Goal: Task Accomplishment & Management: Complete application form

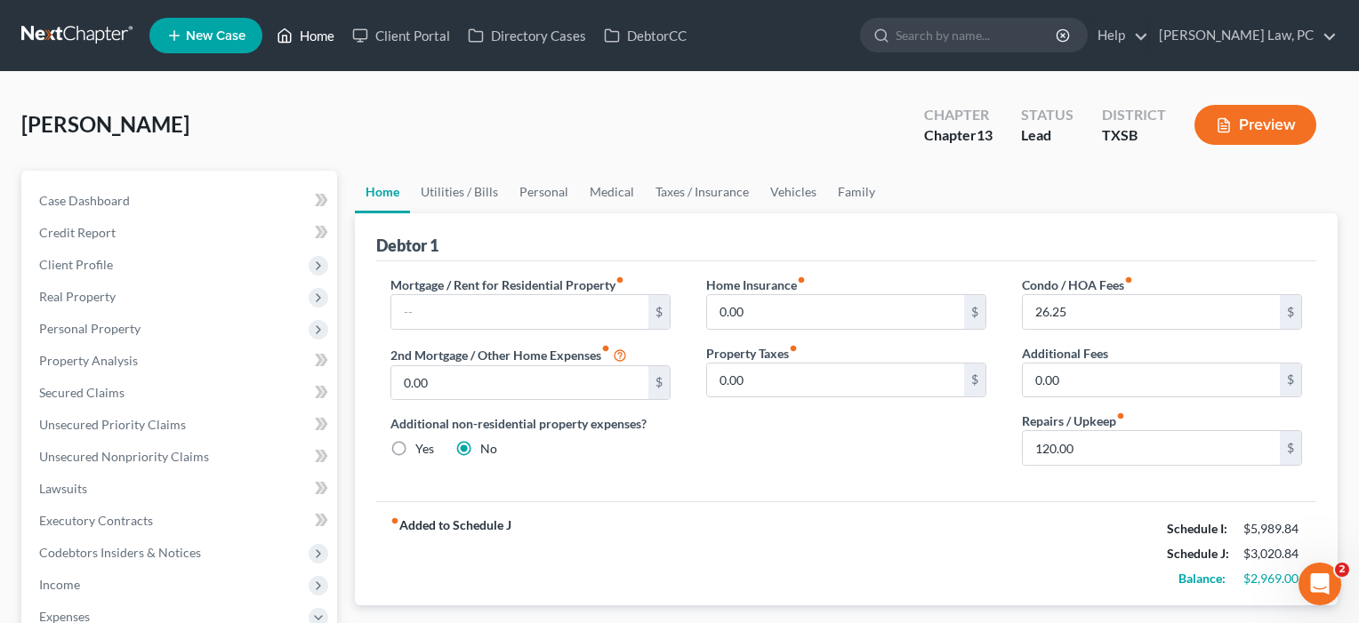
click at [313, 38] on link "Home" at bounding box center [306, 36] width 76 height 32
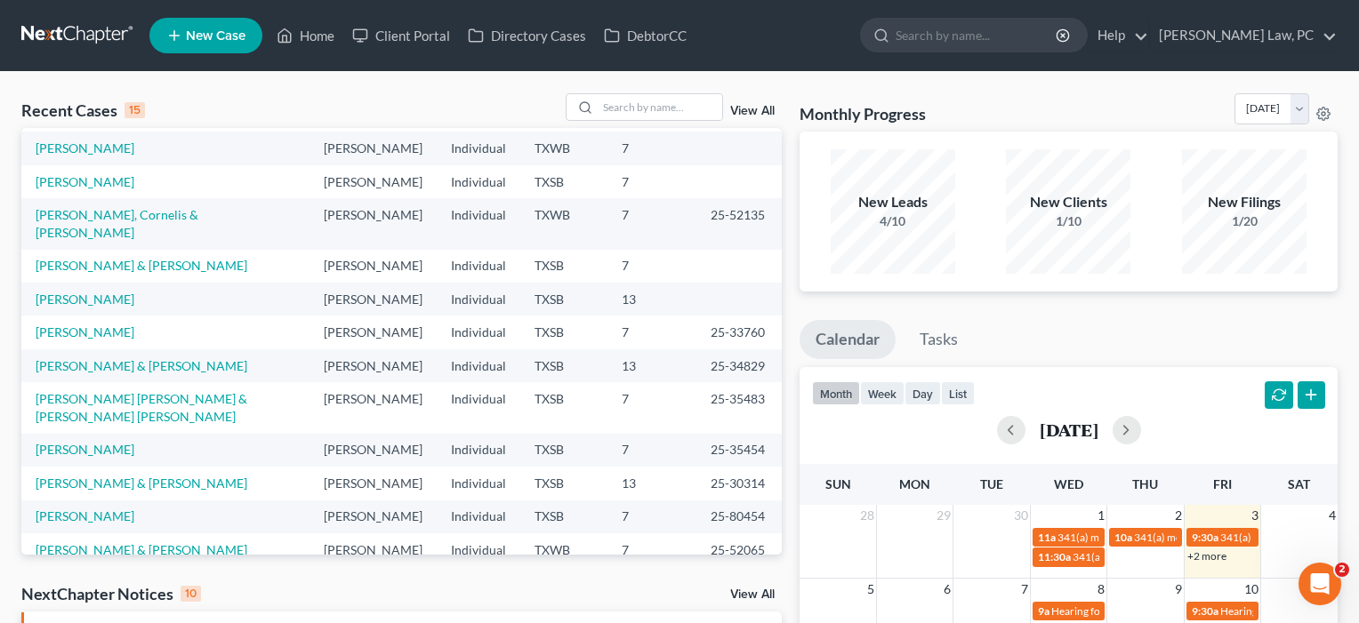
scroll to position [32, 0]
click at [625, 110] on input "search" at bounding box center [660, 107] width 125 height 26
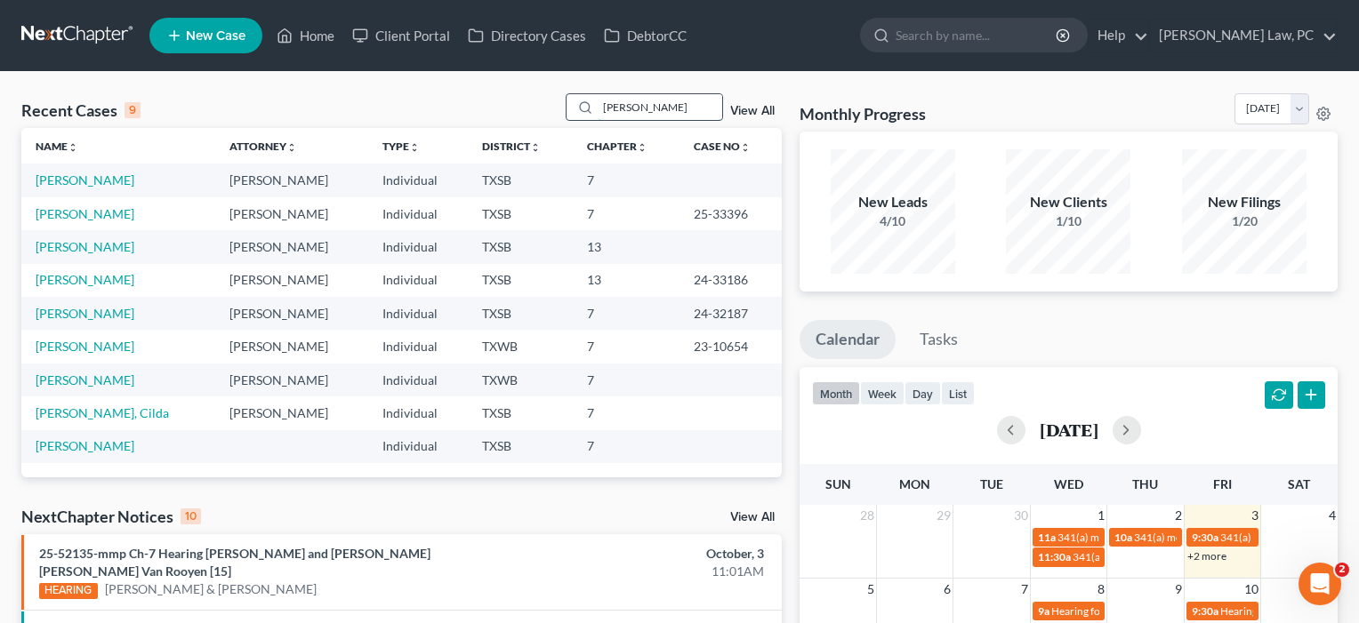
scroll to position [0, 0]
type input "[PERSON_NAME]"
click at [65, 182] on link "[PERSON_NAME]" at bounding box center [85, 180] width 99 height 15
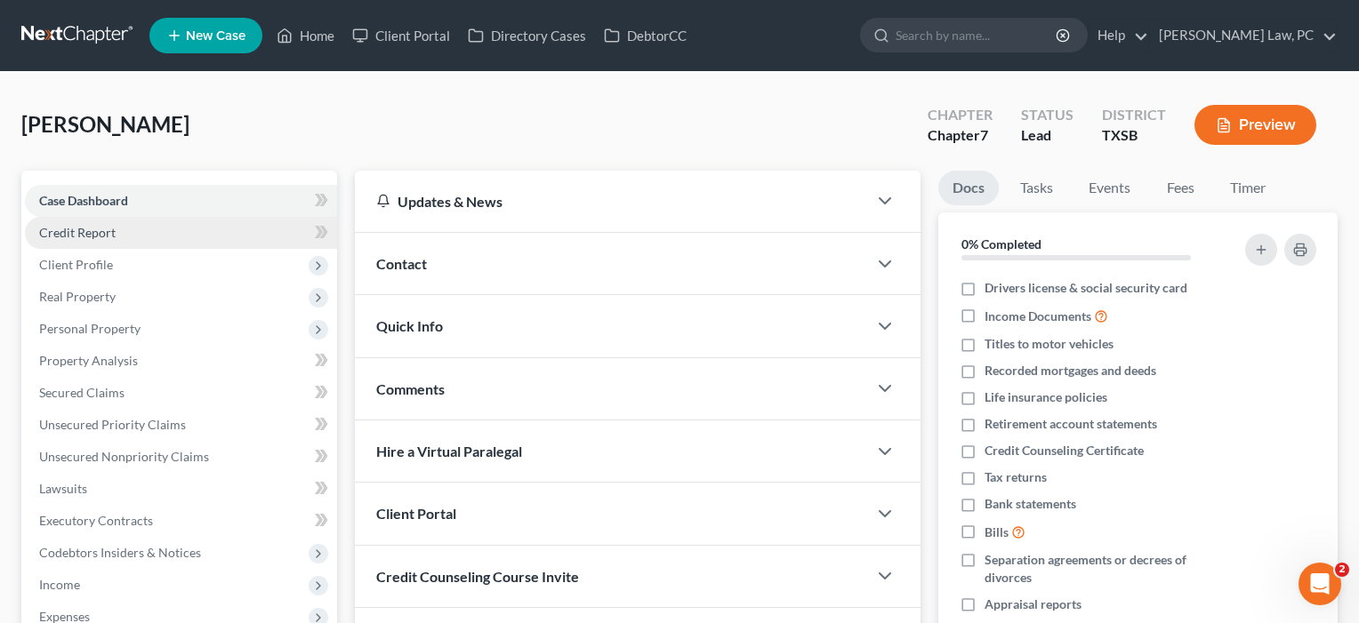
click at [88, 230] on span "Credit Report" at bounding box center [77, 232] width 76 height 15
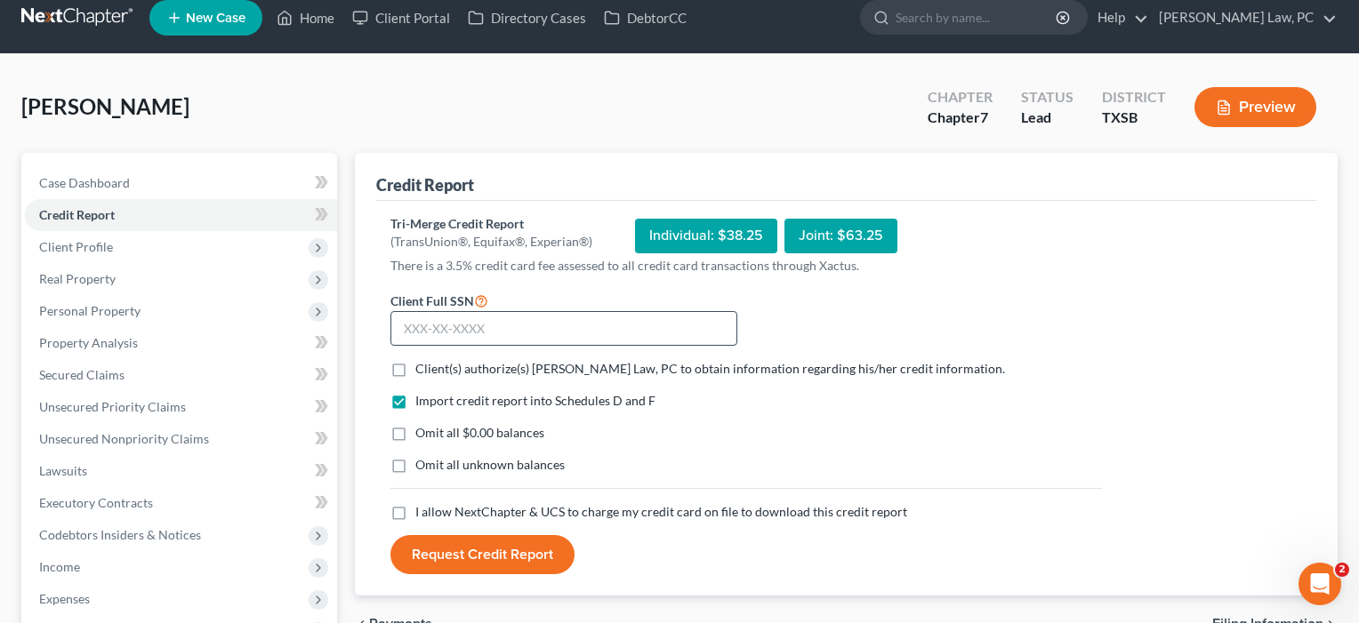
scroll to position [24, 0]
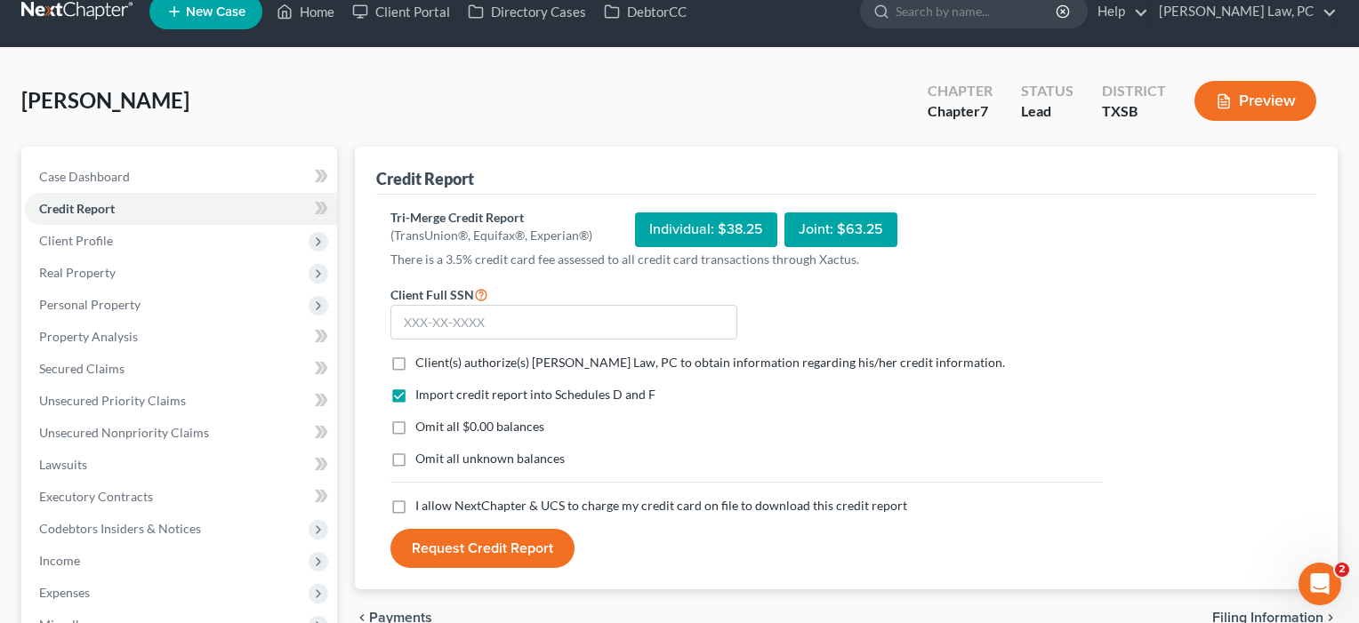
click at [415, 359] on label "Client(s) authorize(s) [PERSON_NAME] Law, PC to obtain information regarding hi…" at bounding box center [710, 363] width 590 height 18
click at [422, 359] on input "Client(s) authorize(s) [PERSON_NAME] Law, PC to obtain information regarding hi…" at bounding box center [428, 360] width 12 height 12
checkbox input "true"
click at [415, 509] on label "I allow NextChapter & UCS to charge my credit card on file to download this cre…" at bounding box center [661, 506] width 492 height 18
click at [422, 509] on input "I allow NextChapter & UCS to charge my credit card on file to download this cre…" at bounding box center [428, 503] width 12 height 12
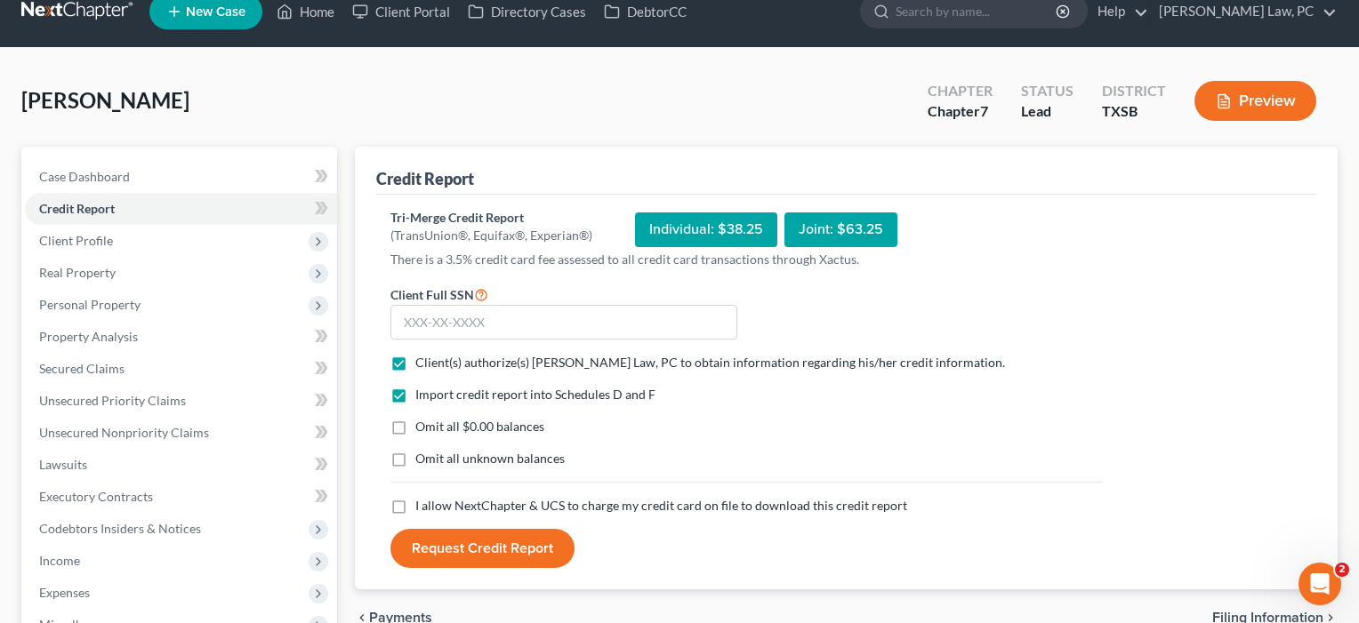
checkbox input "true"
click at [446, 323] on input "text" at bounding box center [563, 323] width 347 height 36
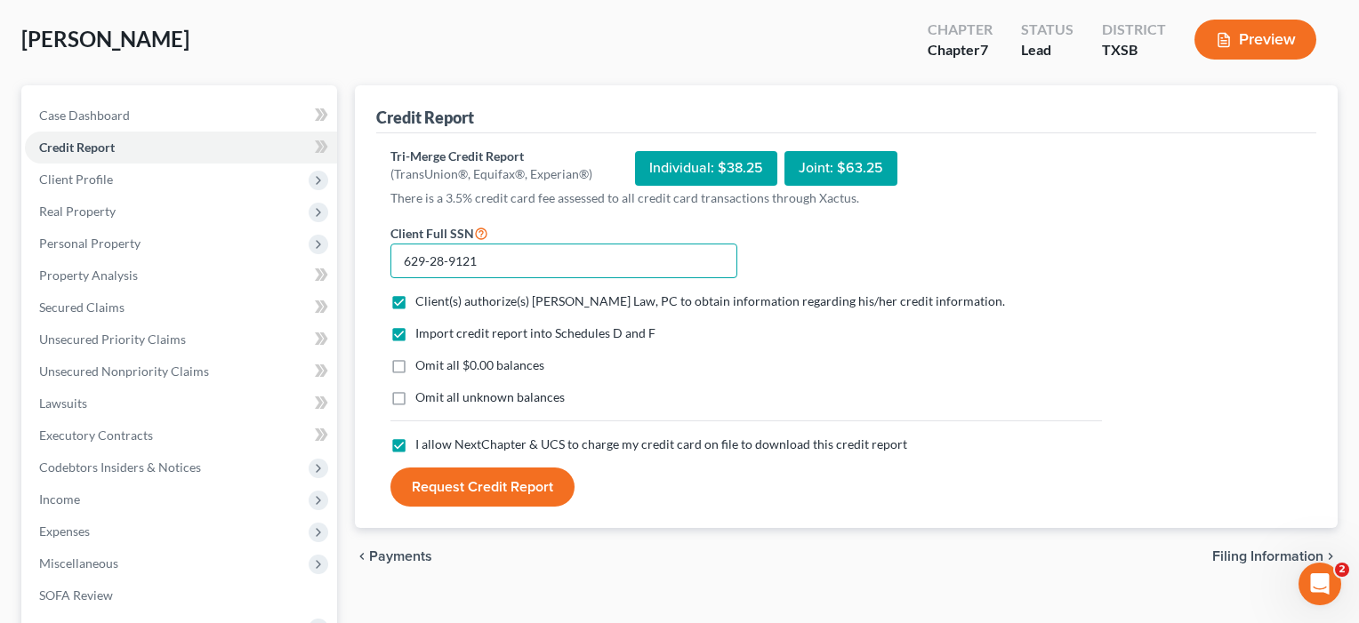
scroll to position [92, 0]
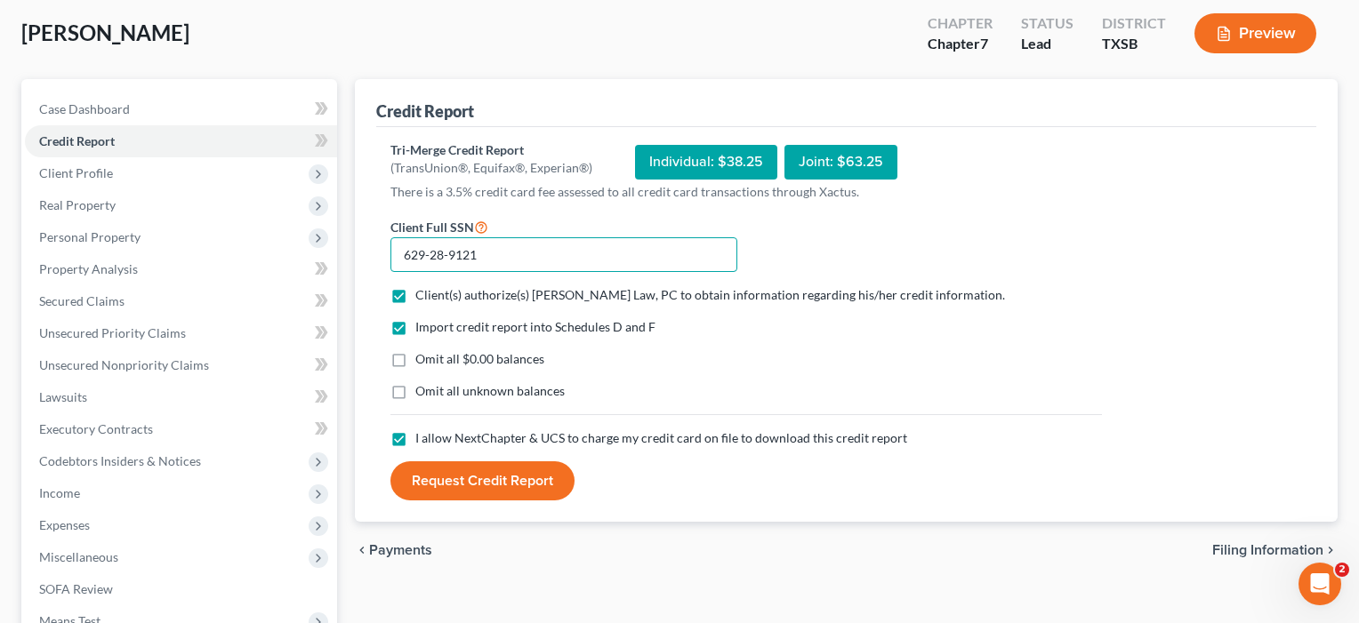
type input "629-28-9121"
click at [446, 483] on button "Request Credit Report" at bounding box center [482, 481] width 184 height 39
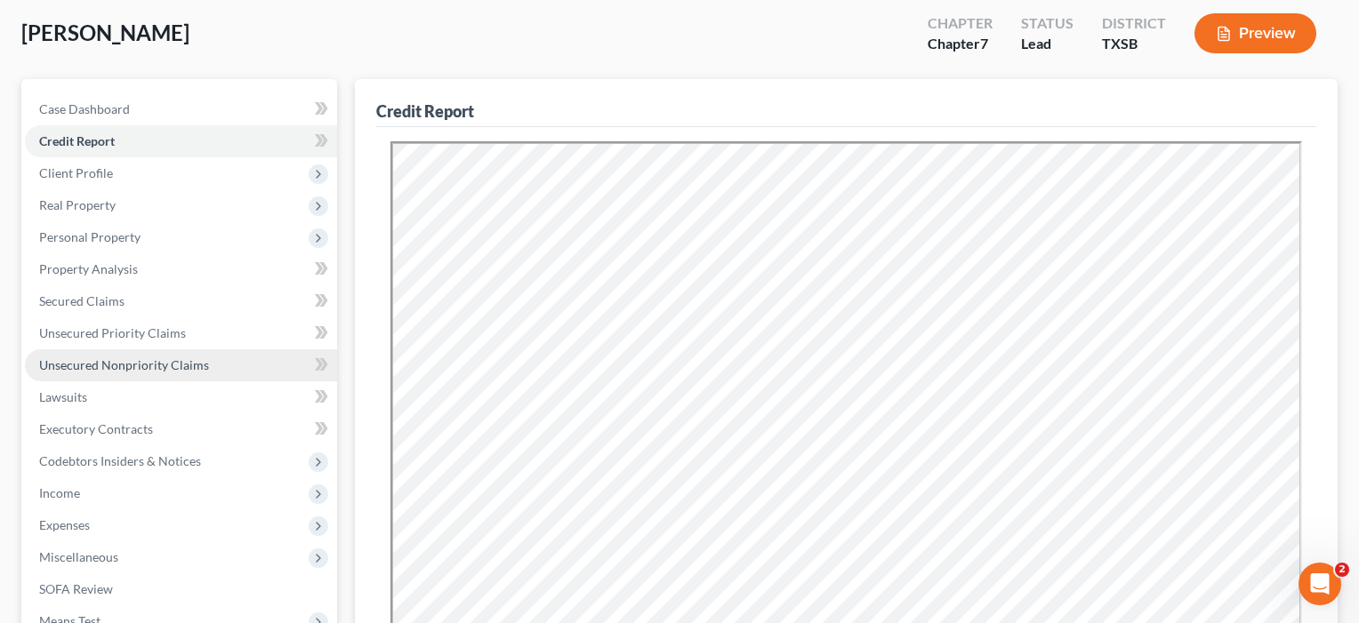
scroll to position [0, 0]
click at [79, 365] on span "Unsecured Nonpriority Claims" at bounding box center [124, 365] width 170 height 15
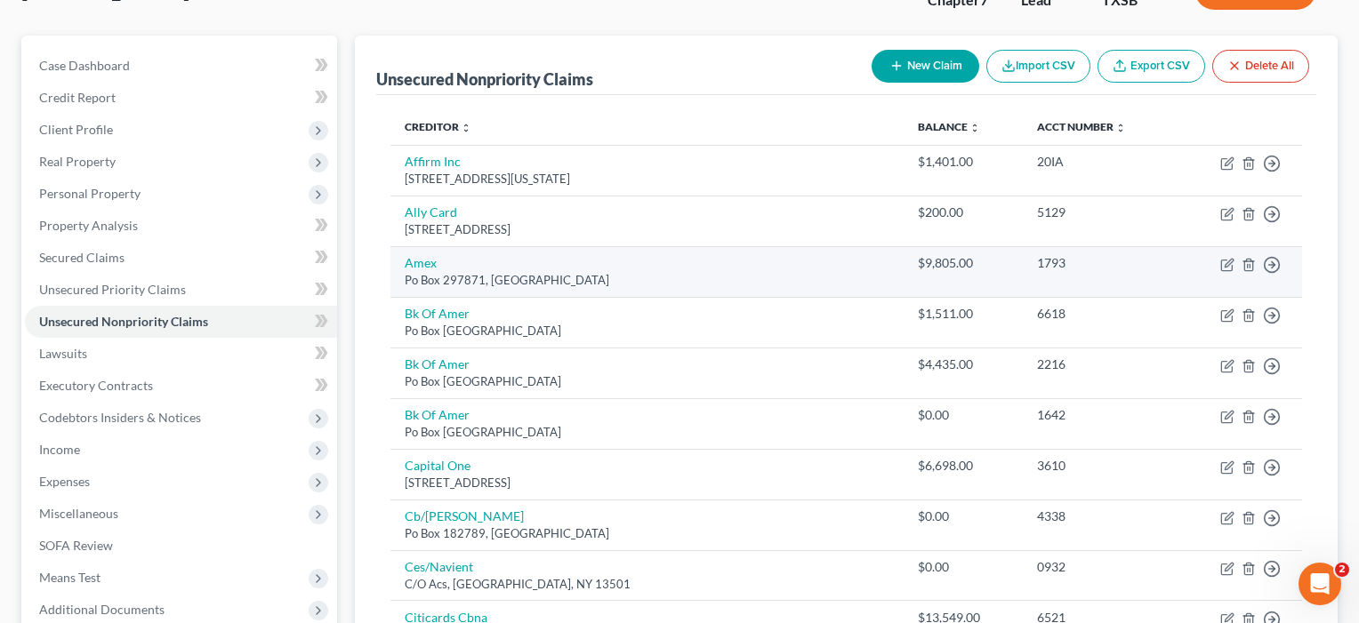
scroll to position [142, 0]
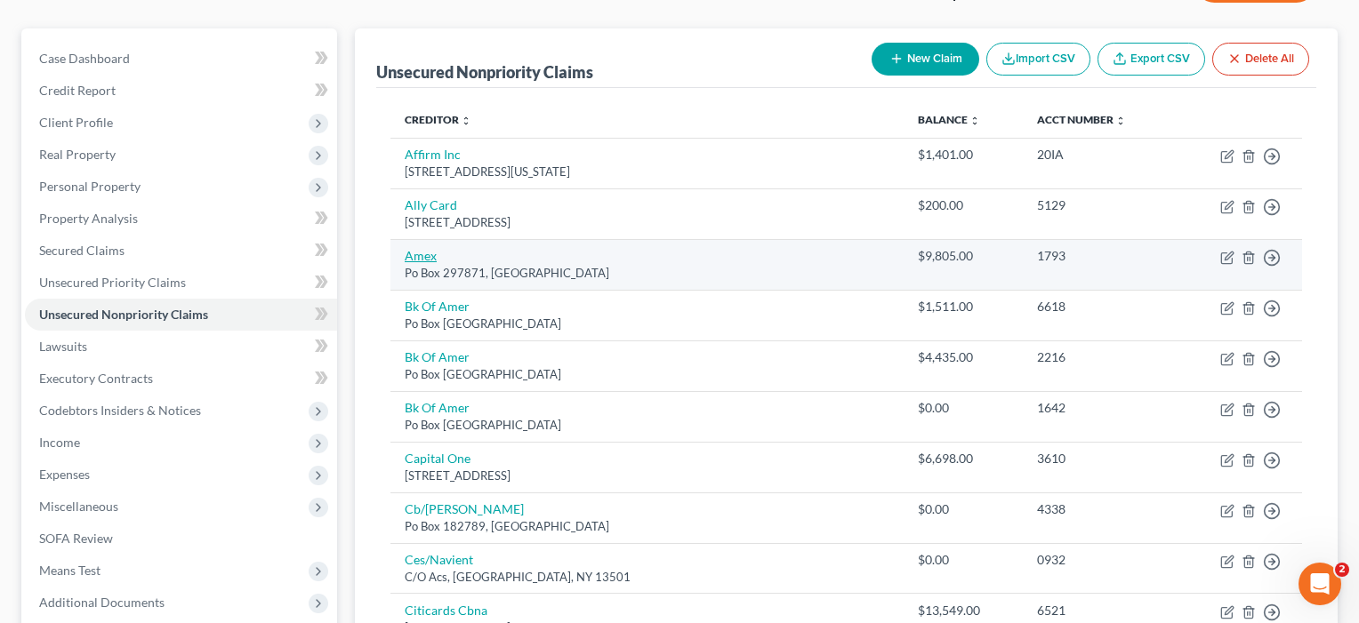
click at [420, 255] on link "Amex" at bounding box center [421, 255] width 32 height 15
select select "9"
select select "2"
select select "0"
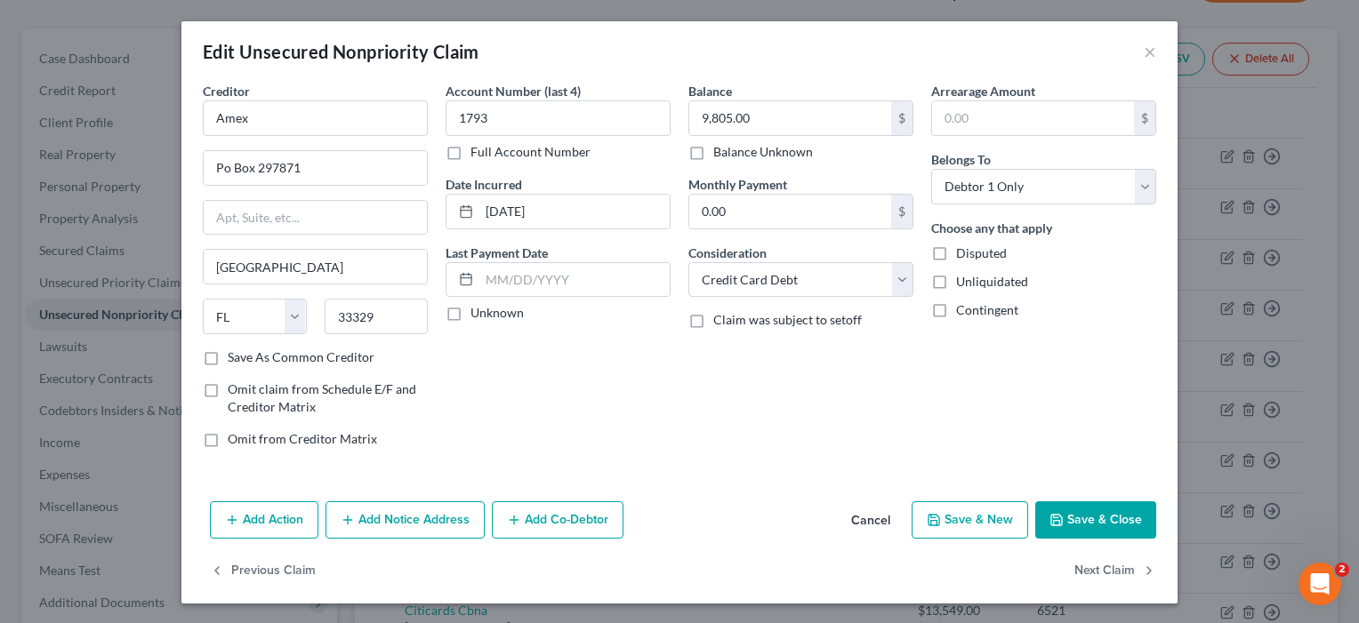
click at [1104, 515] on button "Save & Close" at bounding box center [1095, 520] width 121 height 37
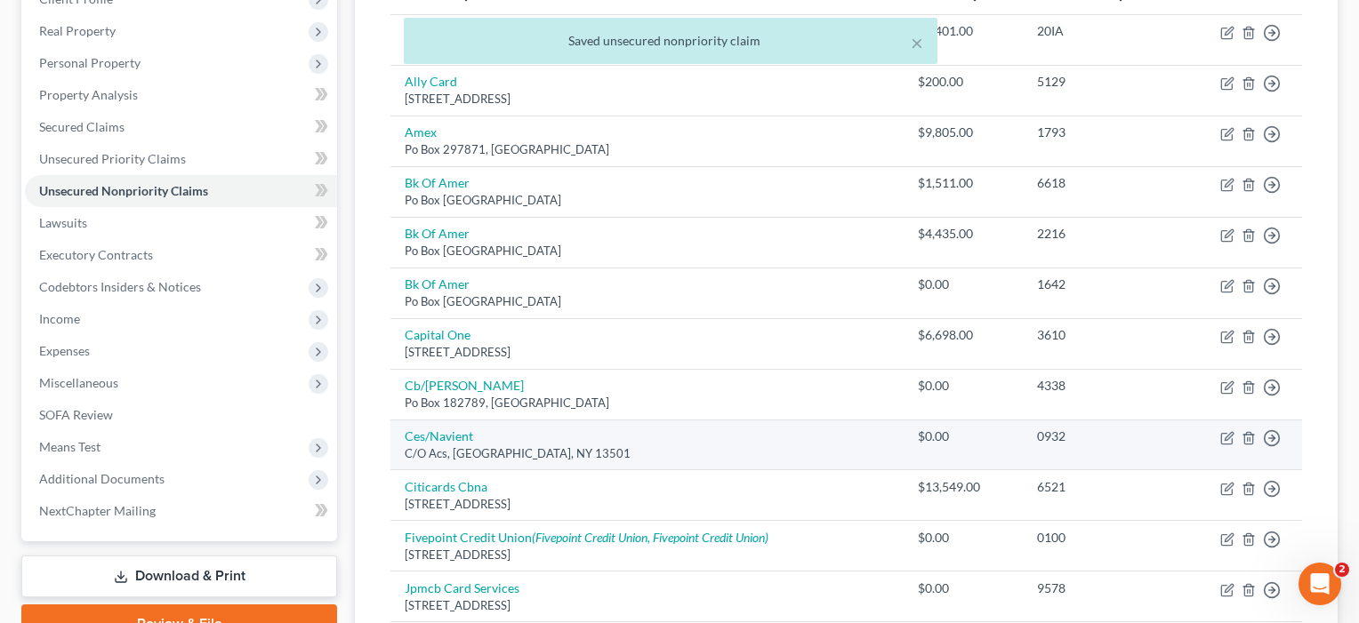
scroll to position [286, 0]
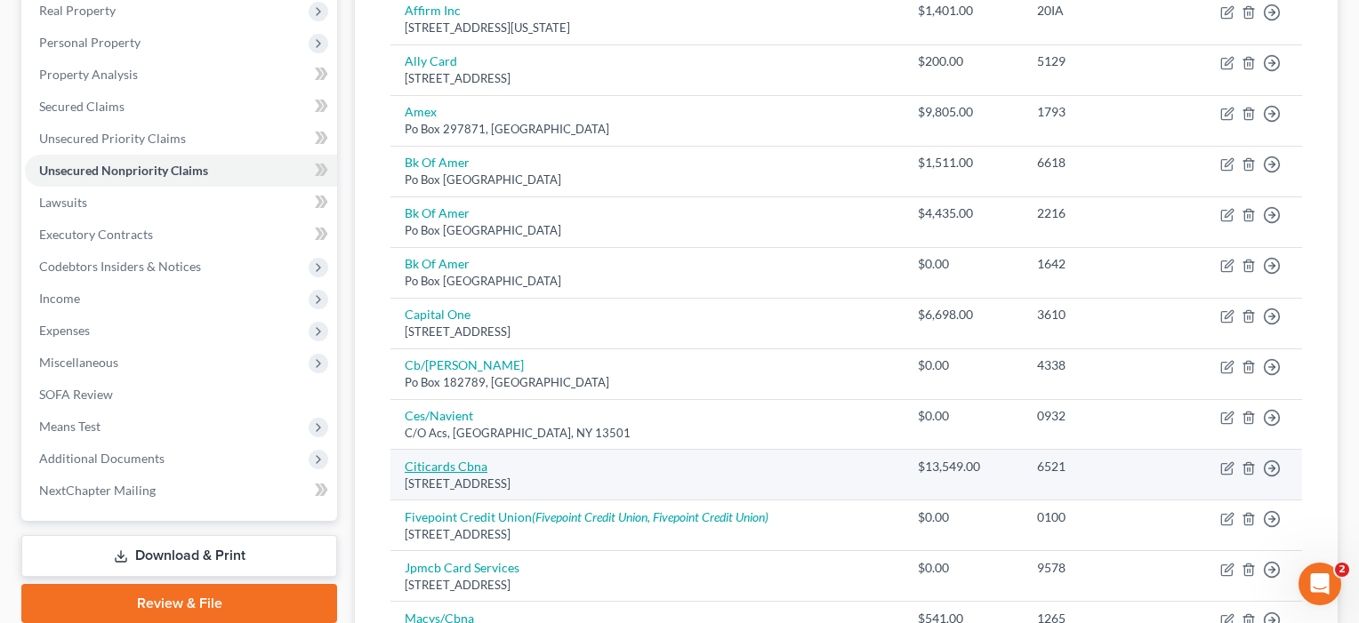
click at [454, 459] on link "Citicards Cbna" at bounding box center [446, 466] width 83 height 15
select select "43"
select select "2"
select select "0"
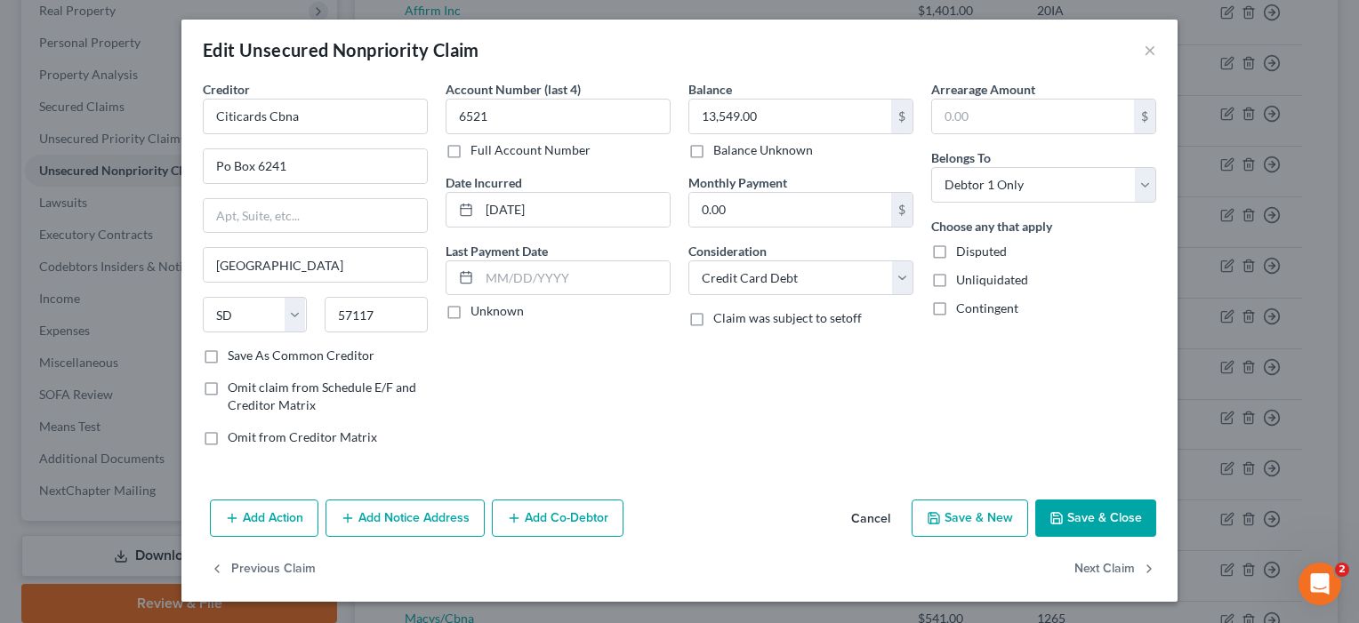
scroll to position [2, 0]
click at [1091, 515] on button "Save & Close" at bounding box center [1095, 518] width 121 height 37
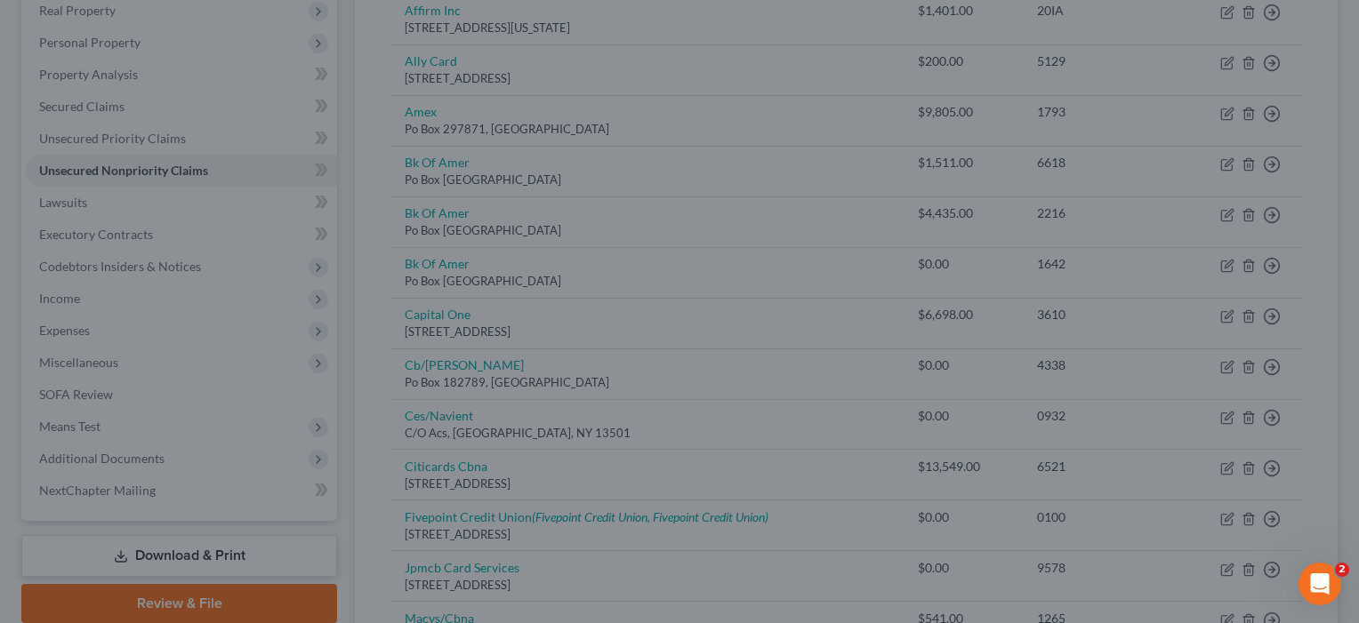
type input "0"
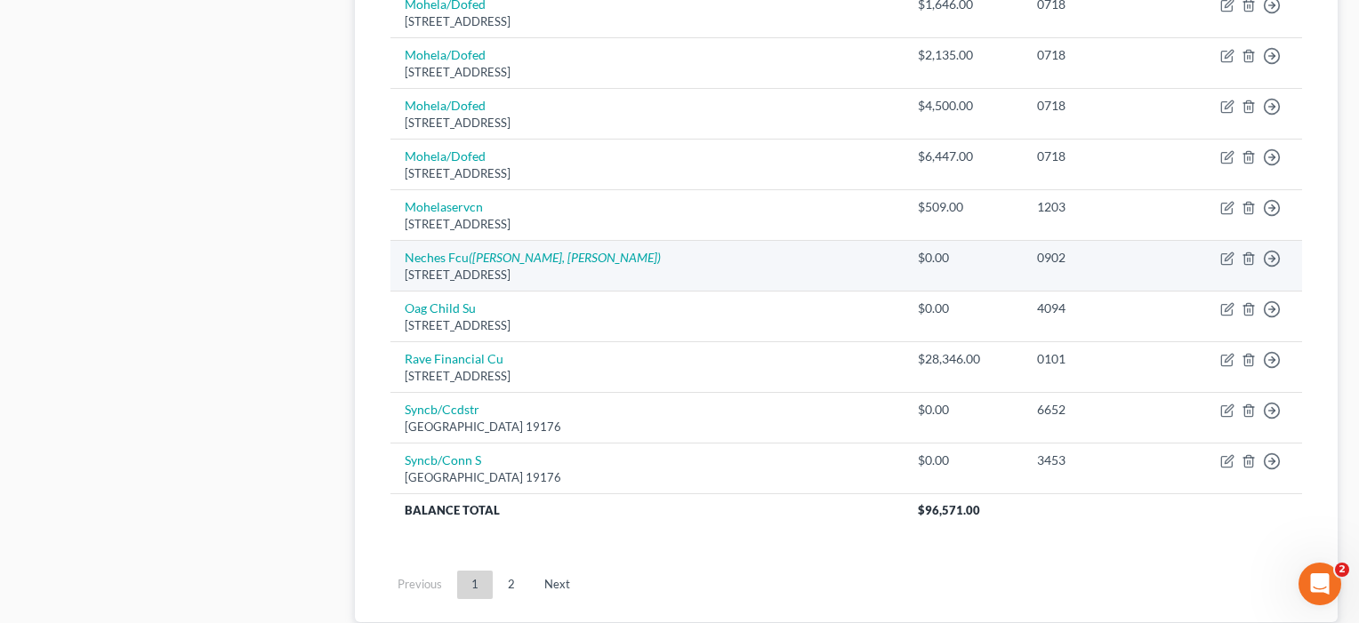
scroll to position [1315, 0]
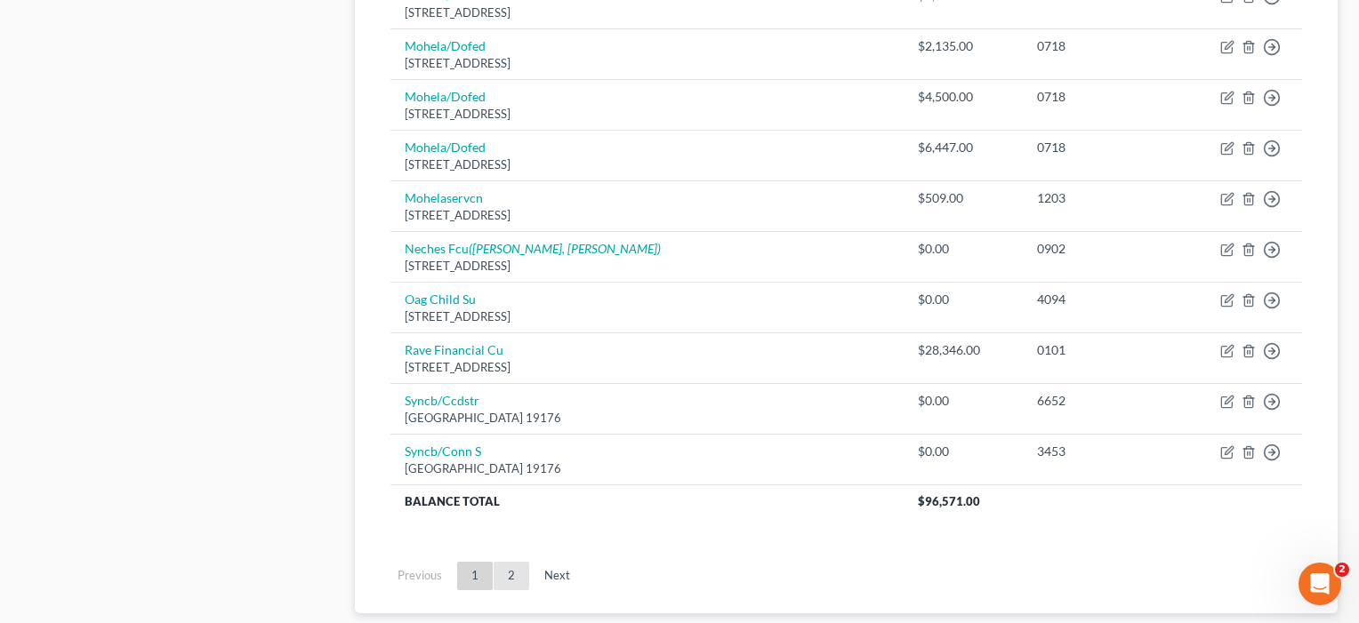
click at [509, 562] on link "2" at bounding box center [512, 576] width 36 height 28
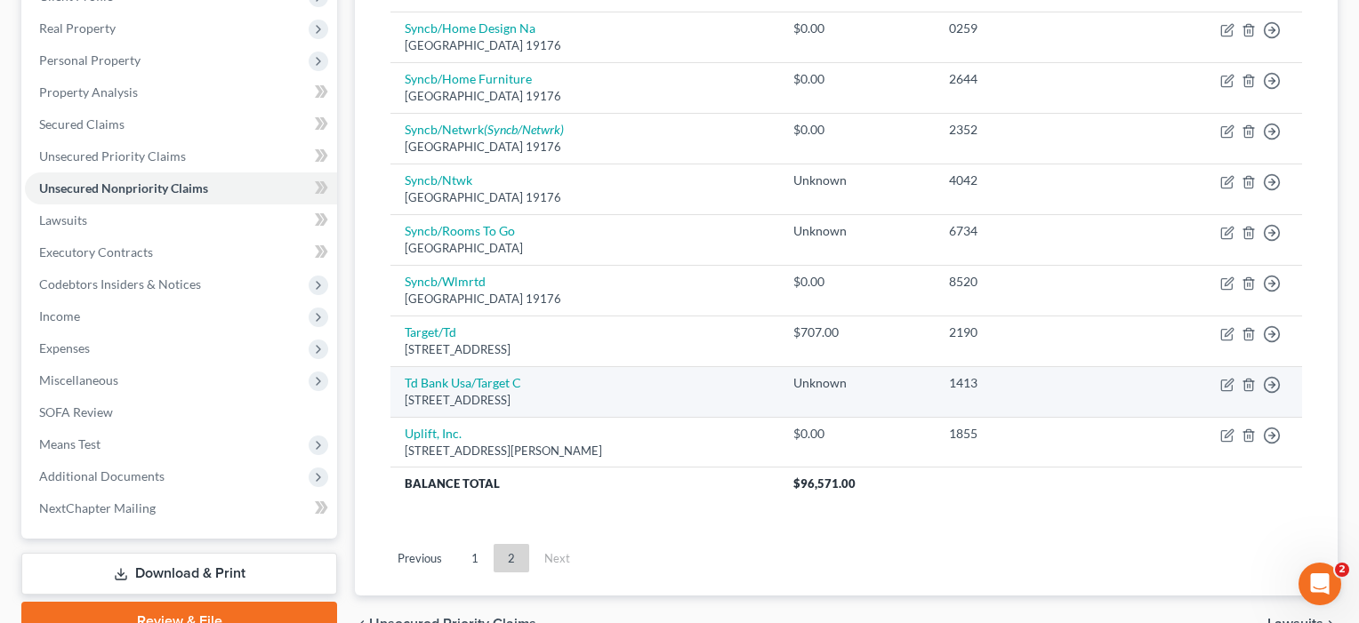
scroll to position [287, 0]
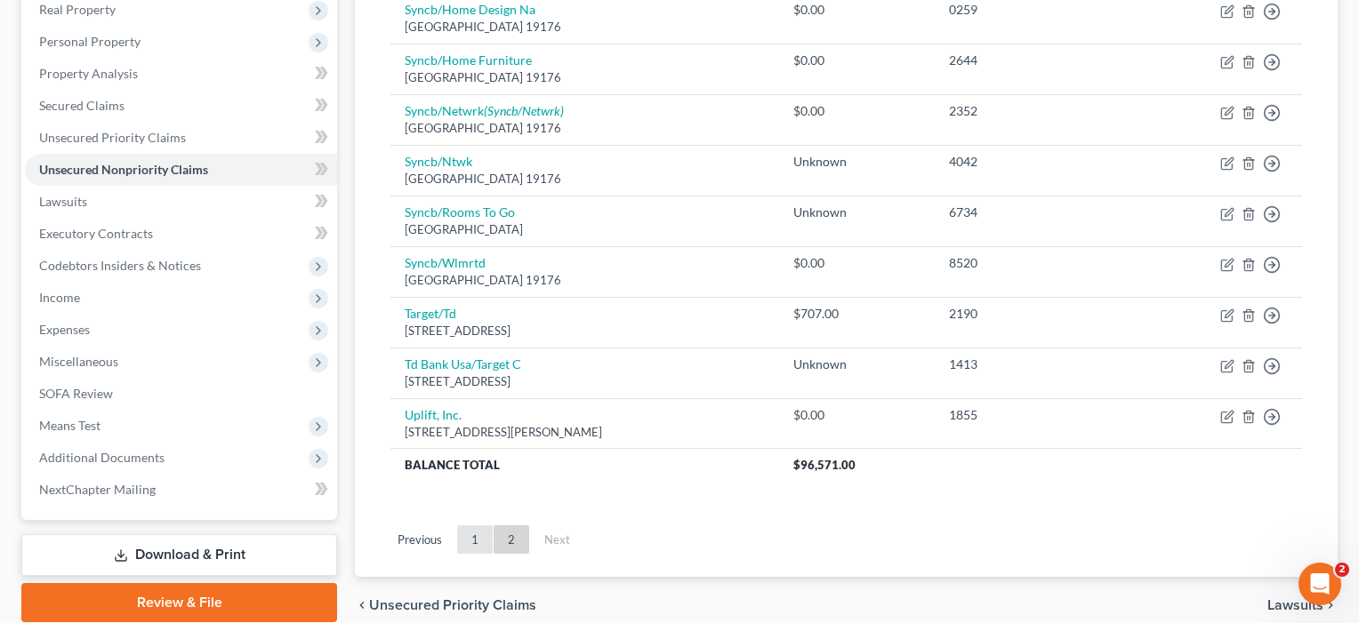
click at [470, 533] on link "1" at bounding box center [475, 540] width 36 height 28
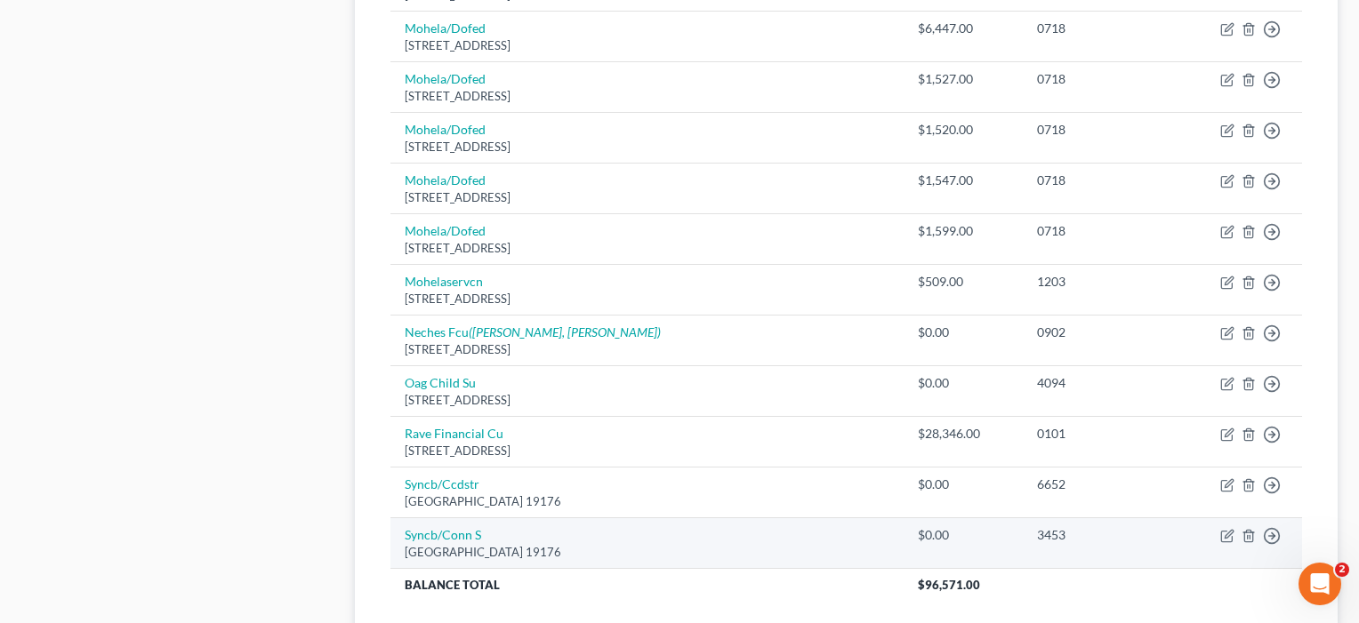
scroll to position [1229, 0]
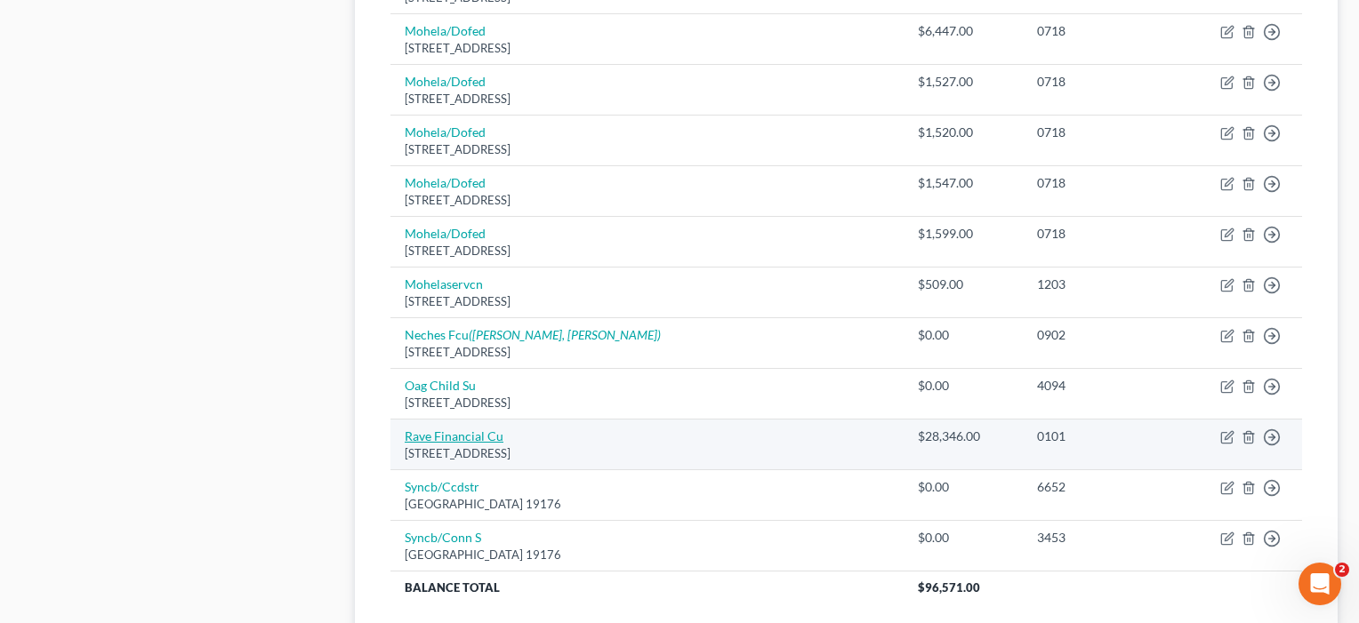
click at [460, 429] on link "Rave Financial Cu" at bounding box center [454, 436] width 99 height 15
select select "45"
select select "0"
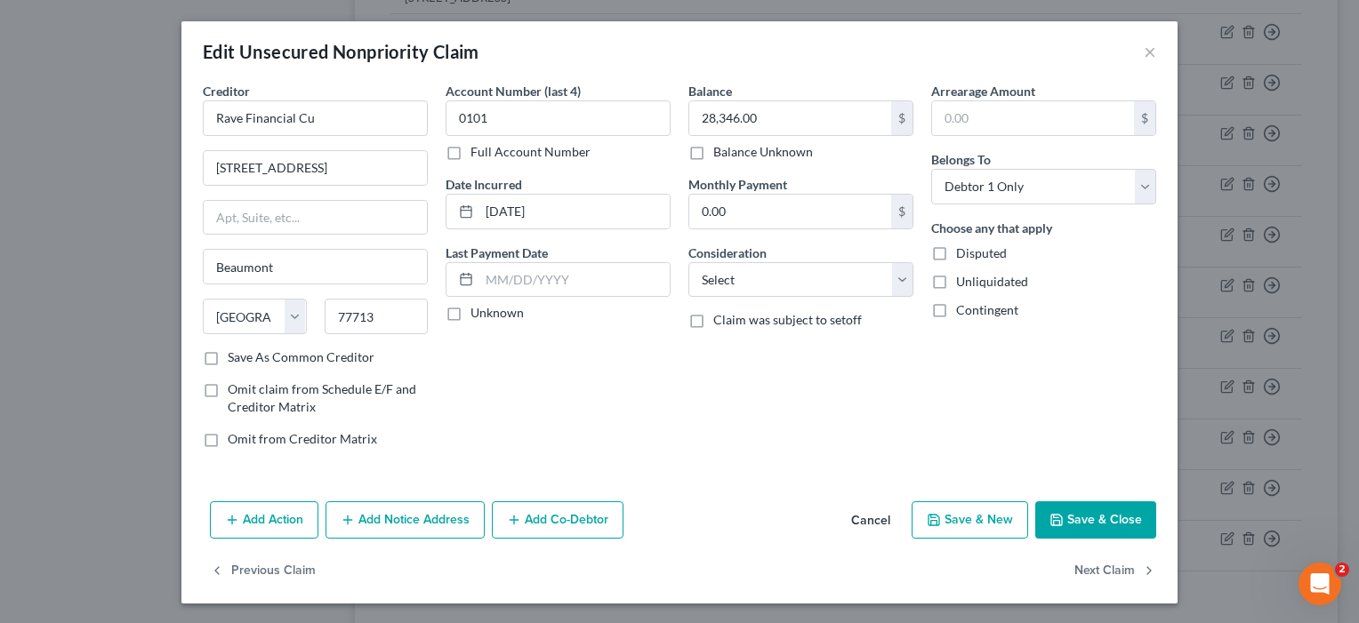
click at [1107, 529] on button "Save & Close" at bounding box center [1095, 520] width 121 height 37
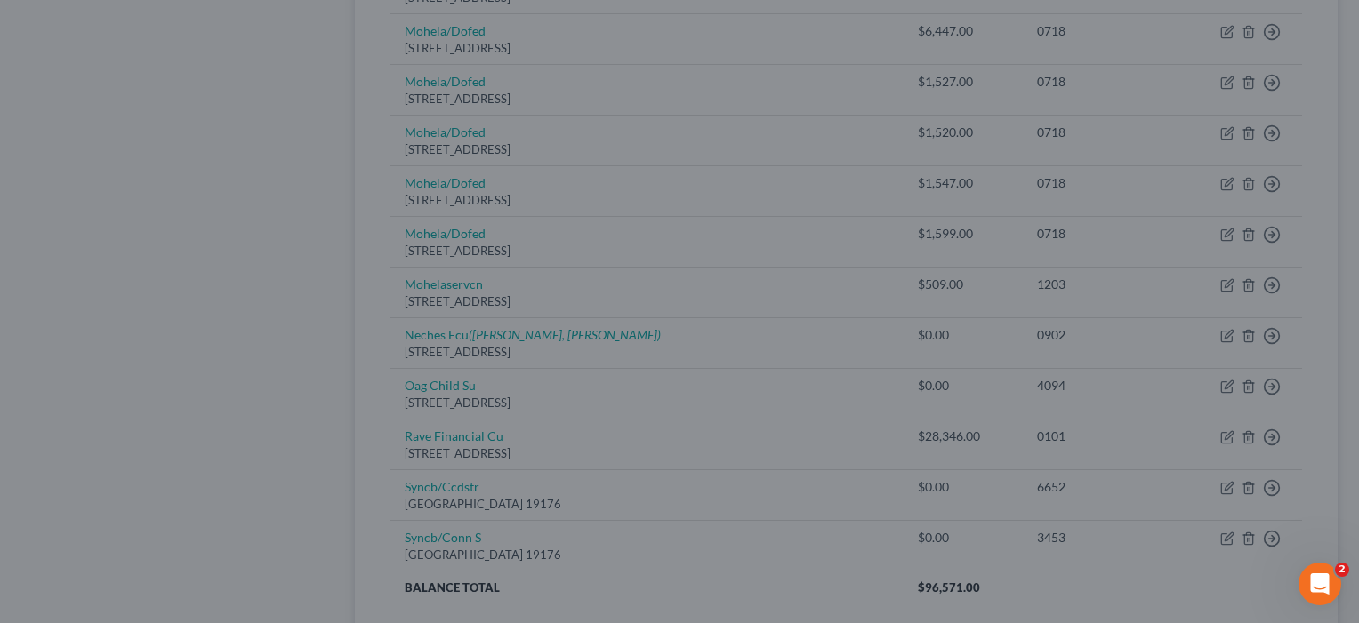
type input "0"
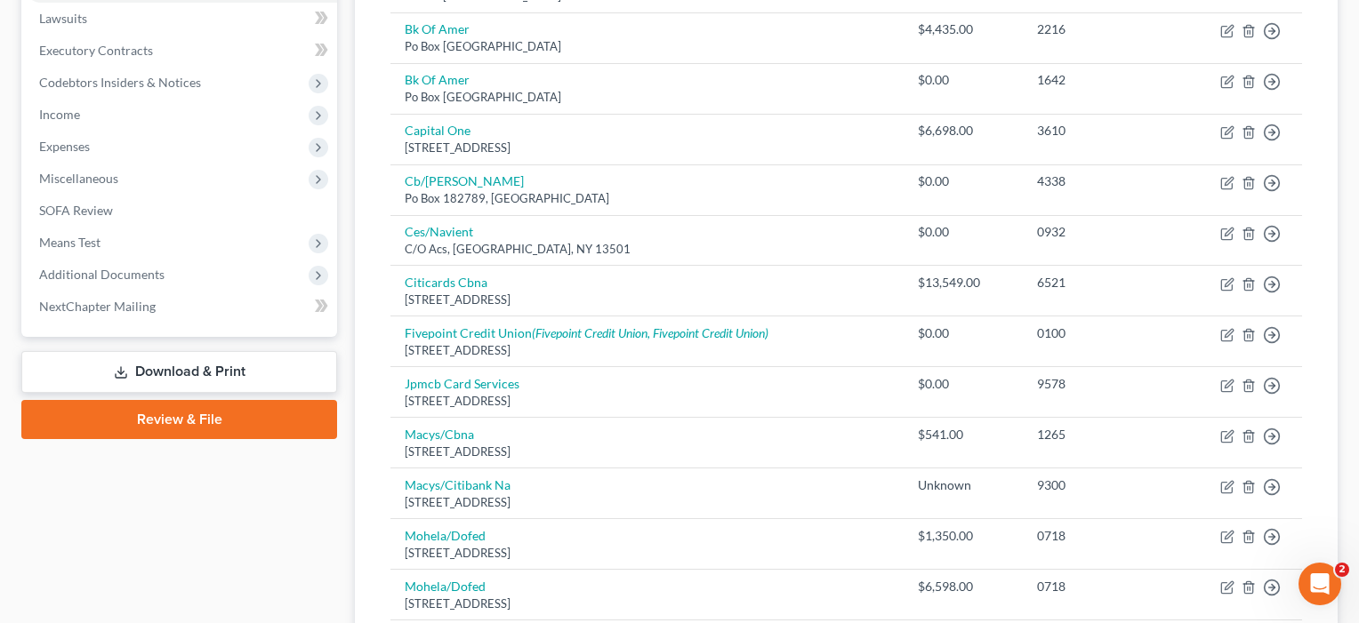
scroll to position [438, 0]
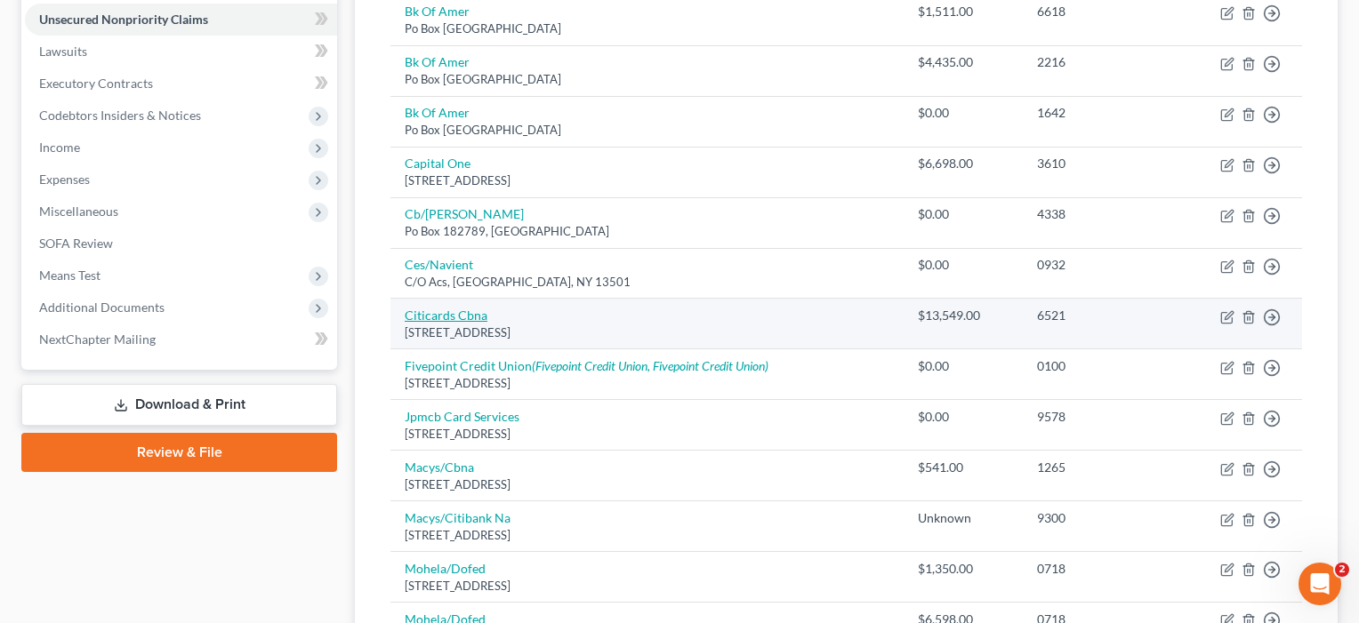
click at [440, 308] on link "Citicards Cbna" at bounding box center [446, 315] width 83 height 15
select select "43"
select select "2"
select select "0"
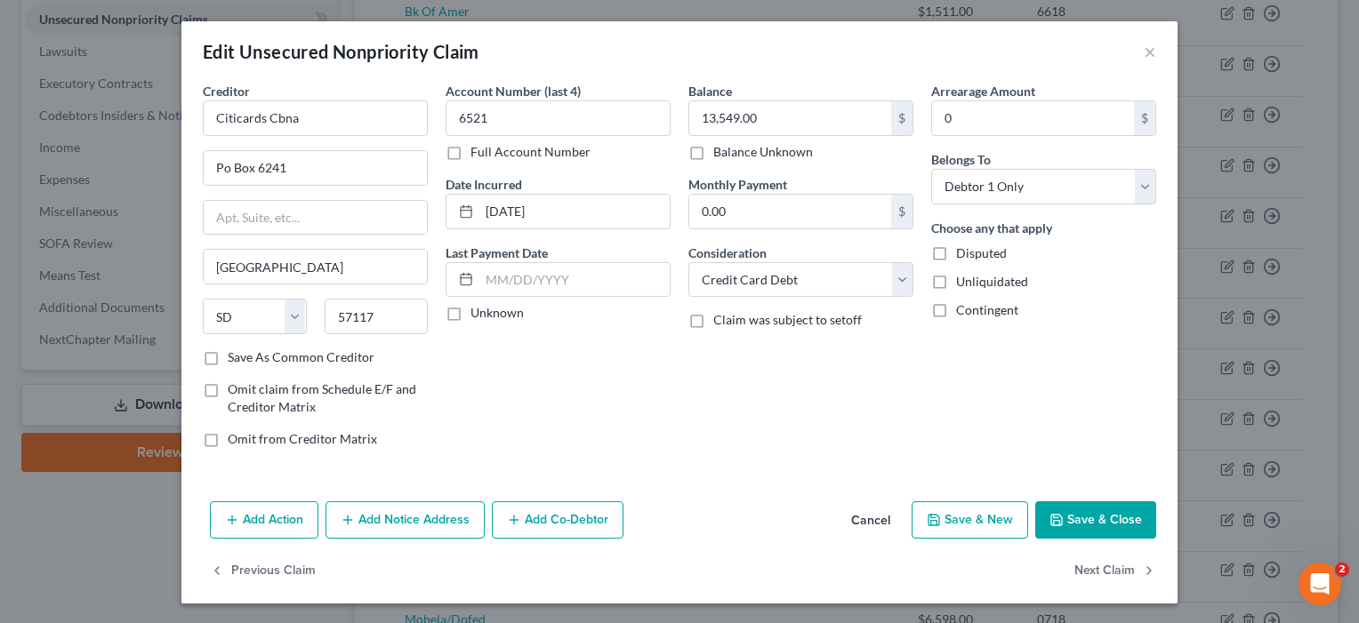
click at [1098, 511] on button "Save & Close" at bounding box center [1095, 520] width 121 height 37
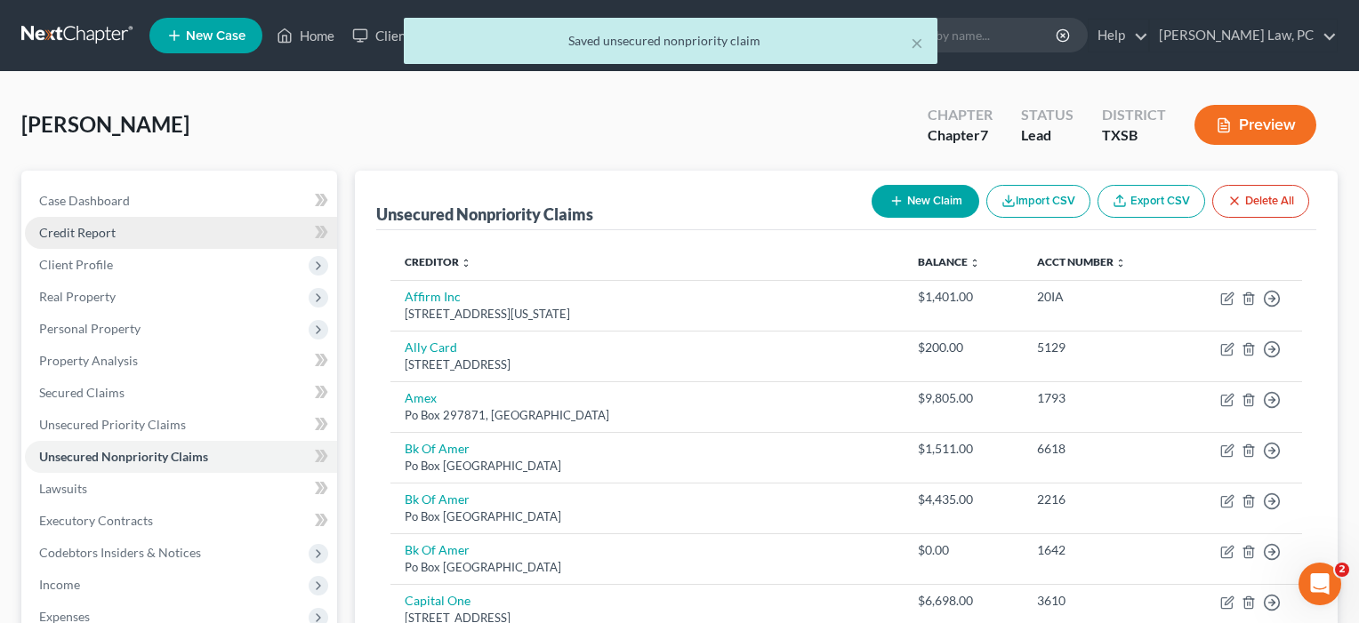
scroll to position [0, 0]
click at [84, 234] on span "Credit Report" at bounding box center [77, 232] width 76 height 15
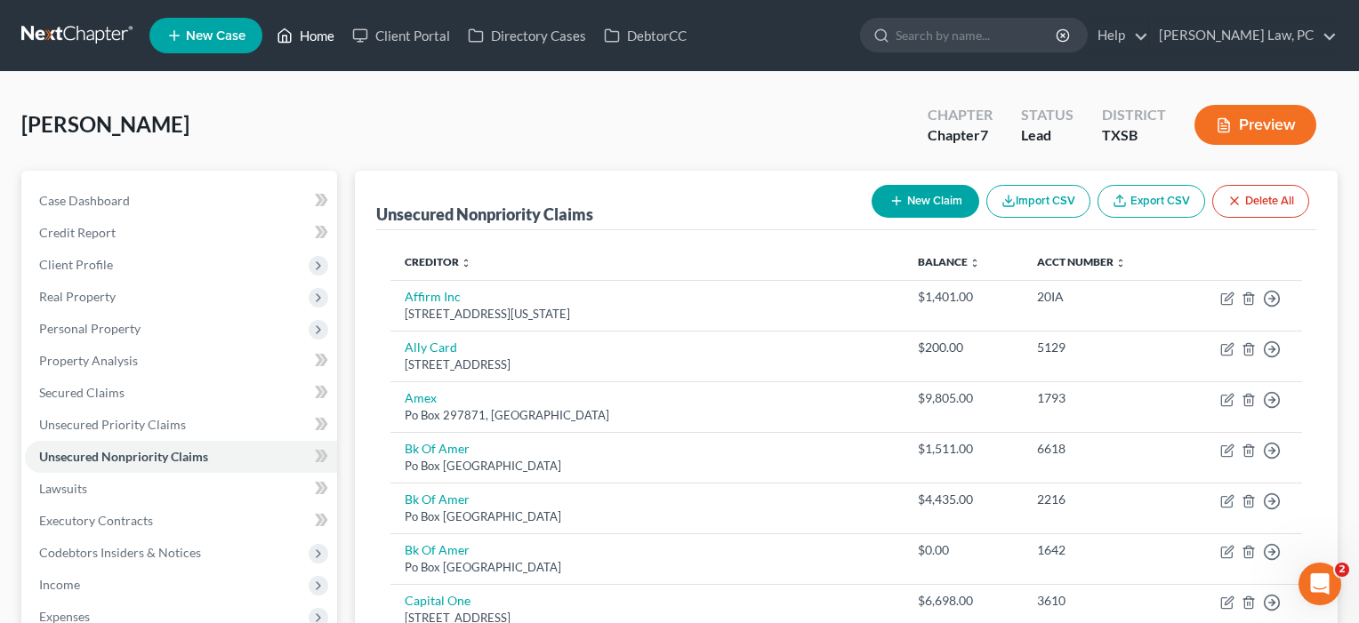
click at [302, 37] on link "Home" at bounding box center [306, 36] width 76 height 32
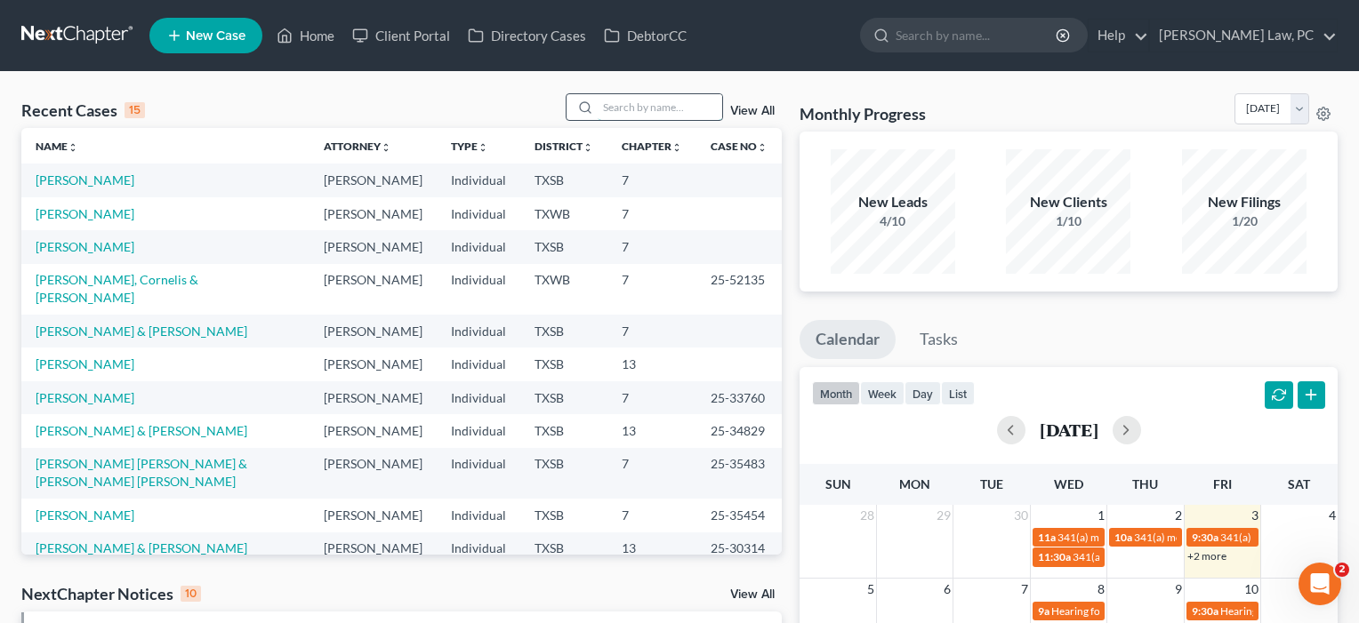
click at [609, 105] on input "search" at bounding box center [660, 107] width 125 height 26
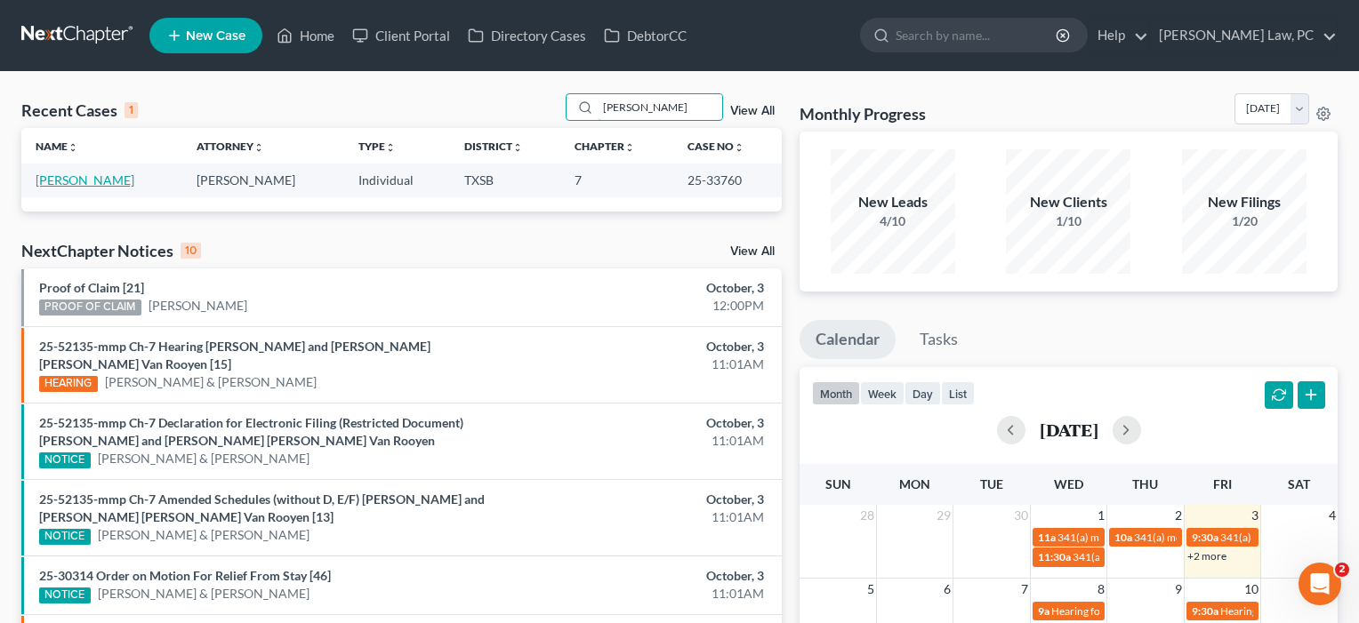
type input "[PERSON_NAME]"
click at [58, 181] on link "[PERSON_NAME]" at bounding box center [85, 180] width 99 height 15
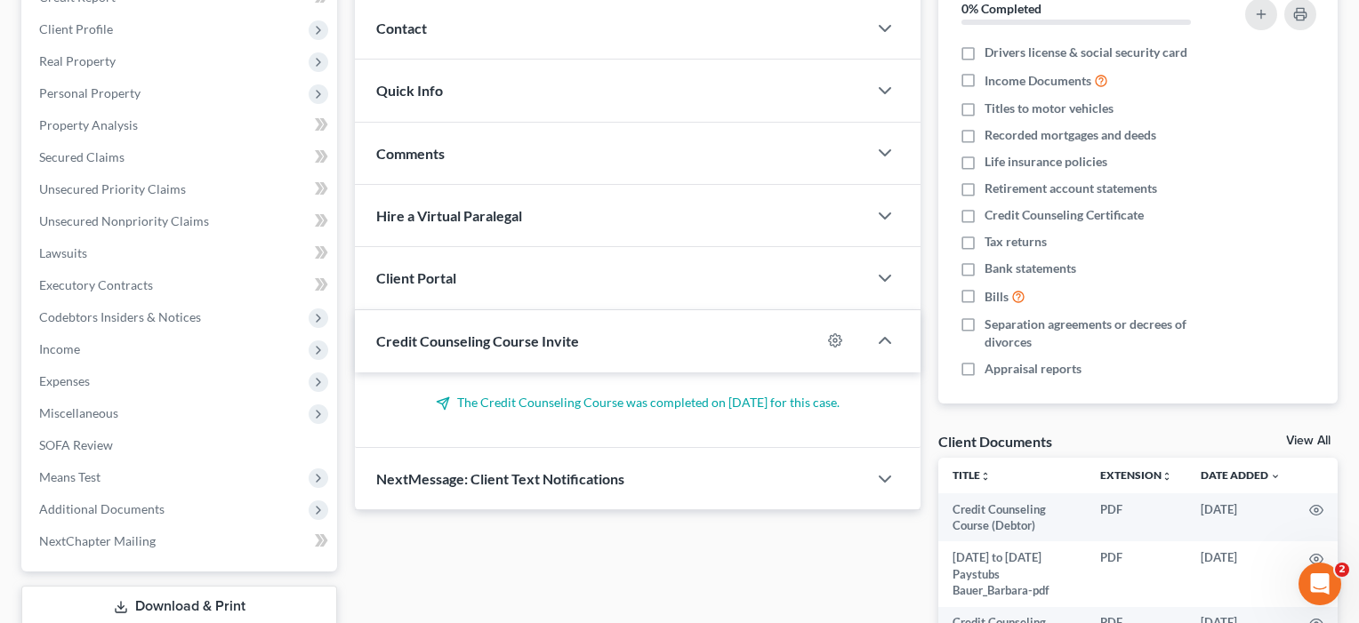
scroll to position [240, 0]
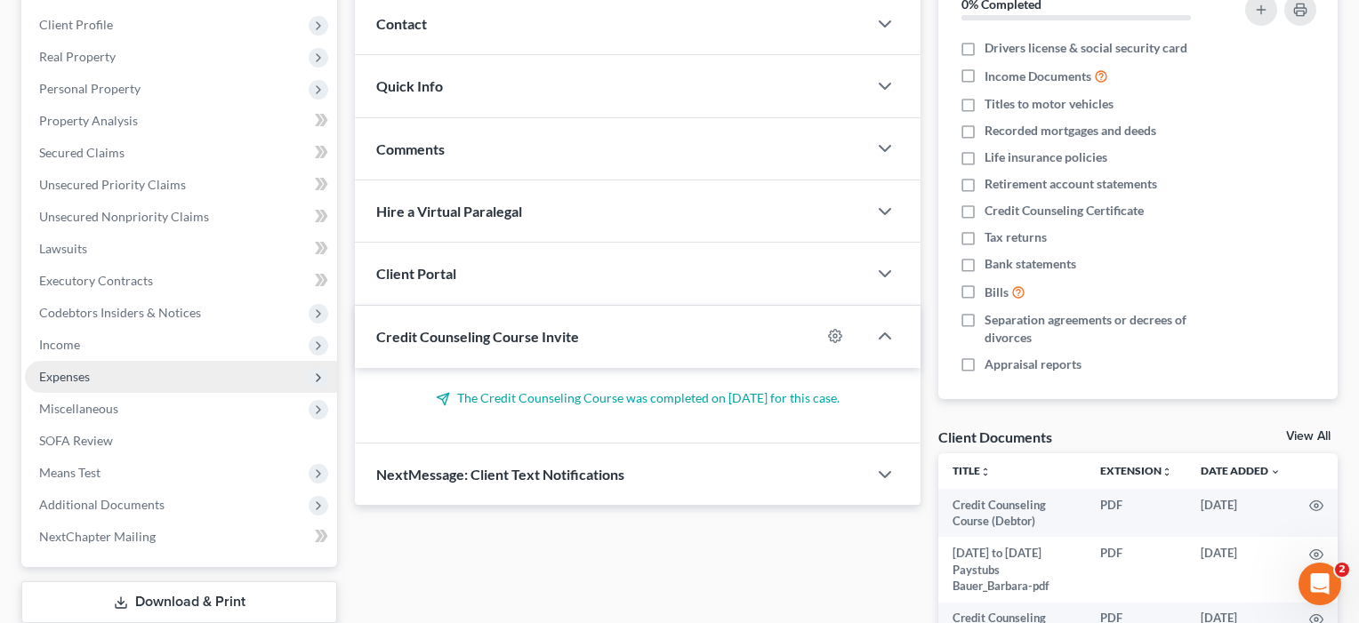
click at [65, 373] on span "Expenses" at bounding box center [64, 376] width 51 height 15
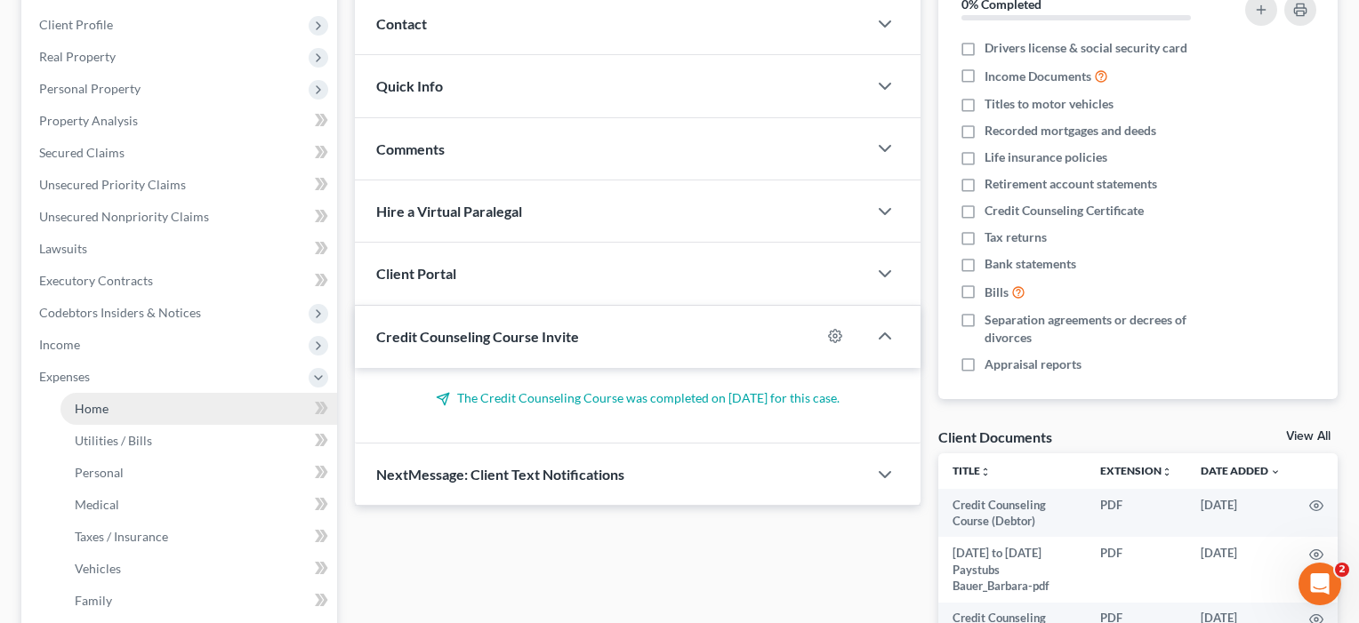
click at [91, 399] on link "Home" at bounding box center [198, 409] width 277 height 32
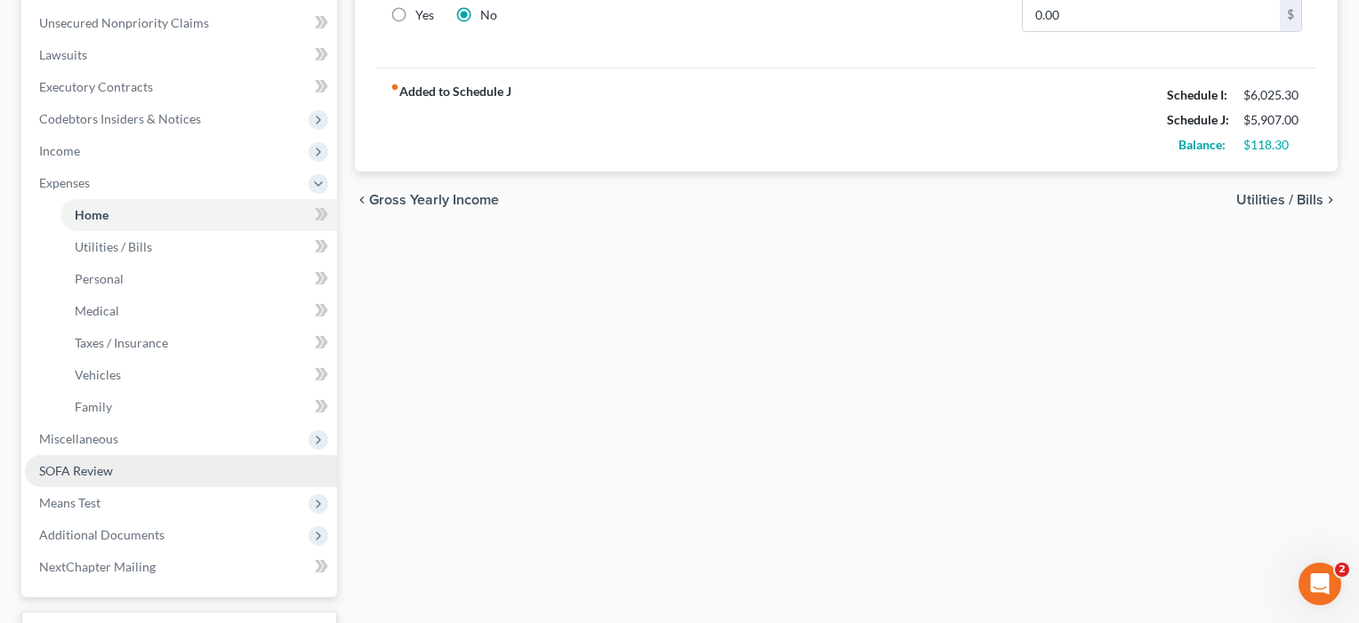
scroll to position [435, 0]
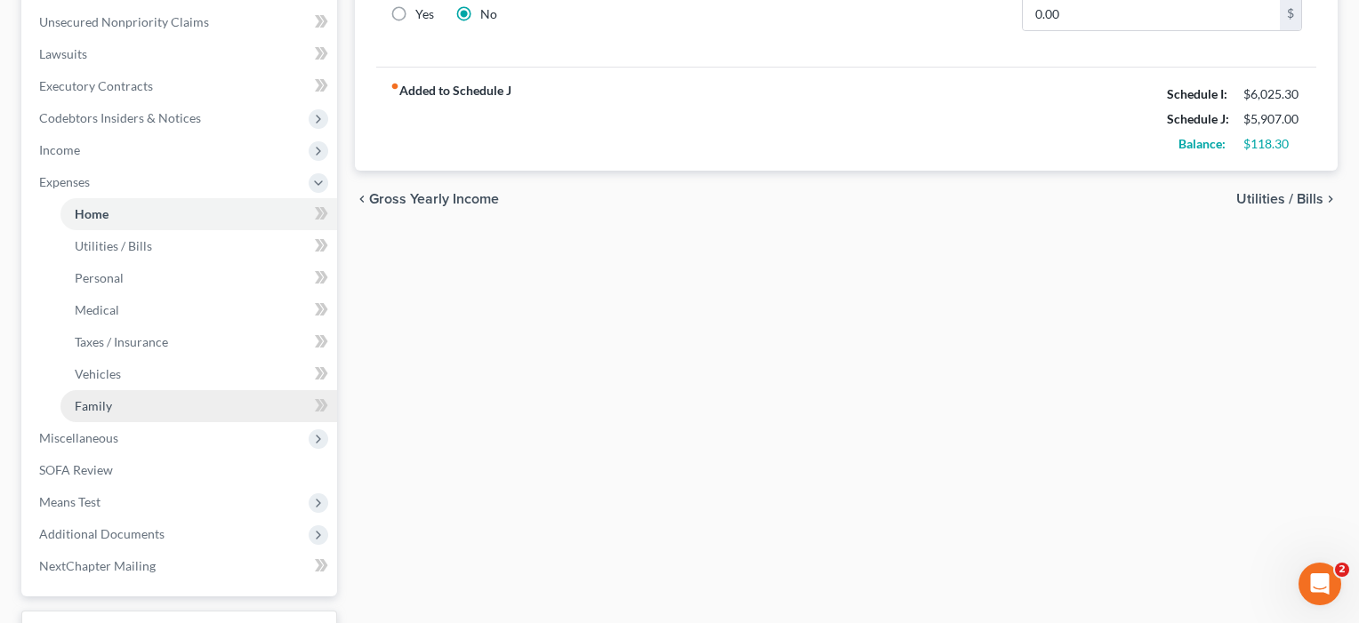
click at [100, 406] on span "Family" at bounding box center [93, 405] width 37 height 15
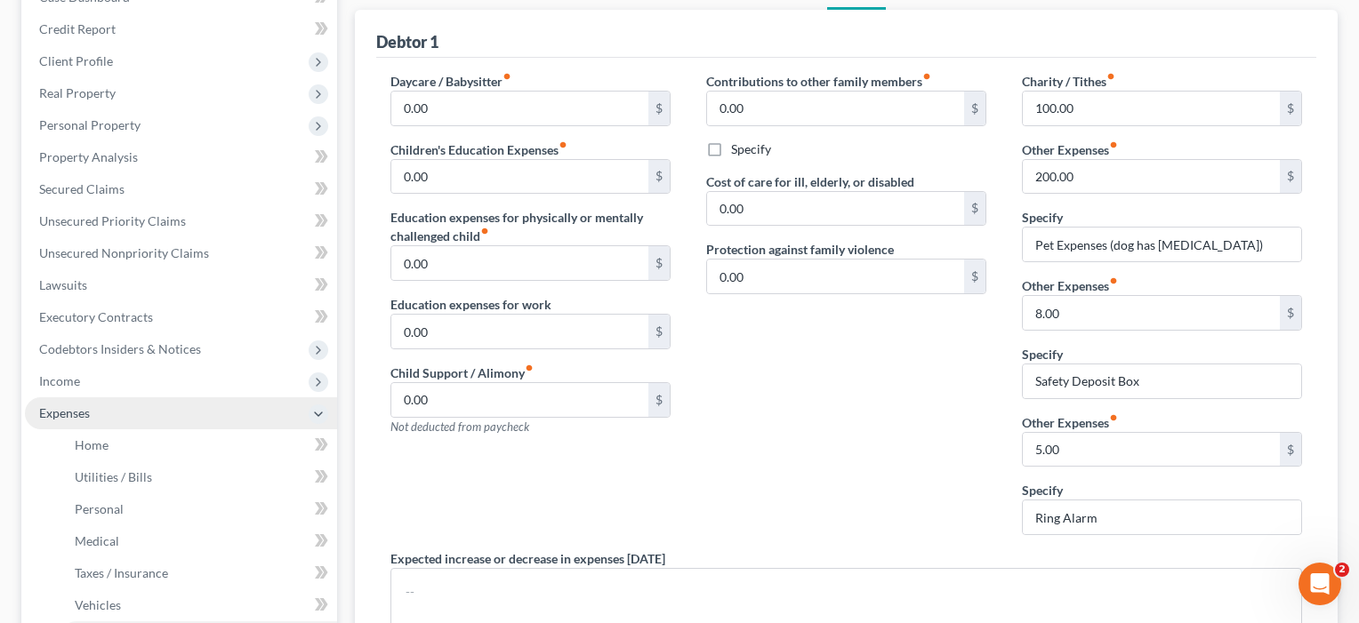
scroll to position [204, 0]
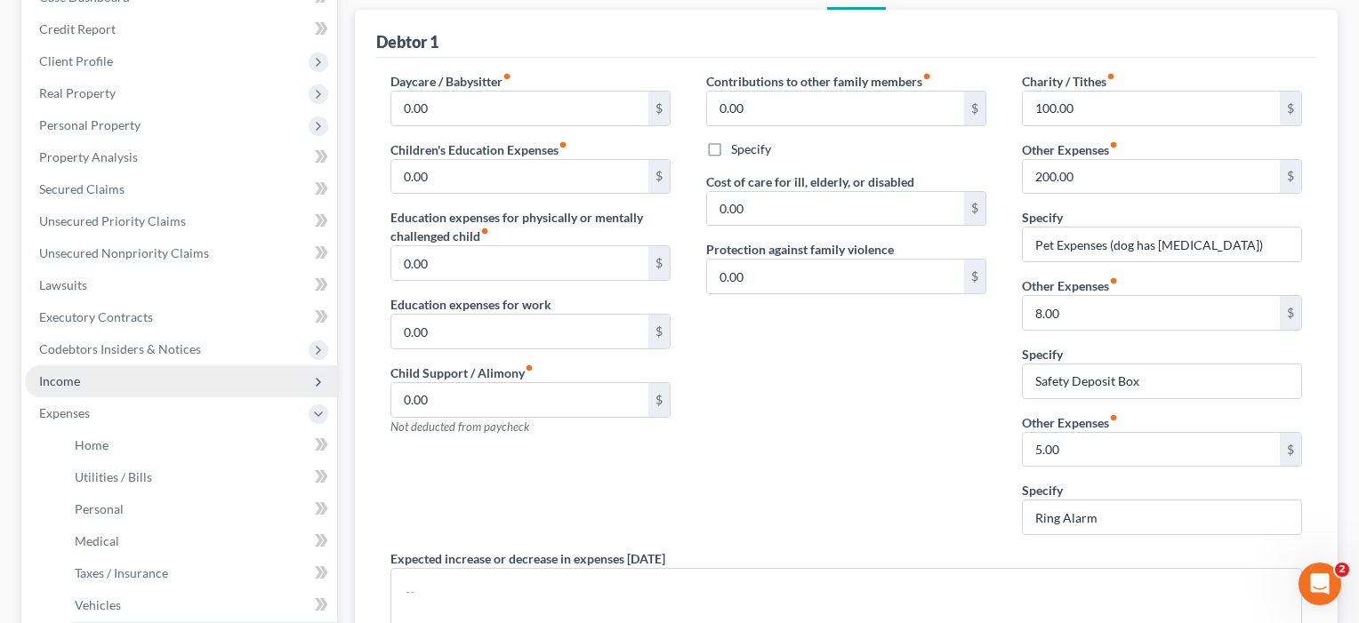
click at [84, 376] on span "Income" at bounding box center [181, 382] width 312 height 32
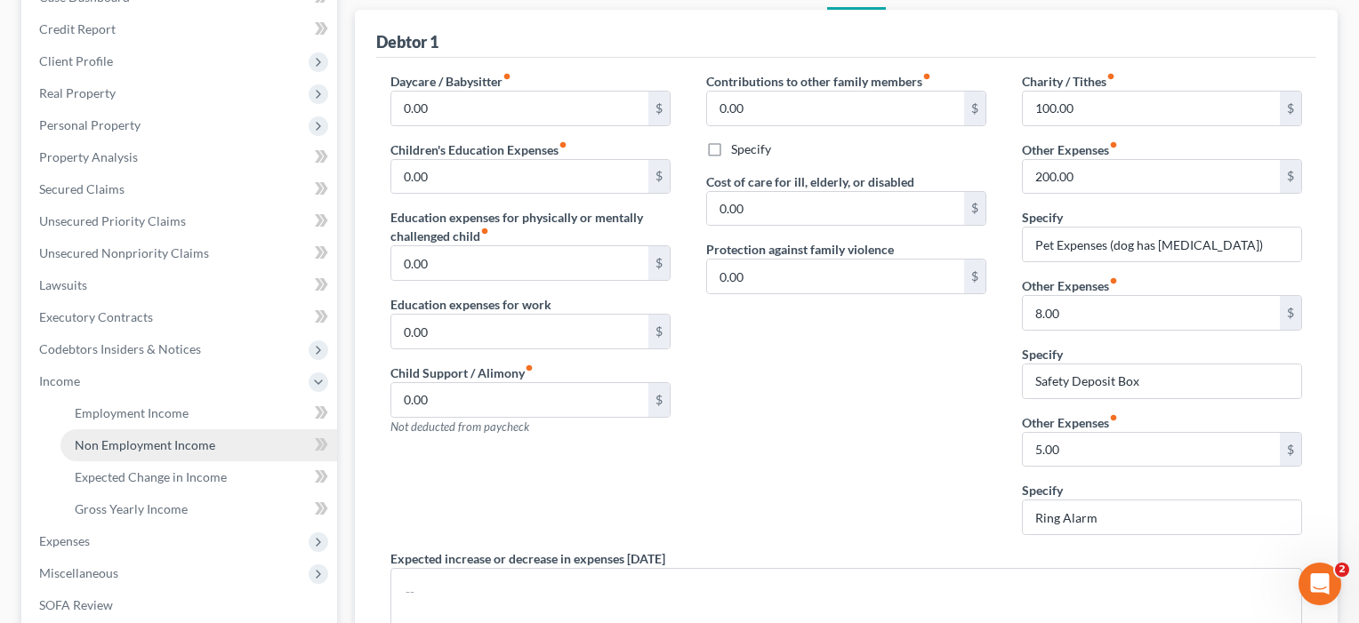
click at [95, 442] on span "Non Employment Income" at bounding box center [145, 445] width 141 height 15
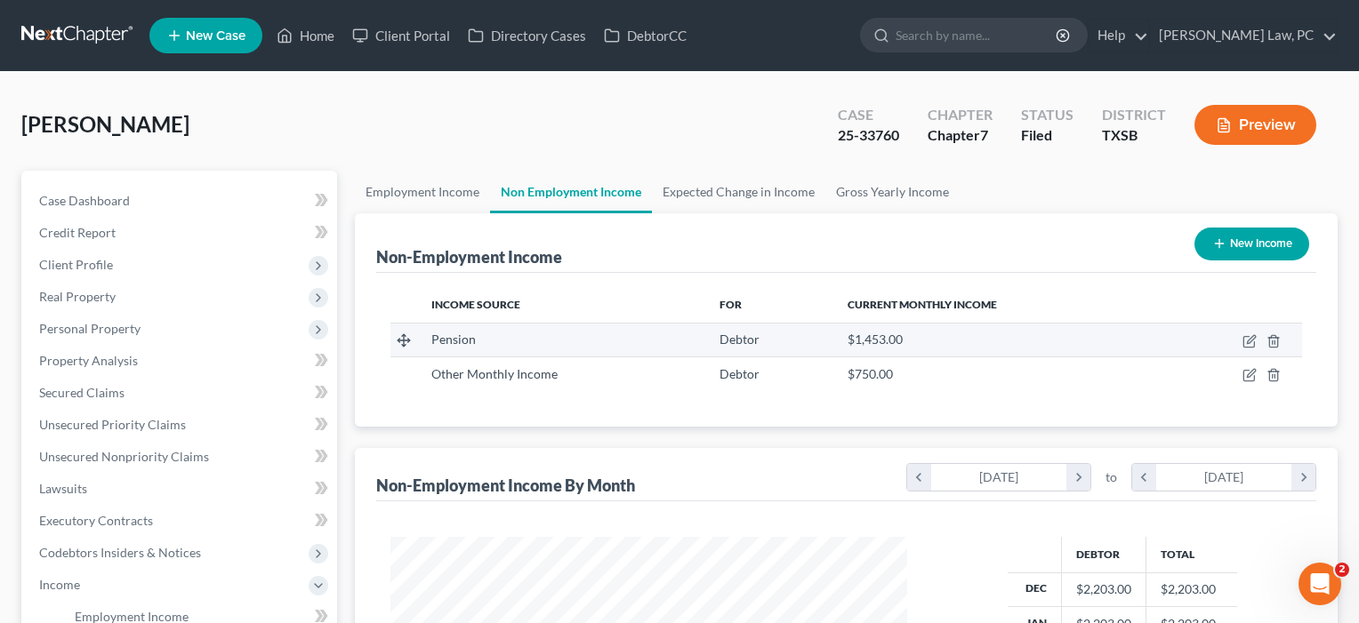
scroll to position [318, 553]
click at [1247, 341] on icon "button" at bounding box center [1249, 341] width 14 height 14
select select "2"
select select "0"
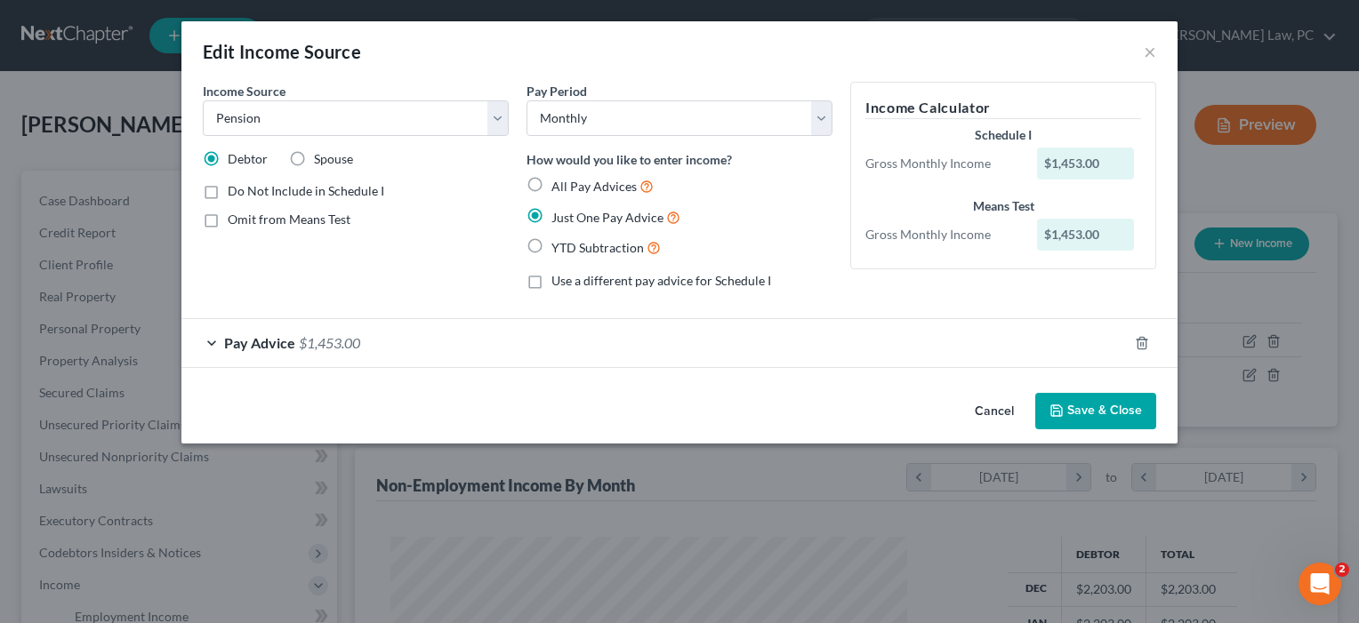
click at [1094, 407] on button "Save & Close" at bounding box center [1095, 411] width 121 height 37
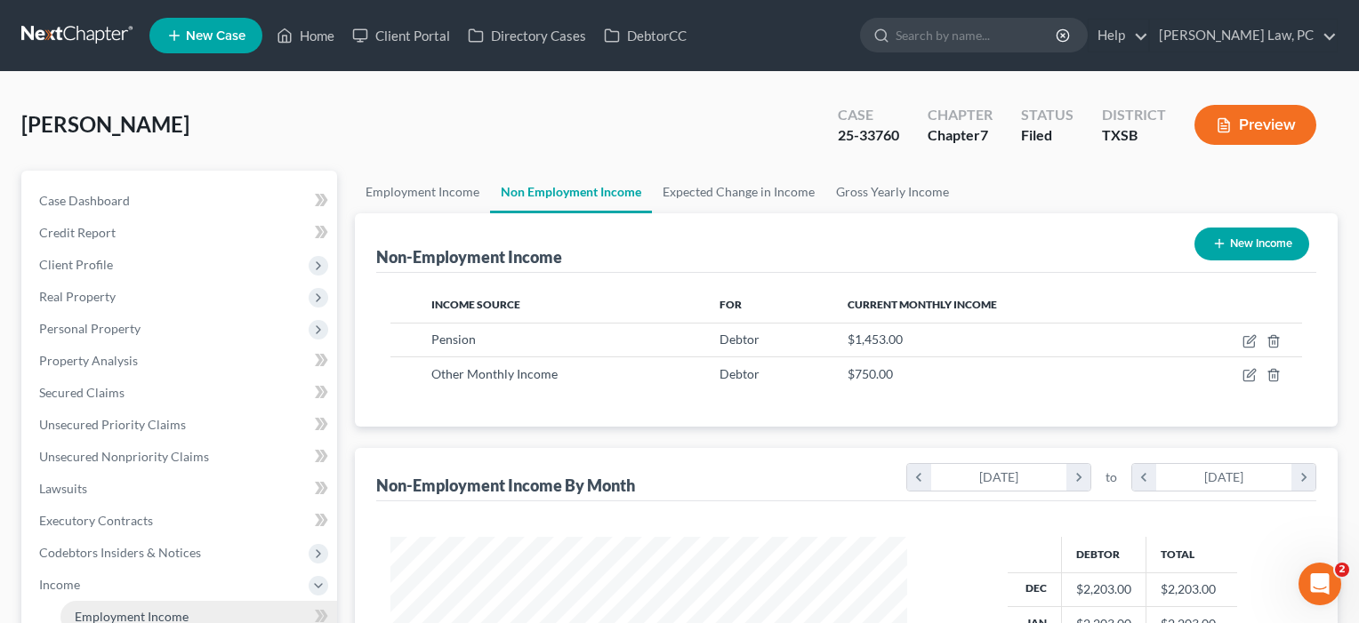
scroll to position [0, 0]
click at [1260, 126] on button "Preview" at bounding box center [1255, 125] width 122 height 40
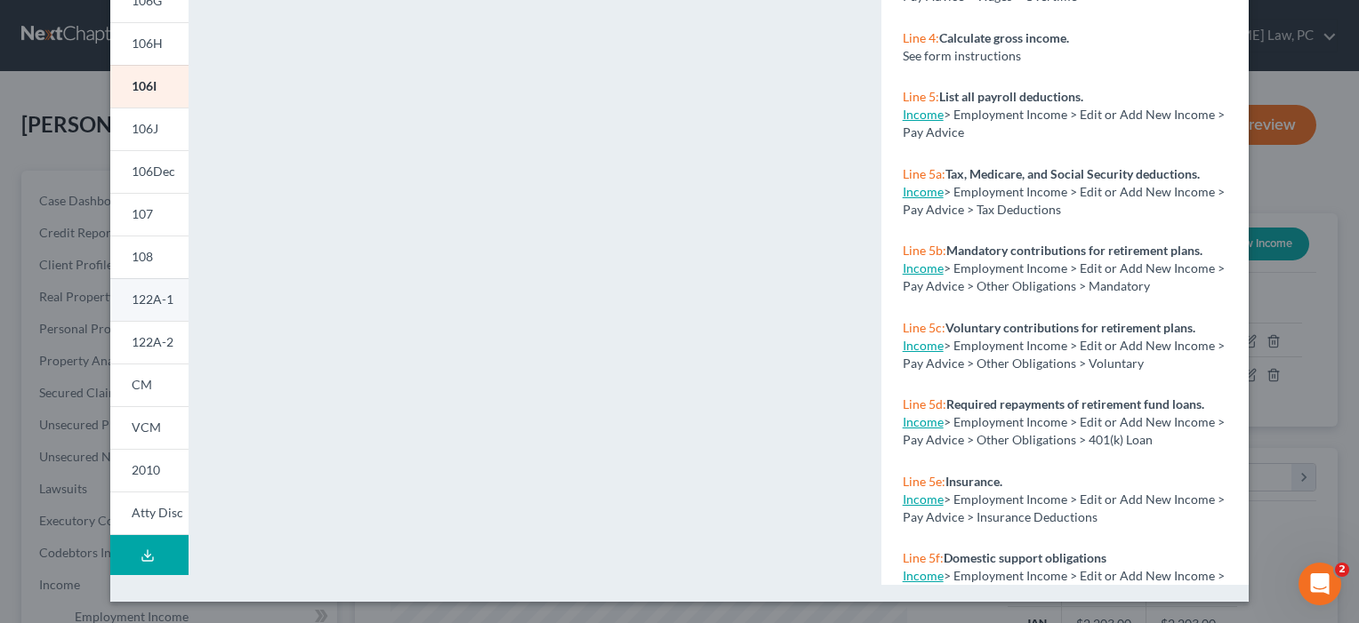
click at [147, 301] on span "122A-1" at bounding box center [153, 299] width 42 height 15
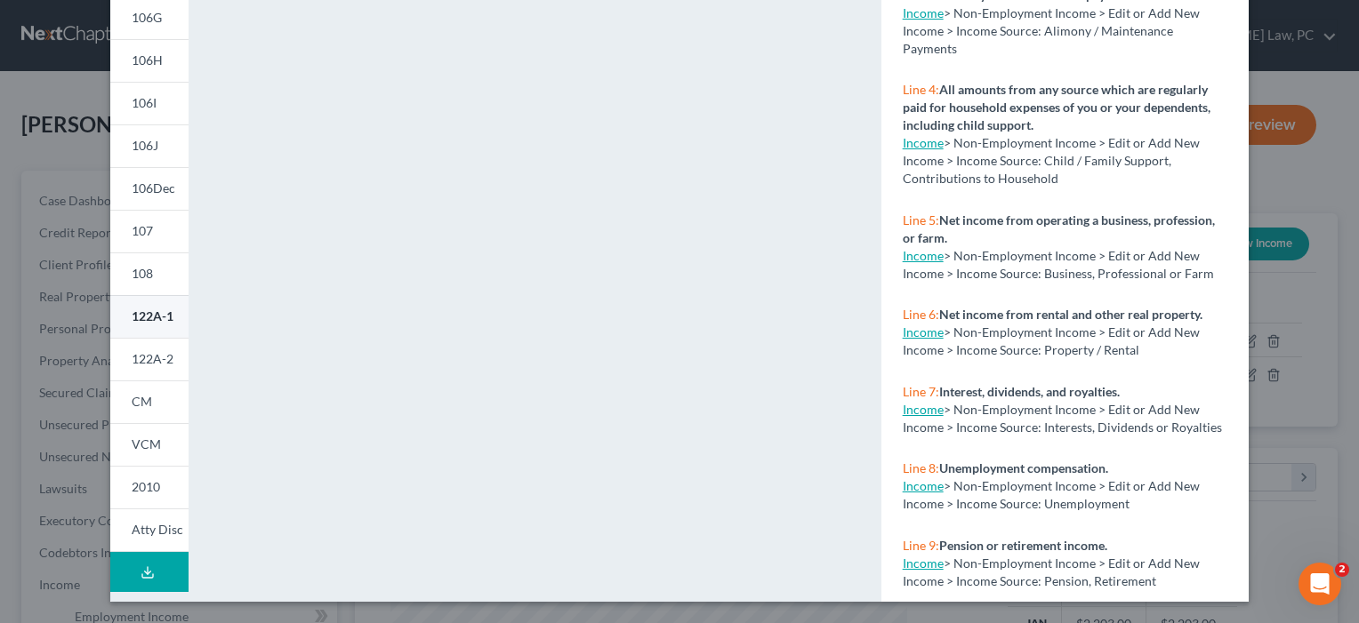
scroll to position [363, 0]
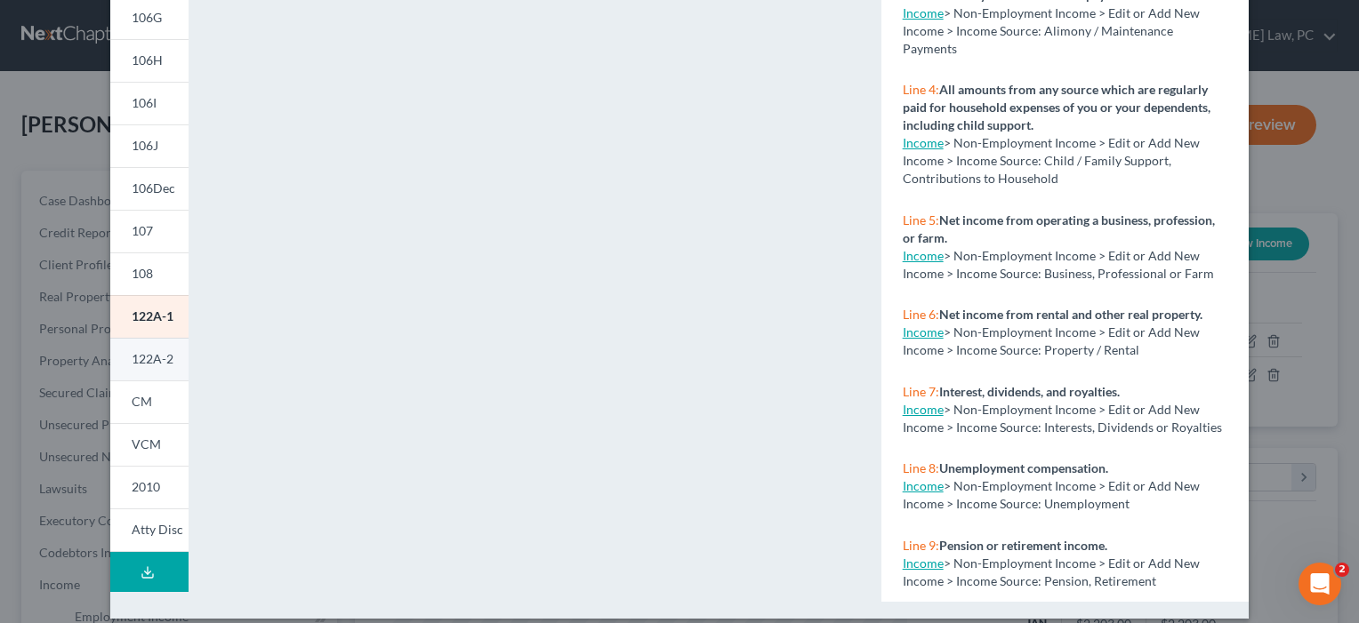
click at [161, 351] on span "122A-2" at bounding box center [153, 358] width 42 height 15
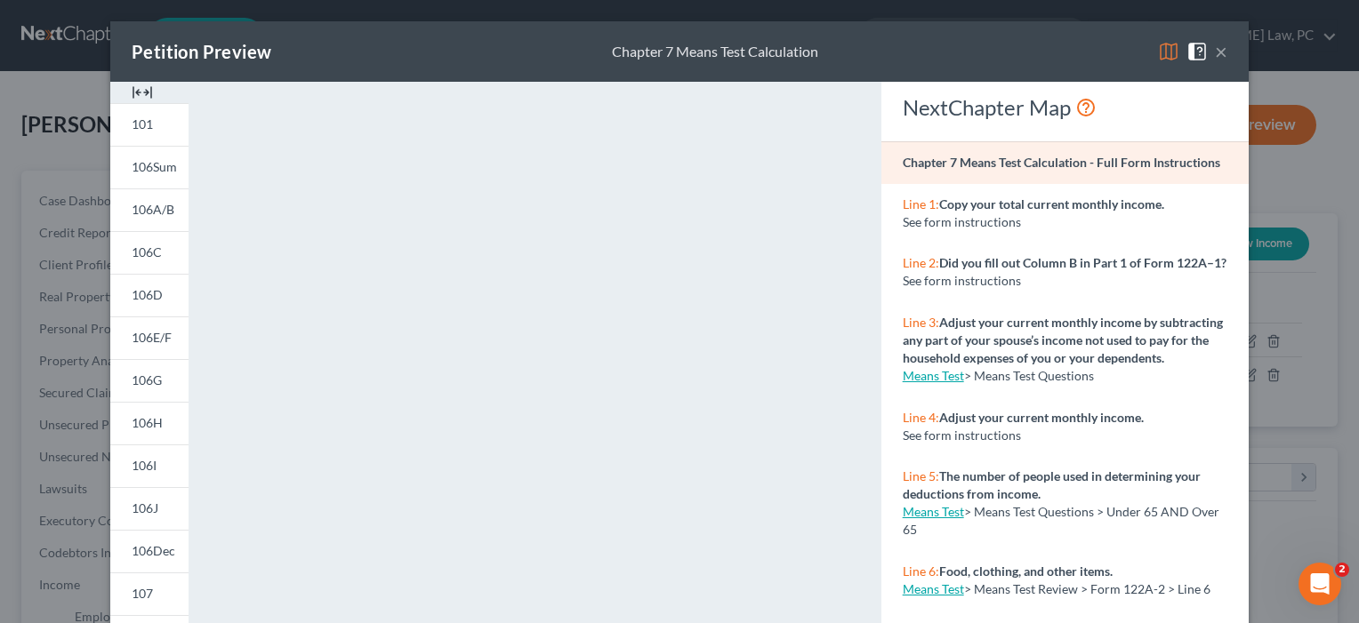
scroll to position [0, 0]
click at [1220, 57] on button "×" at bounding box center [1221, 51] width 12 height 21
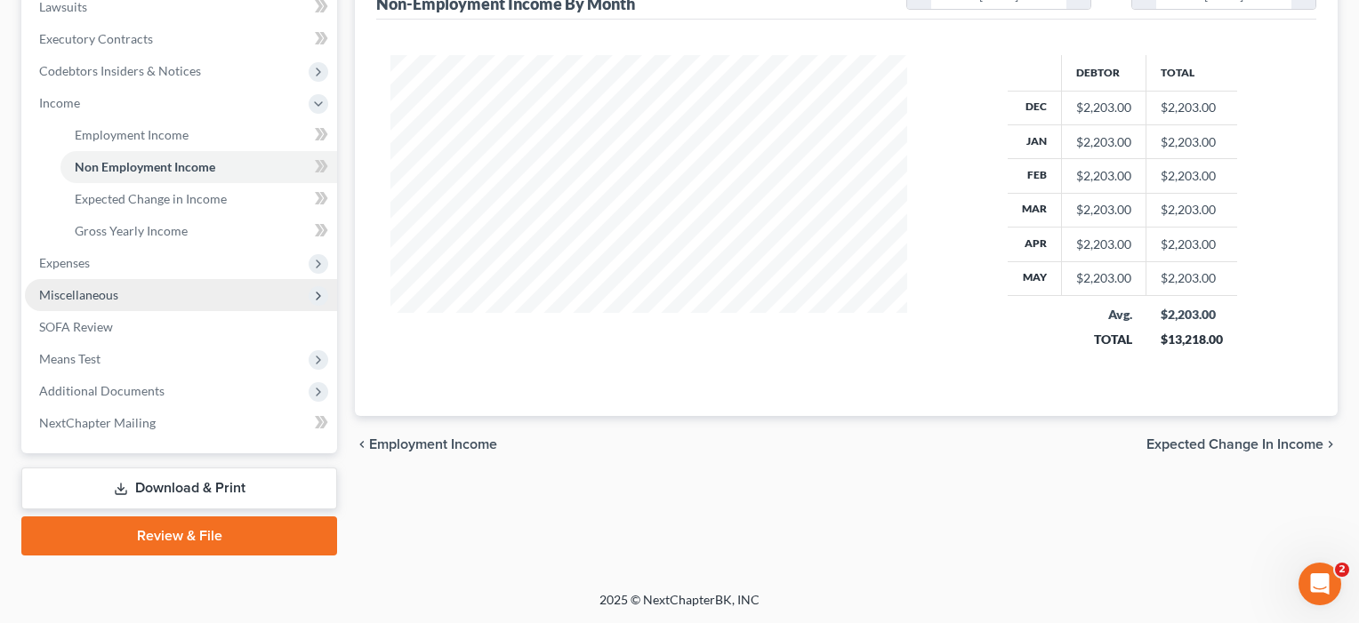
scroll to position [482, 0]
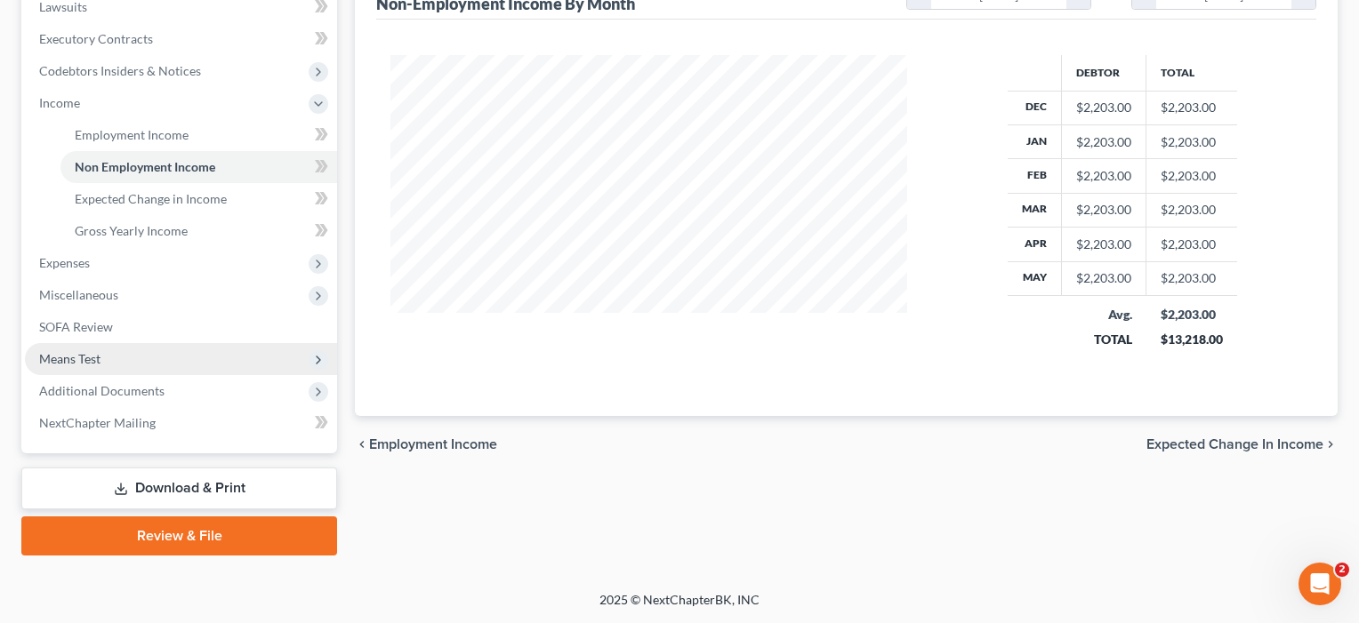
click at [88, 361] on span "Means Test" at bounding box center [69, 358] width 61 height 15
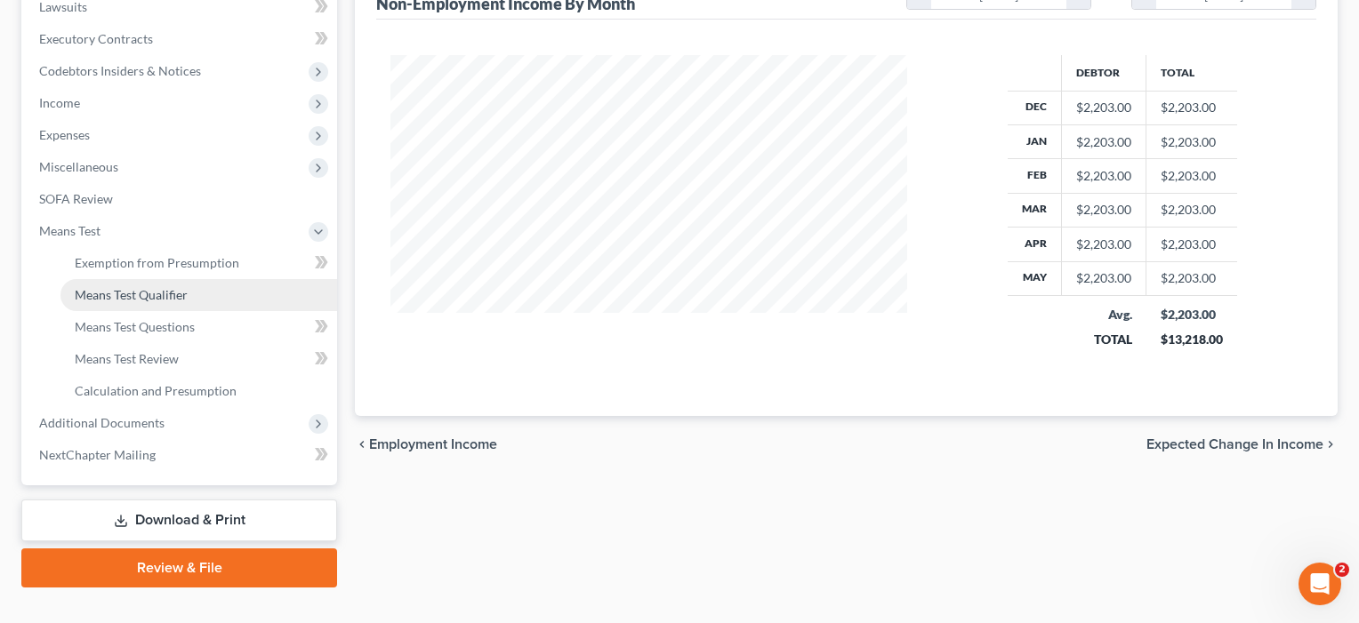
click at [117, 284] on link "Means Test Qualifier" at bounding box center [198, 295] width 277 height 32
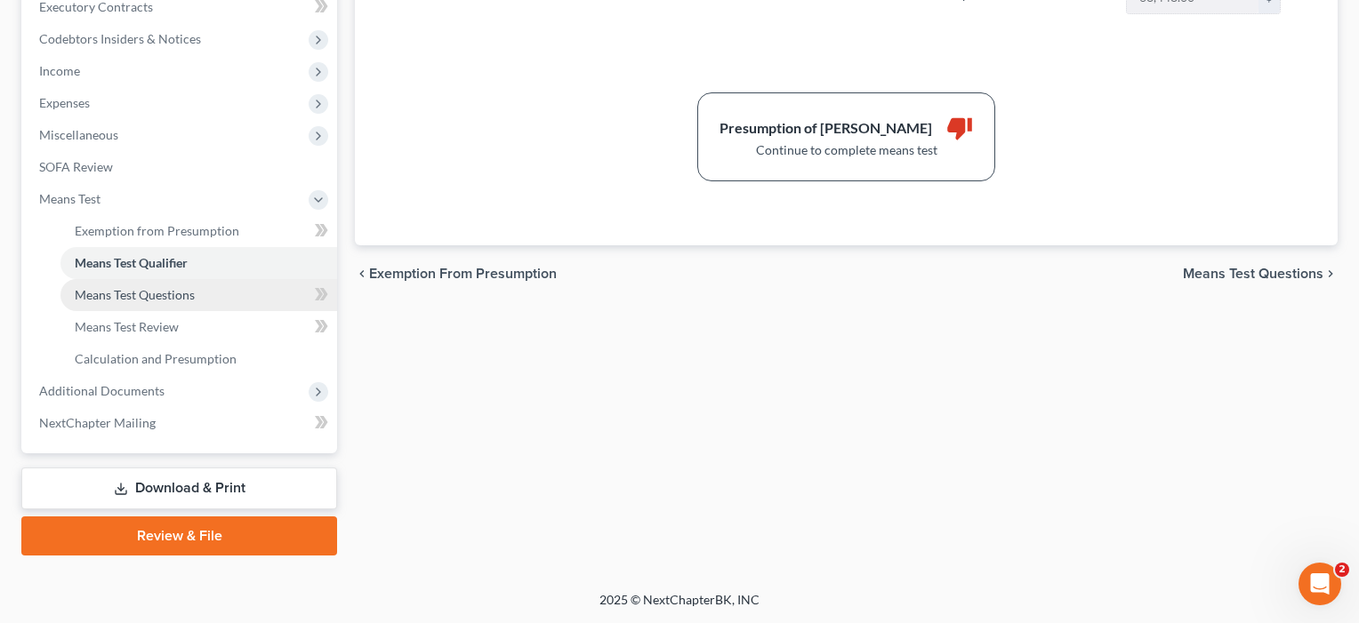
click at [120, 297] on span "Means Test Questions" at bounding box center [135, 294] width 120 height 15
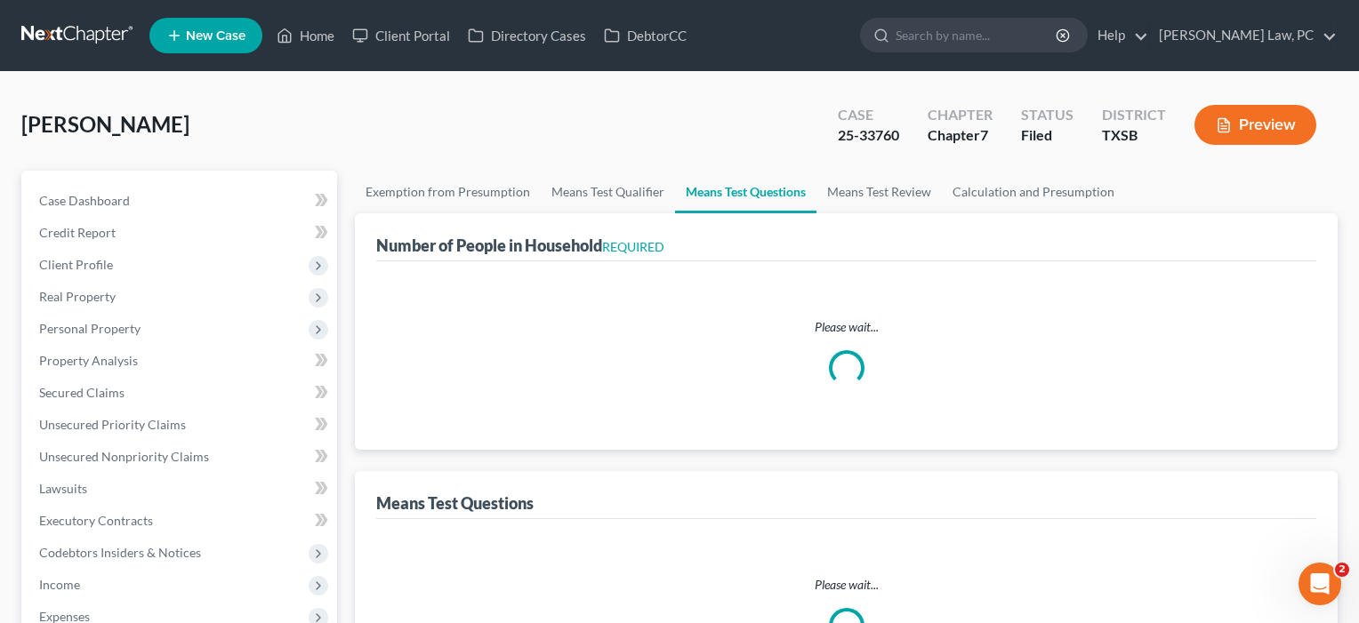
select select "1"
select select "60"
select select "1"
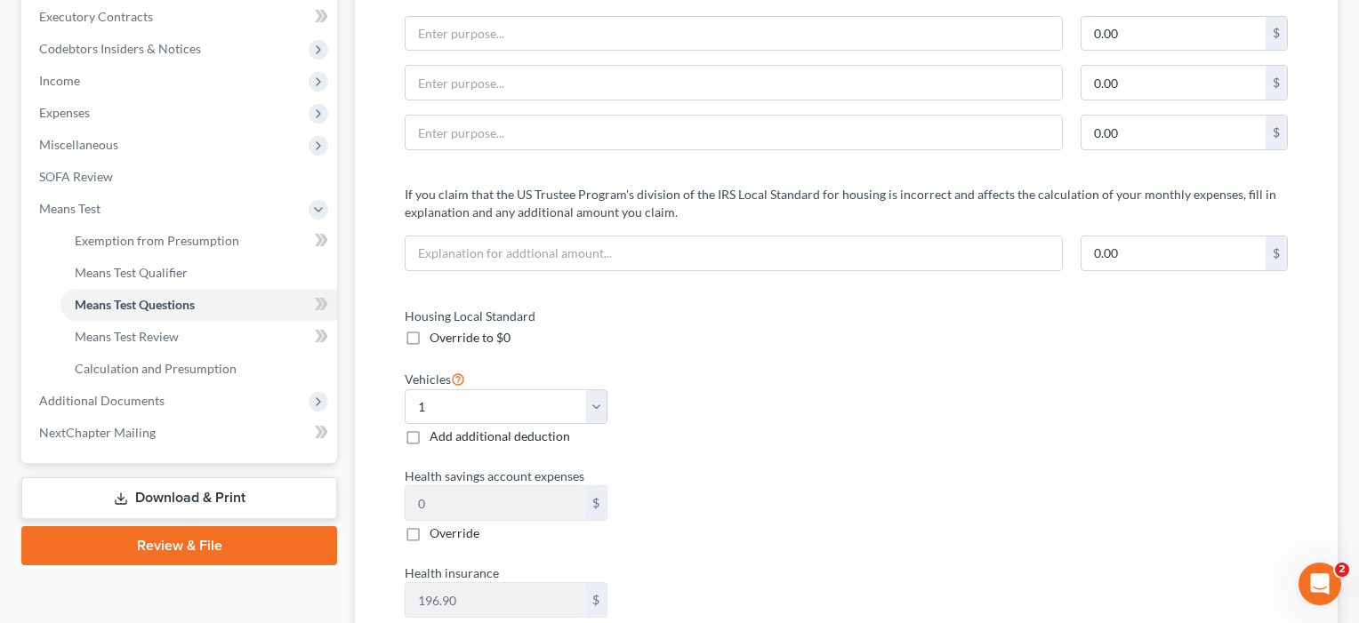
scroll to position [499, 0]
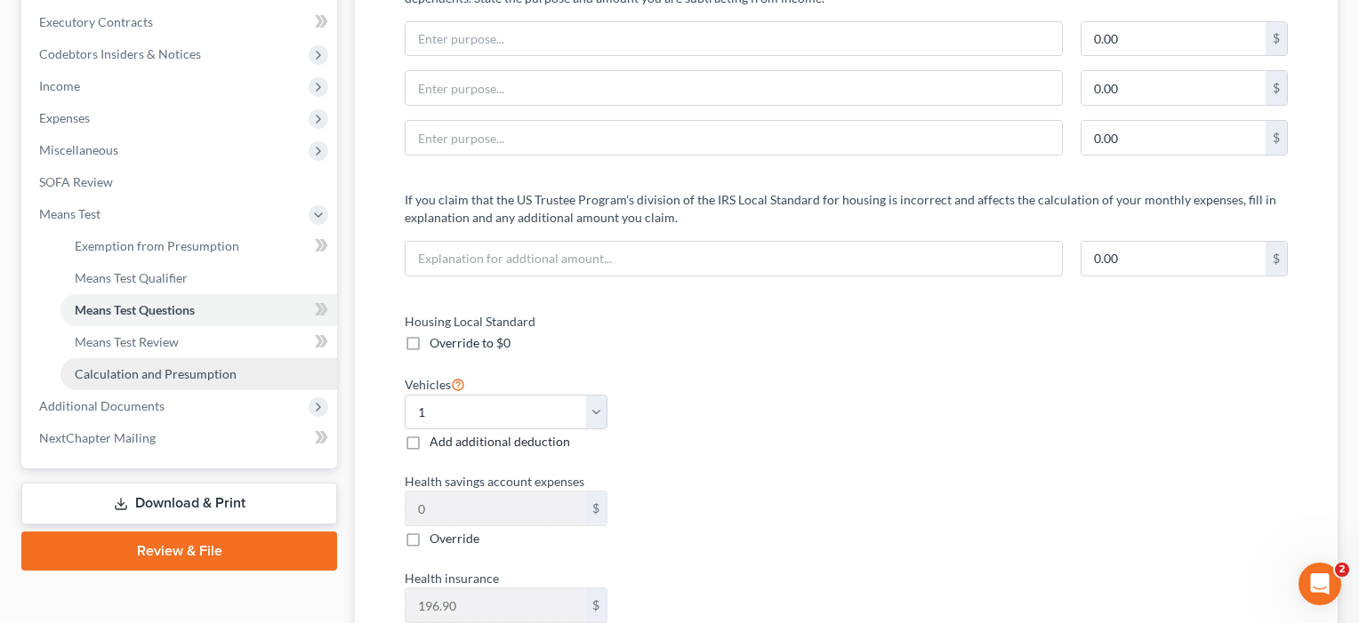
click at [125, 383] on link "Calculation and Presumption" at bounding box center [198, 374] width 277 height 32
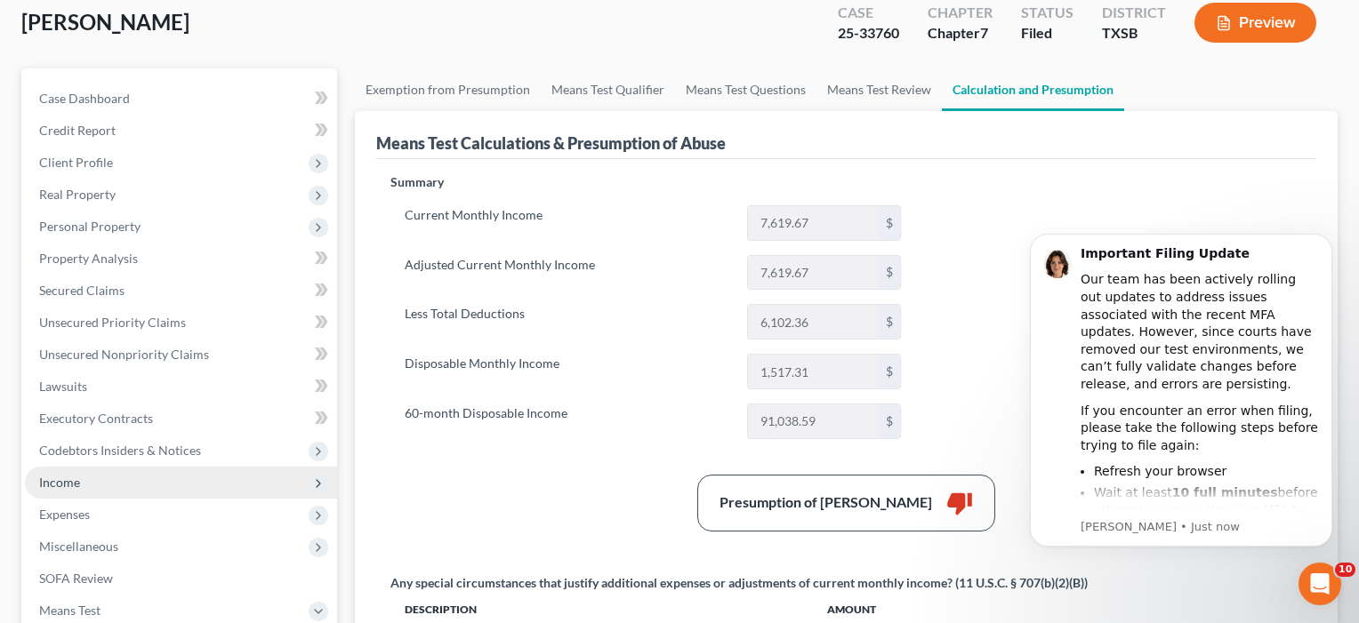
scroll to position [104, 0]
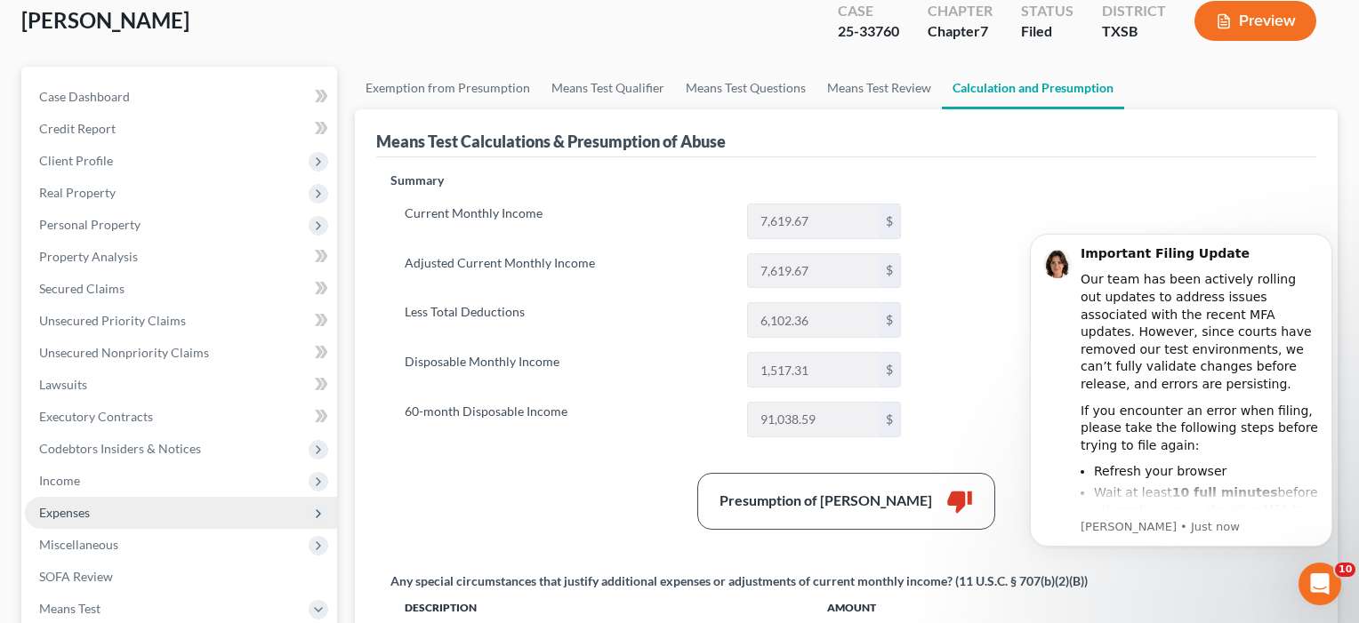
click at [80, 512] on span "Expenses" at bounding box center [64, 512] width 51 height 15
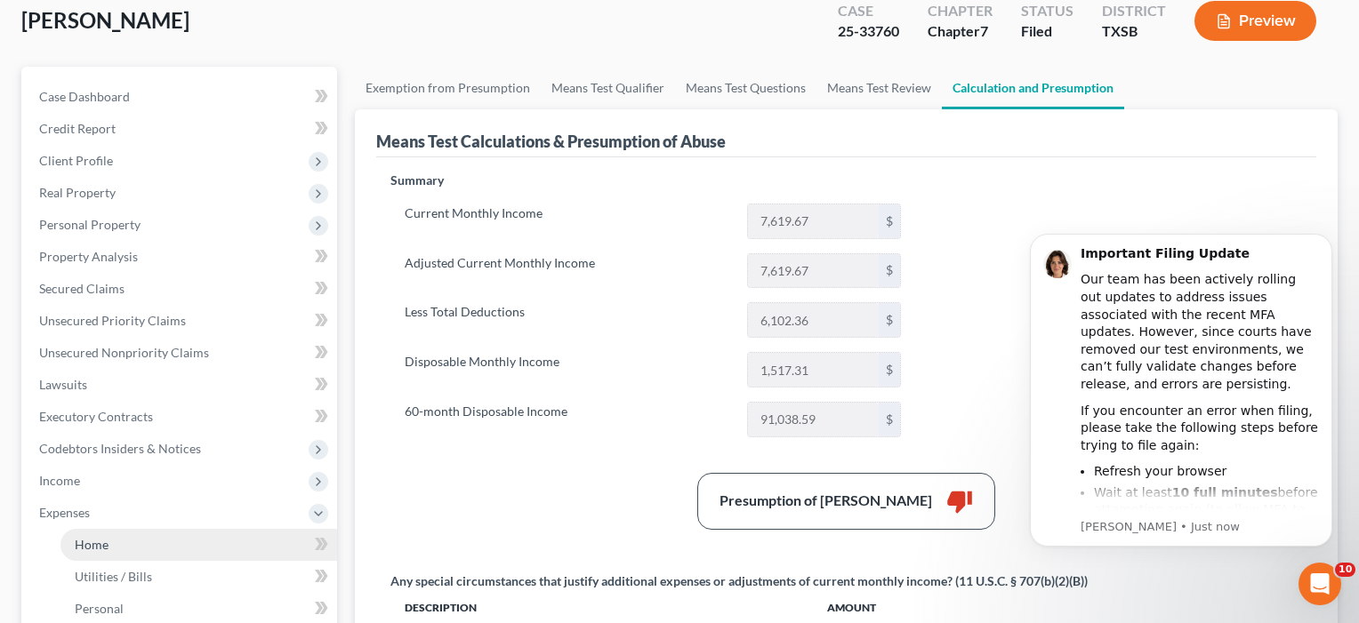
click at [89, 541] on span "Home" at bounding box center [92, 544] width 34 height 15
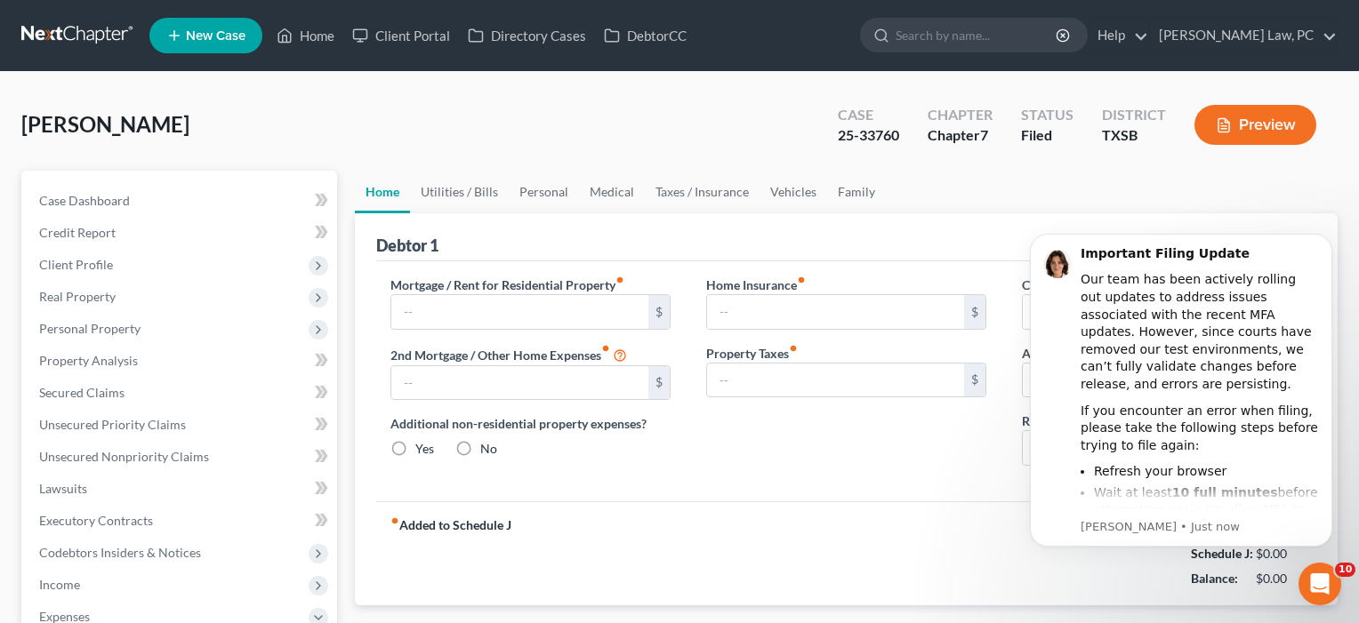
type input "2,354.00"
type input "0.00"
radio input "true"
type input "58.00"
type input "0.00"
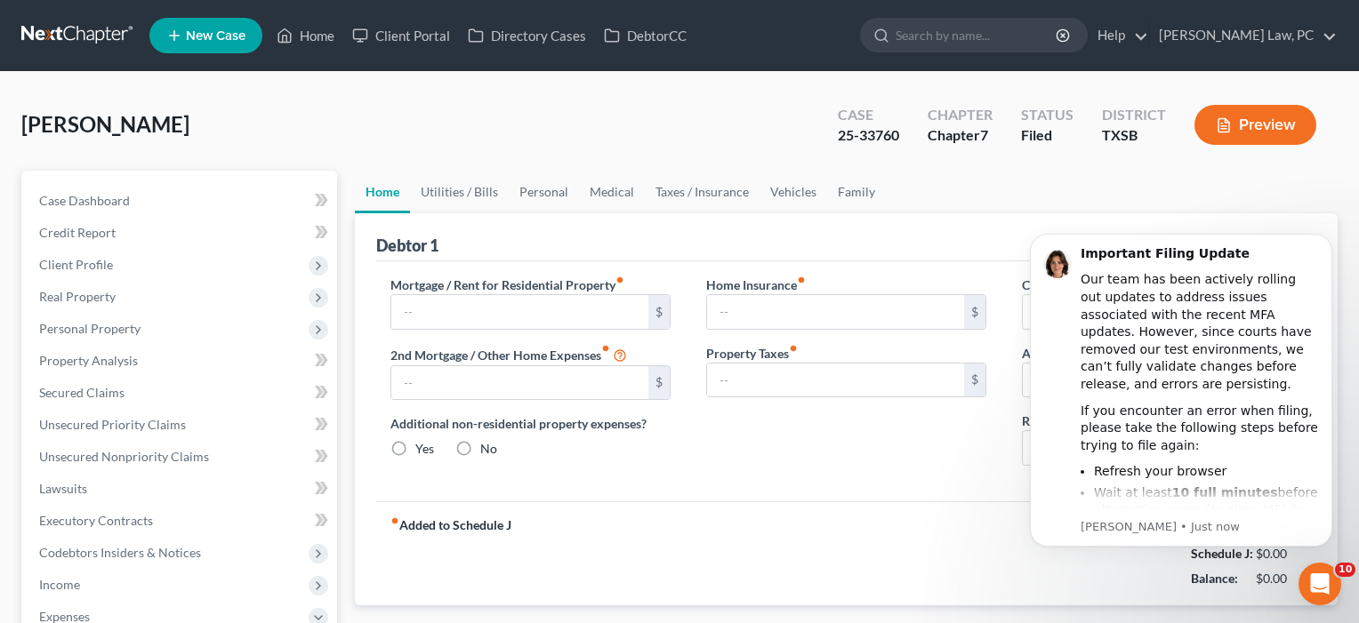
type input "0.00"
click at [1325, 239] on icon "Dismiss notification" at bounding box center [1328, 239] width 10 height 10
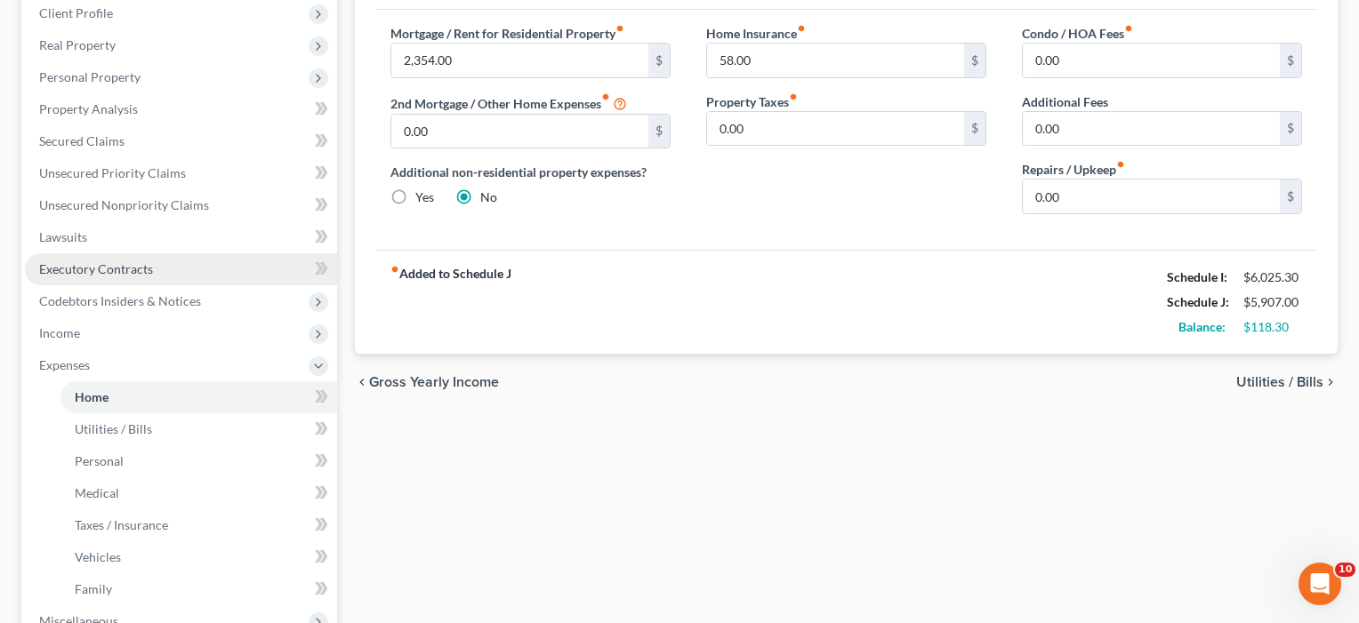
scroll to position [285, 0]
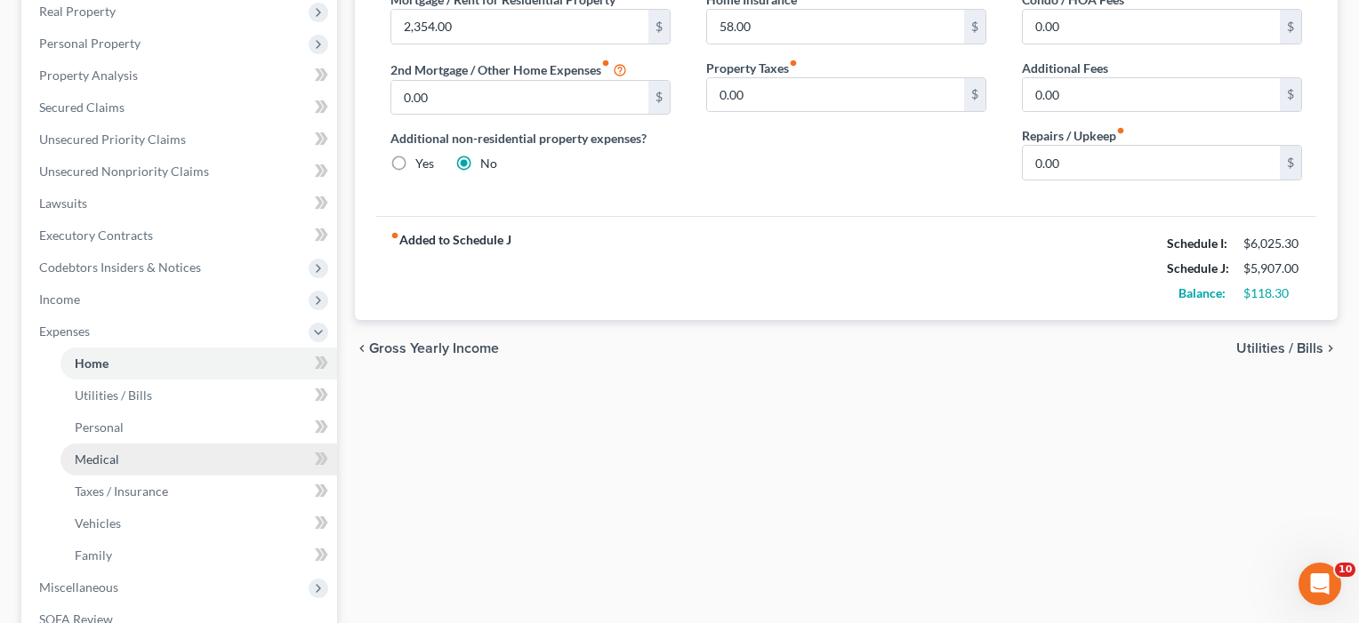
click at [97, 455] on span "Medical" at bounding box center [97, 459] width 44 height 15
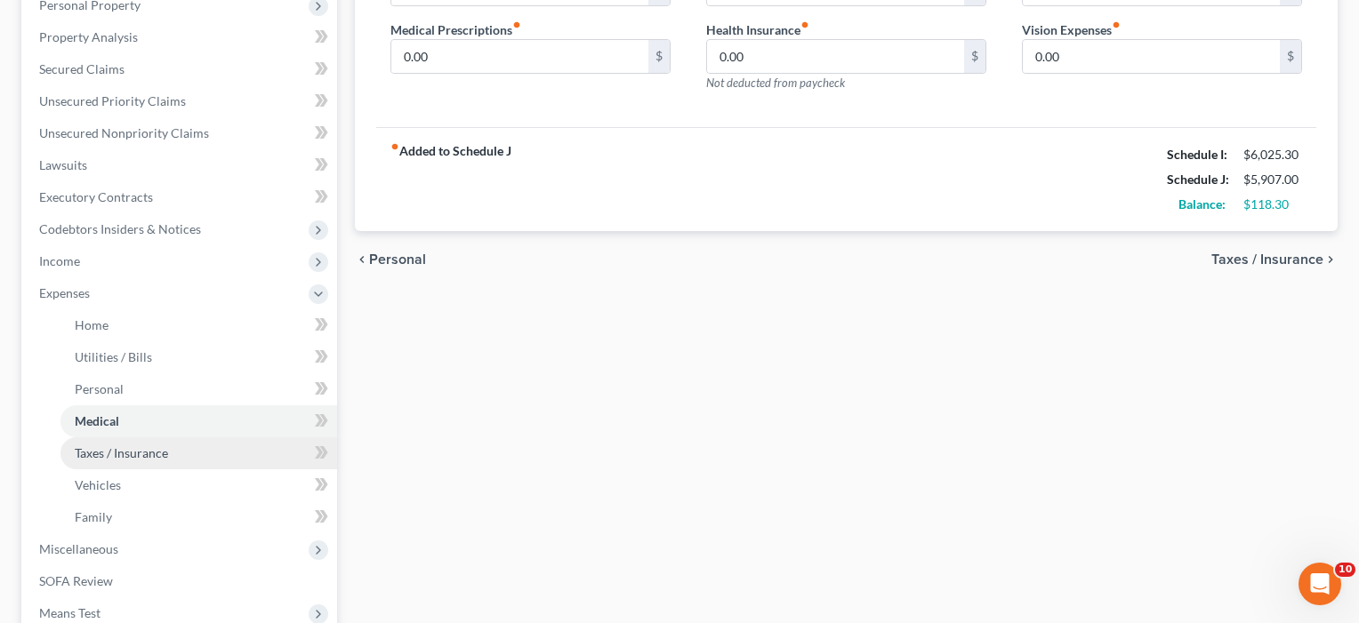
click at [92, 458] on span "Taxes / Insurance" at bounding box center [121, 453] width 93 height 15
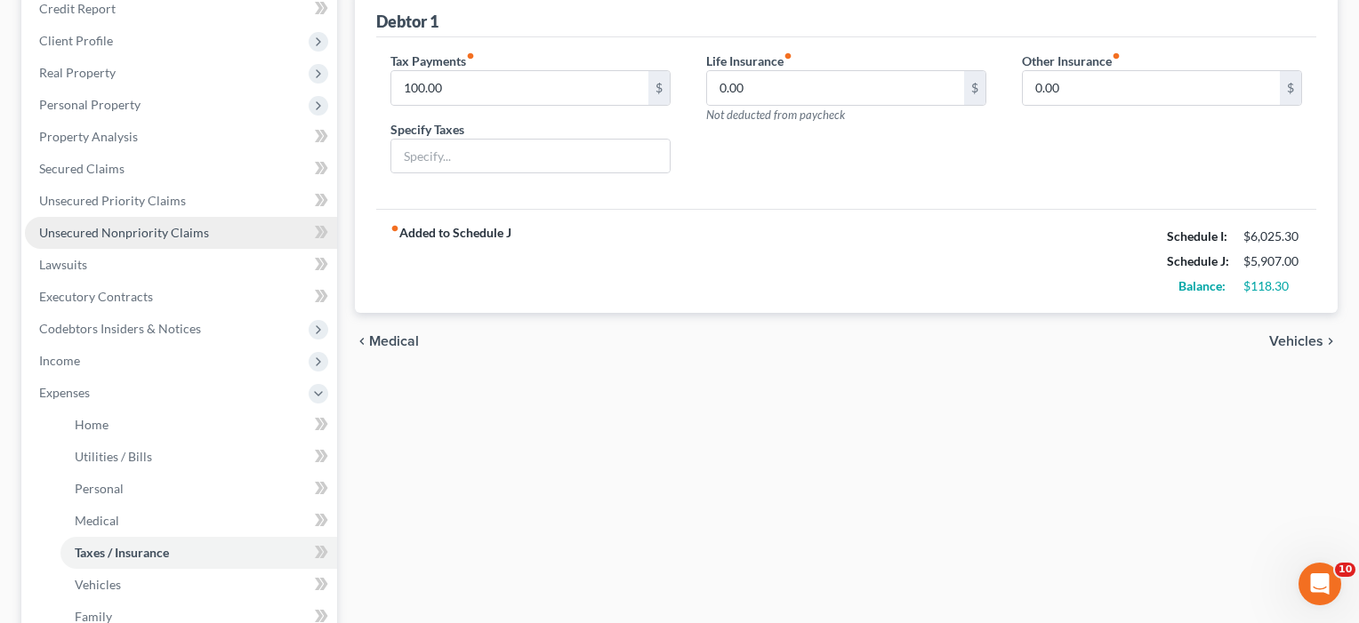
scroll to position [360, 0]
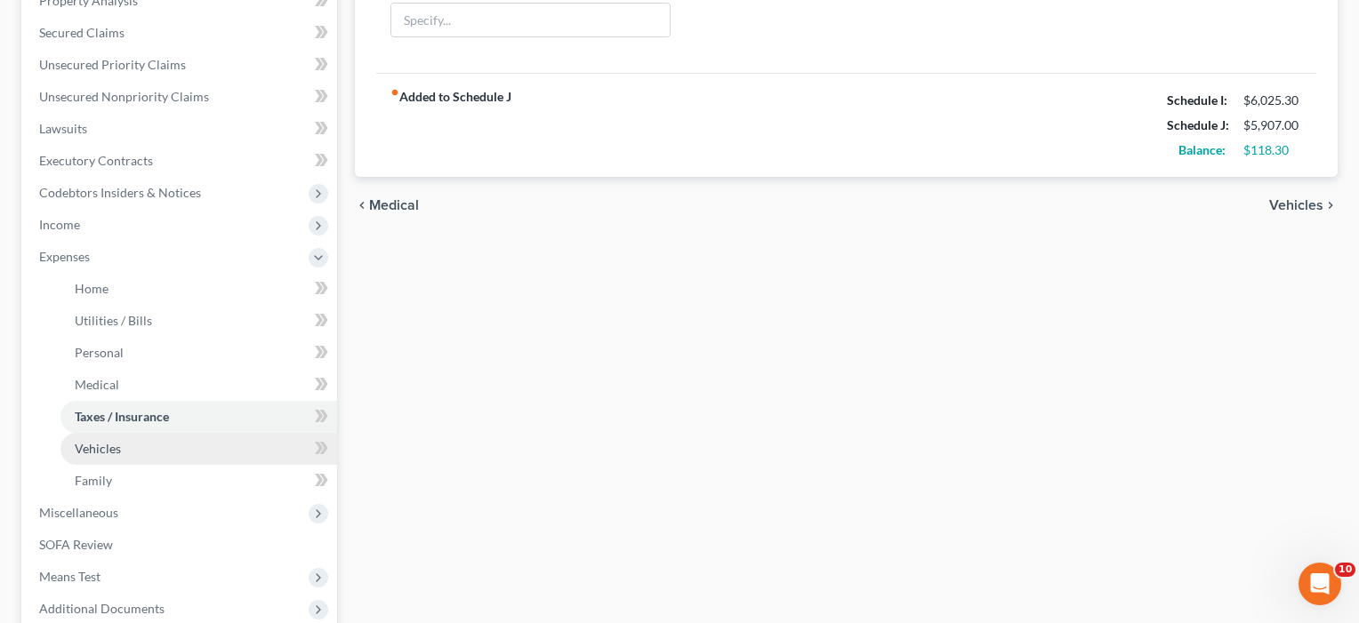
click at [89, 454] on span "Vehicles" at bounding box center [98, 448] width 46 height 15
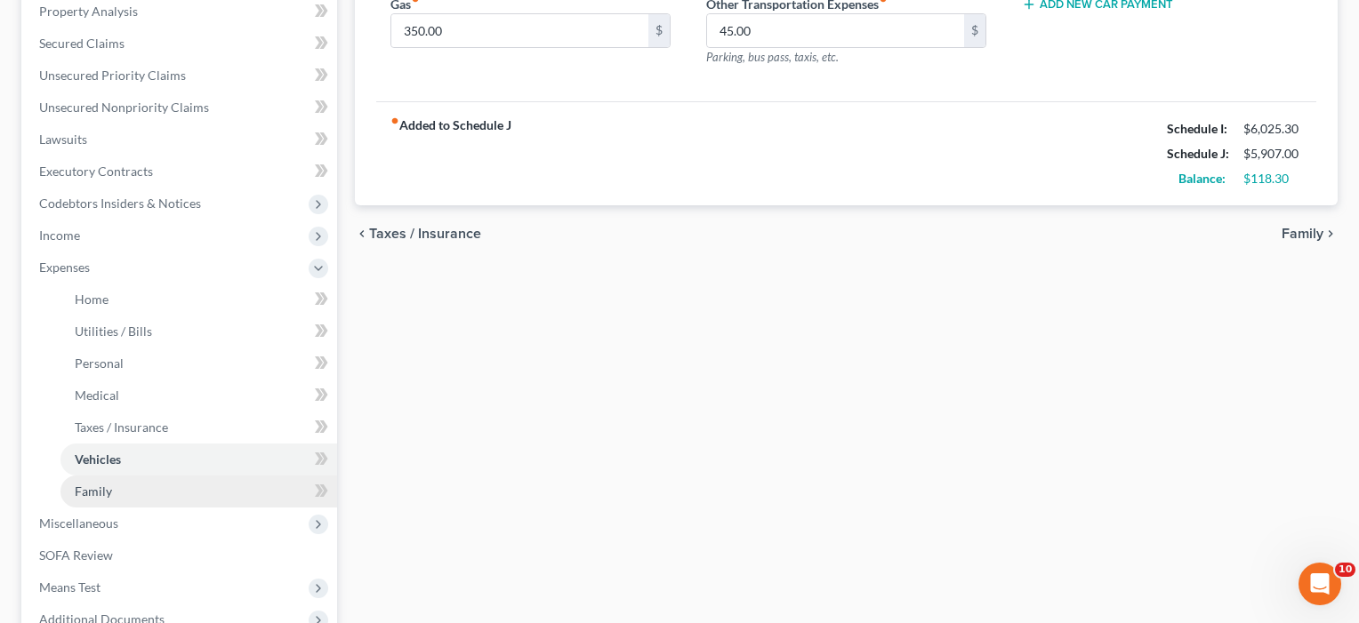
click at [89, 497] on span "Family" at bounding box center [93, 491] width 37 height 15
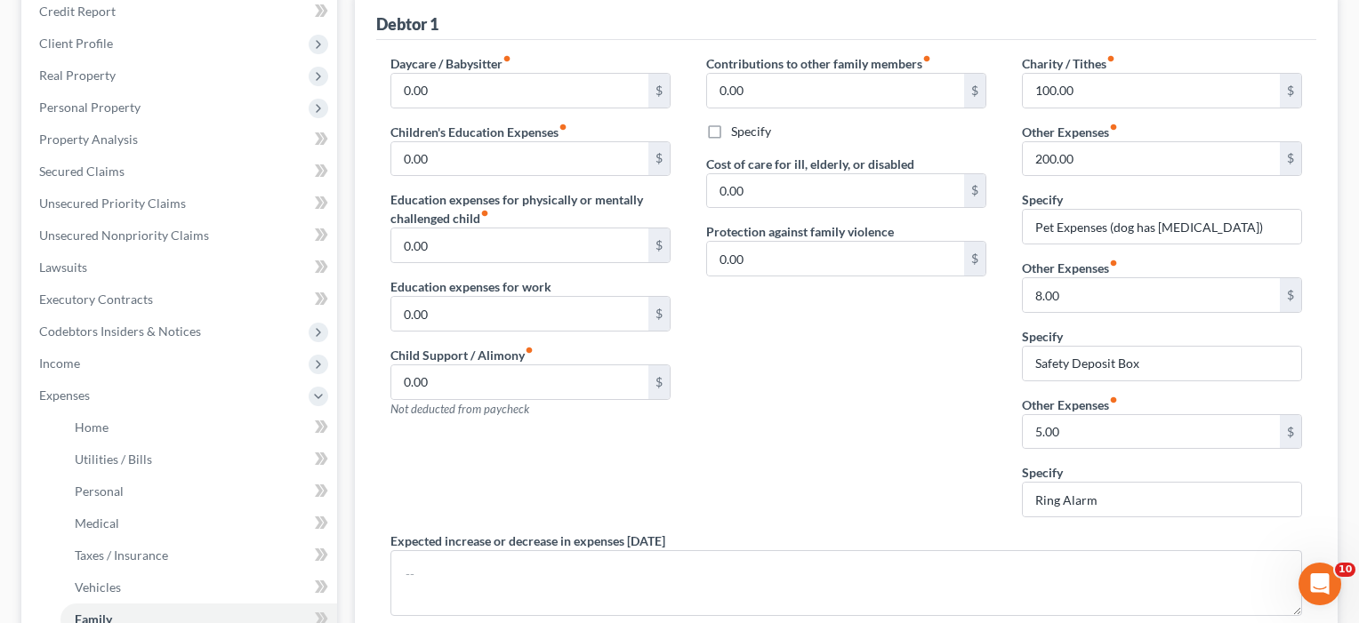
scroll to position [218, 0]
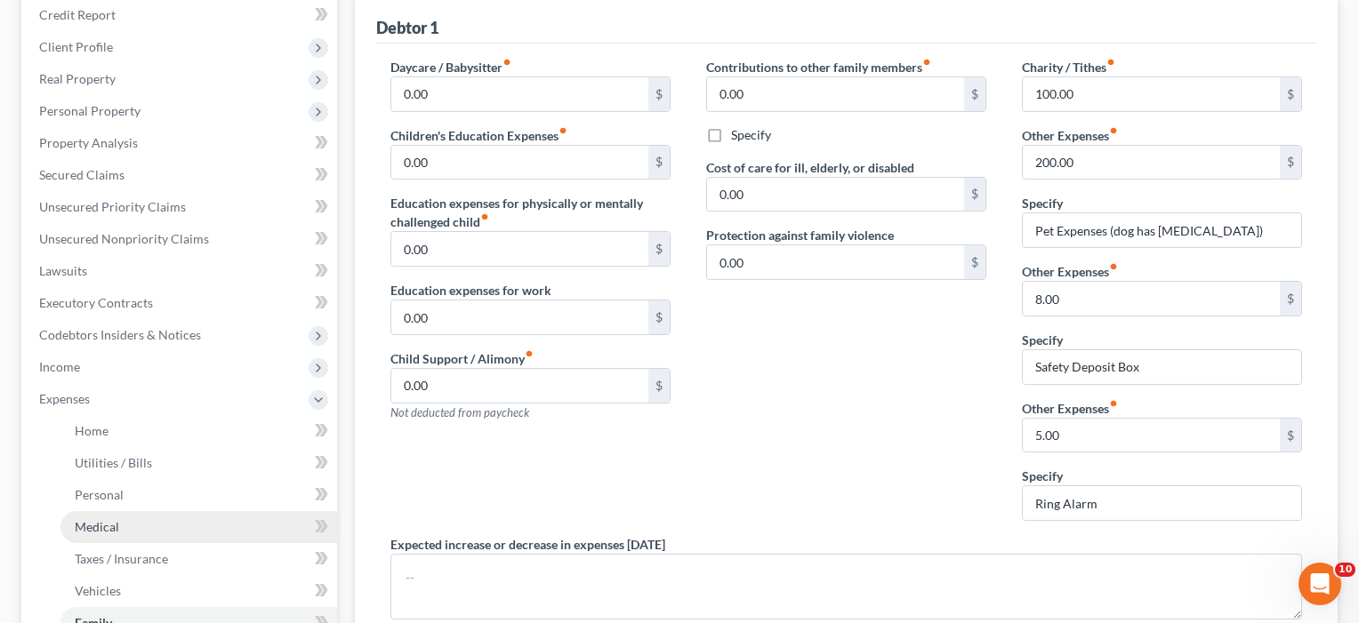
click at [108, 521] on span "Medical" at bounding box center [97, 526] width 44 height 15
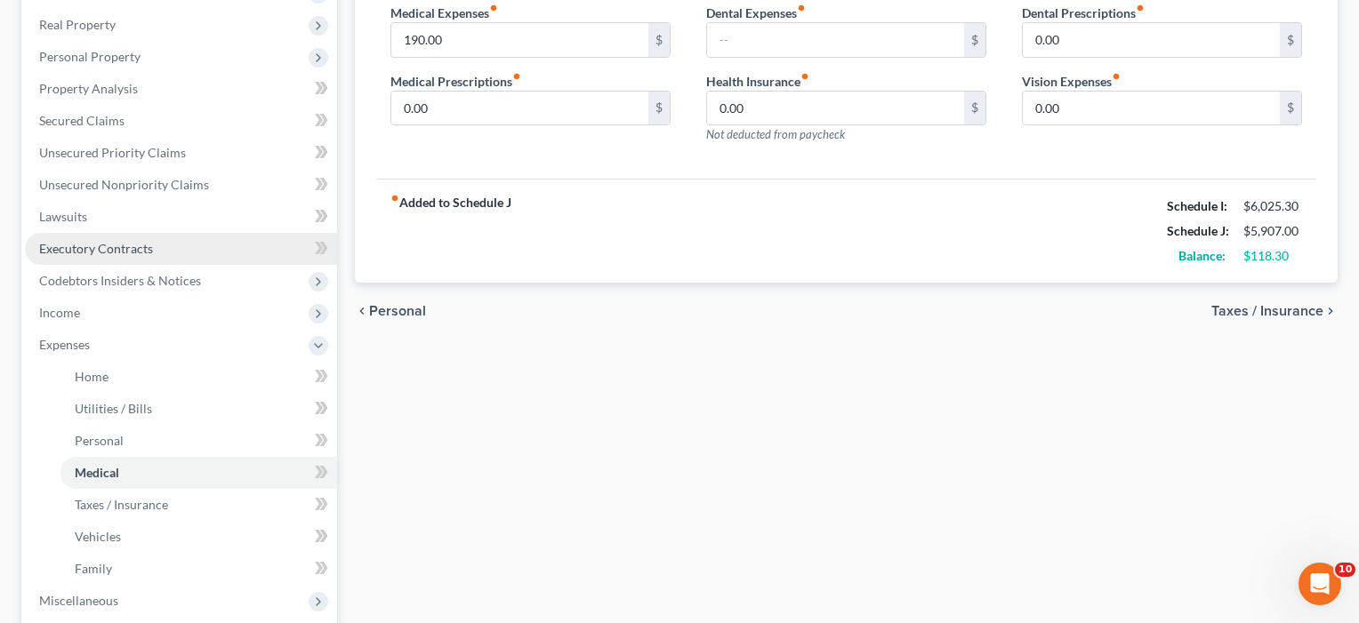
scroll to position [307, 0]
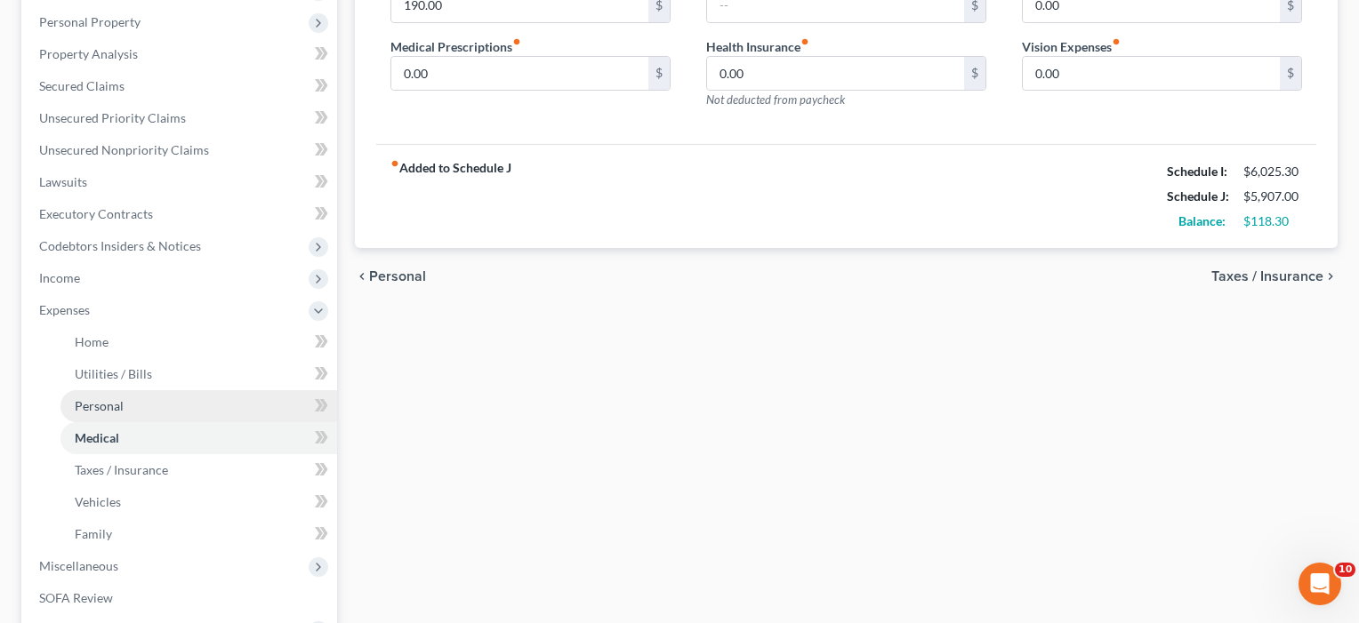
click at [116, 399] on span "Personal" at bounding box center [99, 405] width 49 height 15
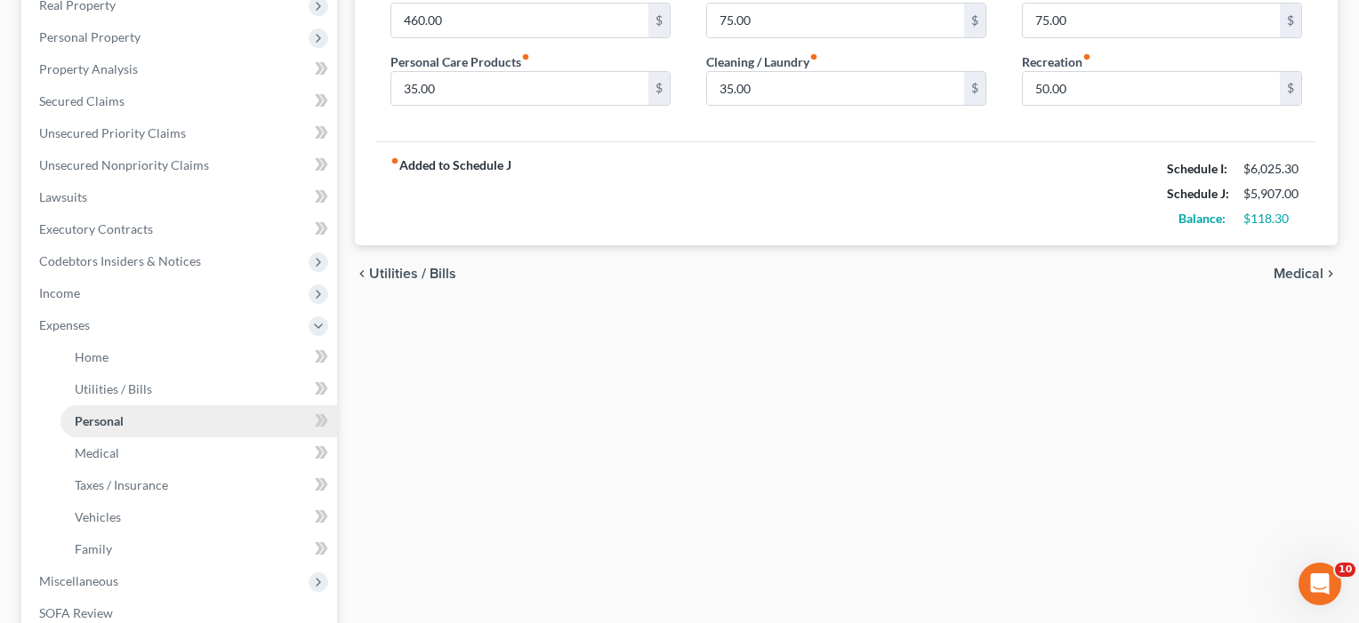
scroll to position [294, 0]
click at [99, 390] on span "Utilities / Bills" at bounding box center [113, 386] width 77 height 15
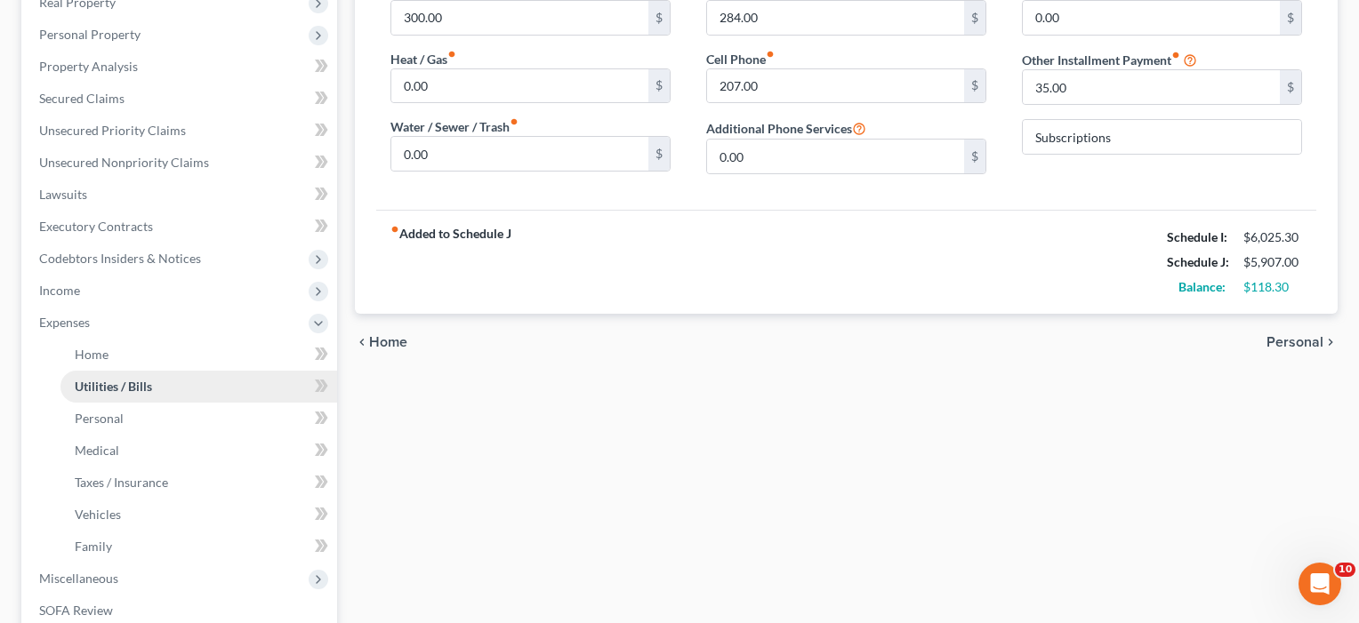
scroll to position [298, 0]
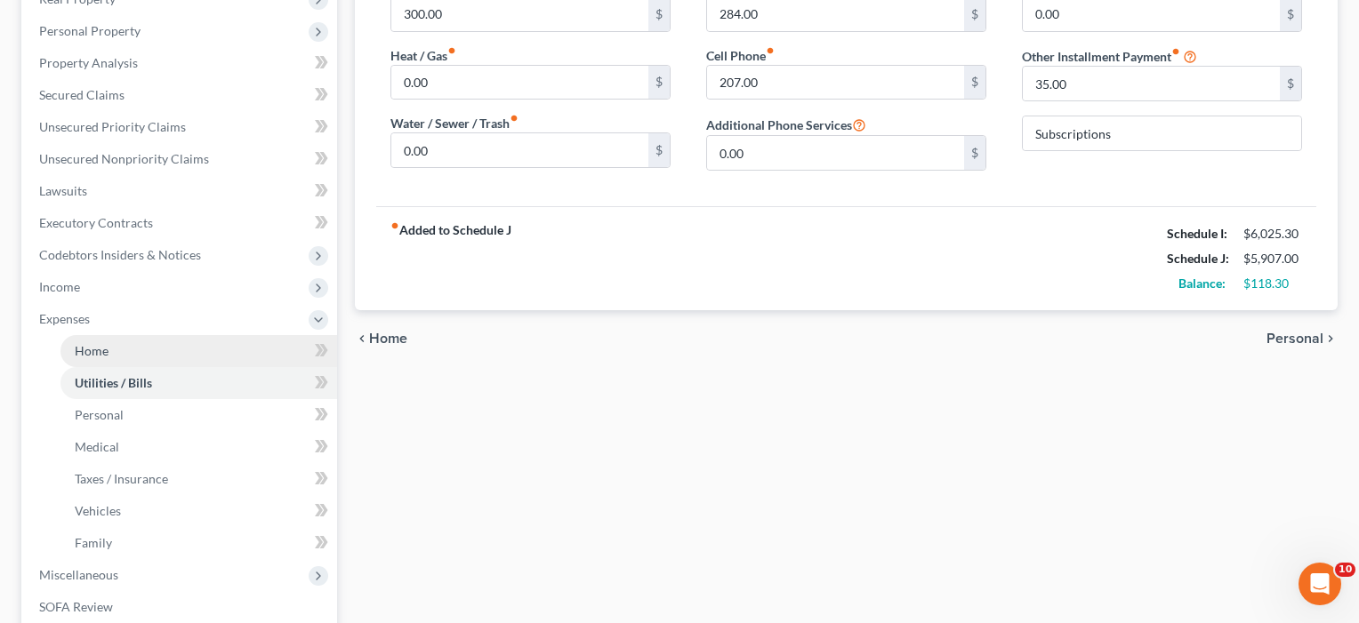
click at [90, 350] on span "Home" at bounding box center [92, 350] width 34 height 15
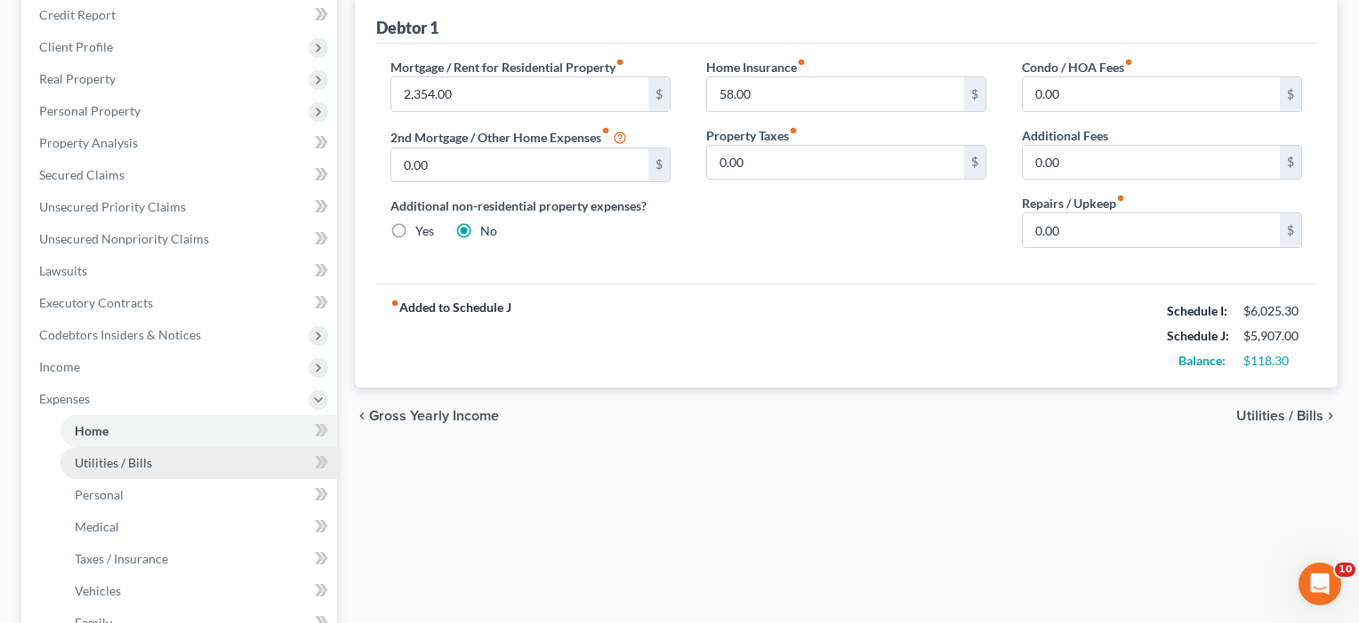
click at [79, 462] on span "Utilities / Bills" at bounding box center [113, 462] width 77 height 15
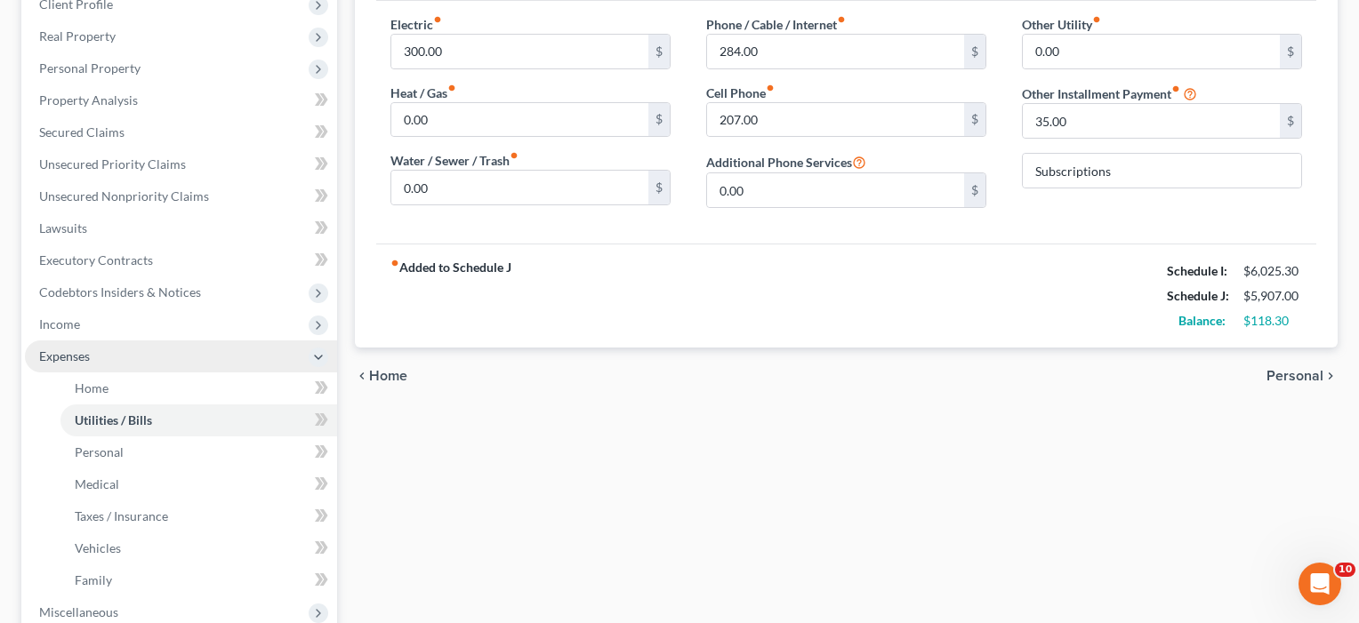
scroll to position [277, 0]
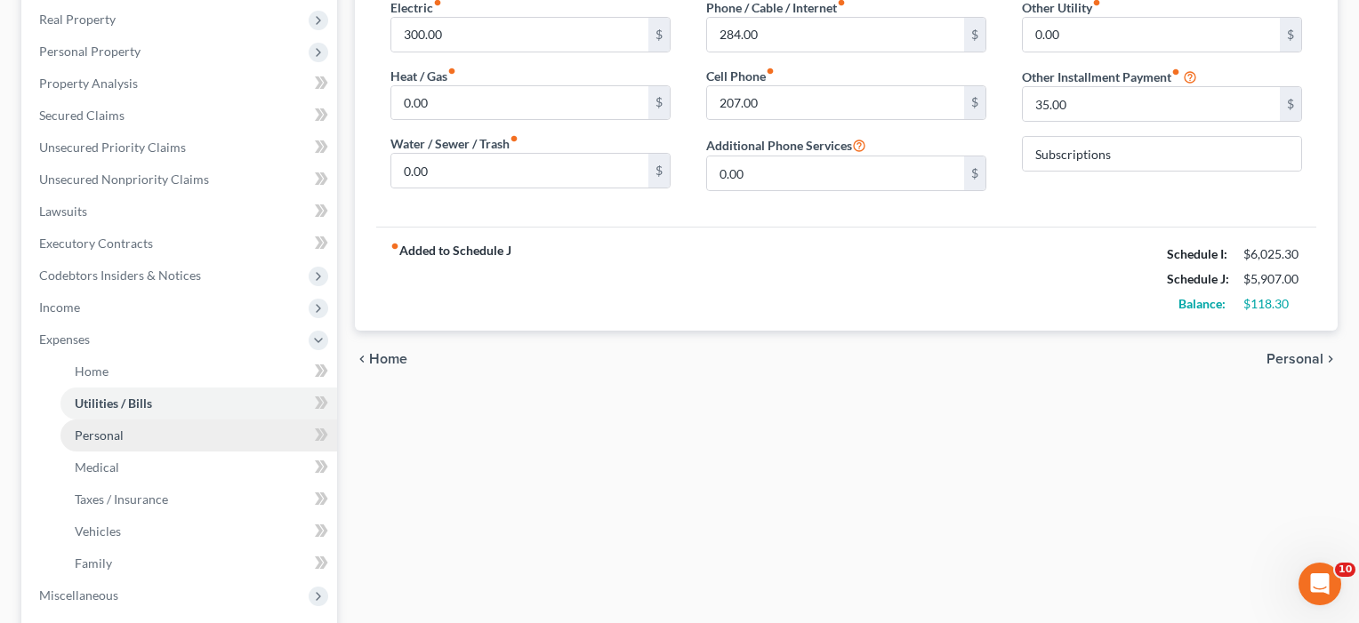
click at [86, 432] on span "Personal" at bounding box center [99, 435] width 49 height 15
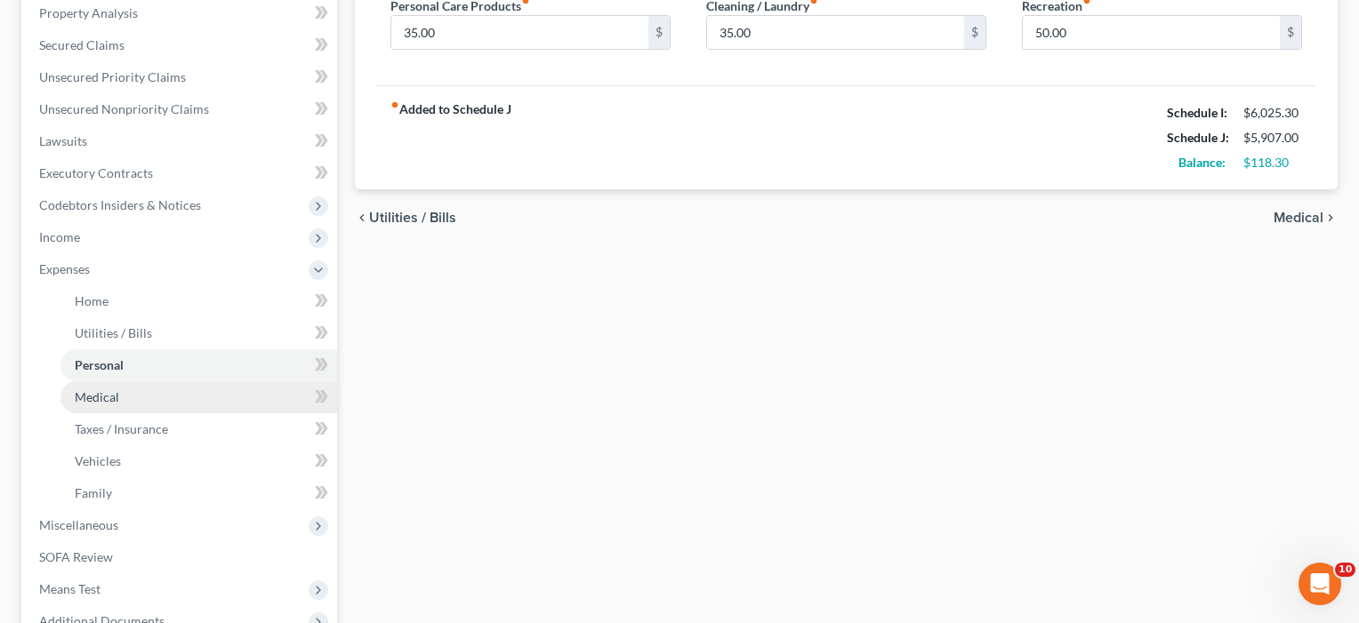
click at [93, 395] on span "Medical" at bounding box center [97, 397] width 44 height 15
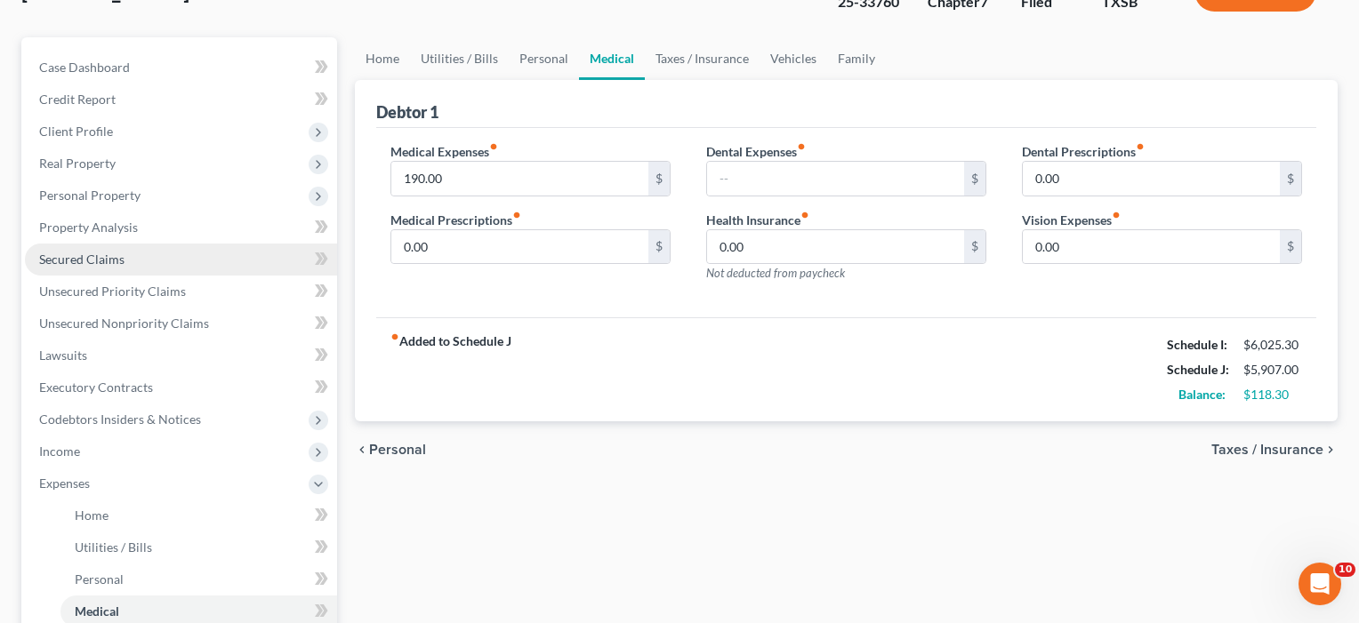
scroll to position [371, 0]
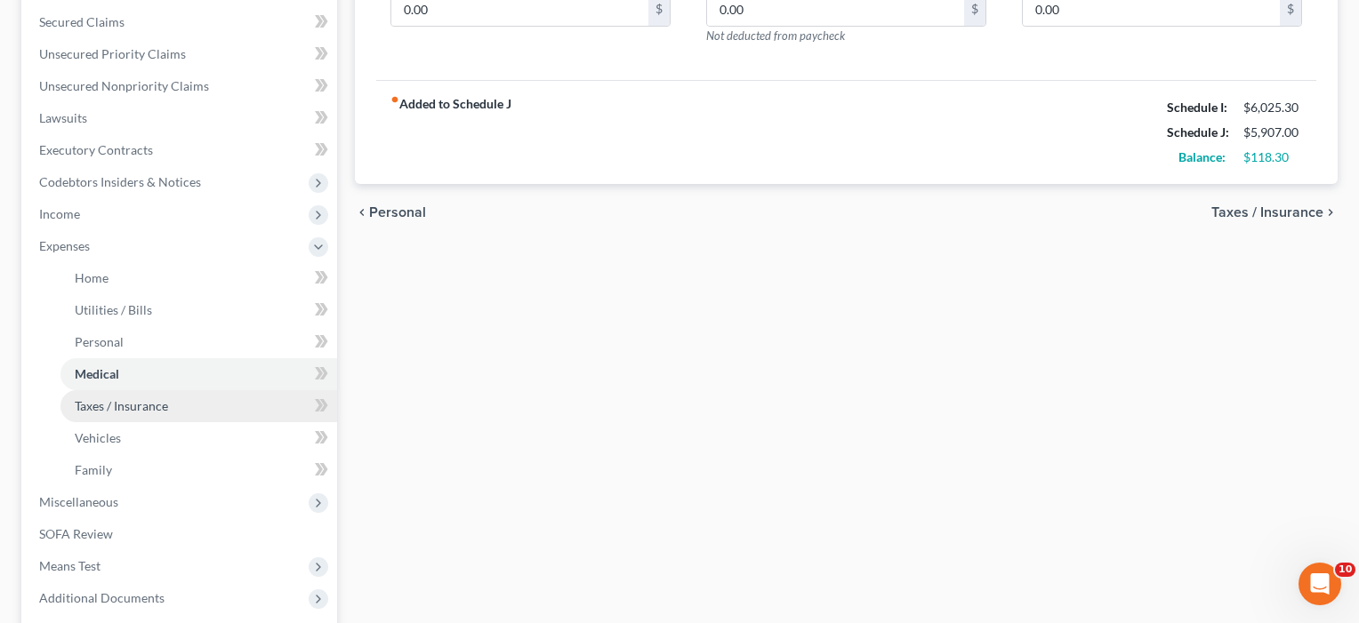
click at [94, 404] on span "Taxes / Insurance" at bounding box center [121, 405] width 93 height 15
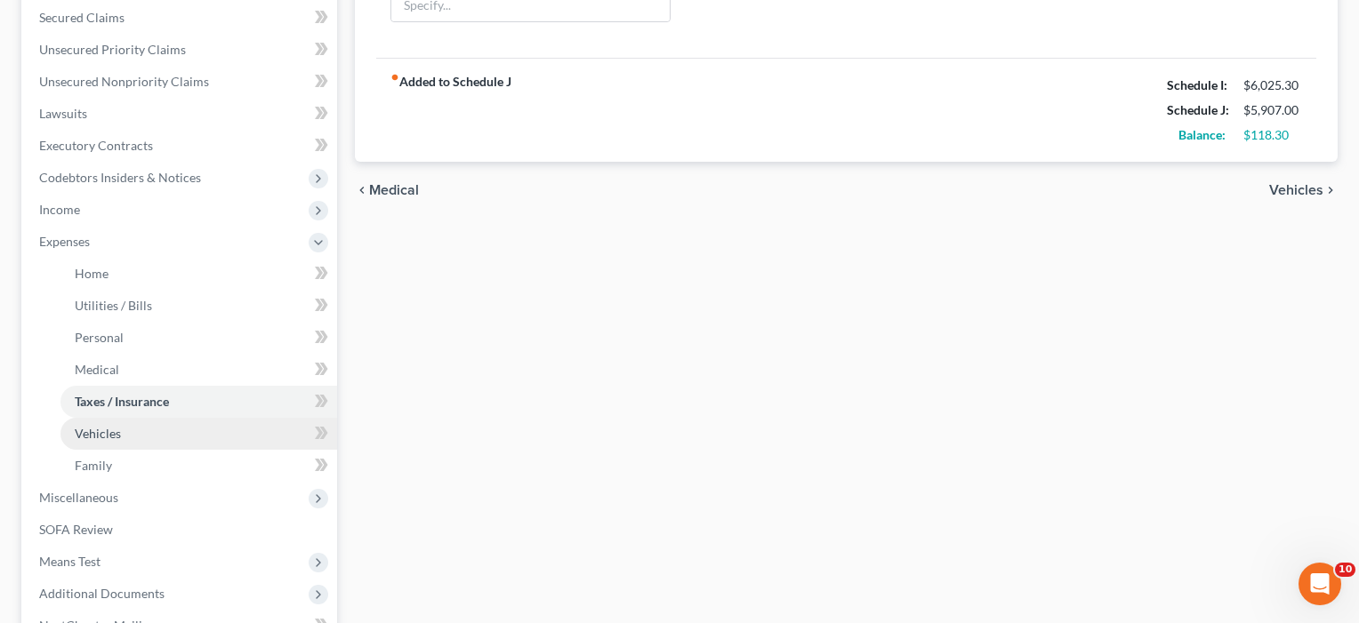
scroll to position [379, 0]
click at [95, 428] on span "Vehicles" at bounding box center [98, 429] width 46 height 15
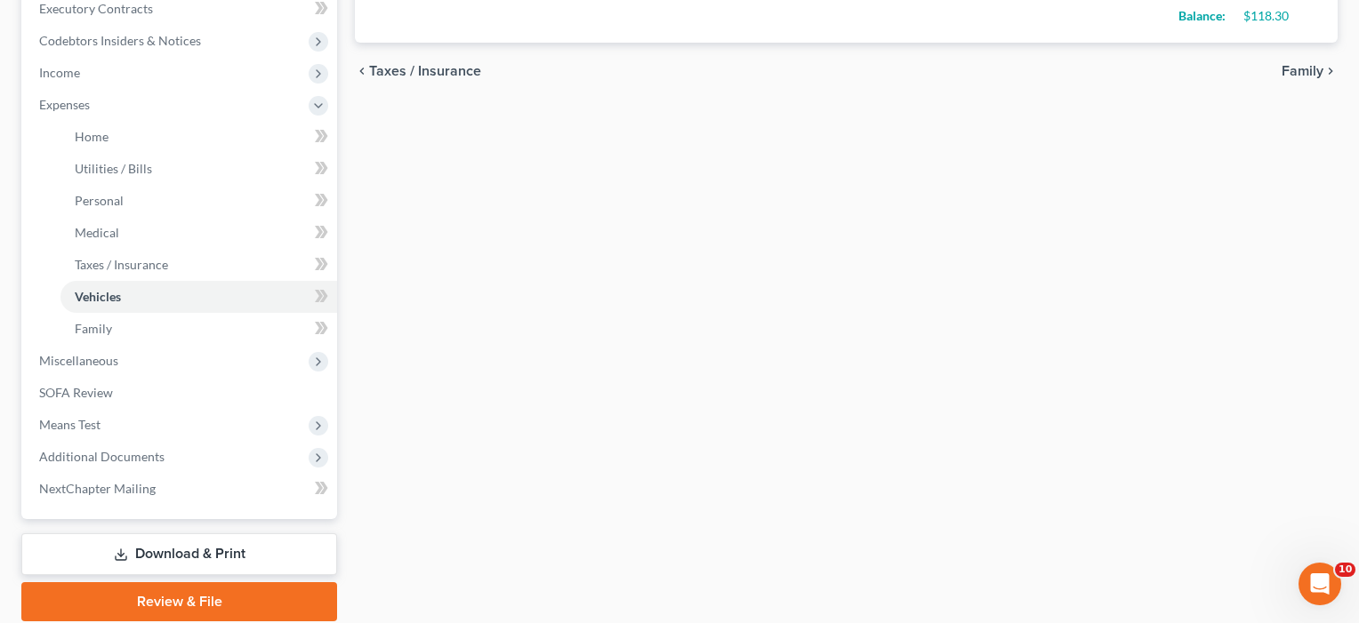
scroll to position [513, 0]
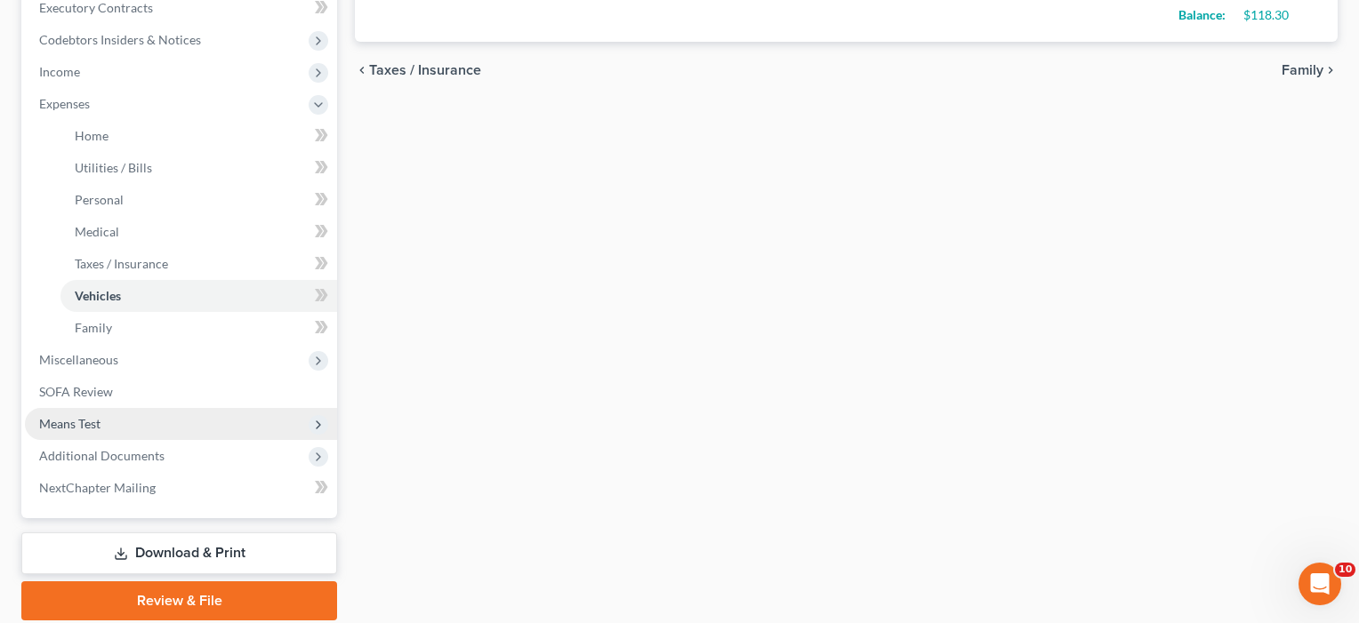
click at [95, 428] on span "Means Test" at bounding box center [69, 423] width 61 height 15
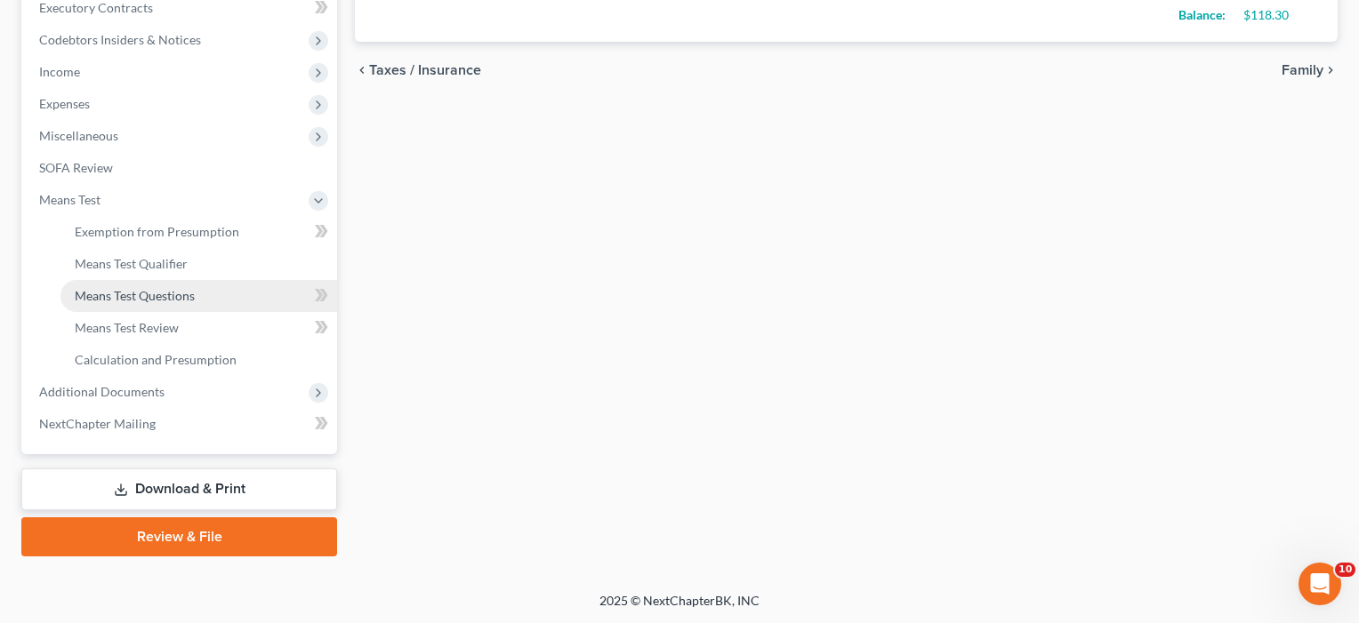
click at [134, 284] on link "Means Test Questions" at bounding box center [198, 296] width 277 height 32
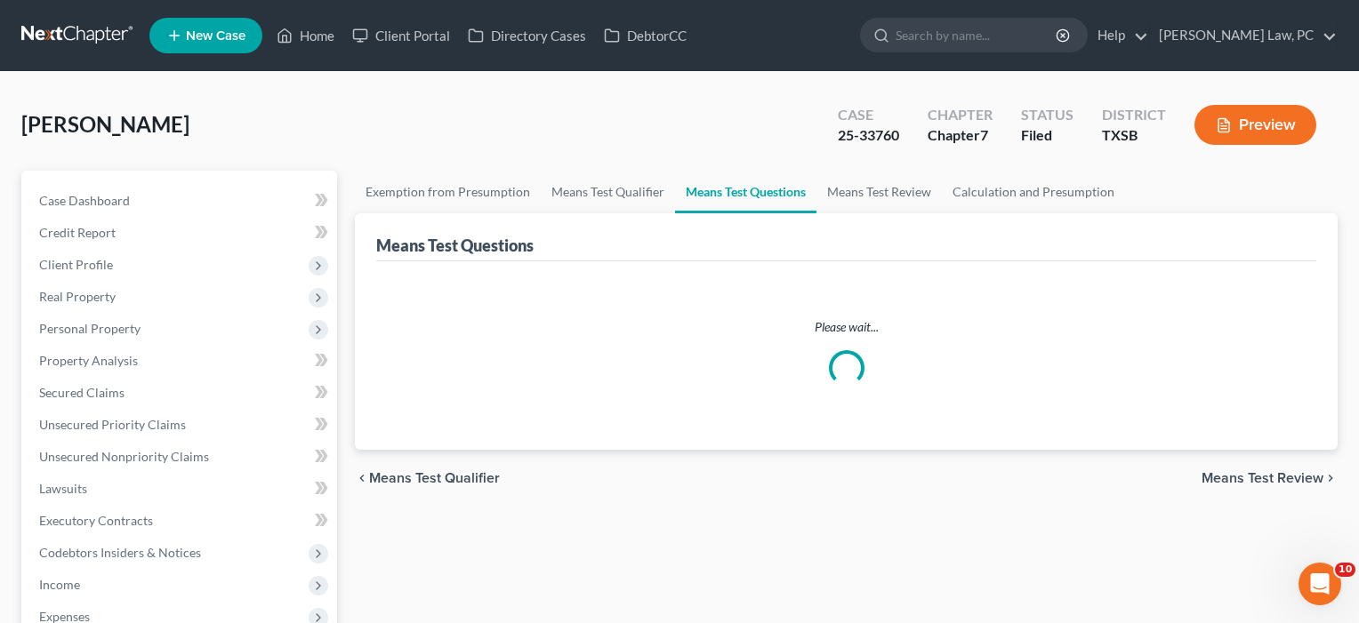
select select "1"
select select "60"
select select "1"
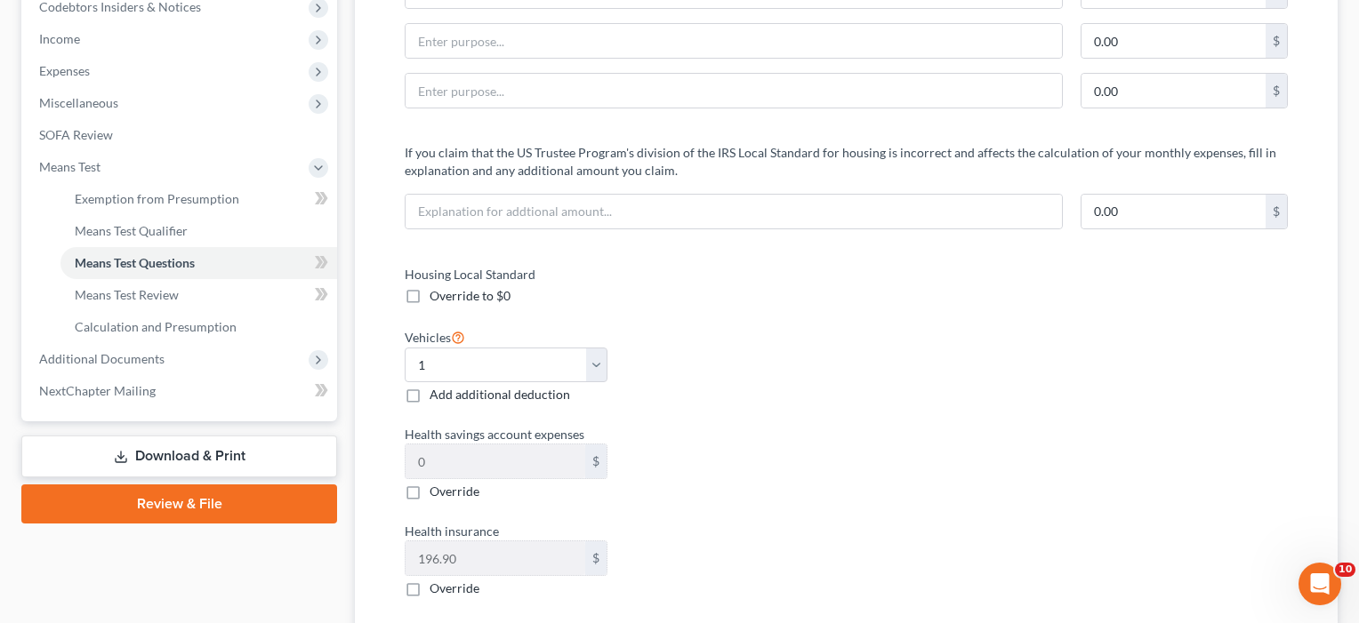
scroll to position [547, 0]
click at [162, 296] on span "Means Test Review" at bounding box center [127, 293] width 104 height 15
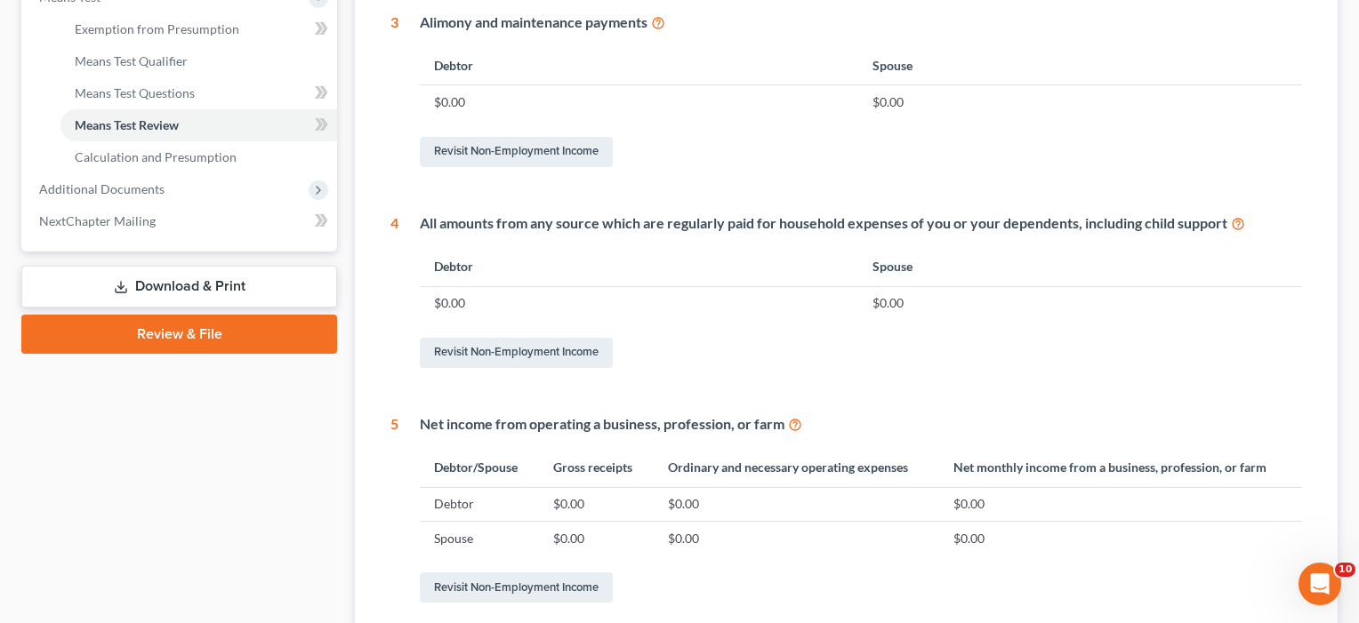
scroll to position [718, 0]
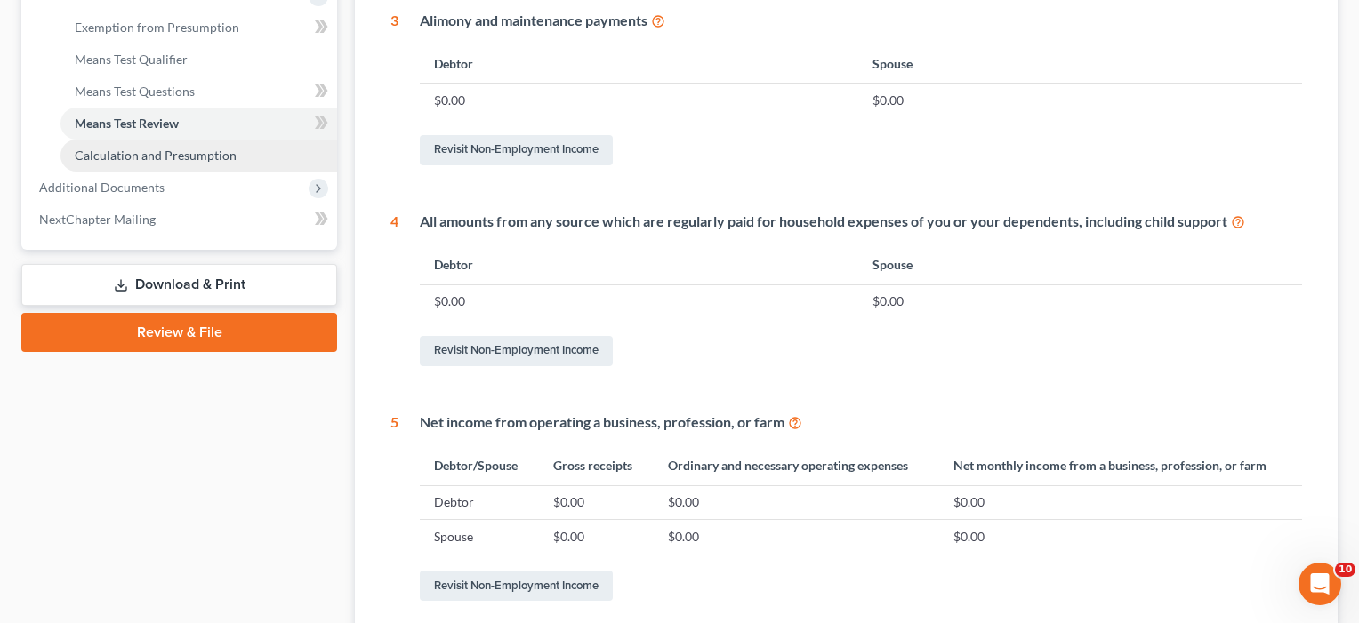
click at [142, 153] on span "Calculation and Presumption" at bounding box center [156, 155] width 162 height 15
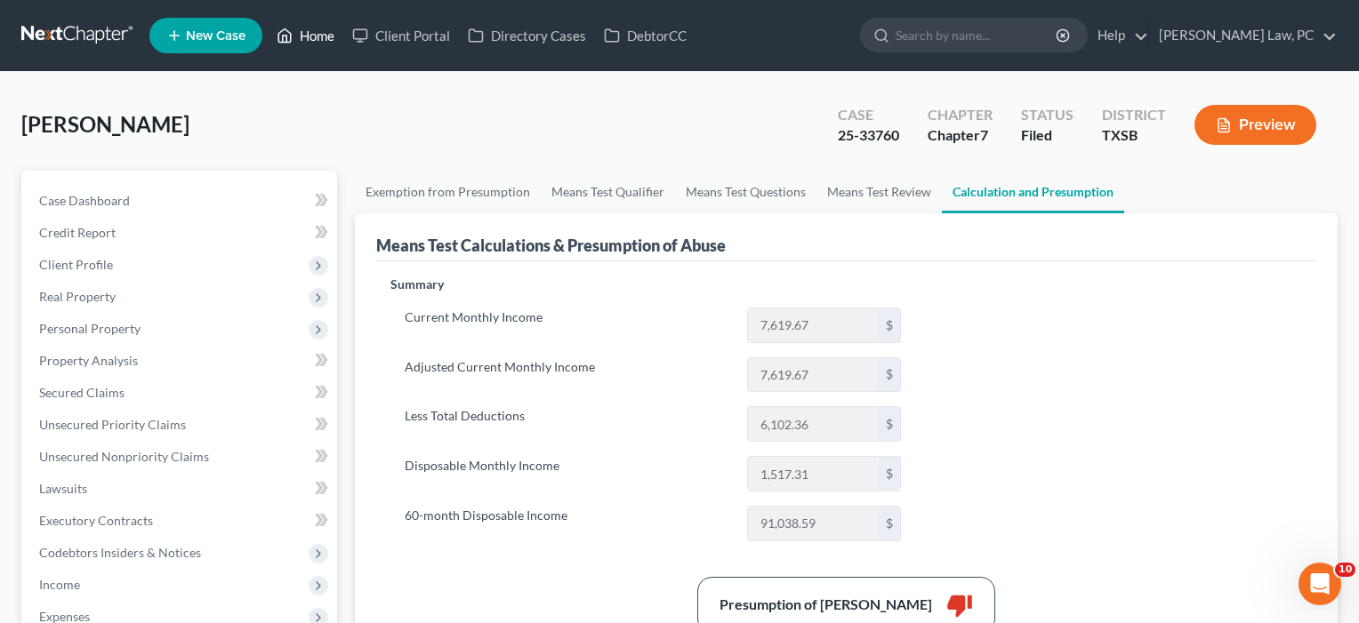
click at [312, 36] on link "Home" at bounding box center [306, 36] width 76 height 32
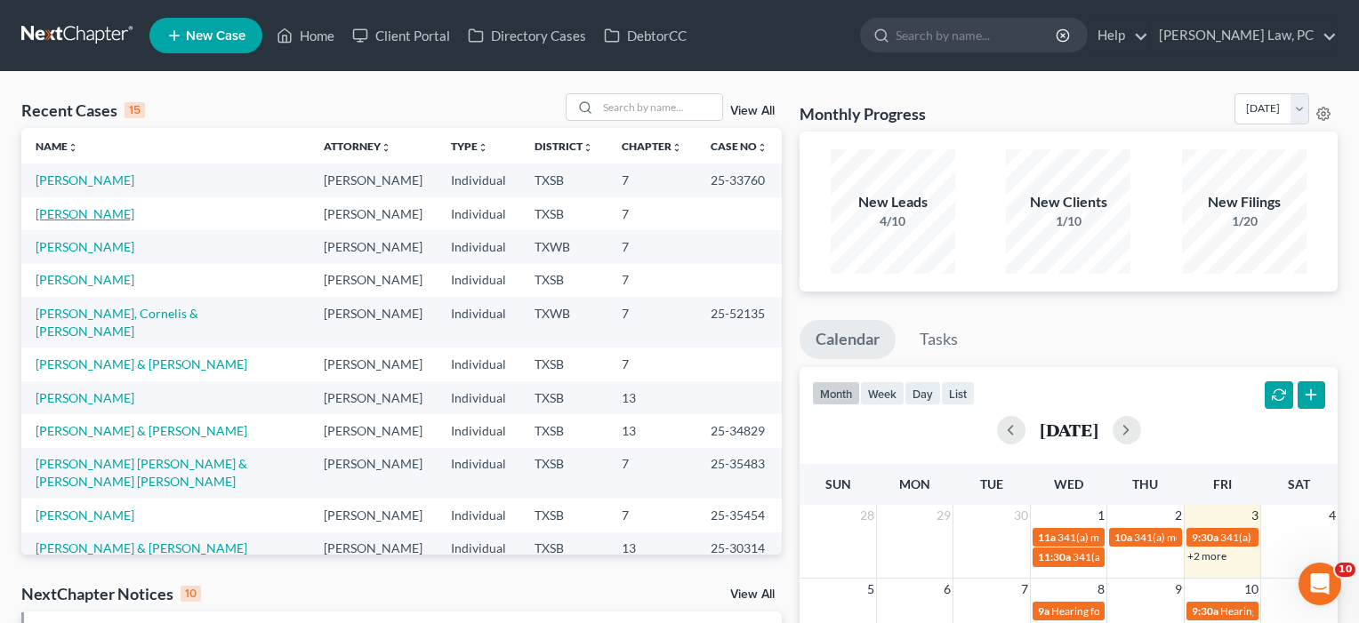
click at [79, 221] on link "[PERSON_NAME]" at bounding box center [85, 213] width 99 height 15
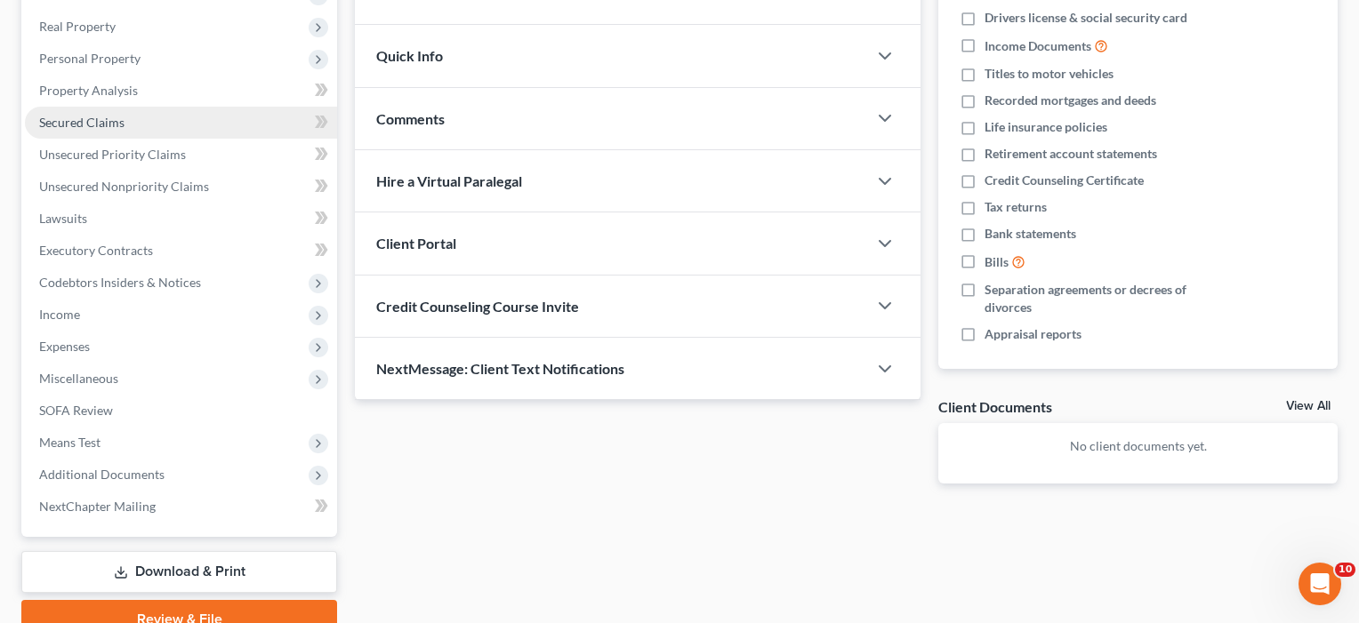
scroll to position [315, 0]
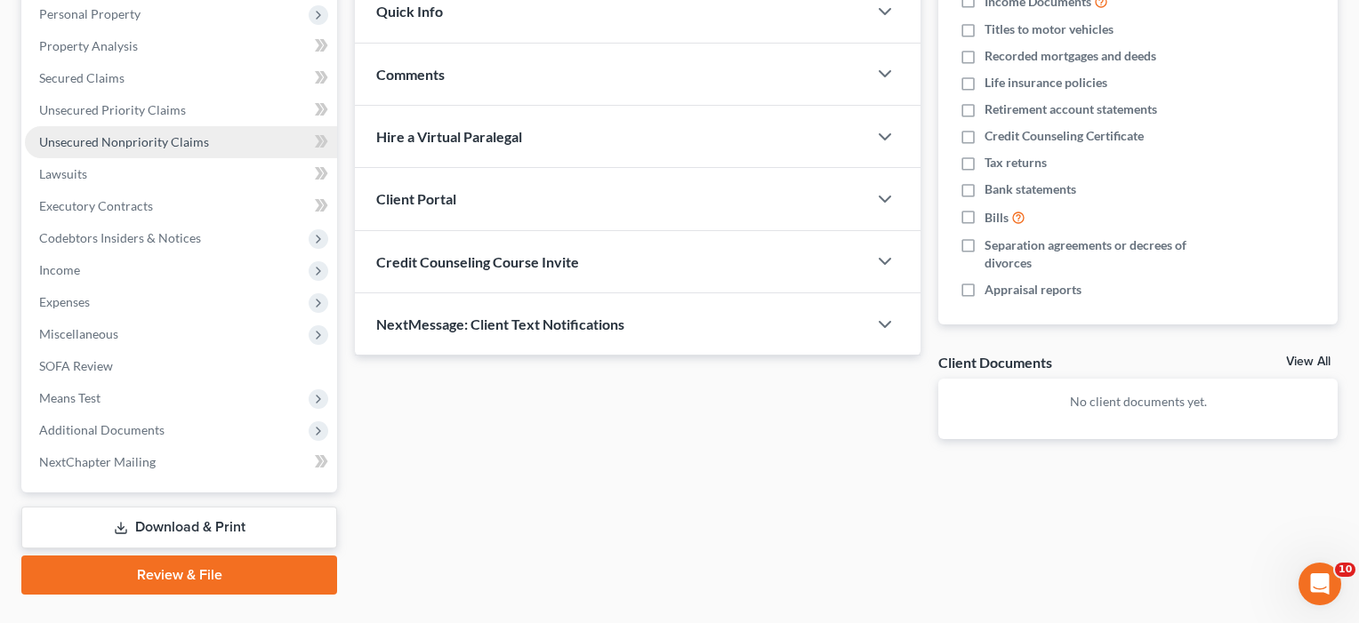
click at [133, 144] on span "Unsecured Nonpriority Claims" at bounding box center [124, 141] width 170 height 15
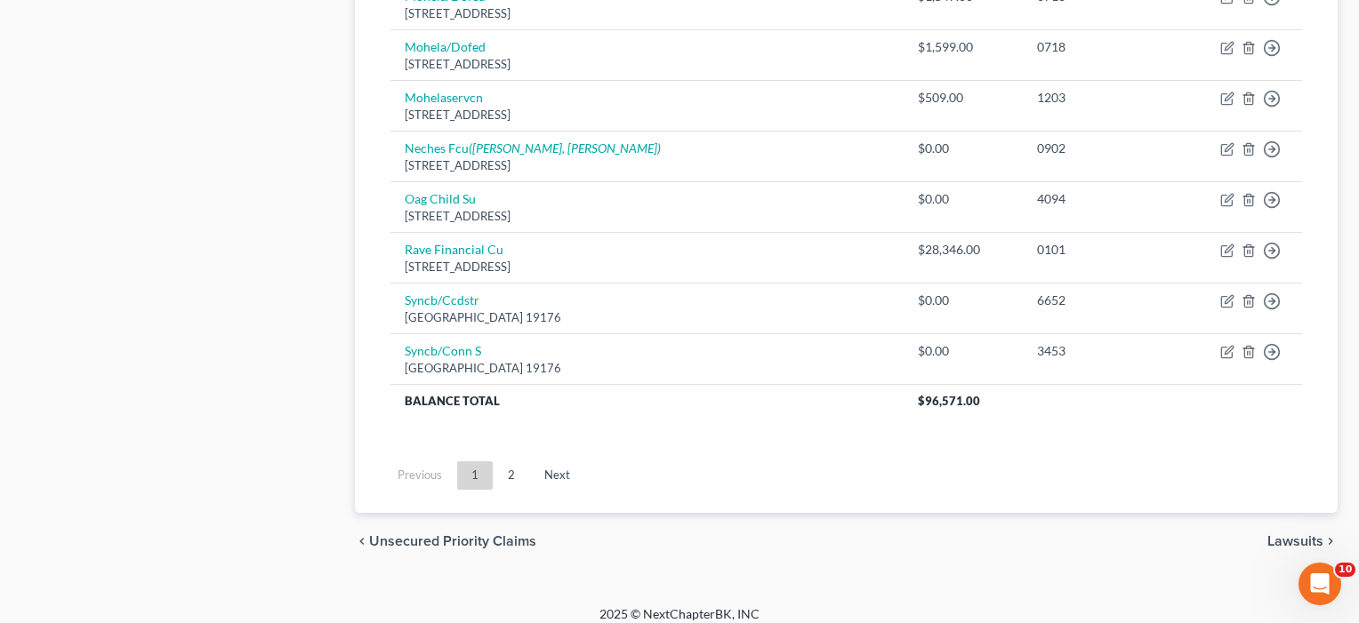
scroll to position [1415, 0]
click at [512, 462] on link "2" at bounding box center [512, 476] width 36 height 28
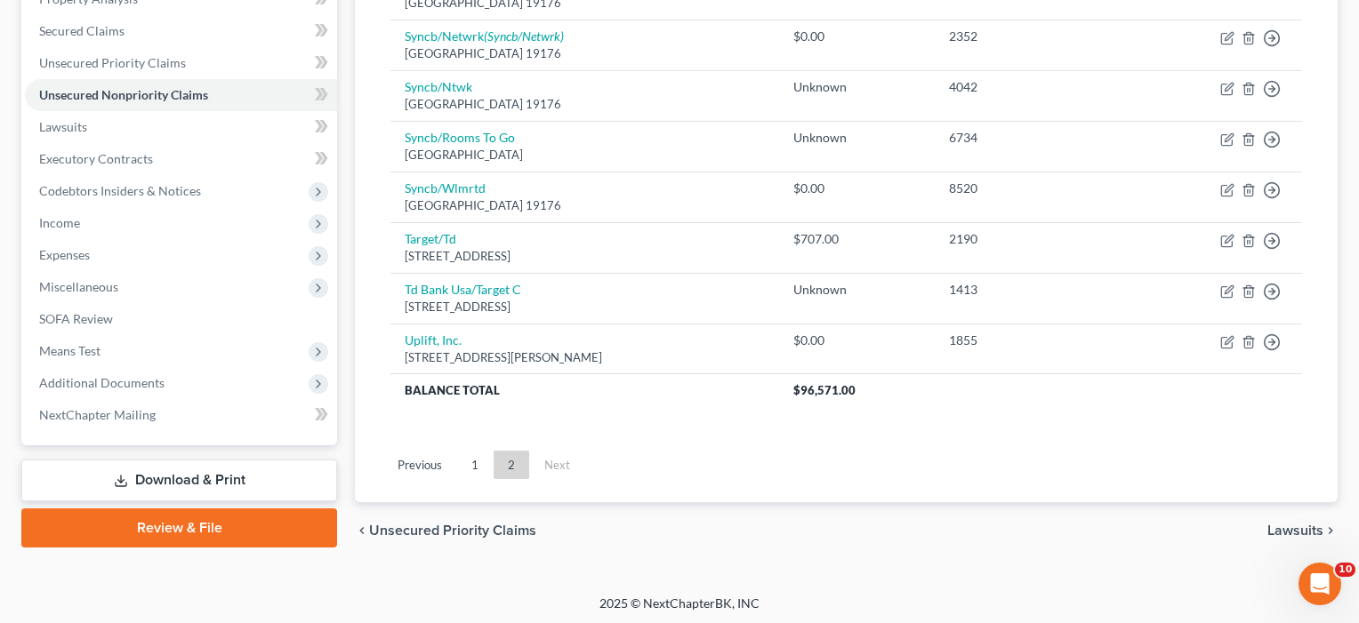
scroll to position [361, 0]
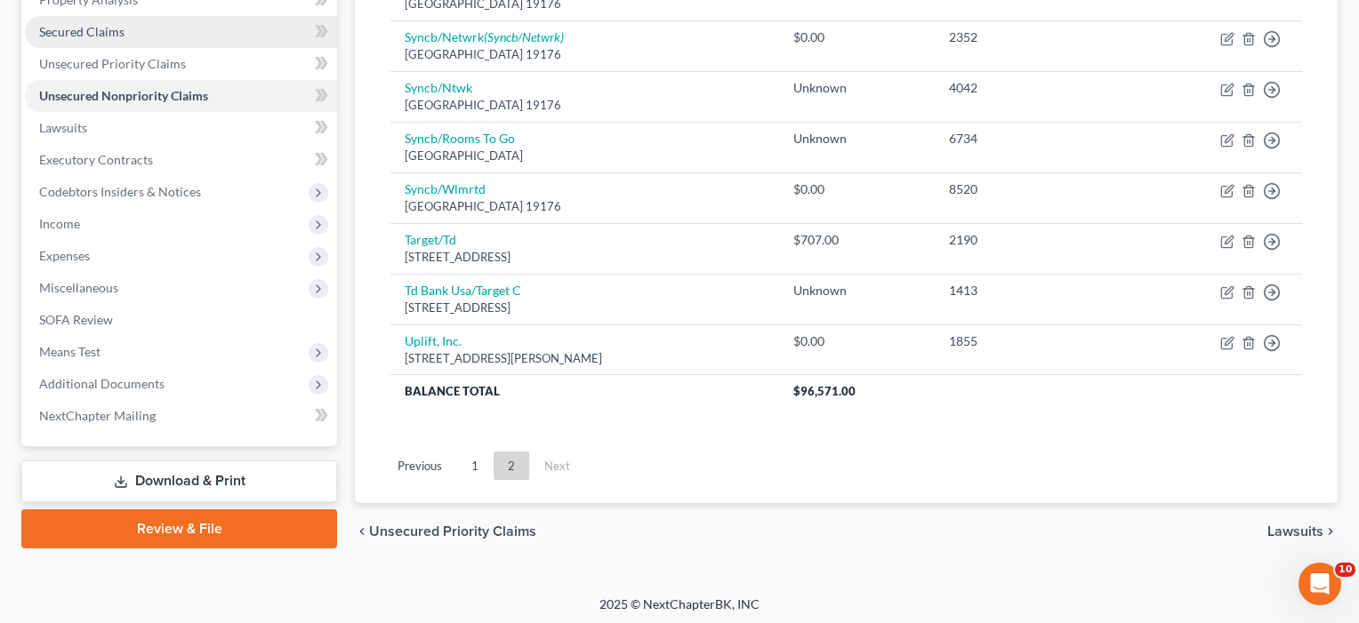
click at [123, 33] on link "Secured Claims" at bounding box center [181, 32] width 312 height 32
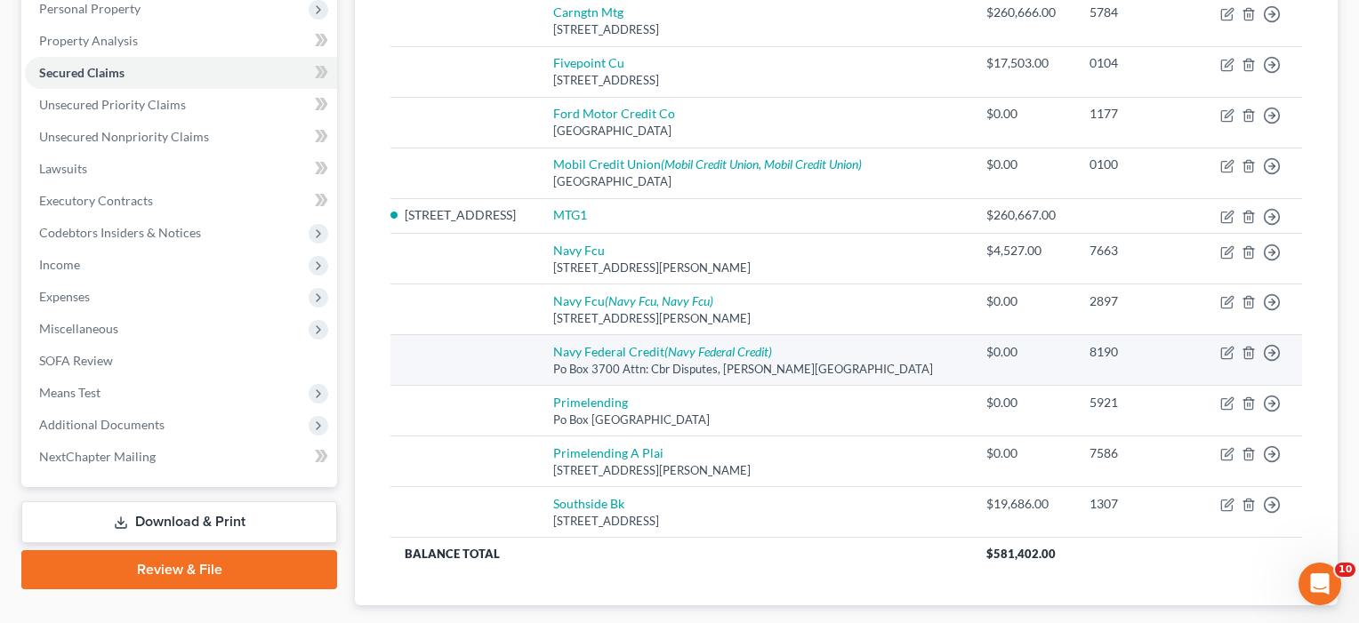
scroll to position [331, 0]
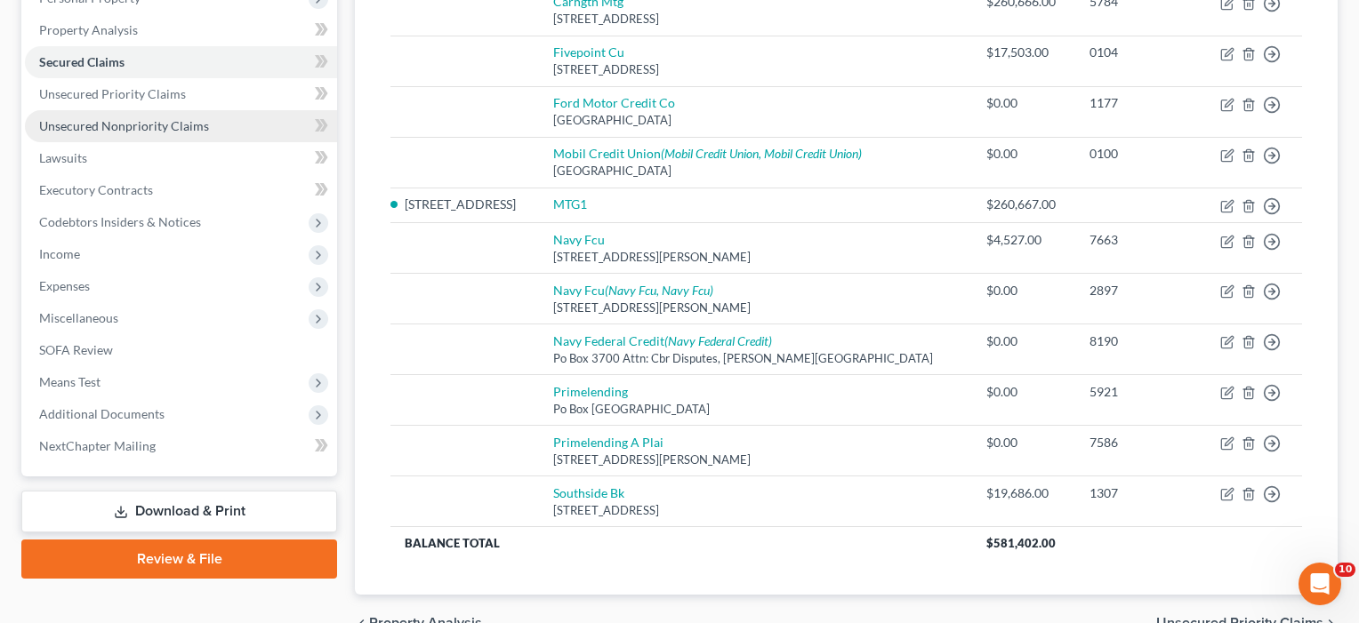
click at [150, 126] on span "Unsecured Nonpriority Claims" at bounding box center [124, 125] width 170 height 15
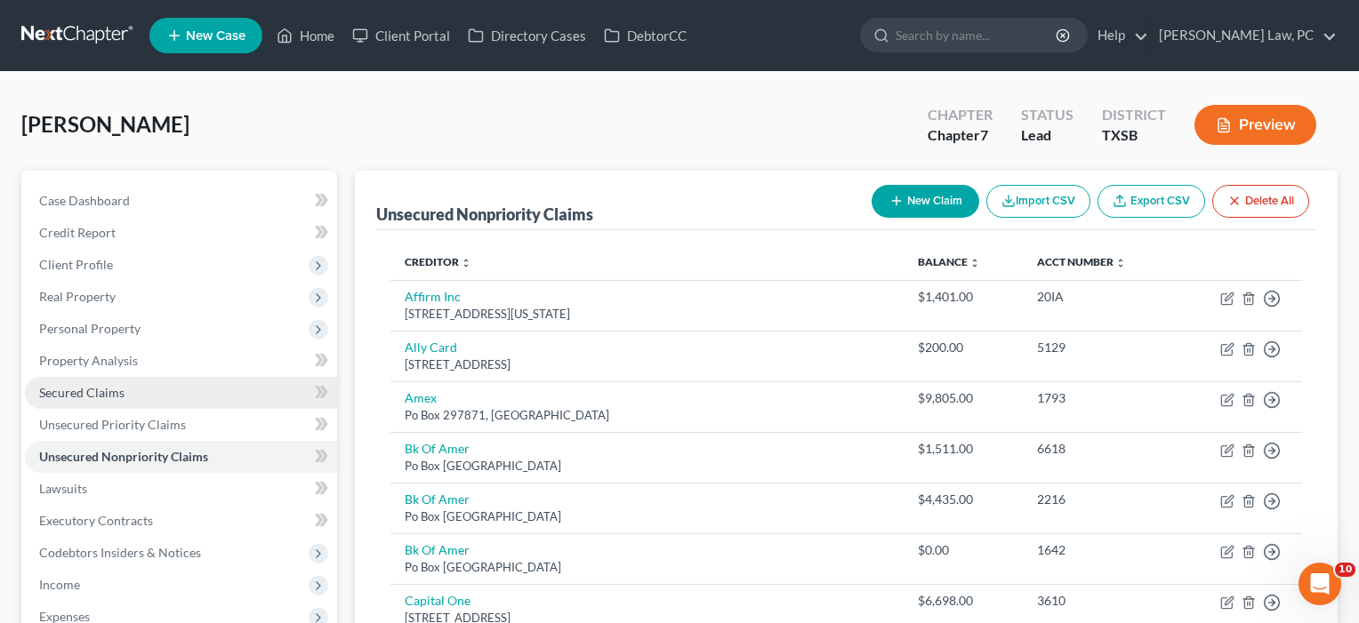
click at [55, 395] on span "Secured Claims" at bounding box center [81, 392] width 85 height 15
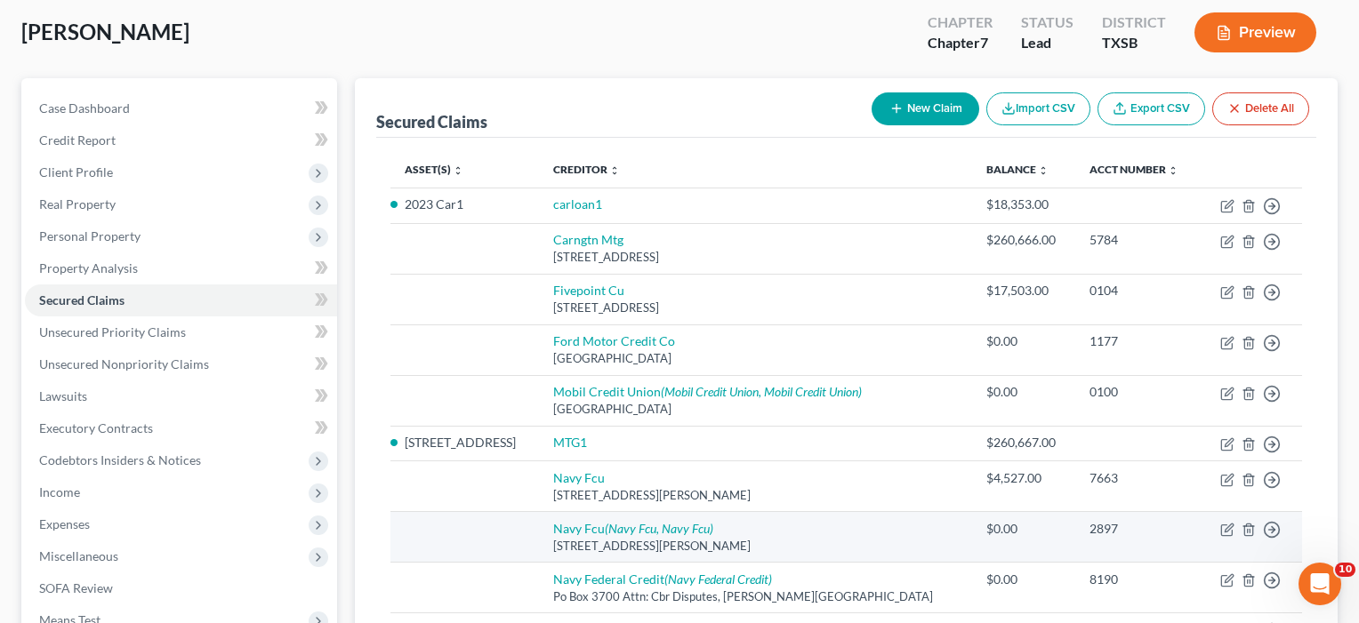
scroll to position [77, 0]
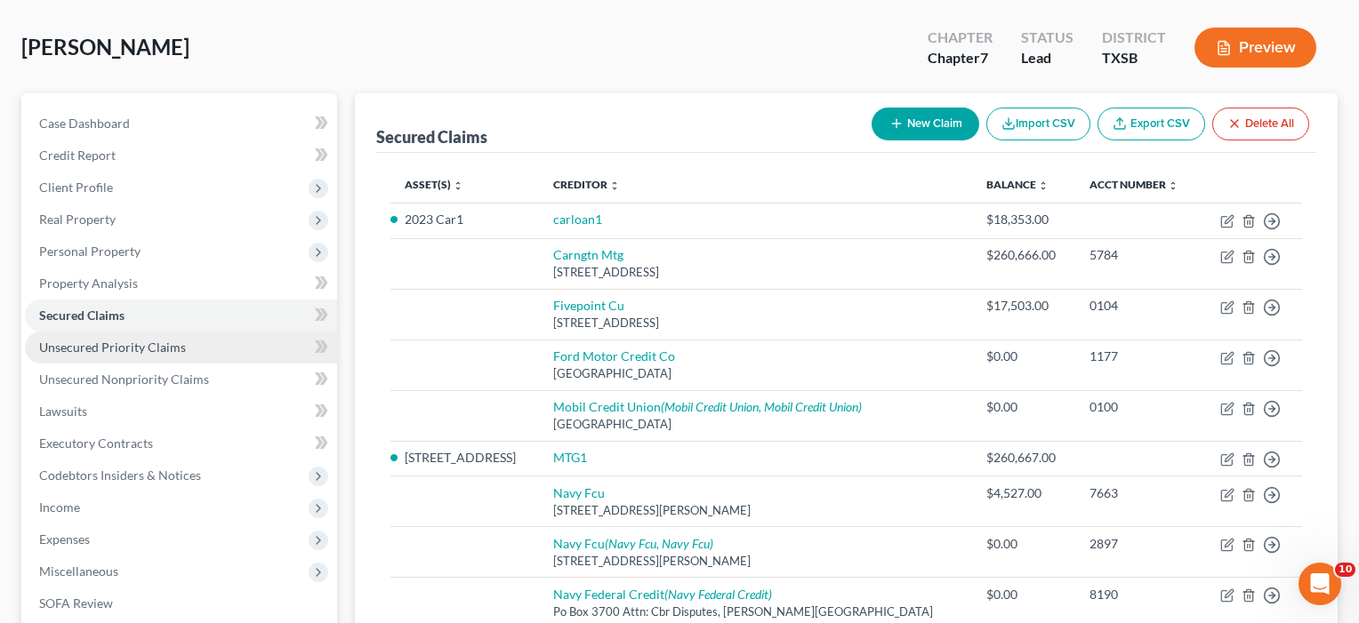
click at [192, 351] on link "Unsecured Priority Claims" at bounding box center [181, 348] width 312 height 32
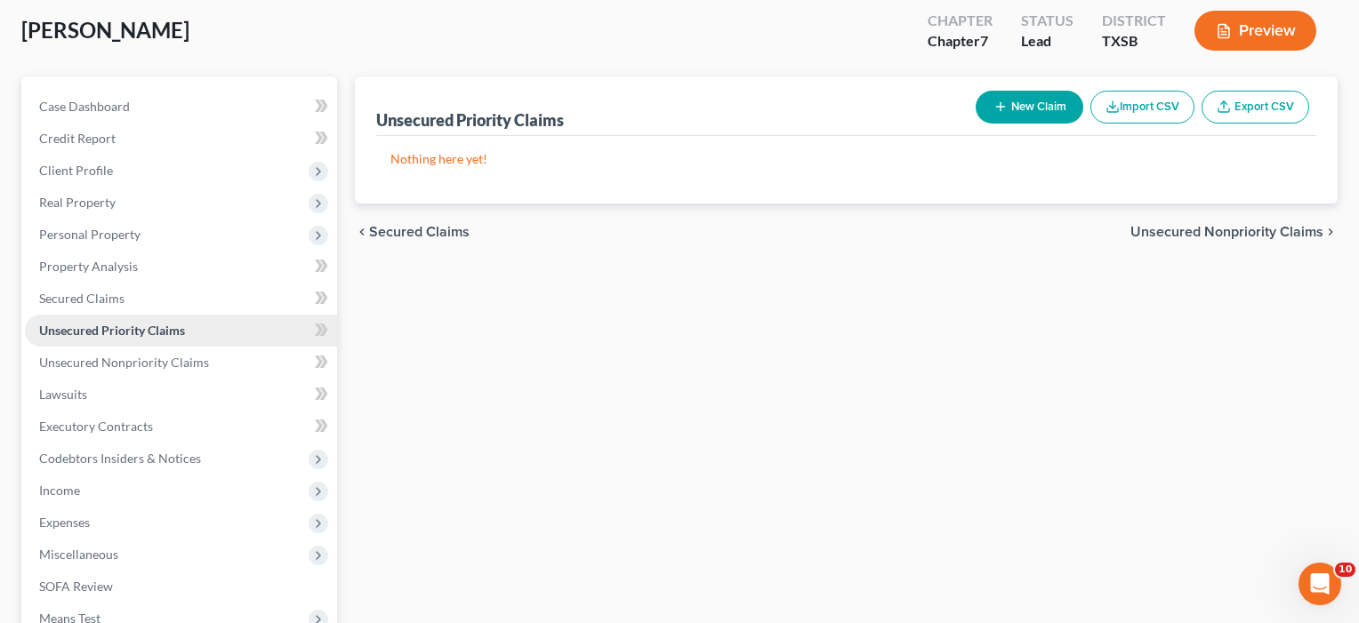
scroll to position [98, 0]
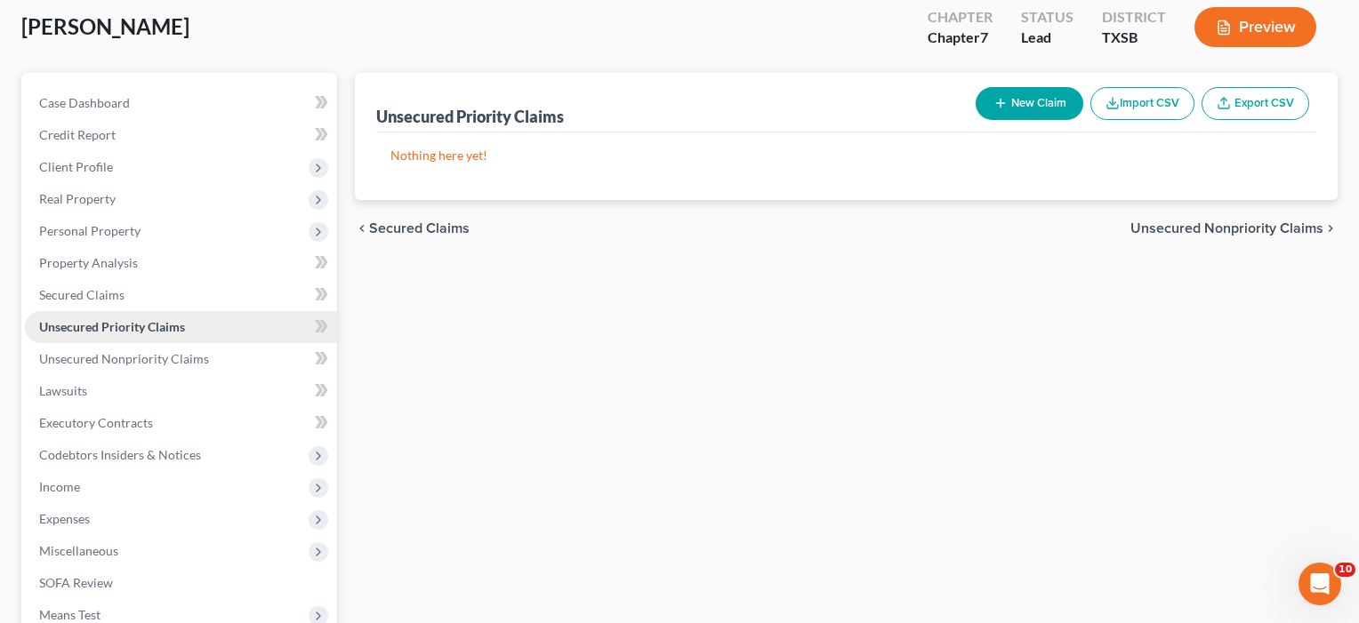
click at [162, 331] on span "Unsecured Priority Claims" at bounding box center [112, 326] width 146 height 15
click at [221, 321] on link "Unsecured Priority Claims" at bounding box center [181, 327] width 312 height 32
click at [140, 364] on span "Unsecured Nonpriority Claims" at bounding box center [124, 358] width 170 height 15
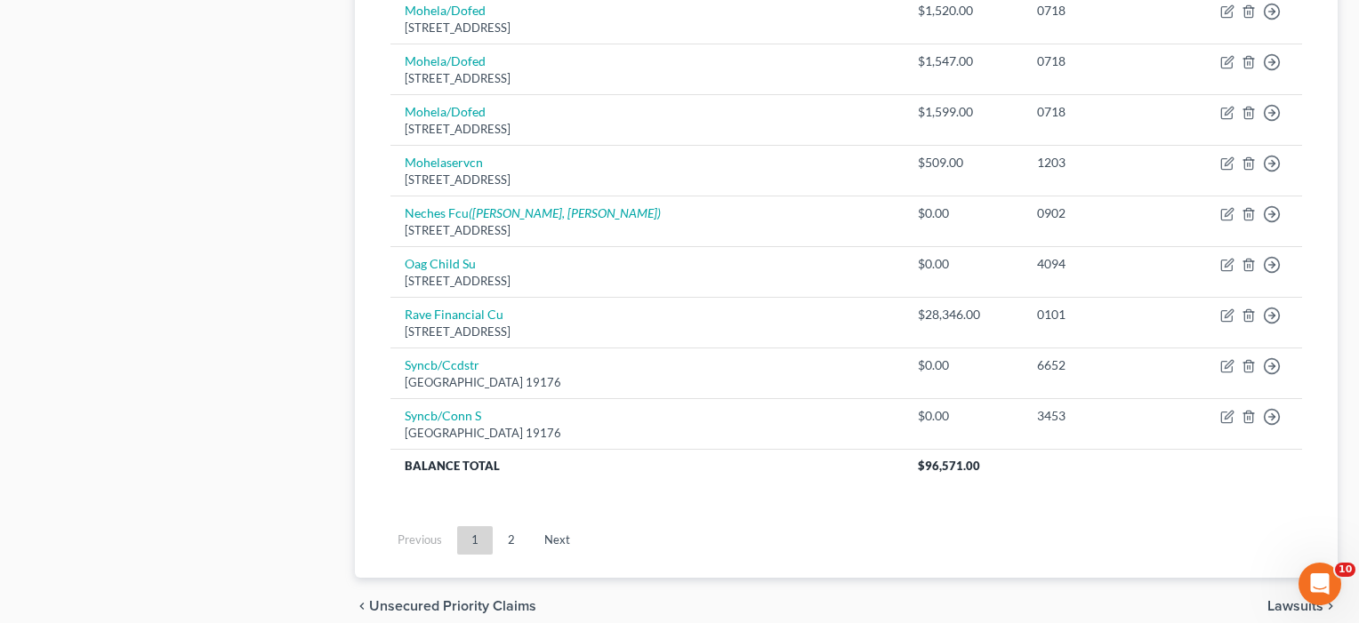
scroll to position [1356, 0]
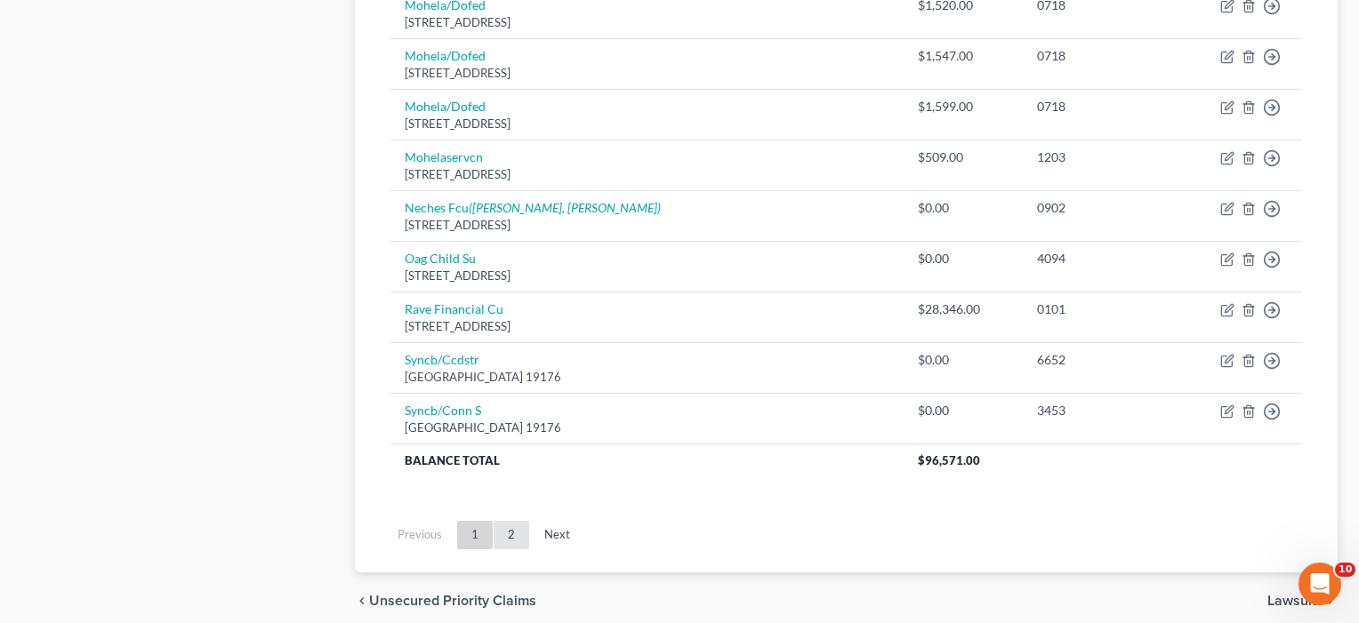
click at [515, 525] on link "2" at bounding box center [512, 535] width 36 height 28
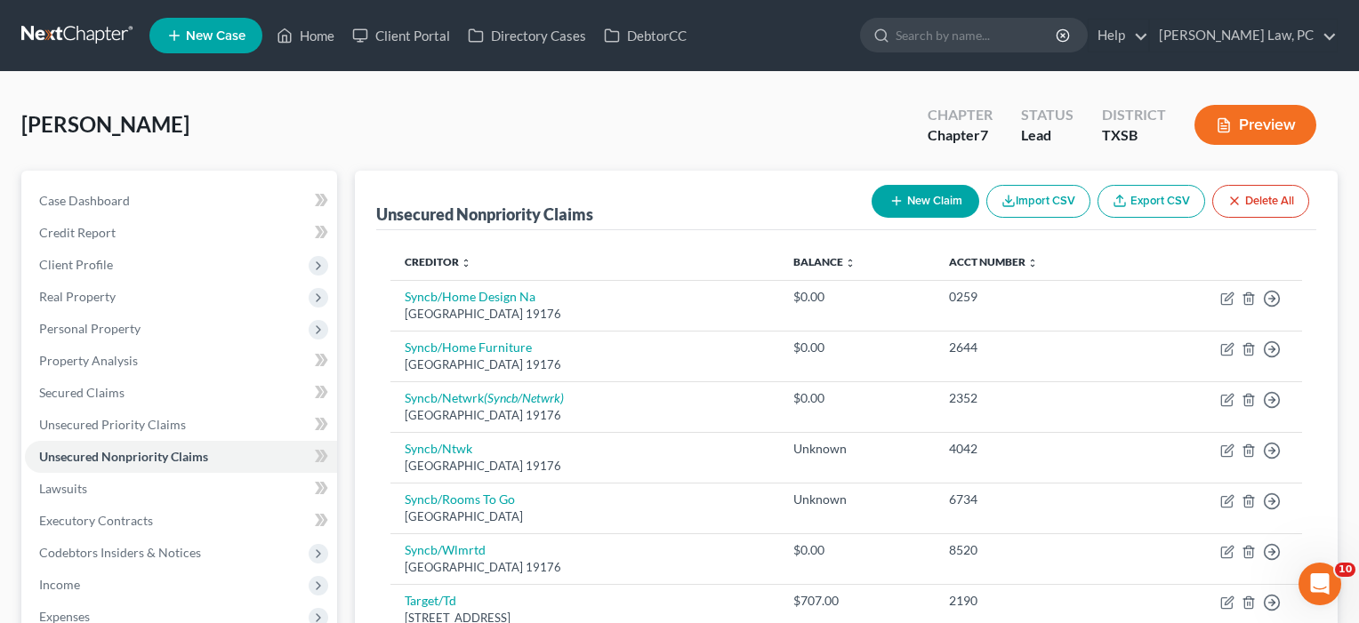
scroll to position [0, 0]
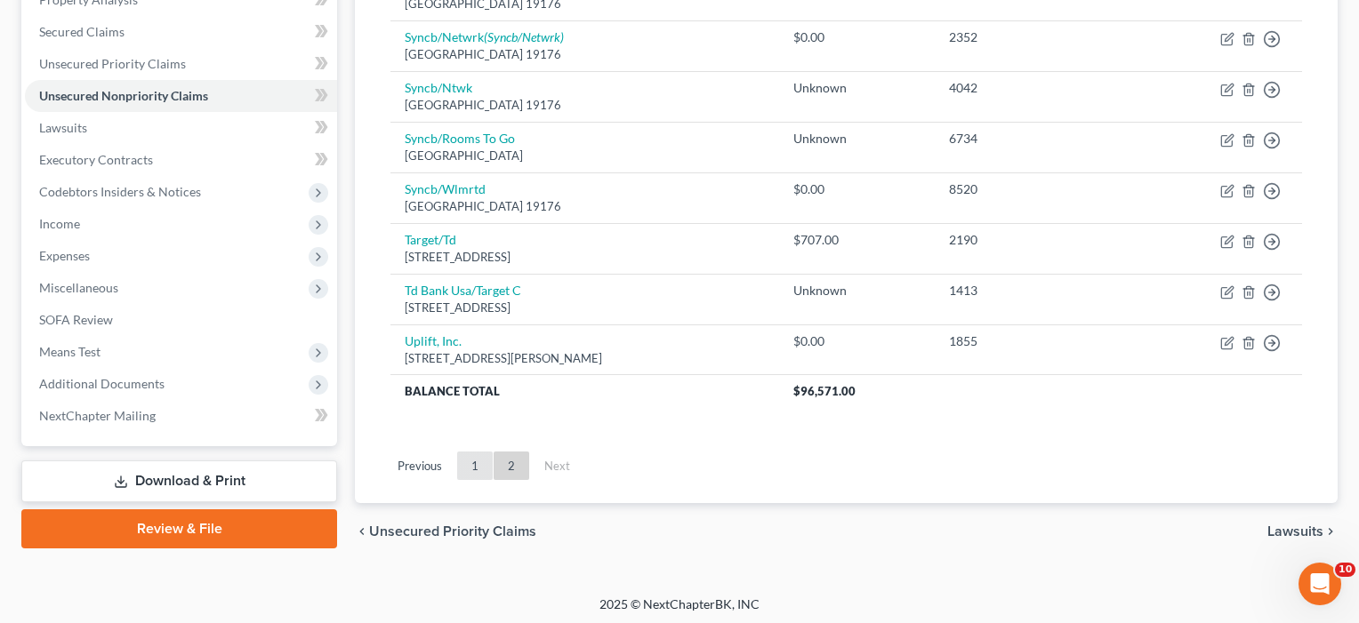
click at [473, 464] on link "1" at bounding box center [475, 466] width 36 height 28
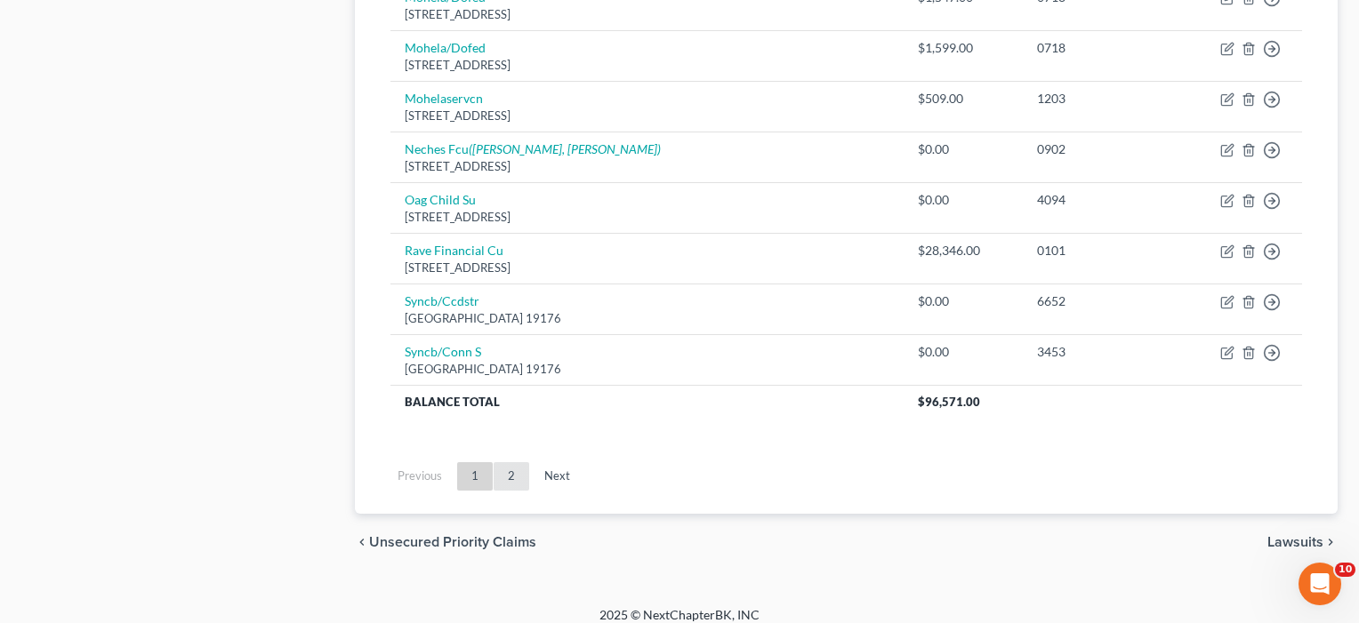
click at [507, 464] on link "2" at bounding box center [512, 476] width 36 height 28
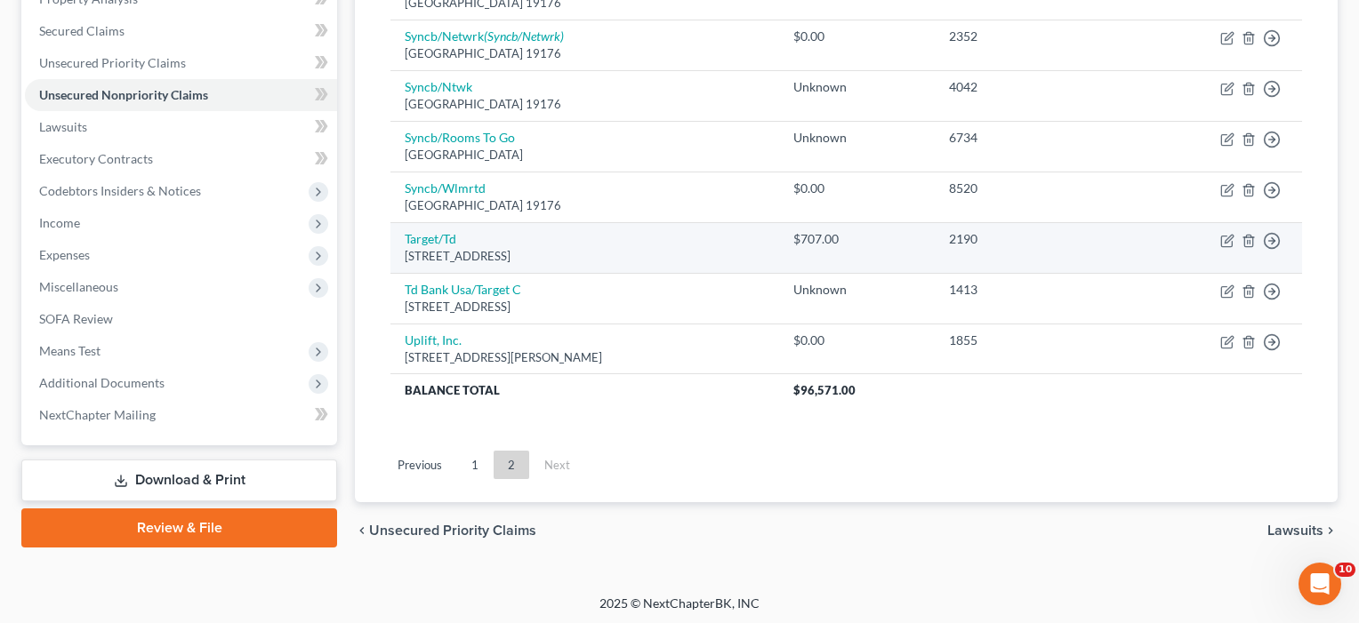
scroll to position [361, 0]
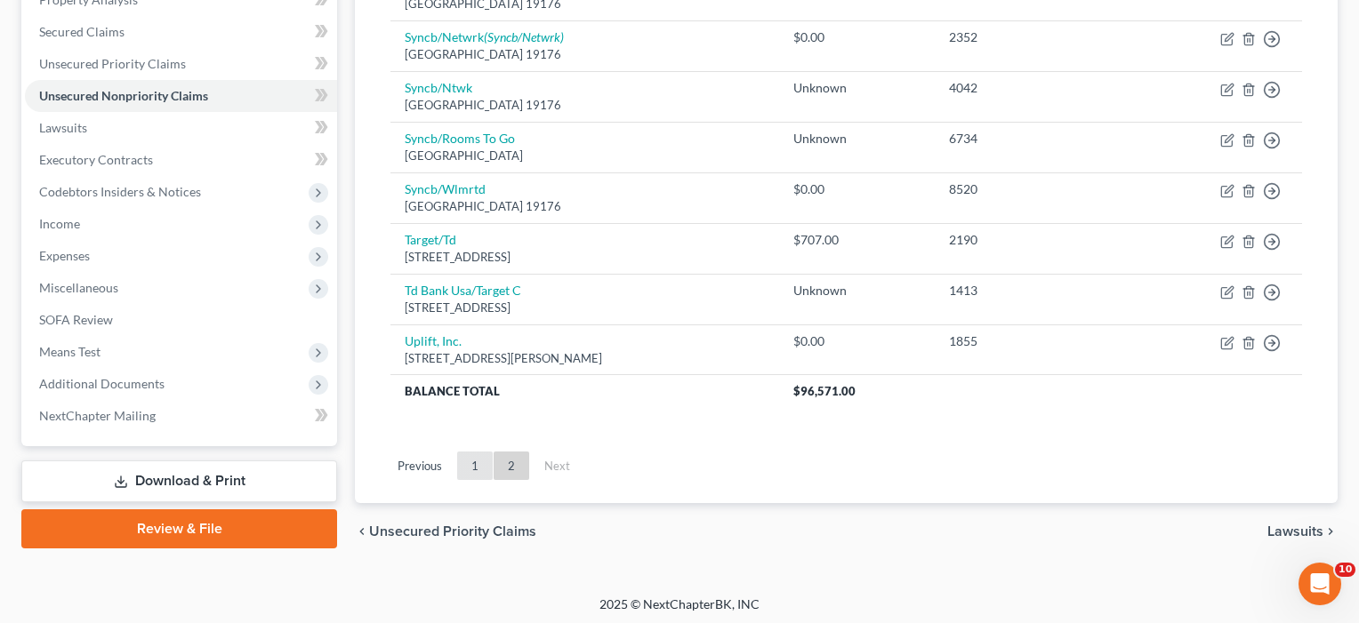
click at [481, 459] on link "1" at bounding box center [475, 466] width 36 height 28
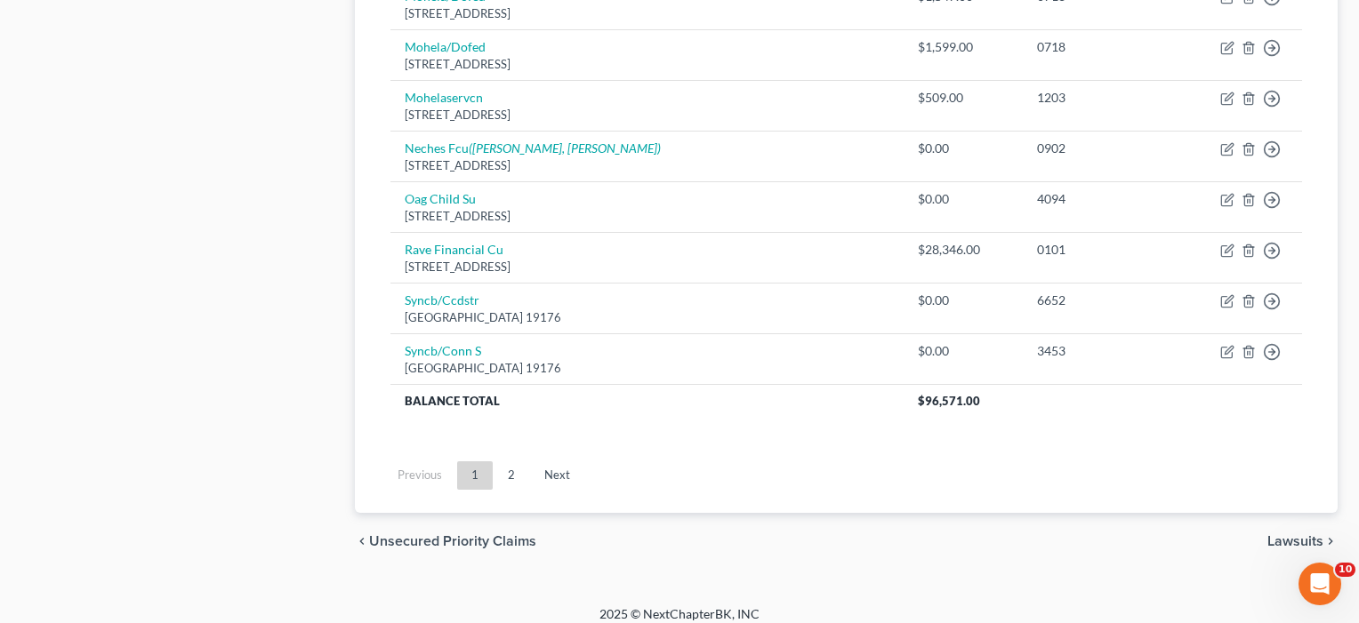
scroll to position [1415, 0]
click at [509, 466] on link "2" at bounding box center [512, 476] width 36 height 28
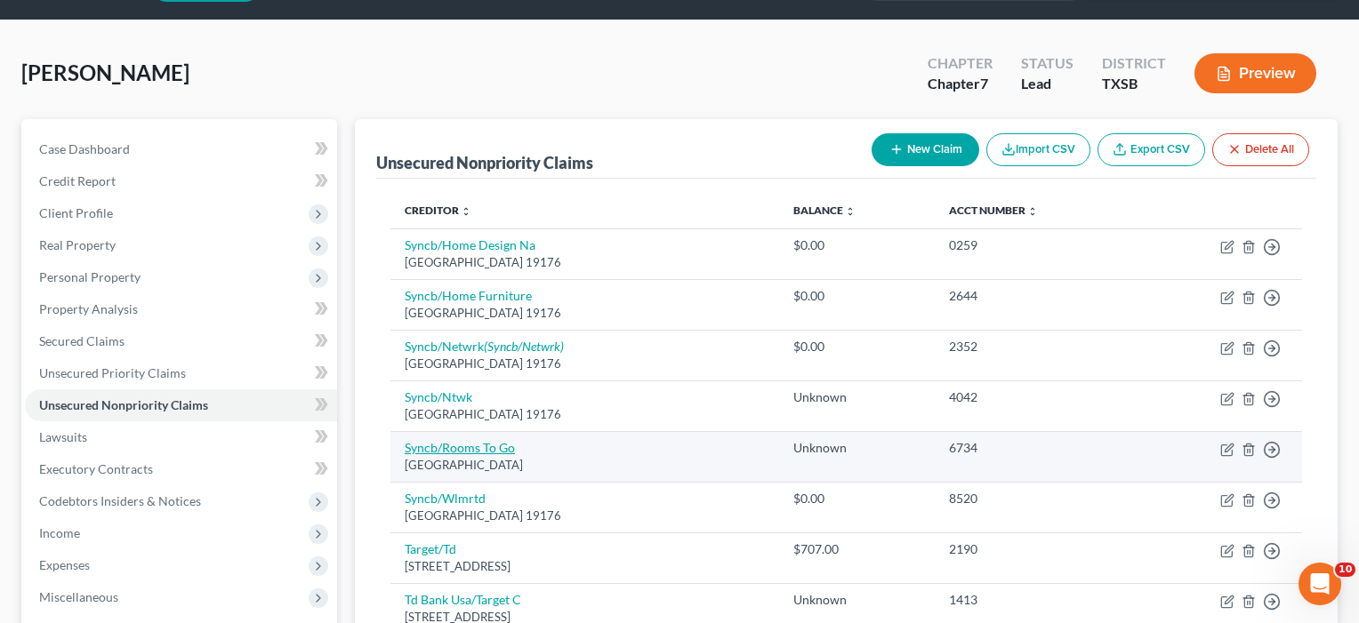
scroll to position [65, 0]
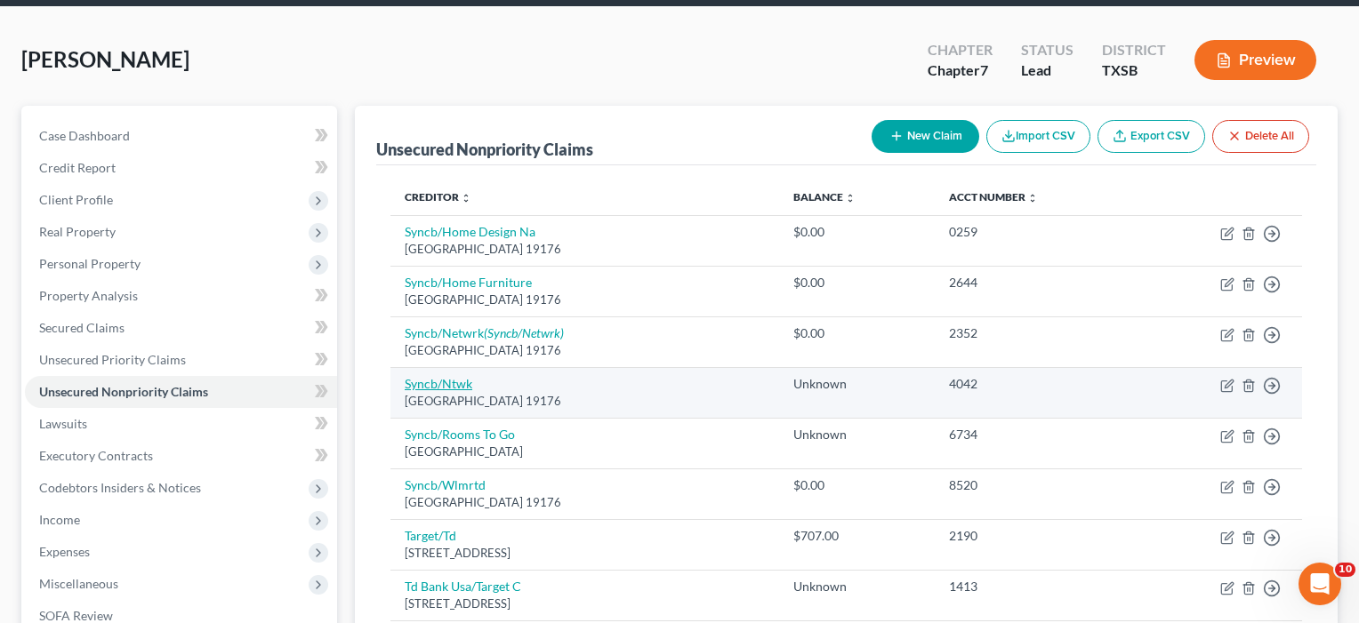
click at [460, 387] on link "Syncb/Ntwk" at bounding box center [439, 383] width 68 height 15
select select "39"
select select "2"
select select "0"
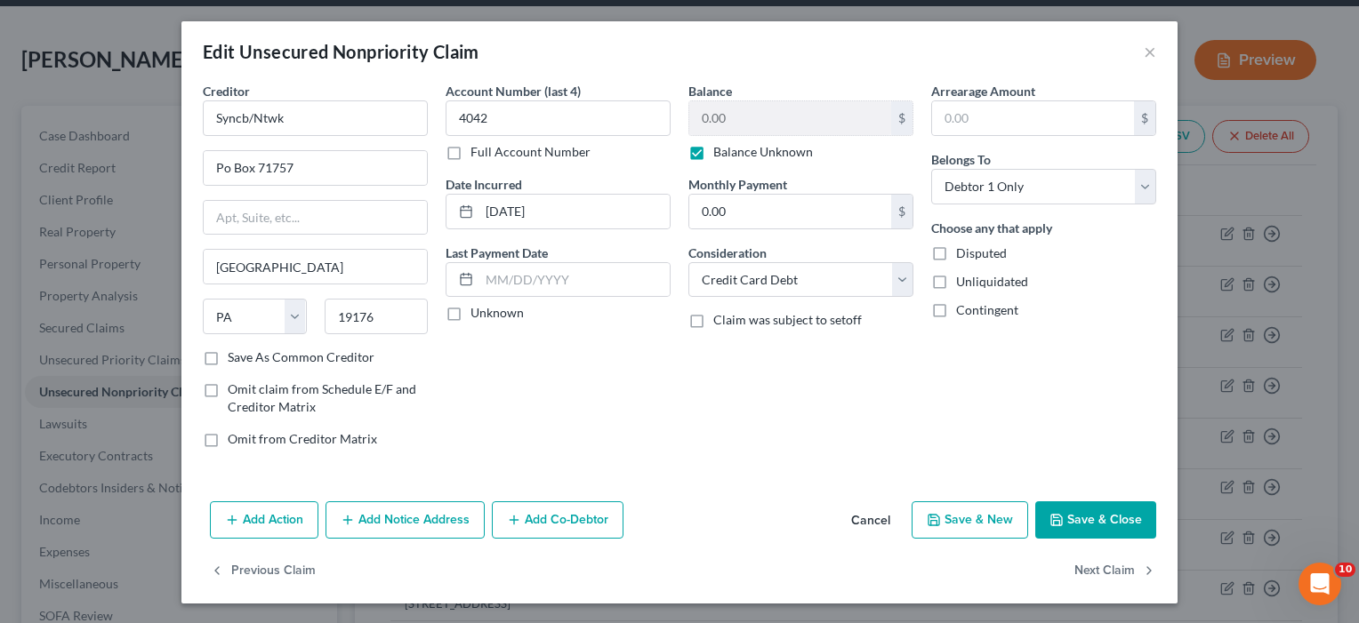
click at [713, 155] on label "Balance Unknown" at bounding box center [763, 152] width 100 height 18
click at [720, 155] on input "Balance Unknown" at bounding box center [726, 149] width 12 height 12
click at [713, 154] on label "Balance Unknown" at bounding box center [763, 152] width 100 height 18
click at [720, 154] on input "Balance Unknown" at bounding box center [726, 149] width 12 height 12
checkbox input "true"
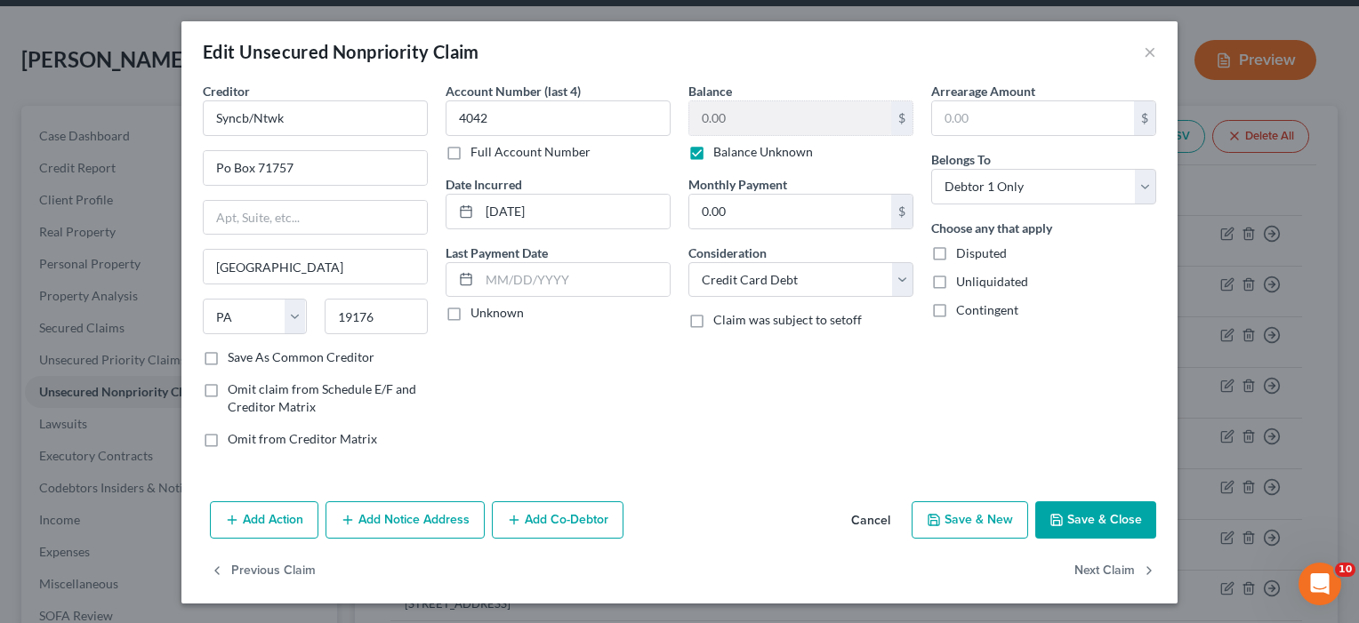
click at [1099, 512] on button "Save & Close" at bounding box center [1095, 520] width 121 height 37
type input "0"
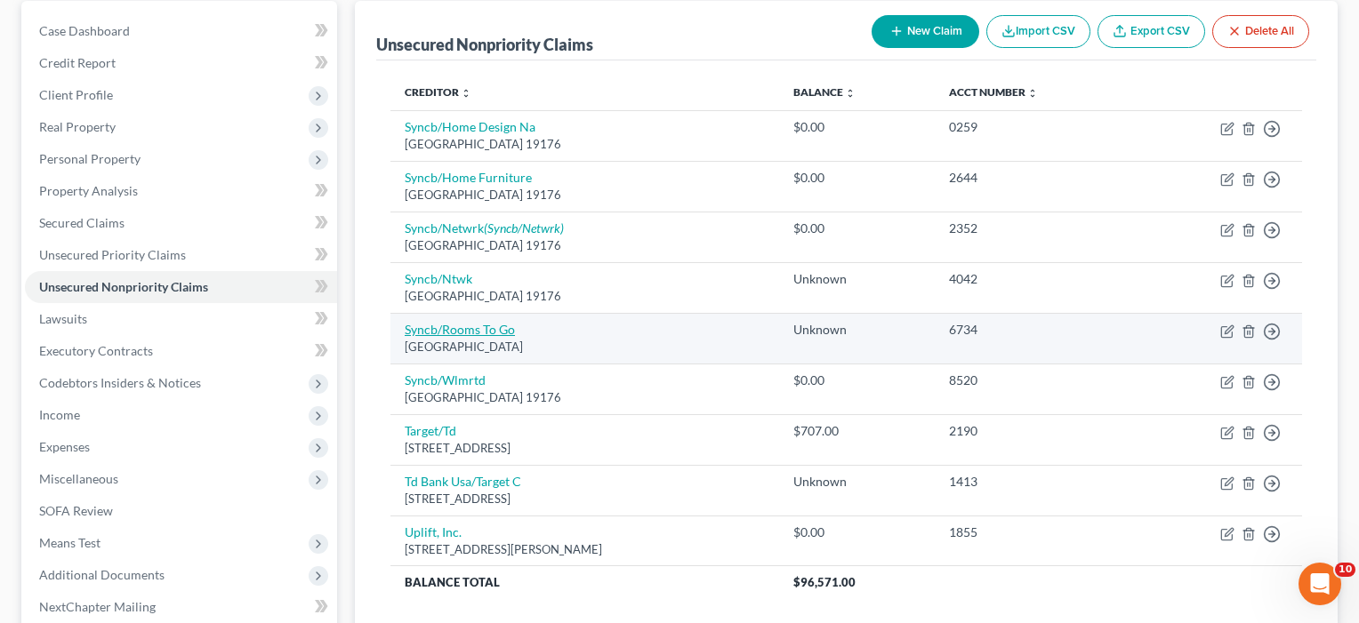
scroll to position [174, 0]
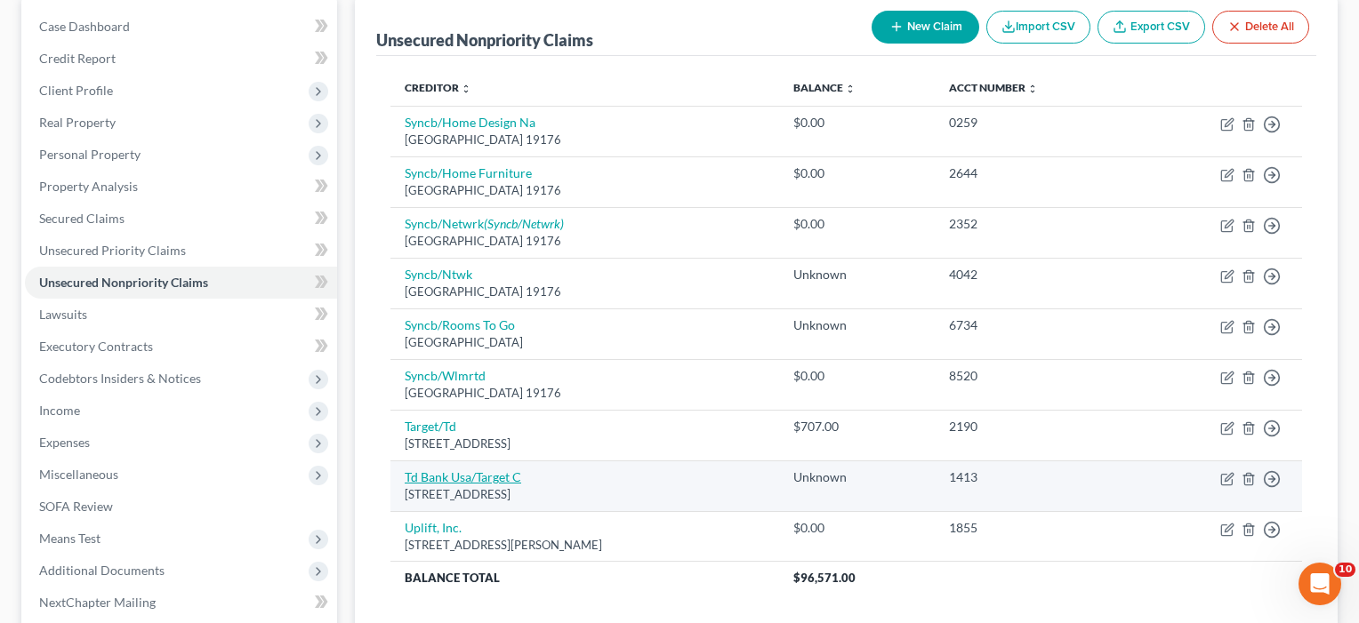
click at [470, 474] on link "Td Bank Usa/Target C" at bounding box center [463, 477] width 117 height 15
select select "24"
select select "2"
select select "0"
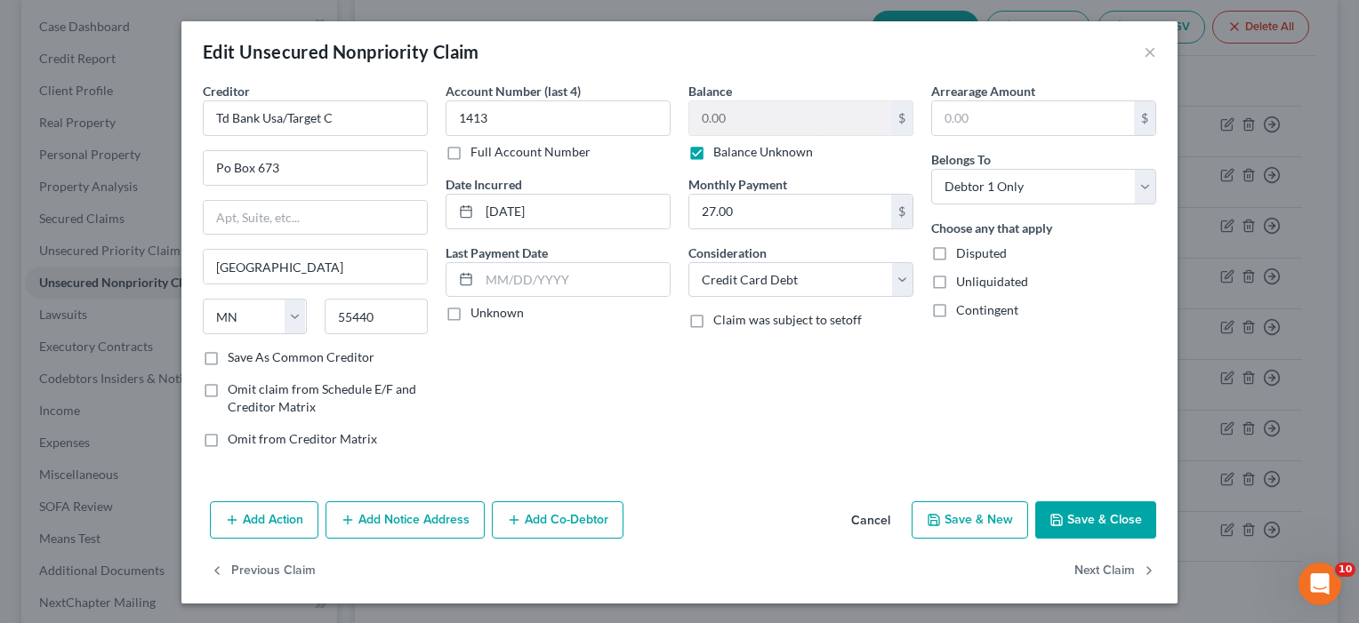
click at [713, 157] on label "Balance Unknown" at bounding box center [763, 152] width 100 height 18
click at [720, 155] on input "Balance Unknown" at bounding box center [726, 149] width 12 height 12
checkbox input "false"
click at [1106, 516] on button "Save & Close" at bounding box center [1095, 520] width 121 height 37
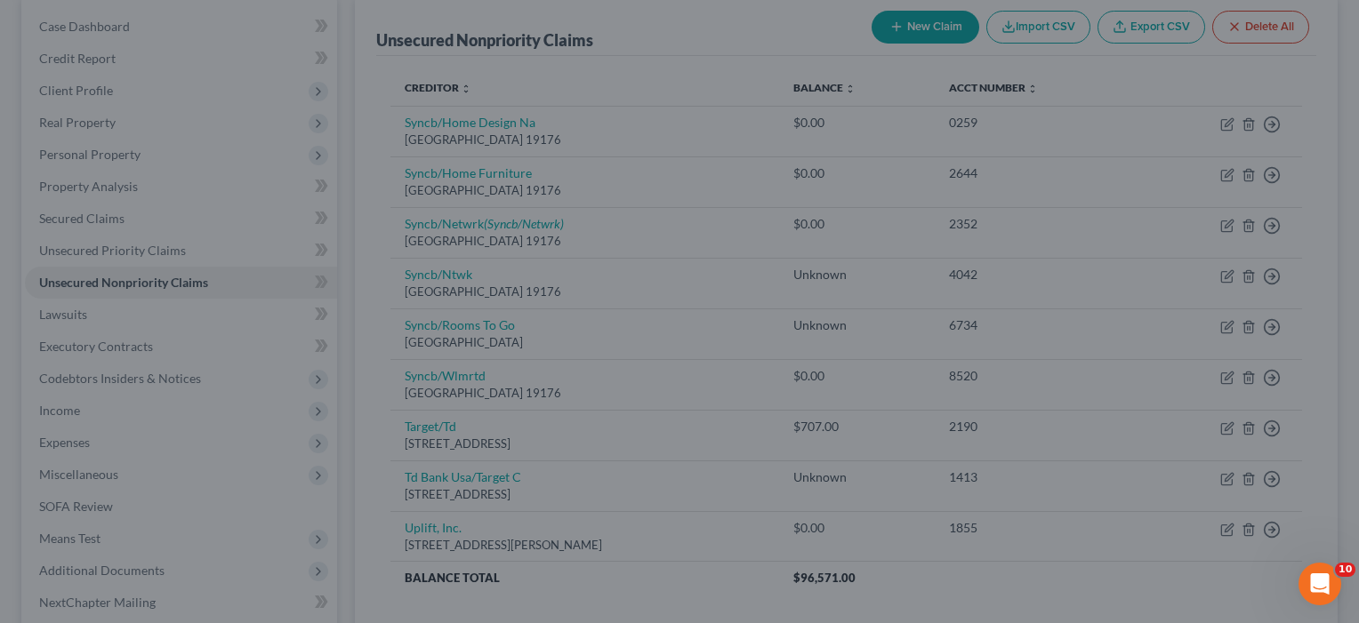
type input "0"
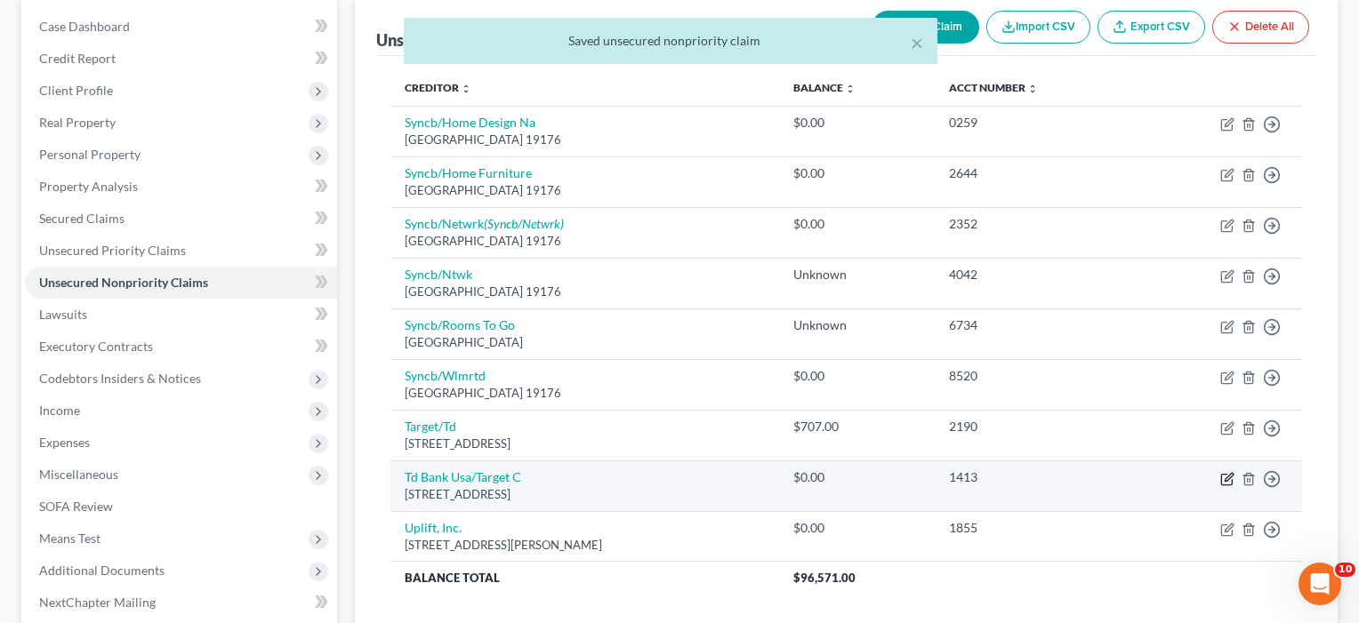
click at [1229, 478] on icon "button" at bounding box center [1227, 479] width 14 height 14
select select "24"
select select "2"
select select "0"
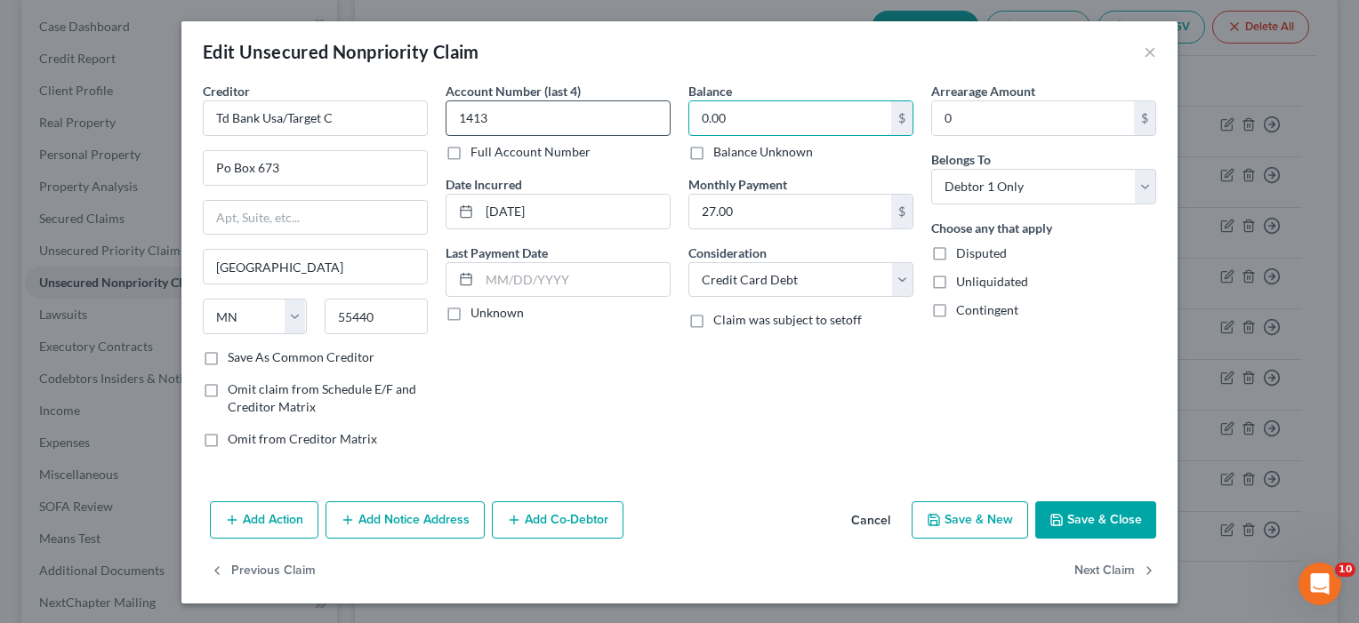
drag, startPoint x: 746, startPoint y: 112, endPoint x: 632, endPoint y: 113, distance: 113.8
click at [632, 113] on div "Creditor * Td Bank Usa/Target C Po Box 673 Minneapolis State AL AK AR AZ CA CO …" at bounding box center [679, 272] width 971 height 381
click at [1072, 515] on button "Save & Close" at bounding box center [1095, 520] width 121 height 37
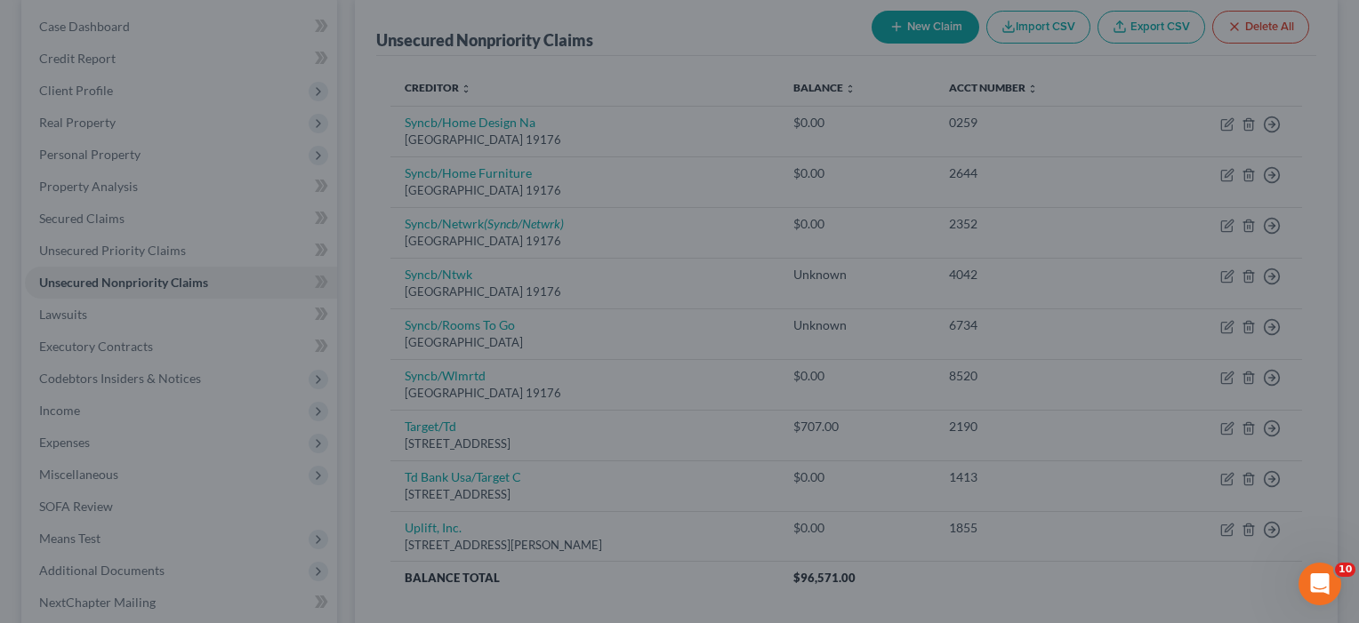
type input "400.00"
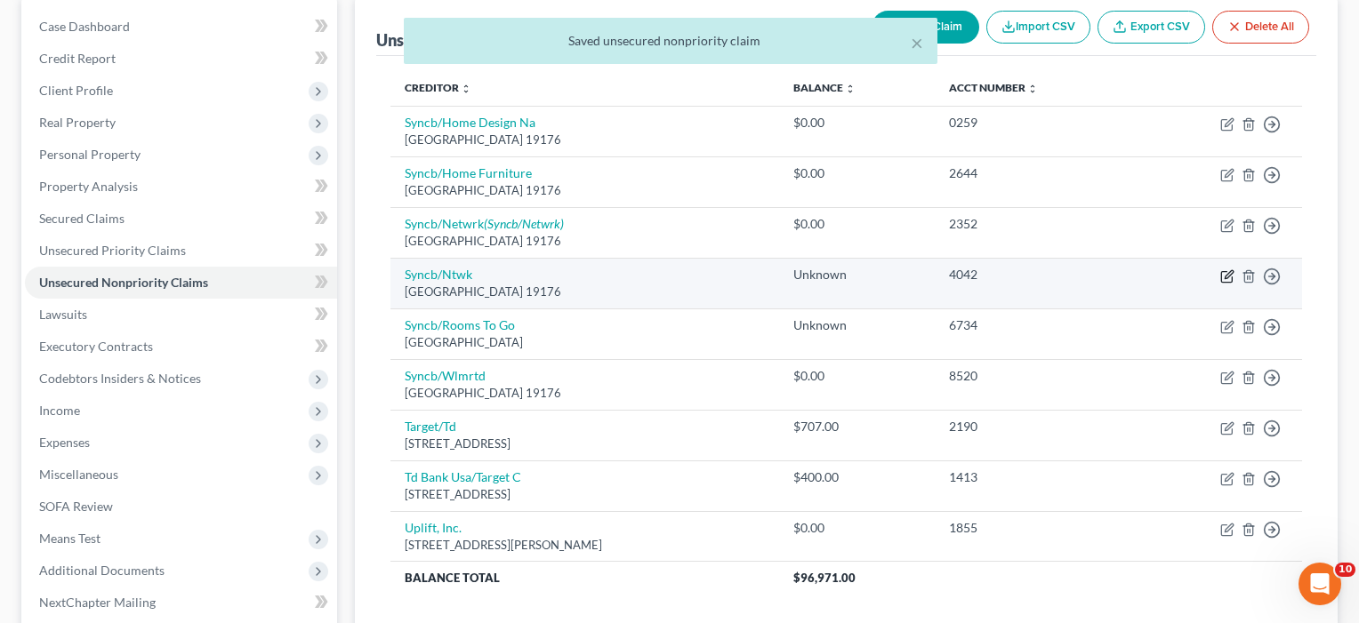
click at [1226, 274] on icon "button" at bounding box center [1229, 274] width 8 height 8
select select "39"
select select "2"
select select "0"
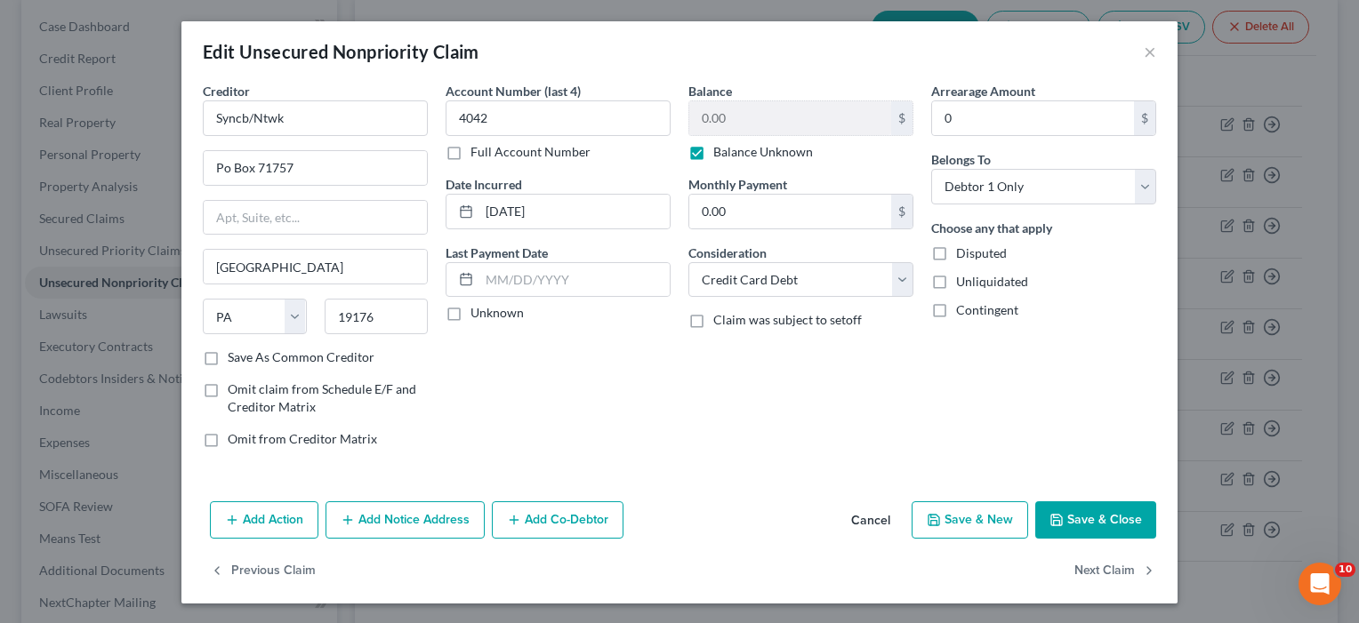
click at [713, 157] on label "Balance Unknown" at bounding box center [763, 152] width 100 height 18
click at [720, 155] on input "Balance Unknown" at bounding box center [726, 149] width 12 height 12
checkbox input "false"
click at [1084, 523] on button "Save & Close" at bounding box center [1095, 520] width 121 height 37
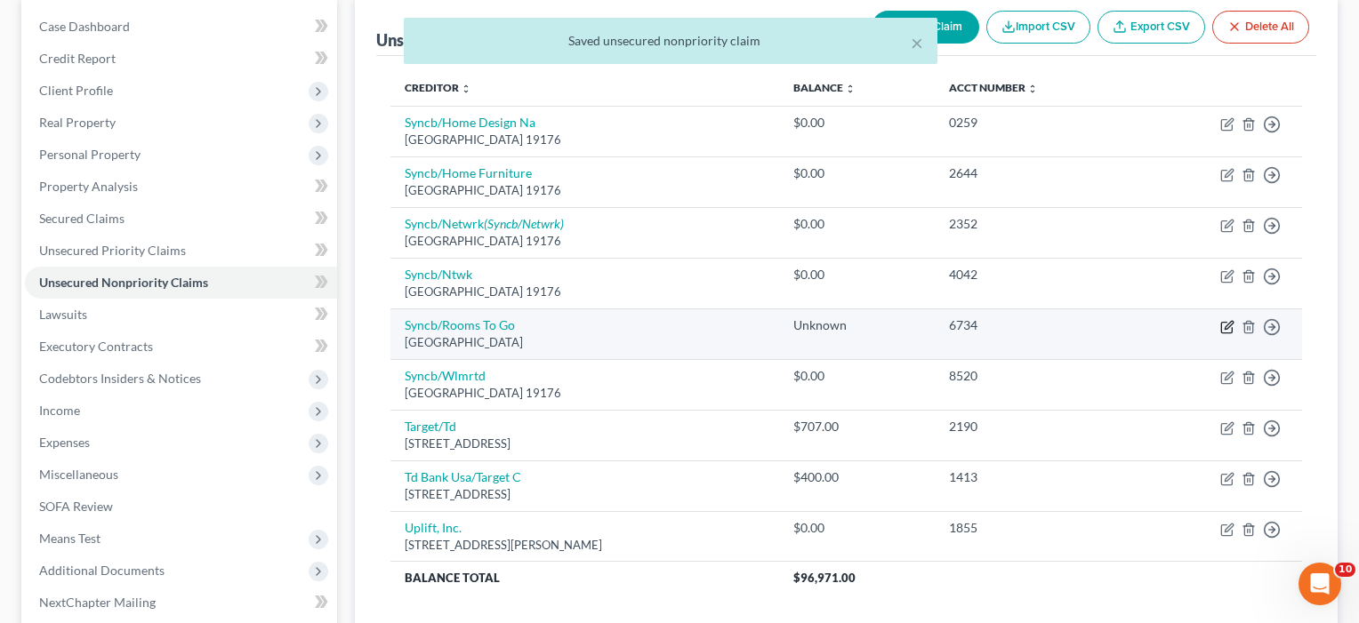
click at [1227, 320] on icon "button" at bounding box center [1227, 327] width 14 height 14
select select "39"
select select "2"
select select "0"
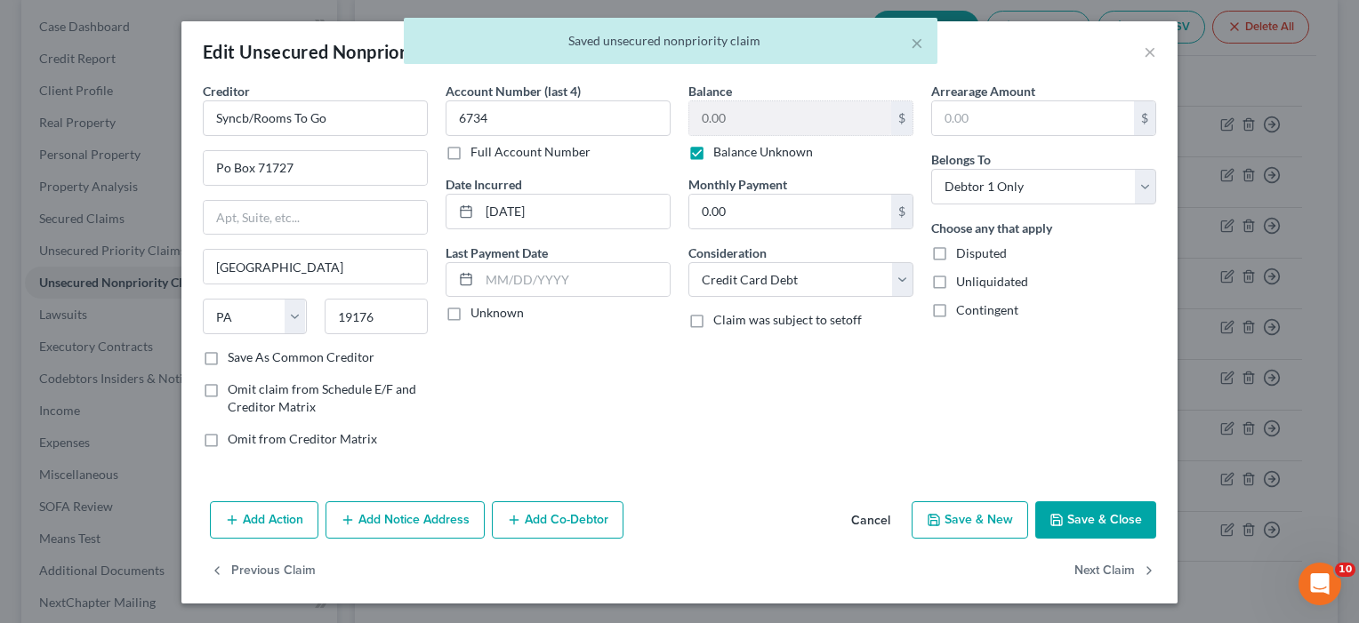
click at [713, 151] on label "Balance Unknown" at bounding box center [763, 152] width 100 height 18
click at [720, 151] on input "Balance Unknown" at bounding box center [726, 149] width 12 height 12
checkbox input "false"
click at [1125, 522] on button "Save & Close" at bounding box center [1095, 520] width 121 height 37
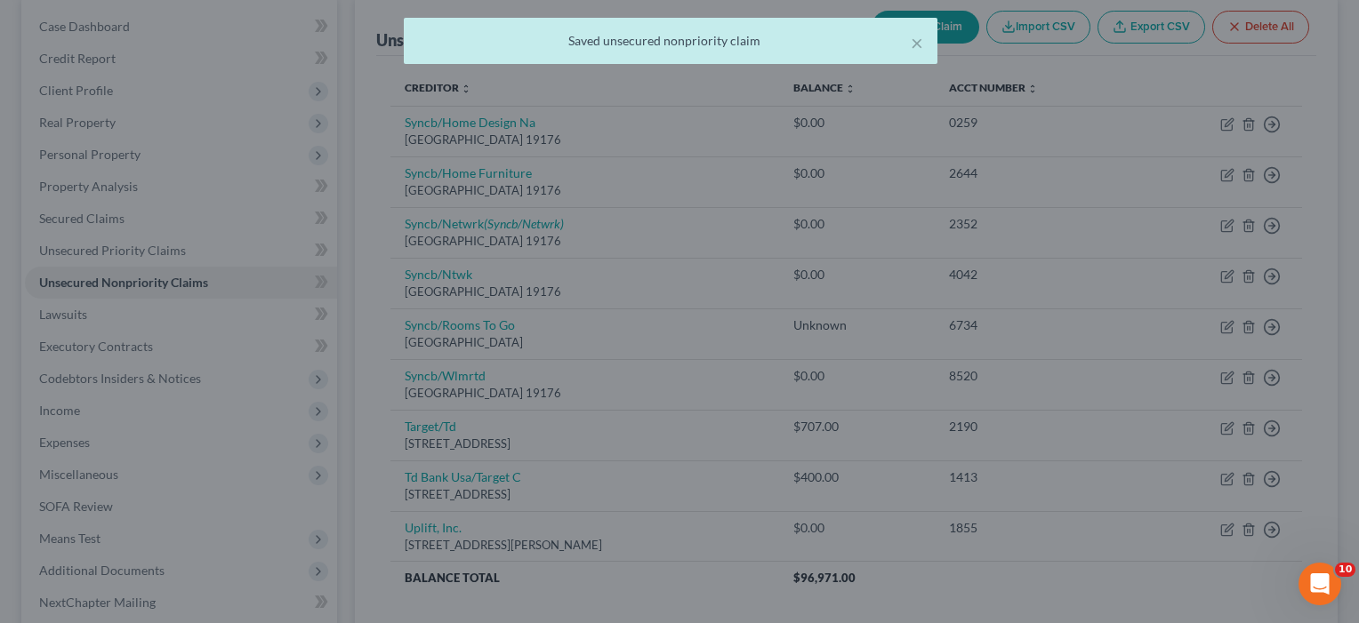
type input "0"
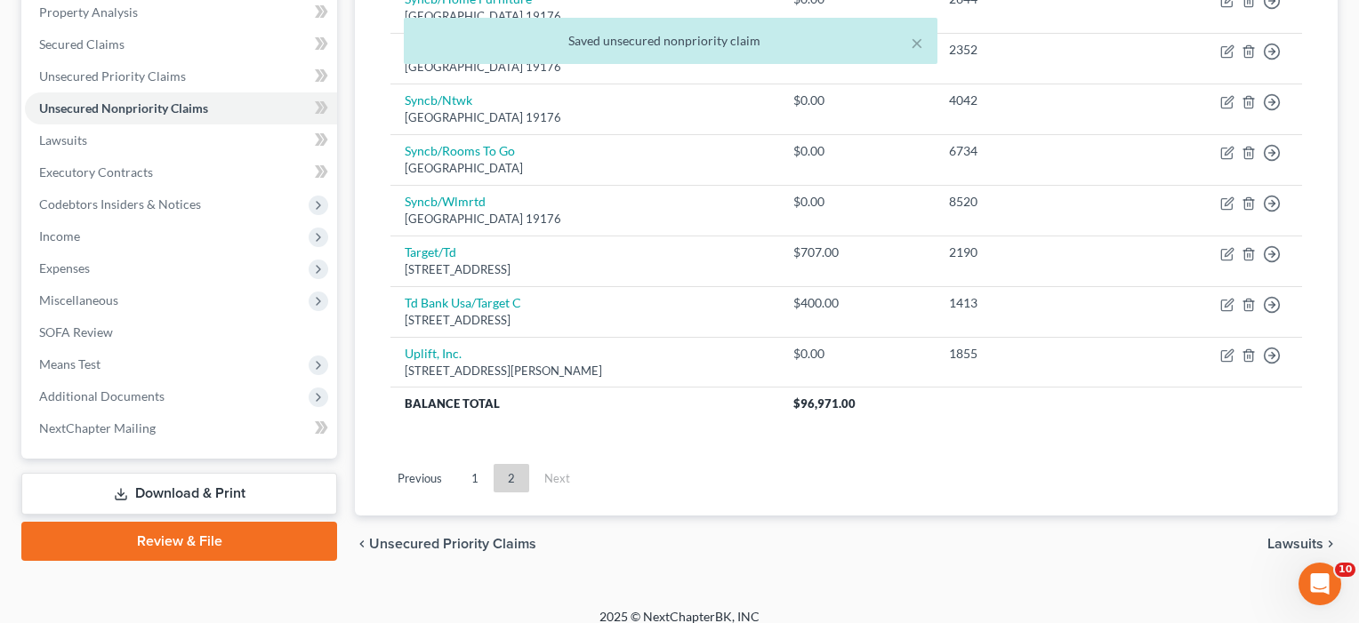
scroll to position [354, 0]
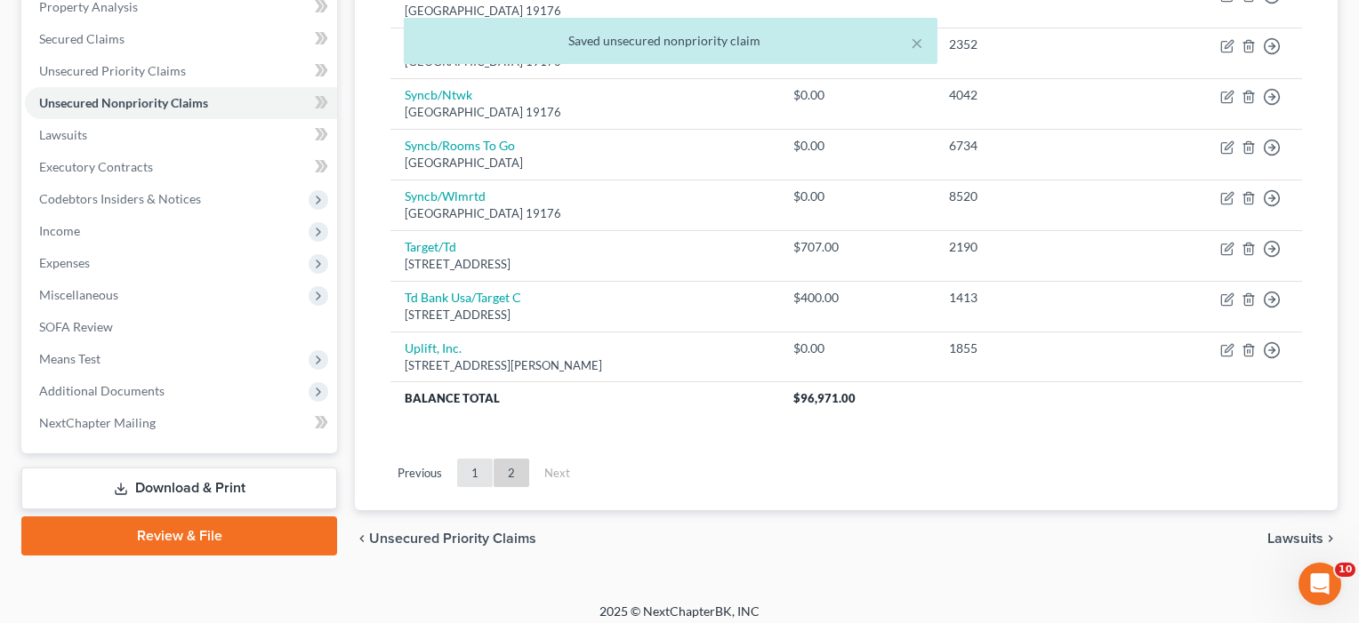
click at [467, 466] on link "1" at bounding box center [475, 473] width 36 height 28
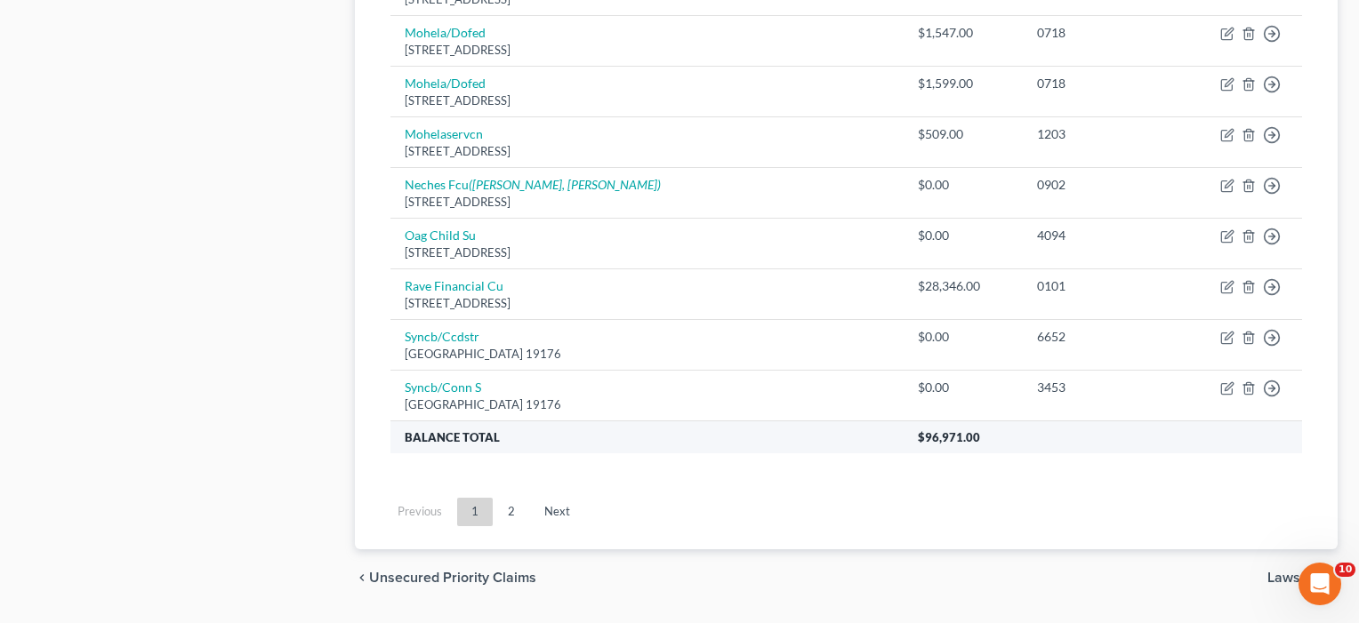
scroll to position [1390, 0]
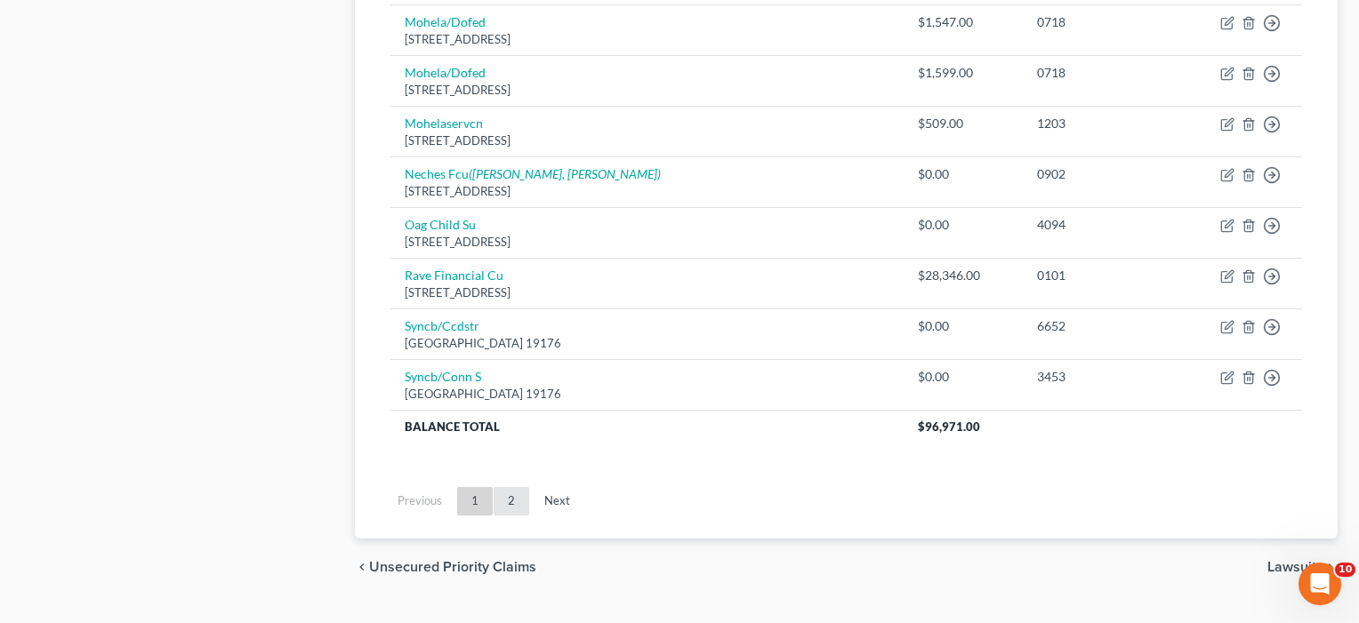
click at [515, 491] on link "2" at bounding box center [512, 501] width 36 height 28
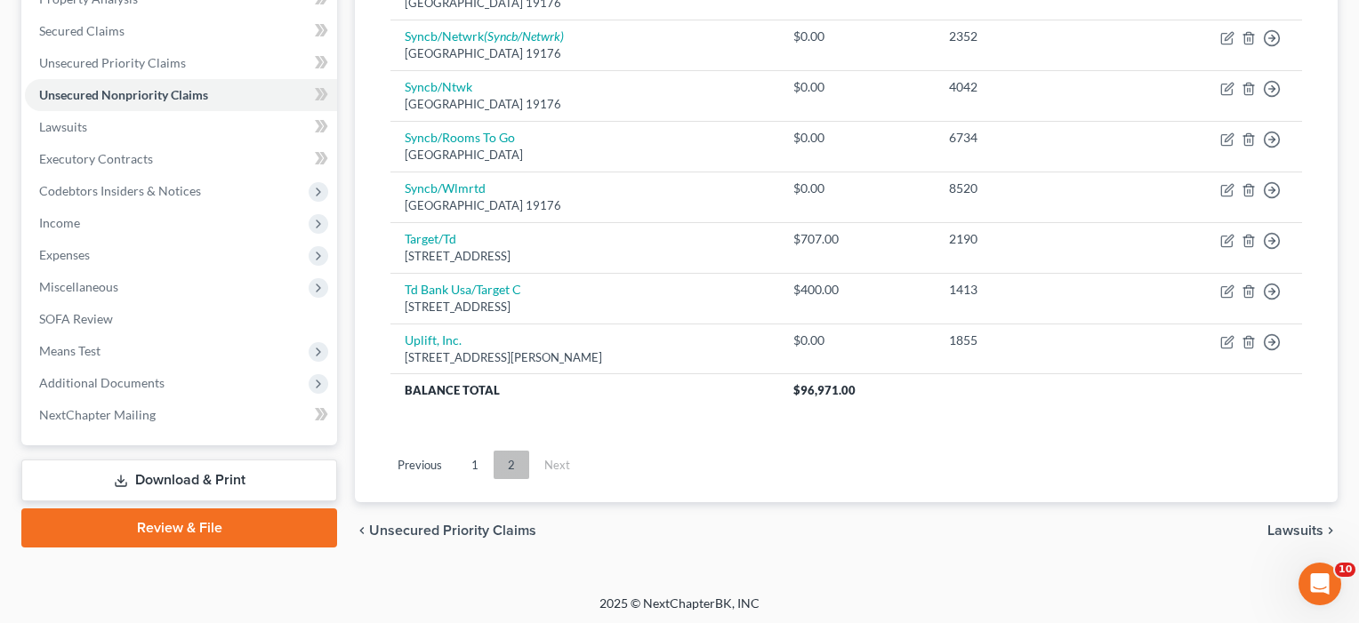
scroll to position [361, 0]
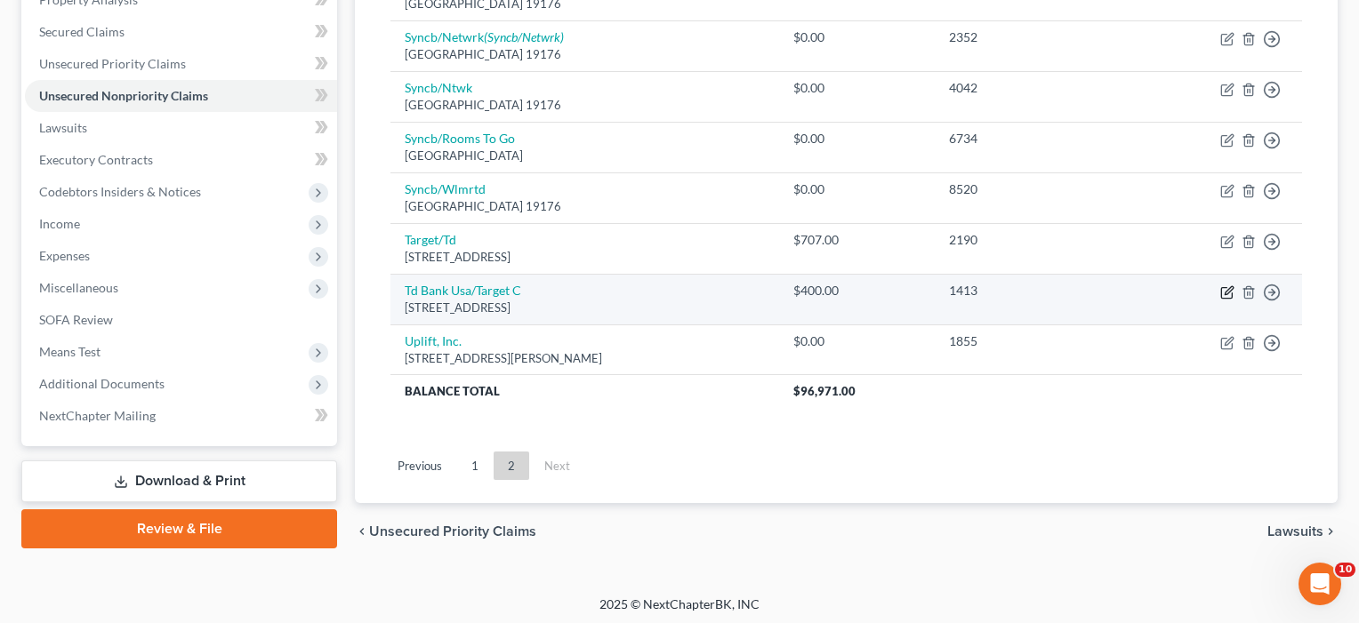
click at [1233, 288] on icon "button" at bounding box center [1227, 292] width 14 height 14
select select "24"
select select "2"
select select "0"
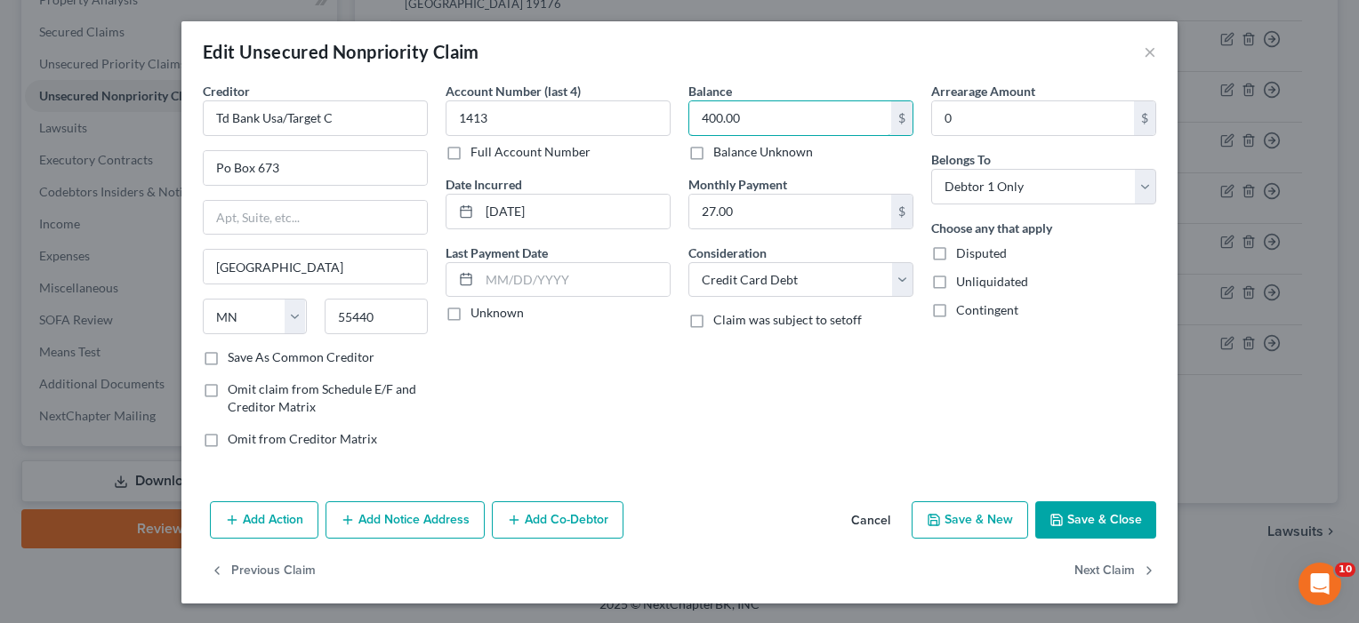
drag, startPoint x: 758, startPoint y: 111, endPoint x: 675, endPoint y: 113, distance: 82.7
click at [675, 113] on div "Creditor * Td Bank Usa/Target C Po Box 673 Minneapolis State AL AK AR AZ CA CO …" at bounding box center [679, 272] width 971 height 381
click at [1093, 503] on button "Save & Close" at bounding box center [1095, 520] width 121 height 37
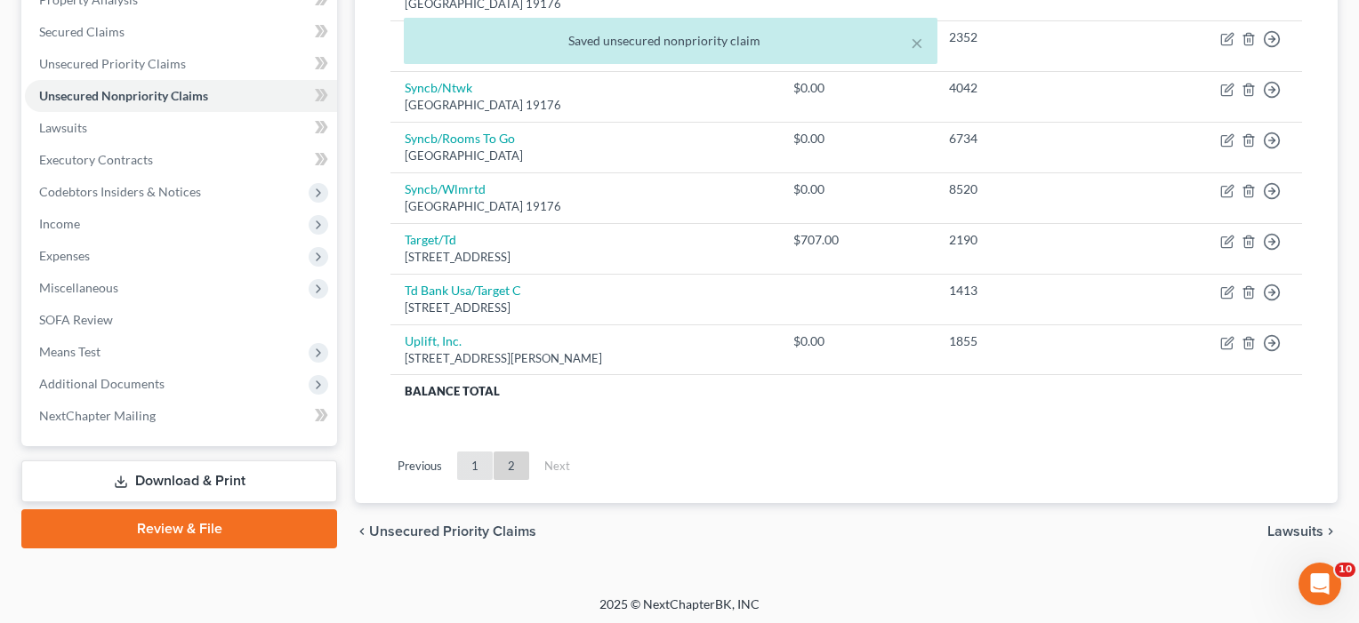
click at [471, 462] on link "1" at bounding box center [475, 466] width 36 height 28
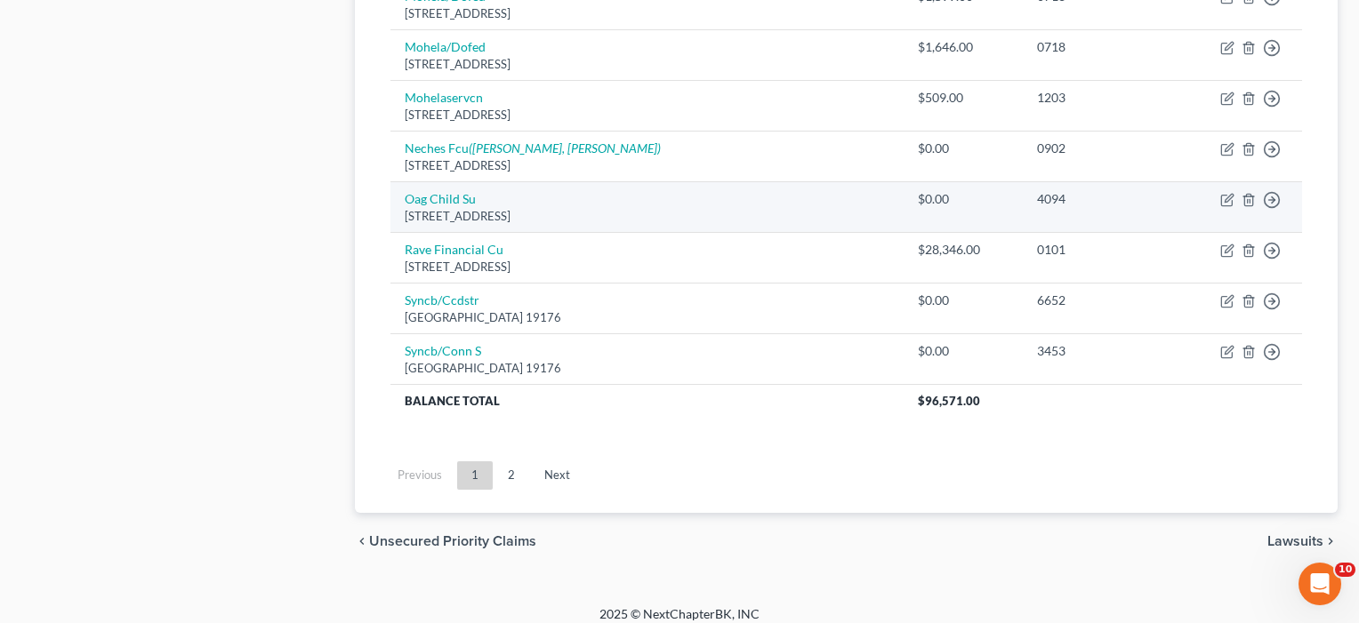
scroll to position [1415, 0]
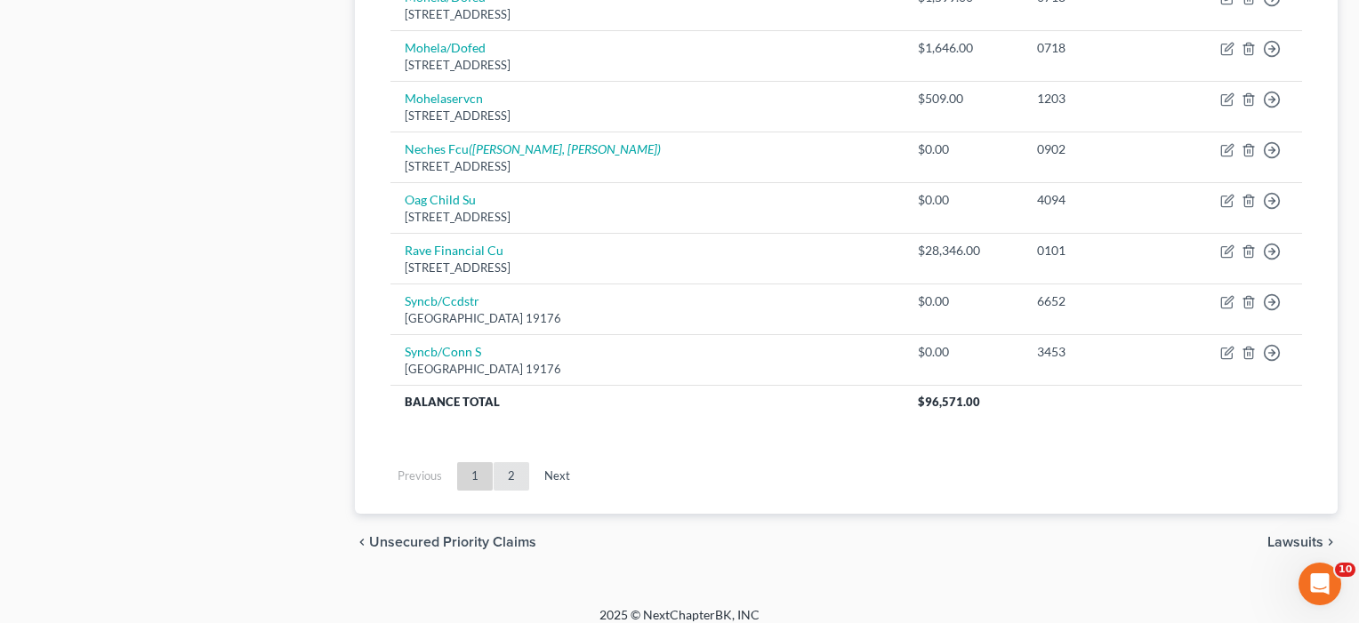
click at [516, 464] on link "2" at bounding box center [512, 476] width 36 height 28
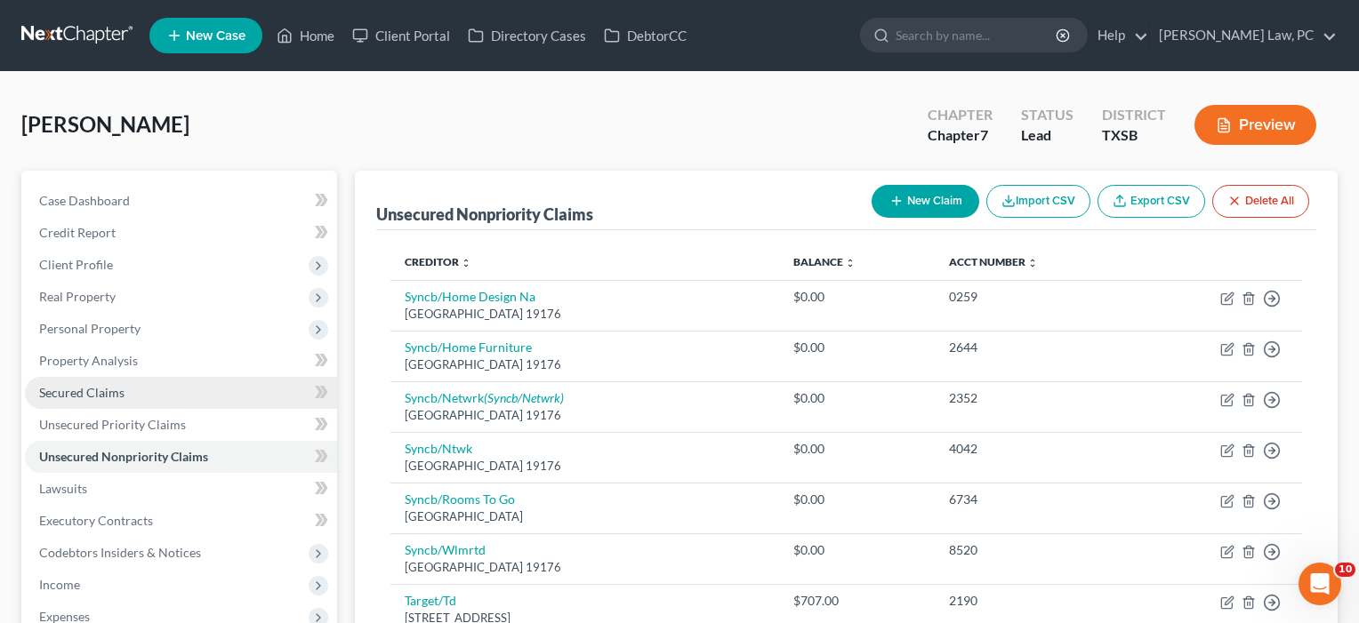
scroll to position [0, 0]
click at [67, 395] on span "Secured Claims" at bounding box center [81, 392] width 85 height 15
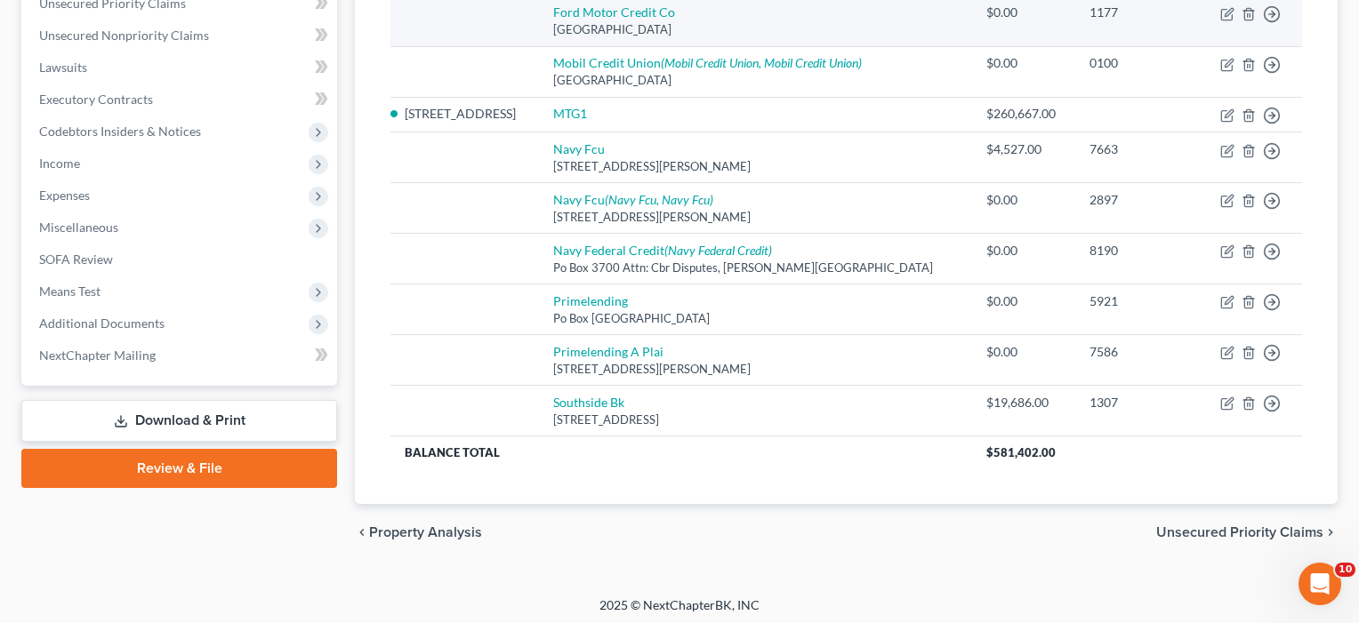
scroll to position [421, 0]
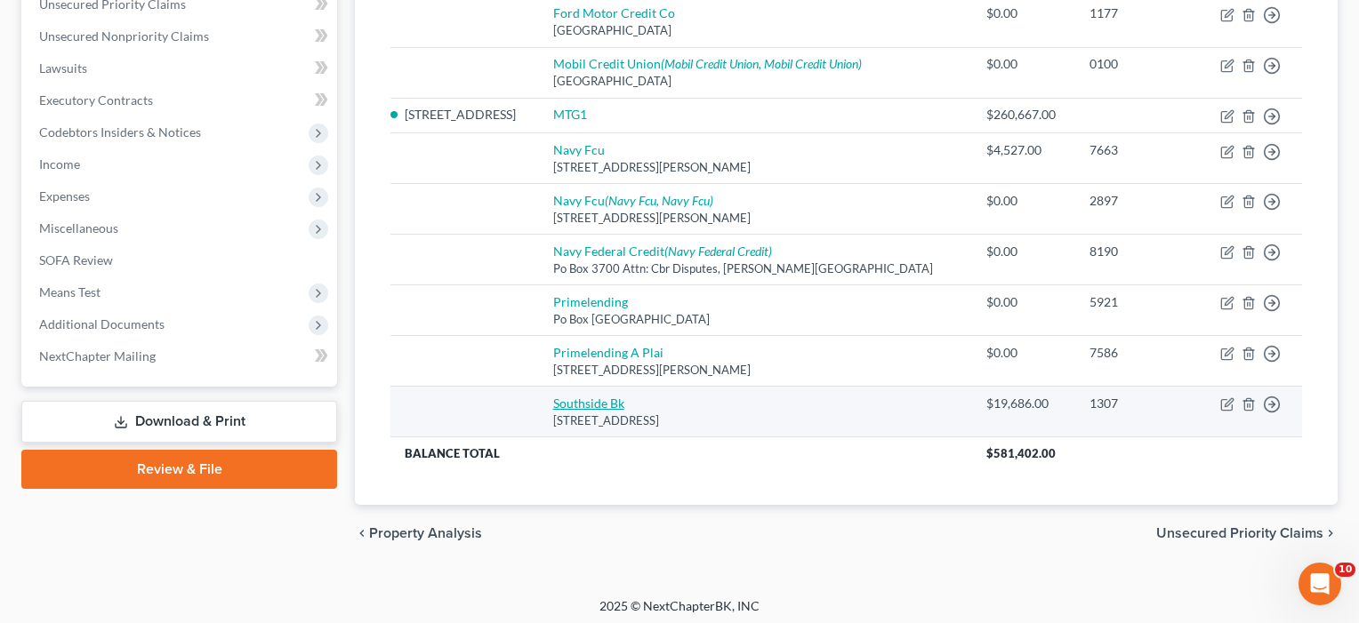
click at [611, 404] on link "Southside Bk" at bounding box center [588, 403] width 71 height 15
select select "45"
select select "0"
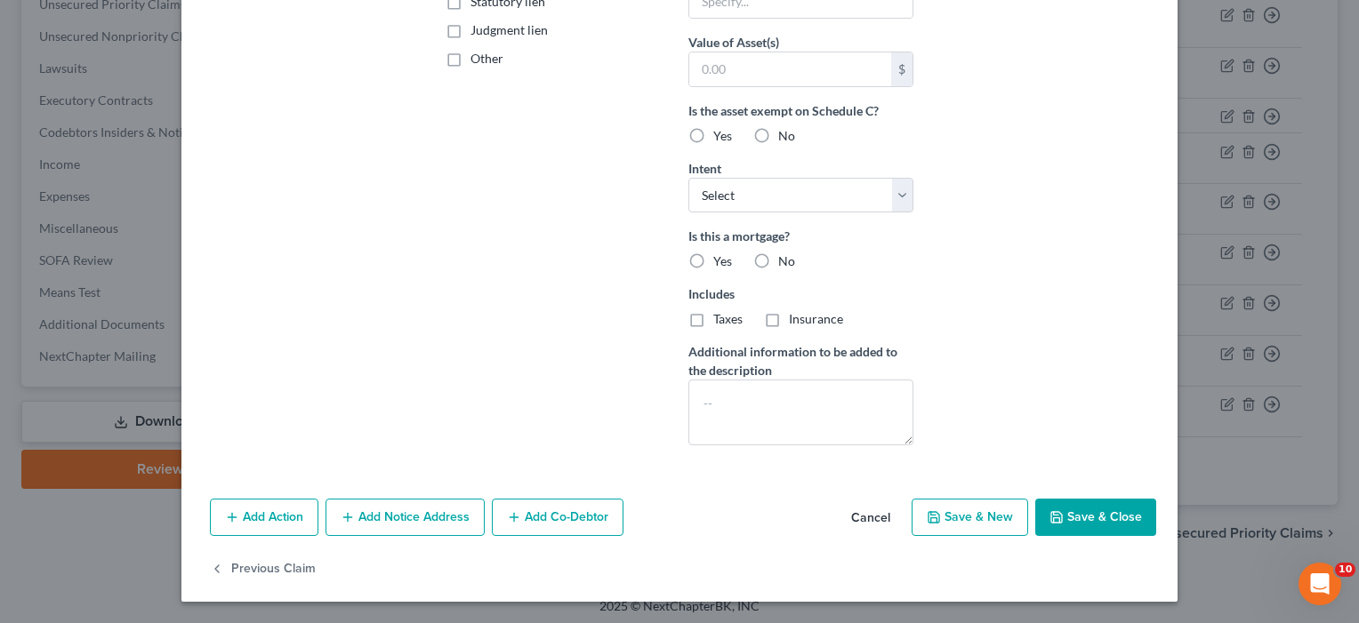
scroll to position [415, 0]
click at [879, 517] on button "Cancel" at bounding box center [871, 519] width 68 height 36
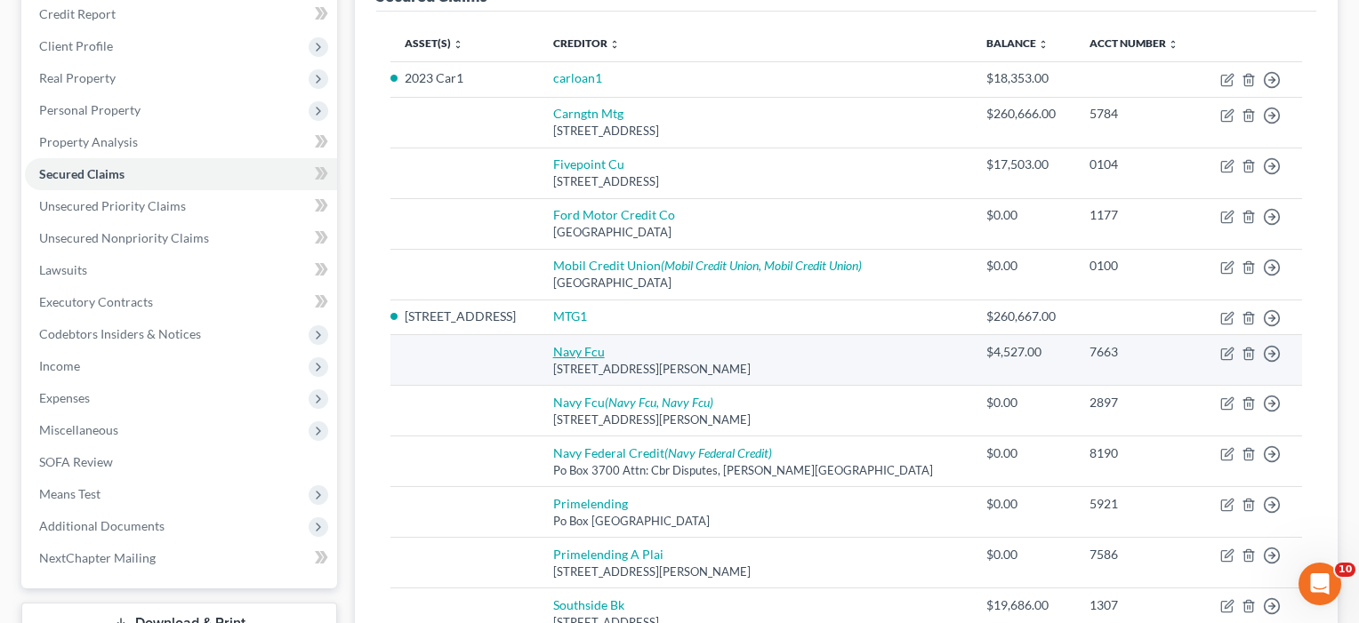
scroll to position [217, 0]
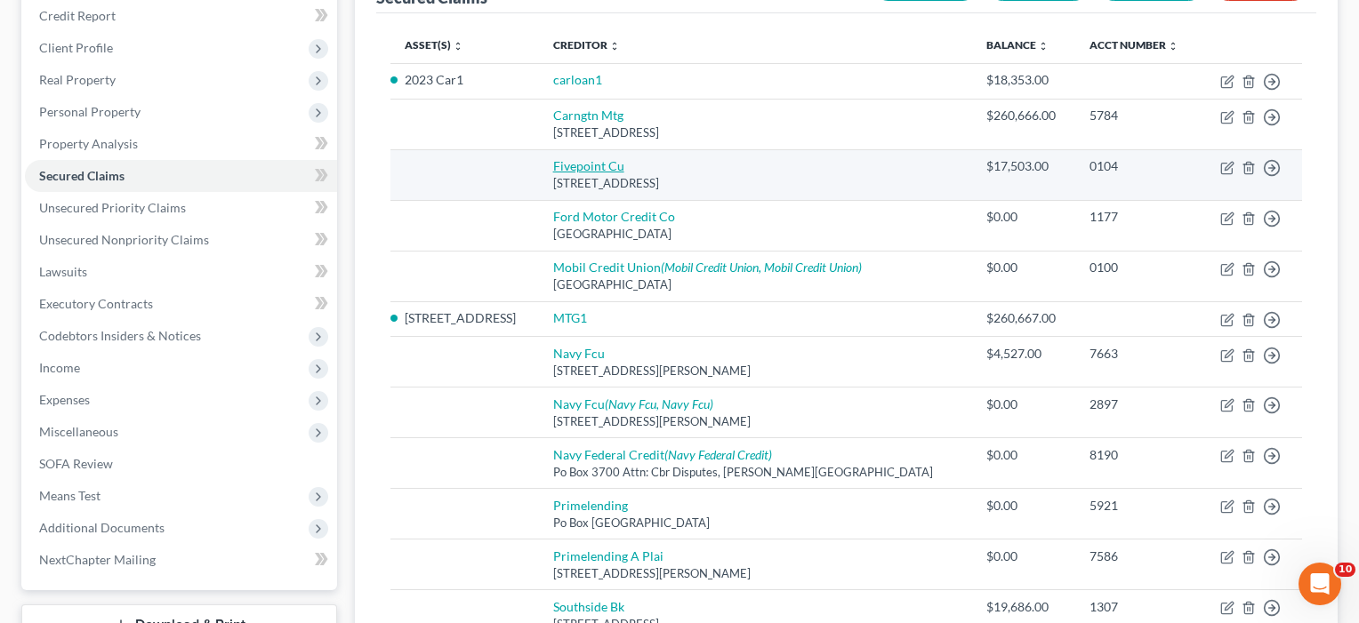
click at [618, 164] on link "Fivepoint Cu" at bounding box center [588, 165] width 71 height 15
select select "45"
select select "0"
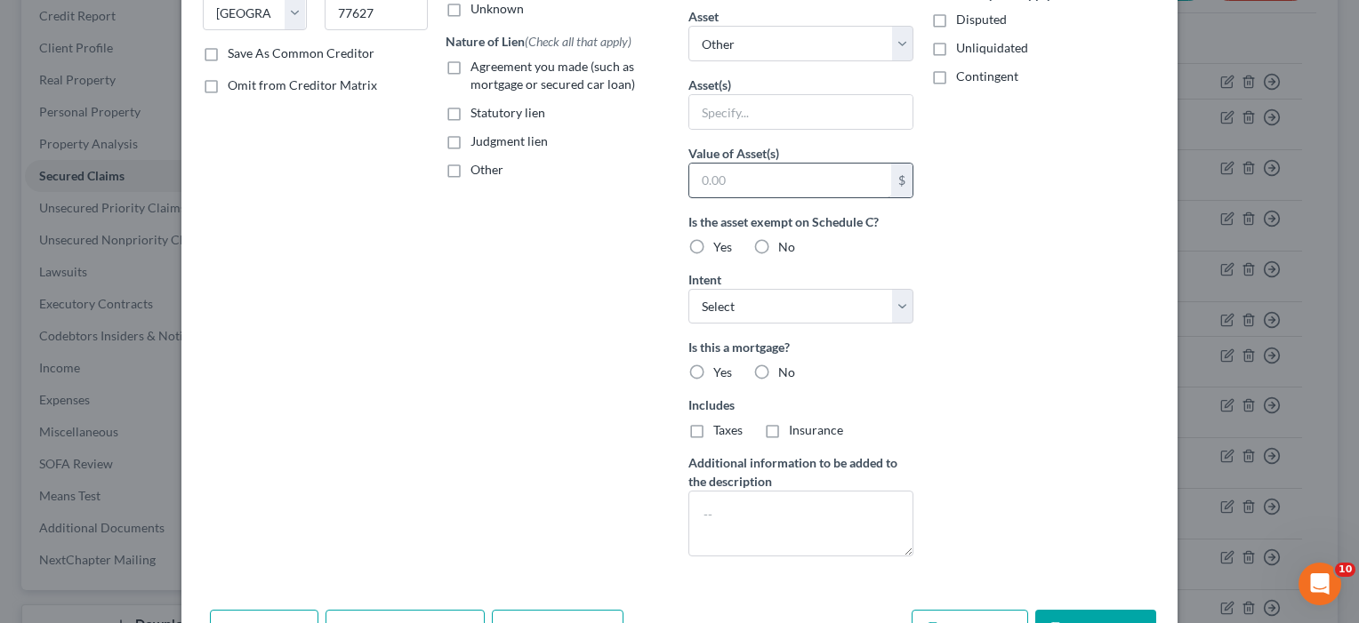
scroll to position [358, 0]
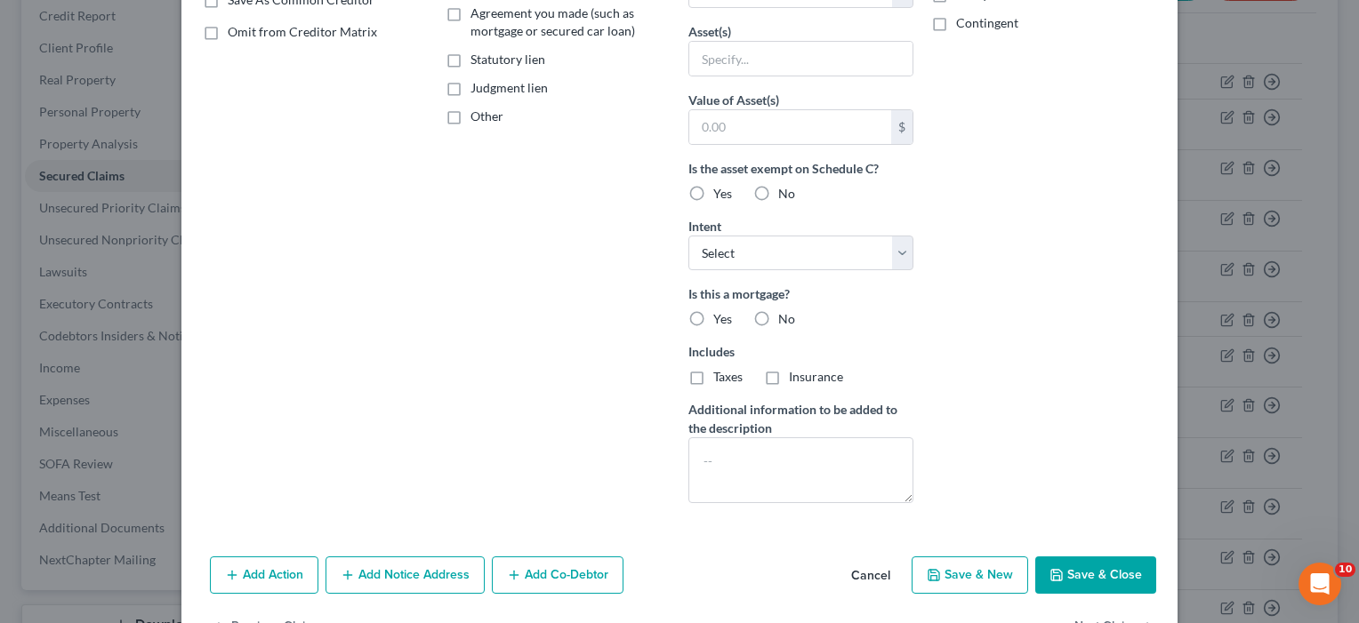
click at [1114, 583] on button "Save & Close" at bounding box center [1095, 575] width 121 height 37
select select
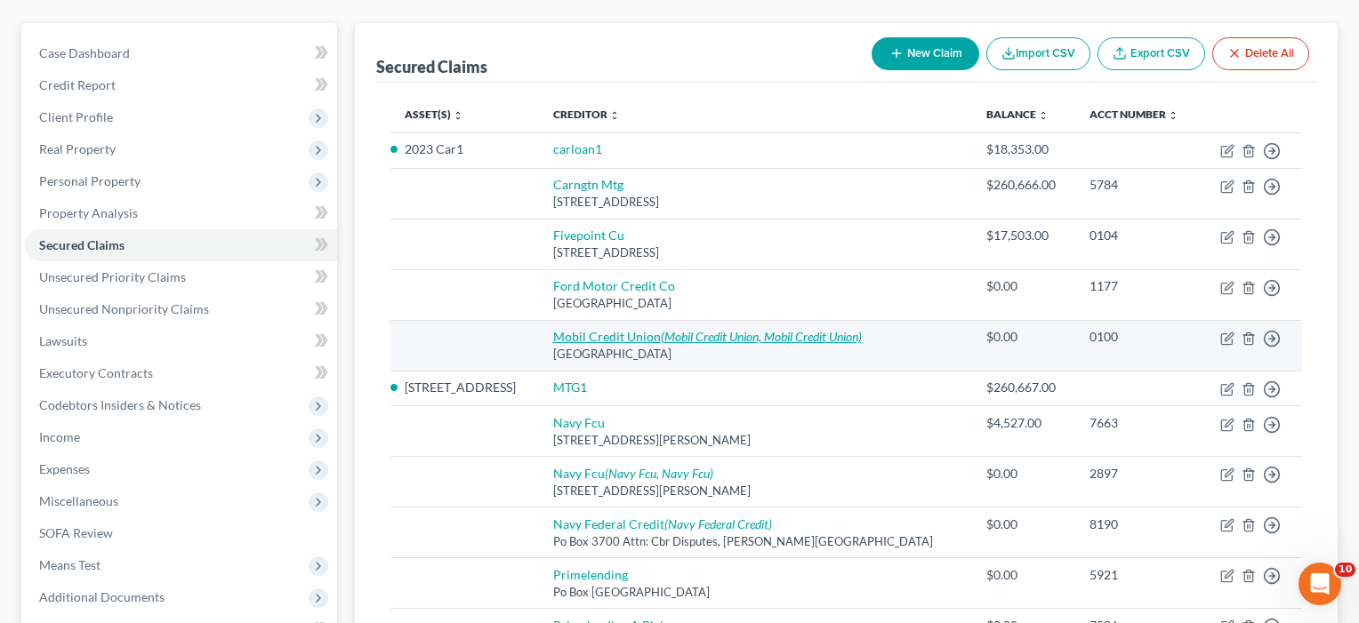
scroll to position [149, 0]
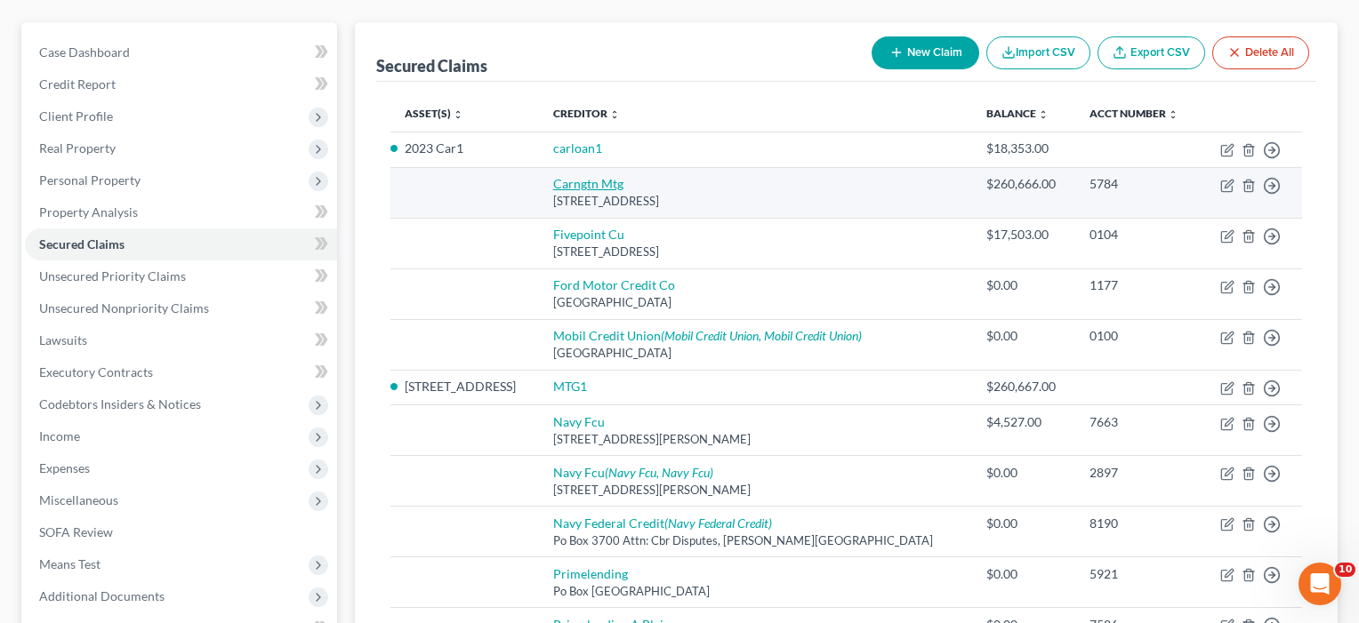
click at [613, 186] on link "Carngtn Mtg" at bounding box center [588, 183] width 70 height 15
select select "4"
select select "0"
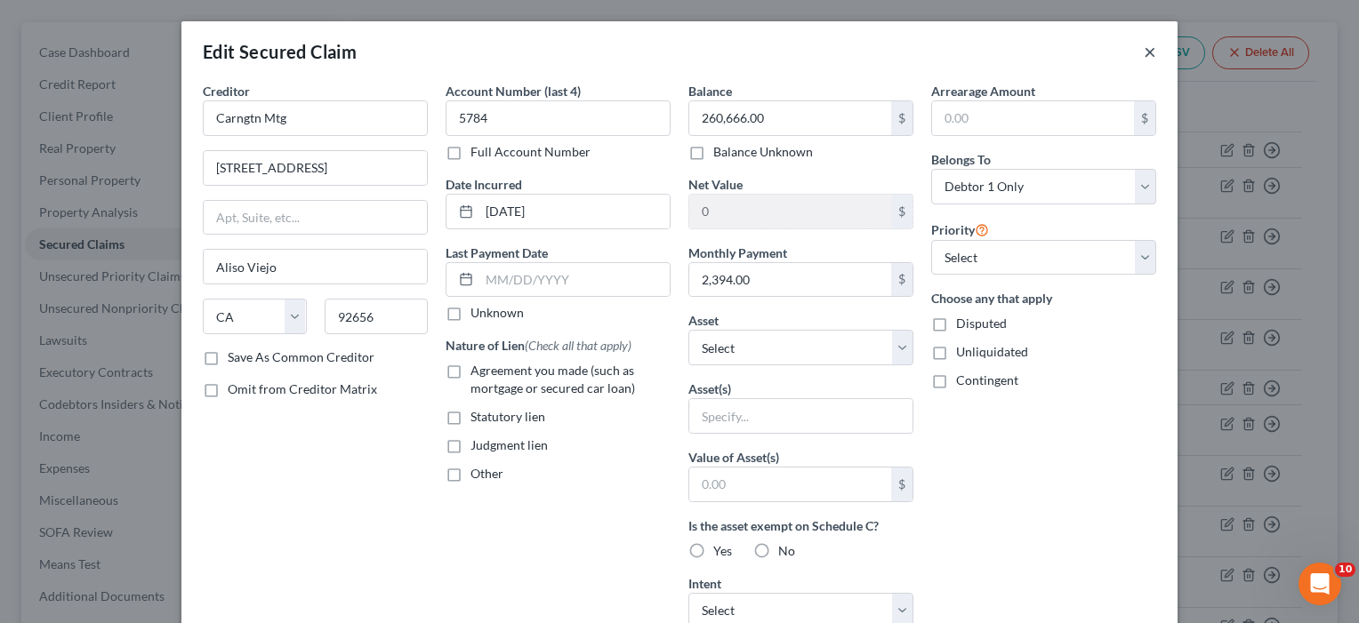
click at [1149, 49] on button "×" at bounding box center [1150, 51] width 12 height 21
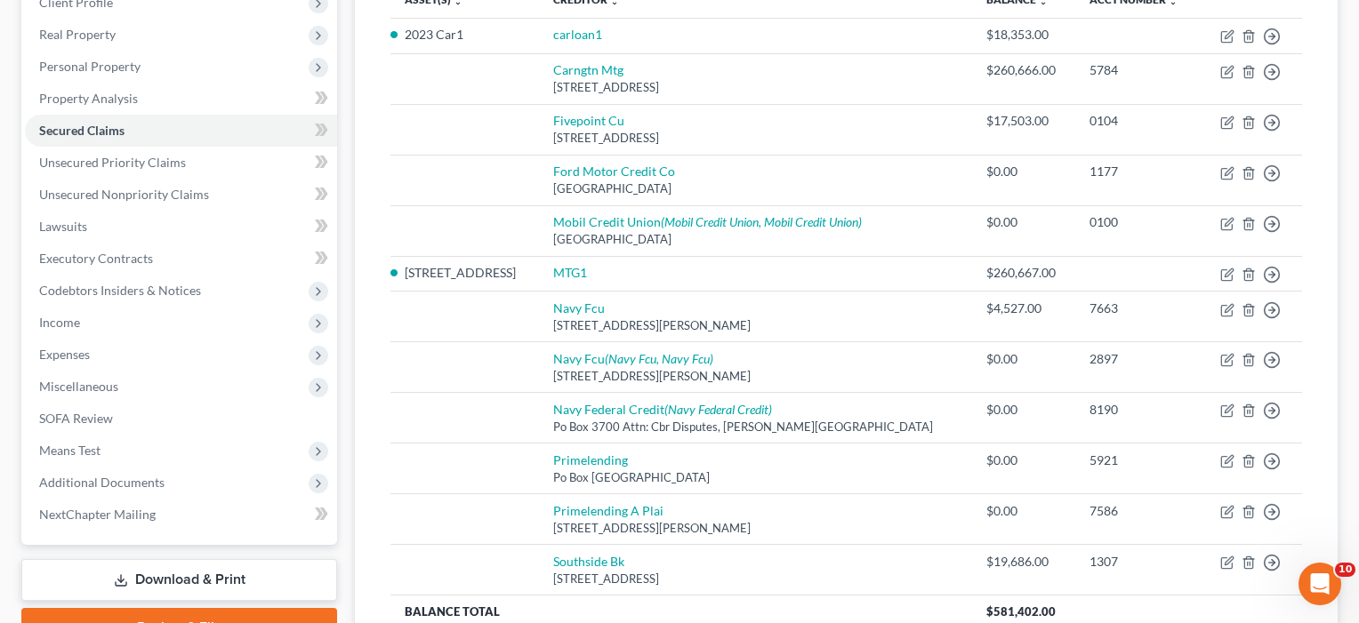
scroll to position [262, 0]
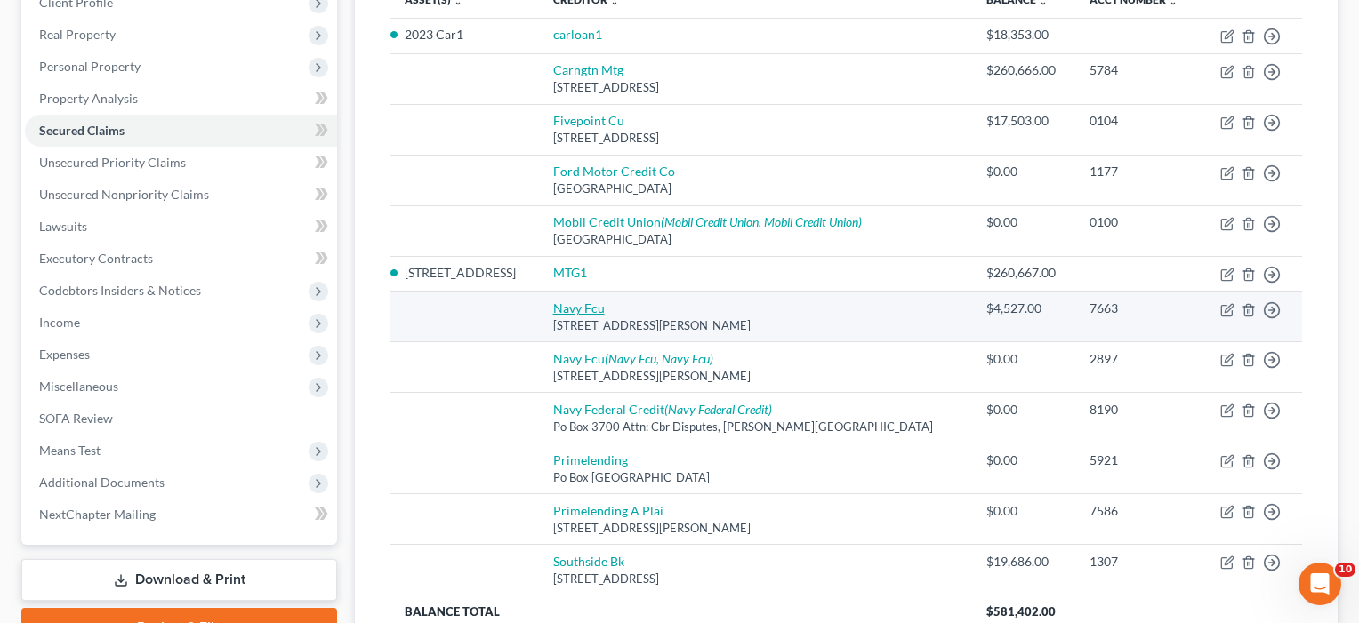
click at [605, 304] on link "Navy Fcu" at bounding box center [579, 308] width 52 height 15
select select "48"
select select "0"
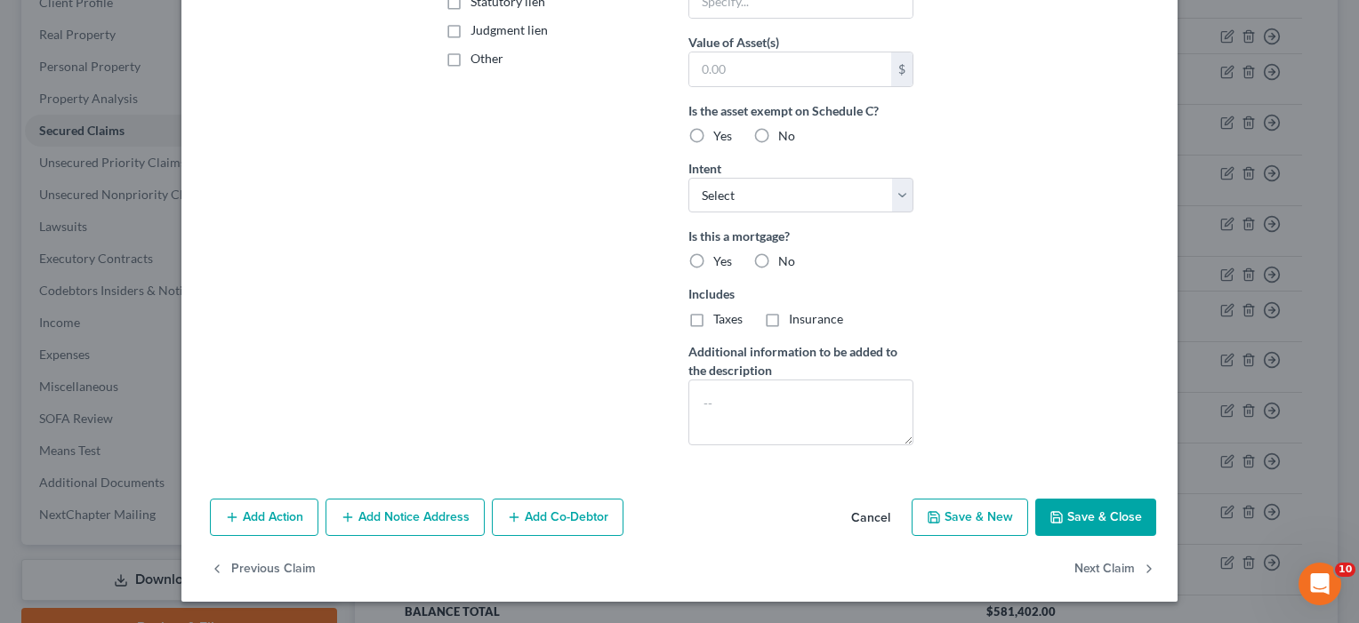
click at [1084, 523] on button "Save & Close" at bounding box center [1095, 517] width 121 height 37
select select
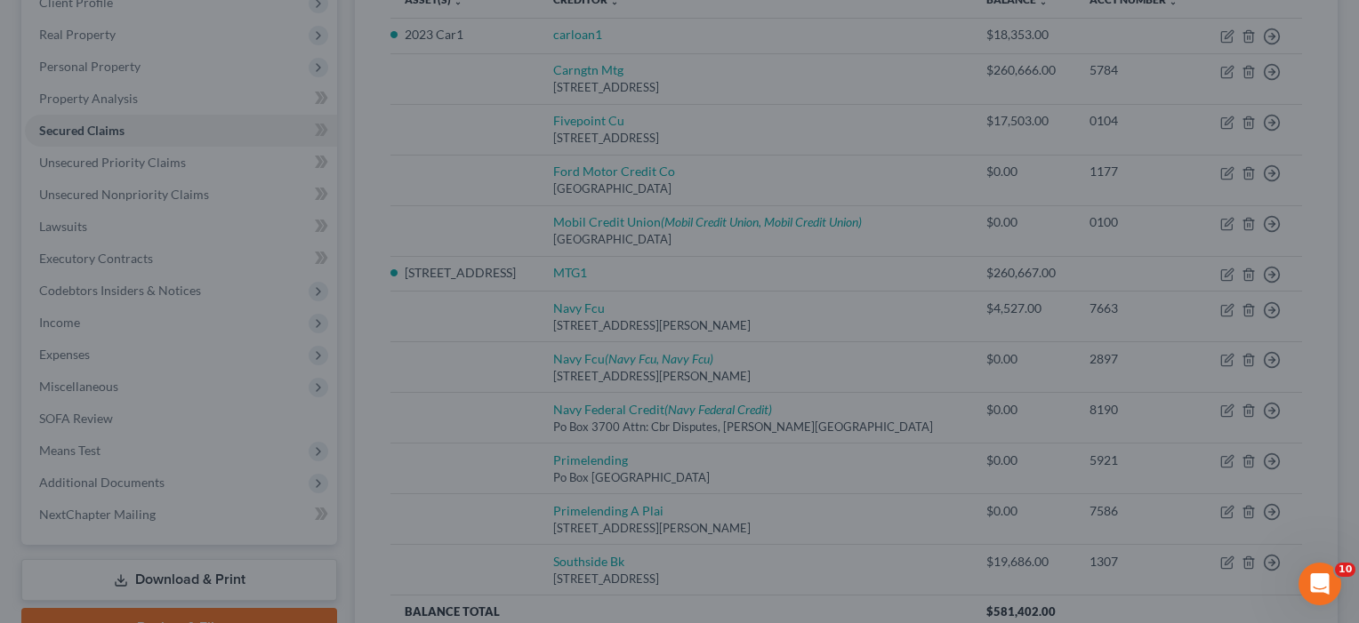
scroll to position [221, 0]
type input "0"
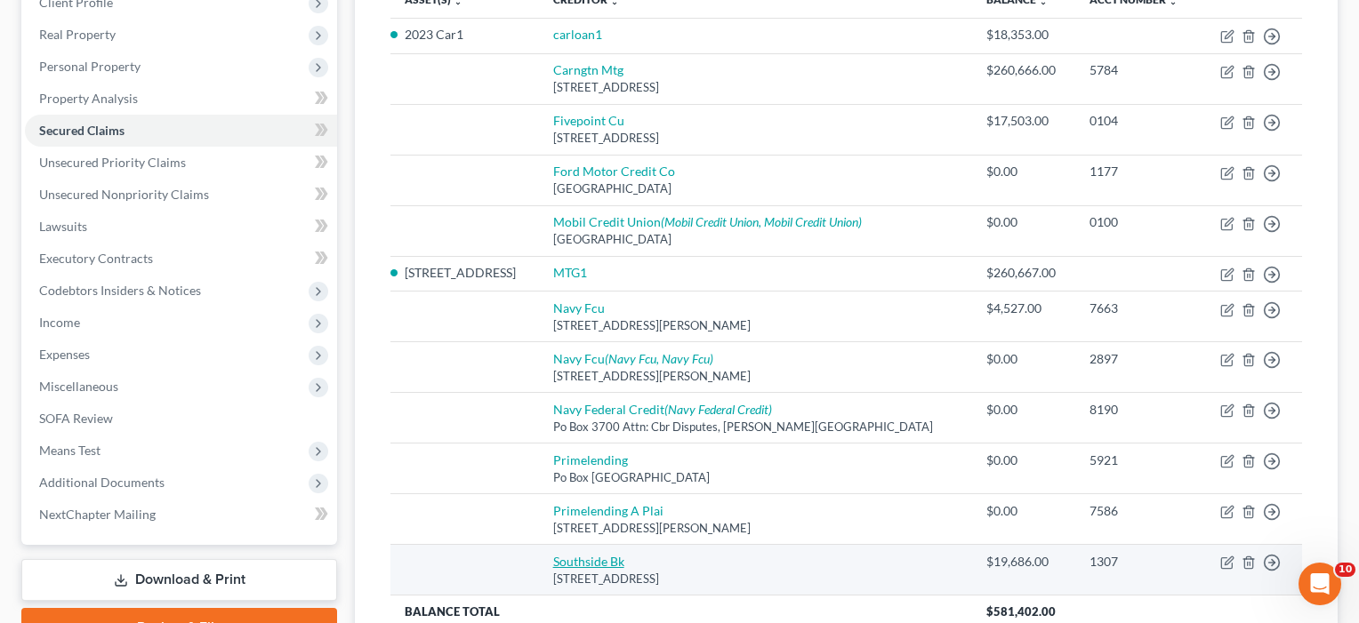
click at [624, 557] on link "Southside Bk" at bounding box center [588, 561] width 71 height 15
select select "45"
select select "0"
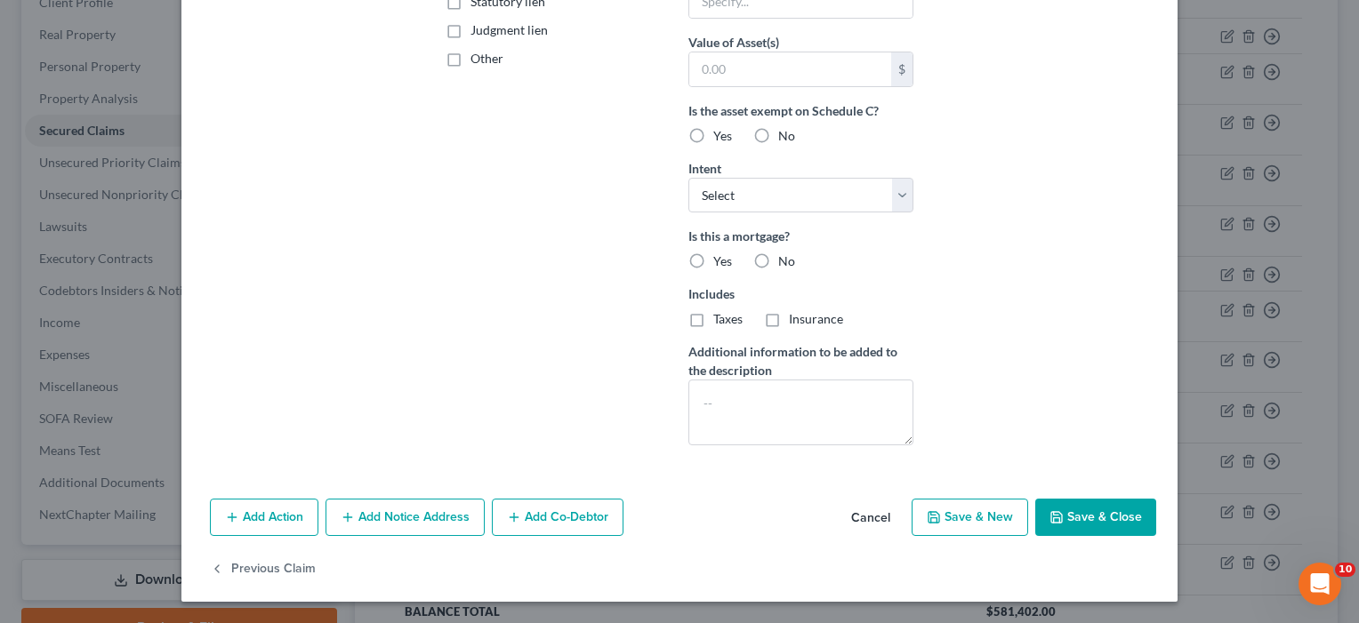
click at [1101, 511] on button "Save & Close" at bounding box center [1095, 517] width 121 height 37
select select
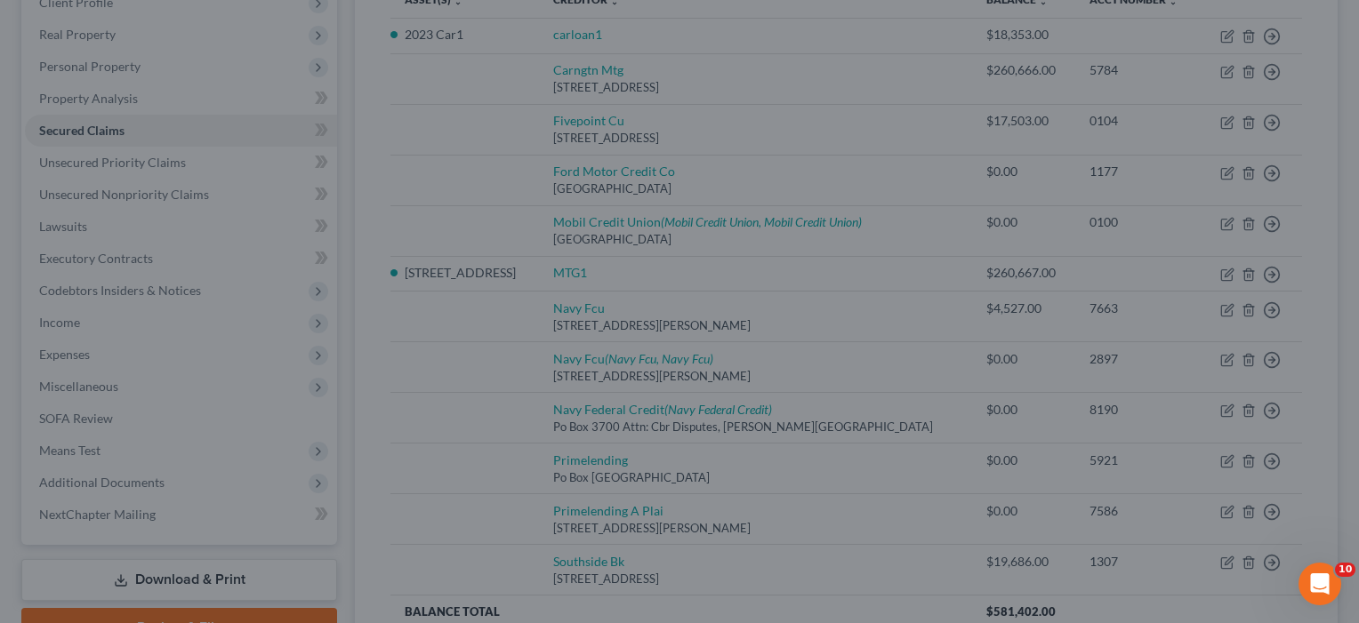
type input "0"
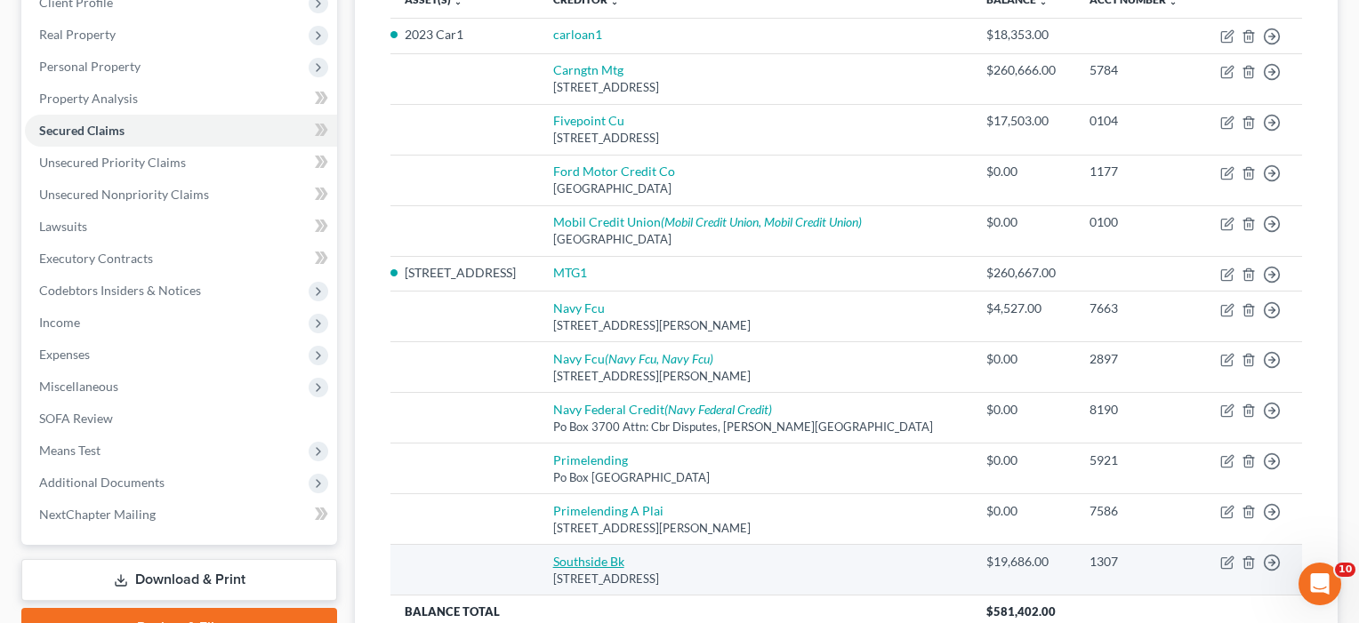
click at [624, 554] on link "Southside Bk" at bounding box center [588, 561] width 71 height 15
select select "45"
select select "0"
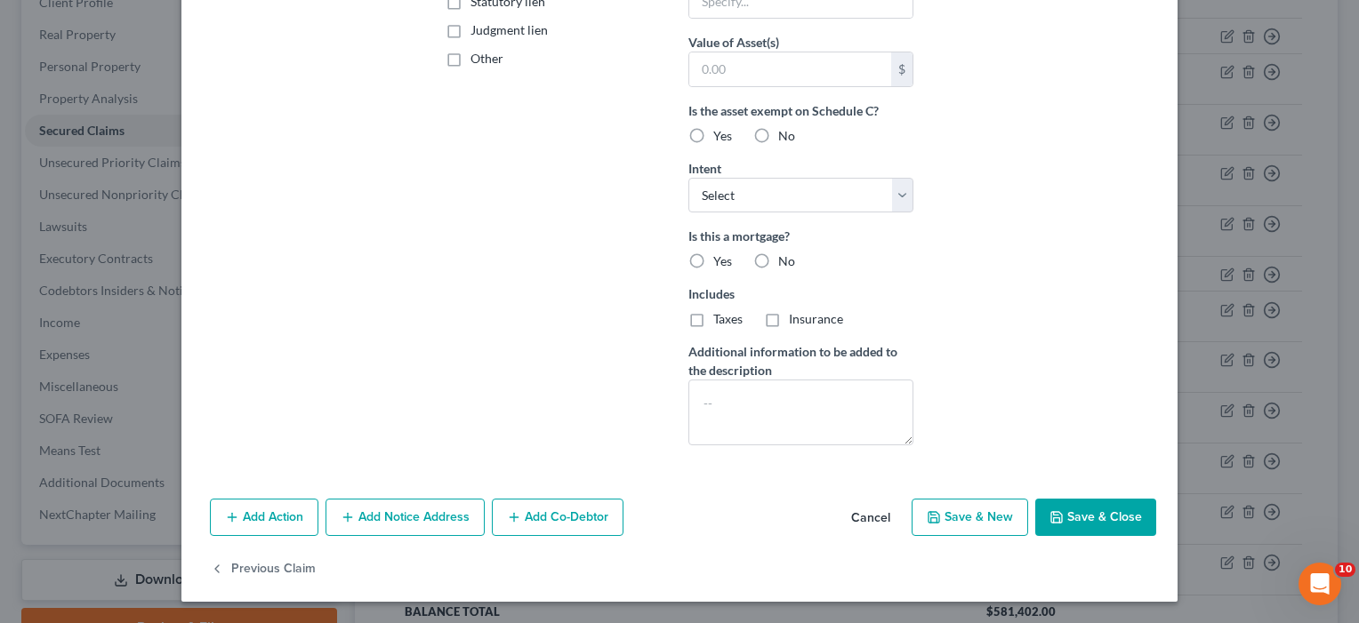
click at [1102, 511] on button "Save & Close" at bounding box center [1095, 517] width 121 height 37
select select
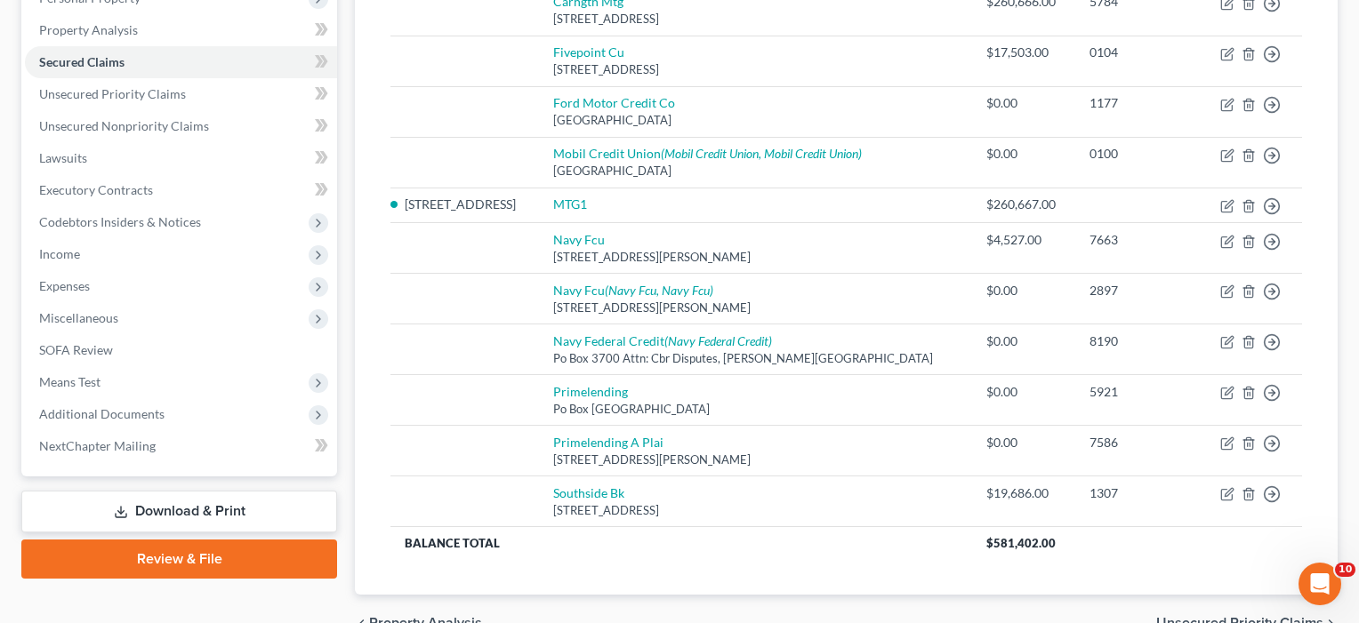
scroll to position [328, 0]
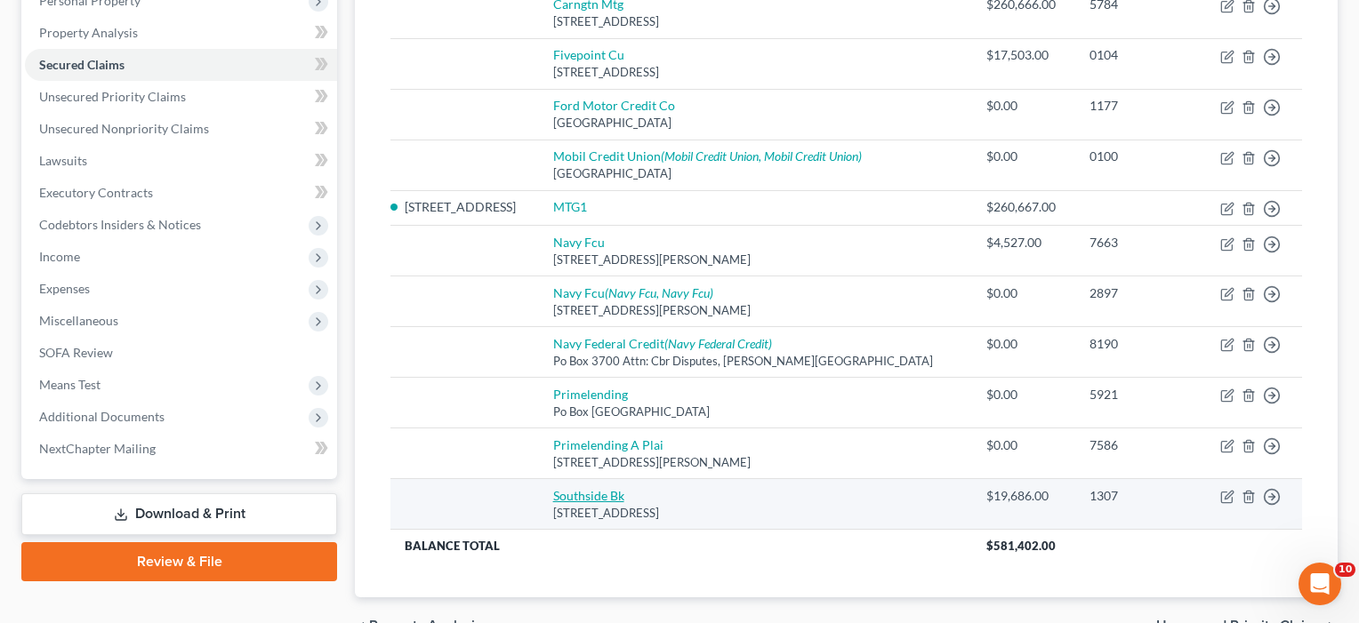
click at [624, 488] on link "Southside Bk" at bounding box center [588, 495] width 71 height 15
select select "45"
select select "0"
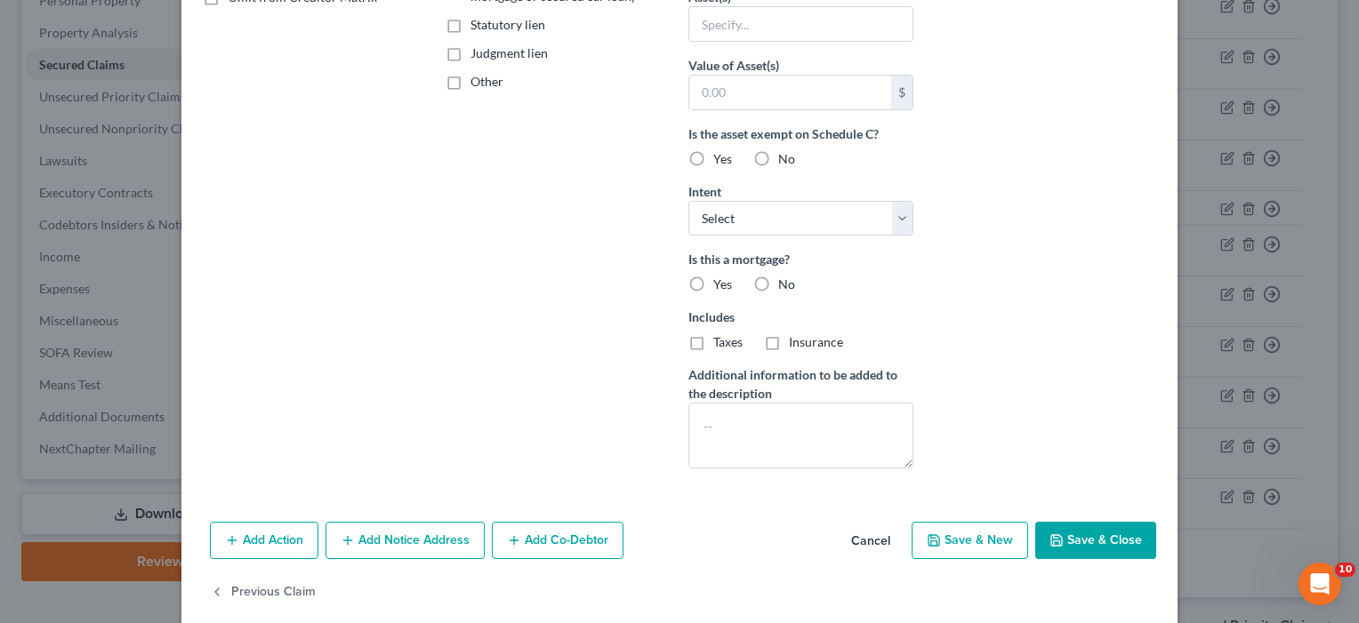
scroll to position [414, 0]
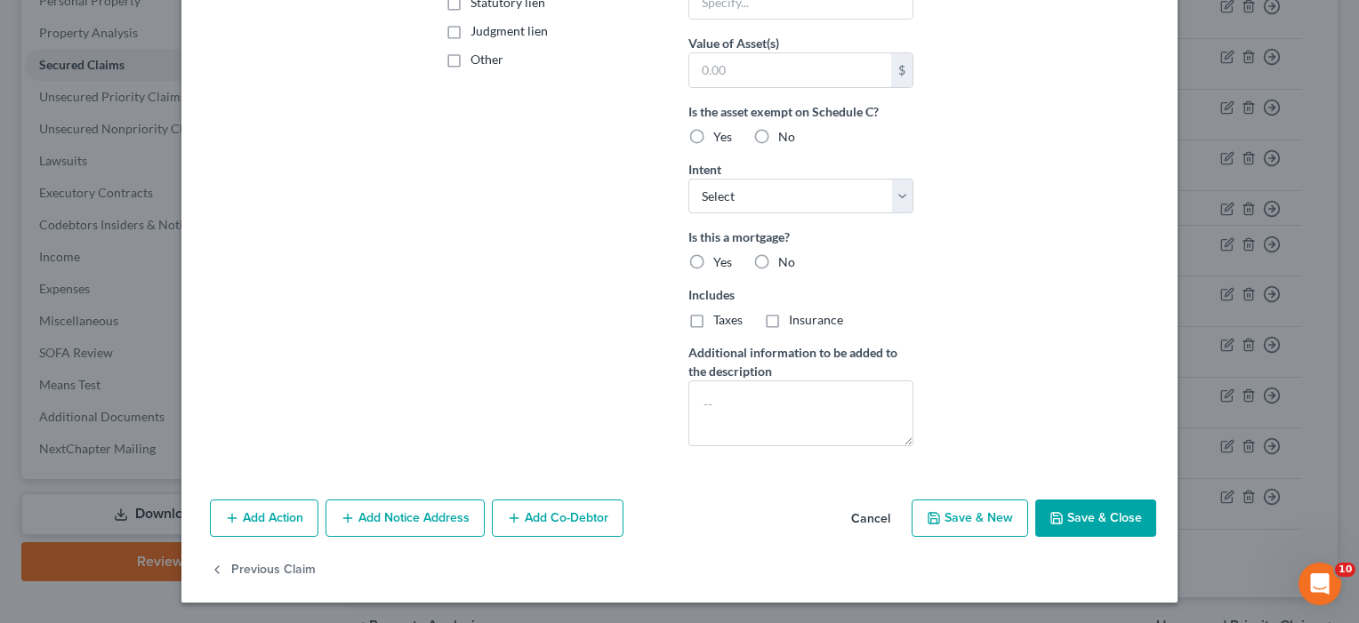
click at [1101, 512] on button "Save & Close" at bounding box center [1095, 518] width 121 height 37
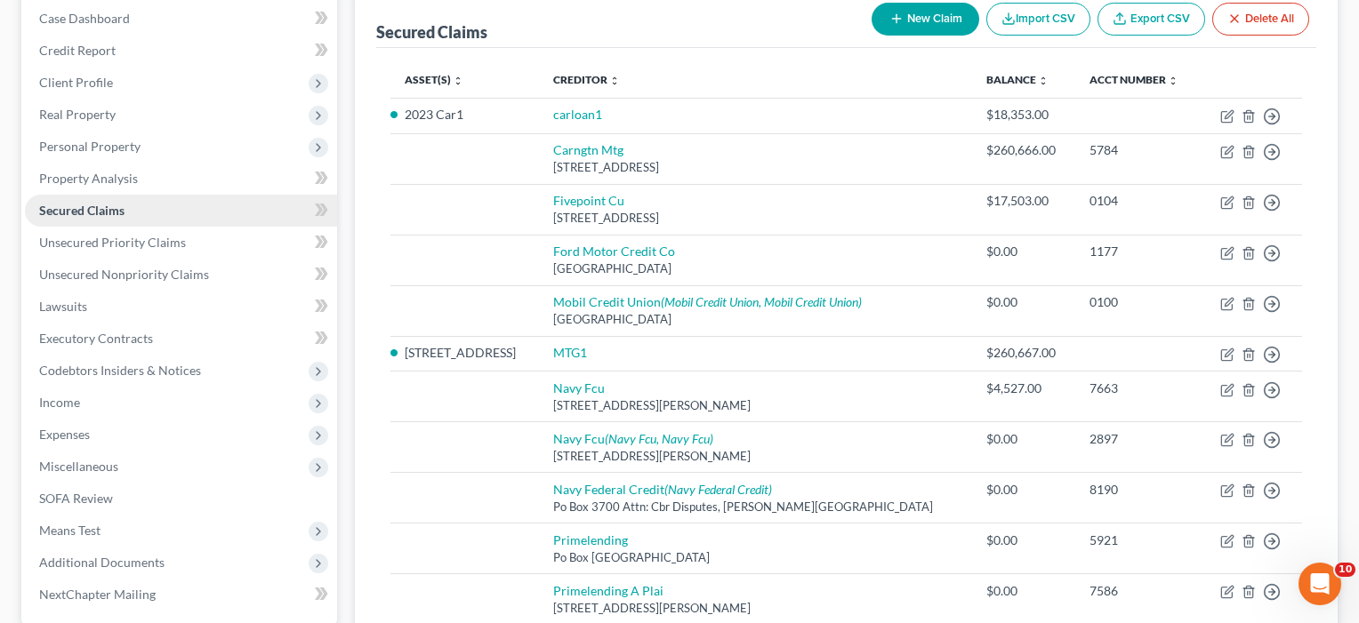
scroll to position [229, 0]
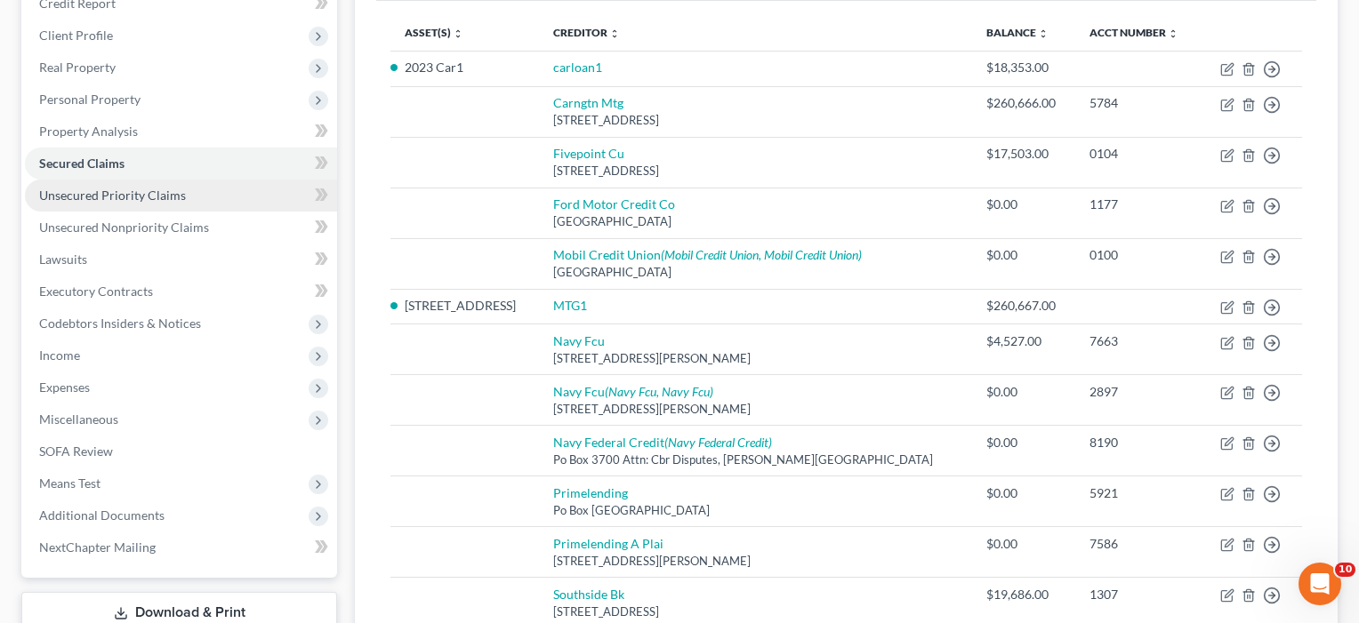
click at [96, 203] on link "Unsecured Priority Claims" at bounding box center [181, 196] width 312 height 32
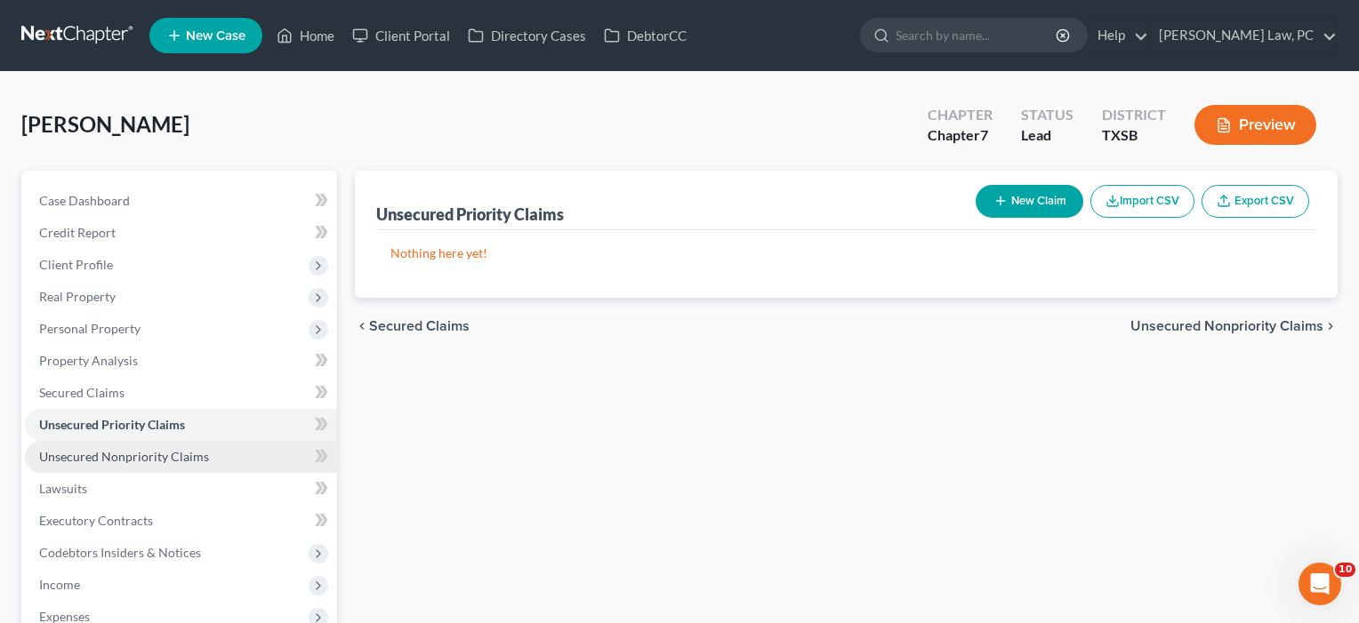
click at [146, 456] on span "Unsecured Nonpriority Claims" at bounding box center [124, 456] width 170 height 15
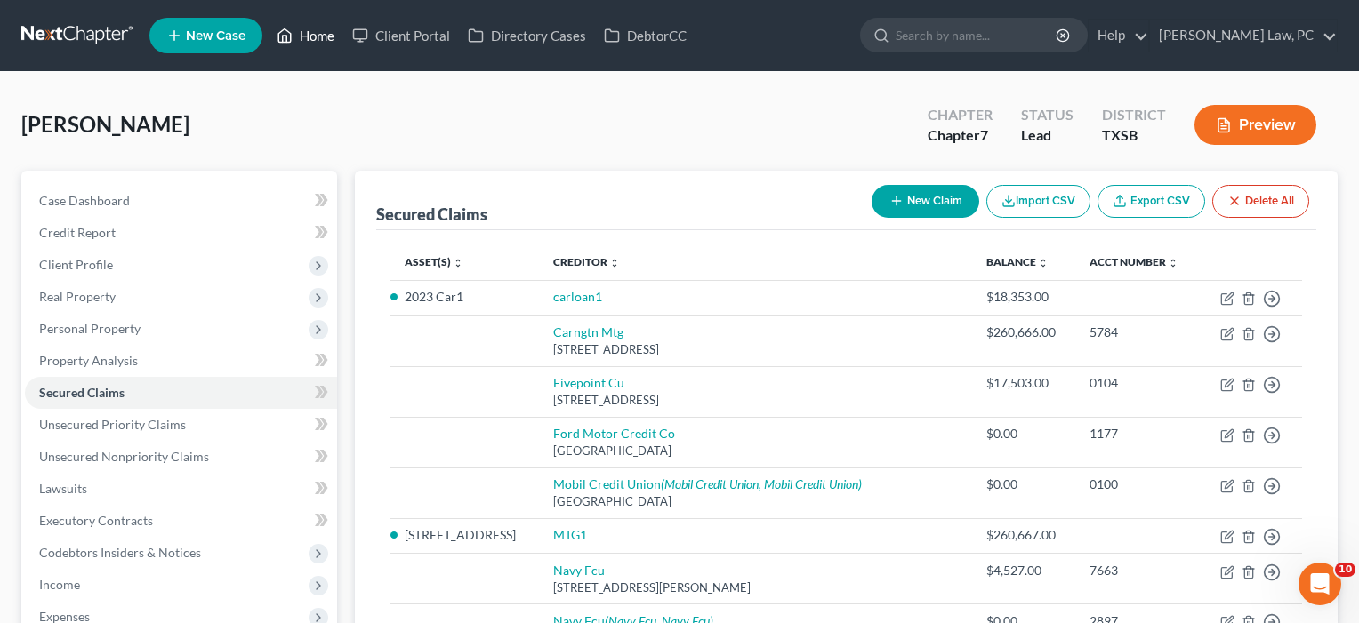
click at [313, 40] on link "Home" at bounding box center [306, 36] width 76 height 32
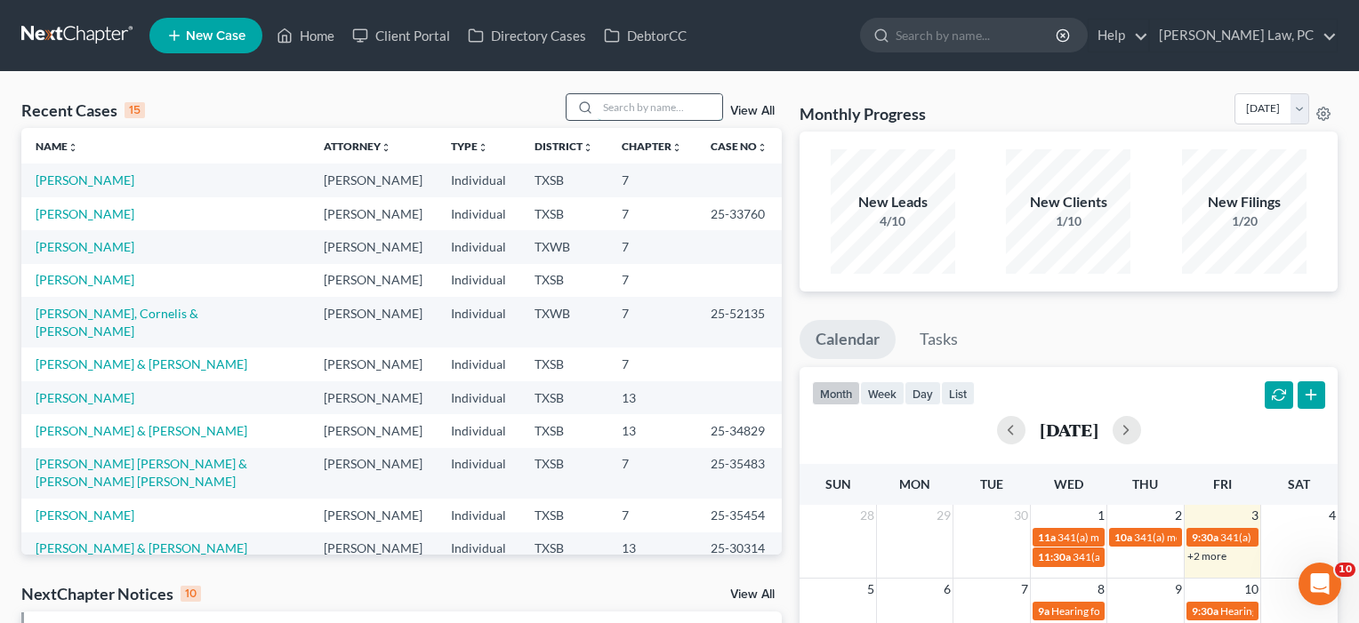
click at [631, 114] on input "search" at bounding box center [660, 107] width 125 height 26
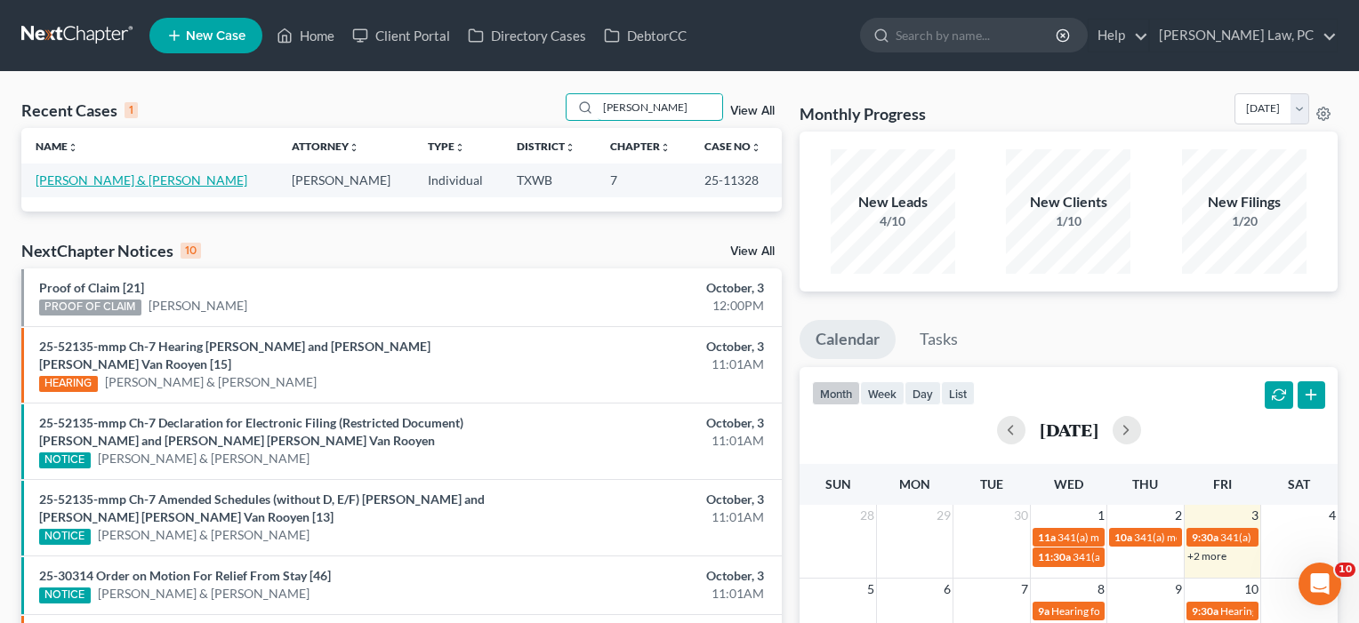
type input "Fuentes"
click at [148, 177] on link "Fuentes, Victor & Simone" at bounding box center [142, 180] width 212 height 15
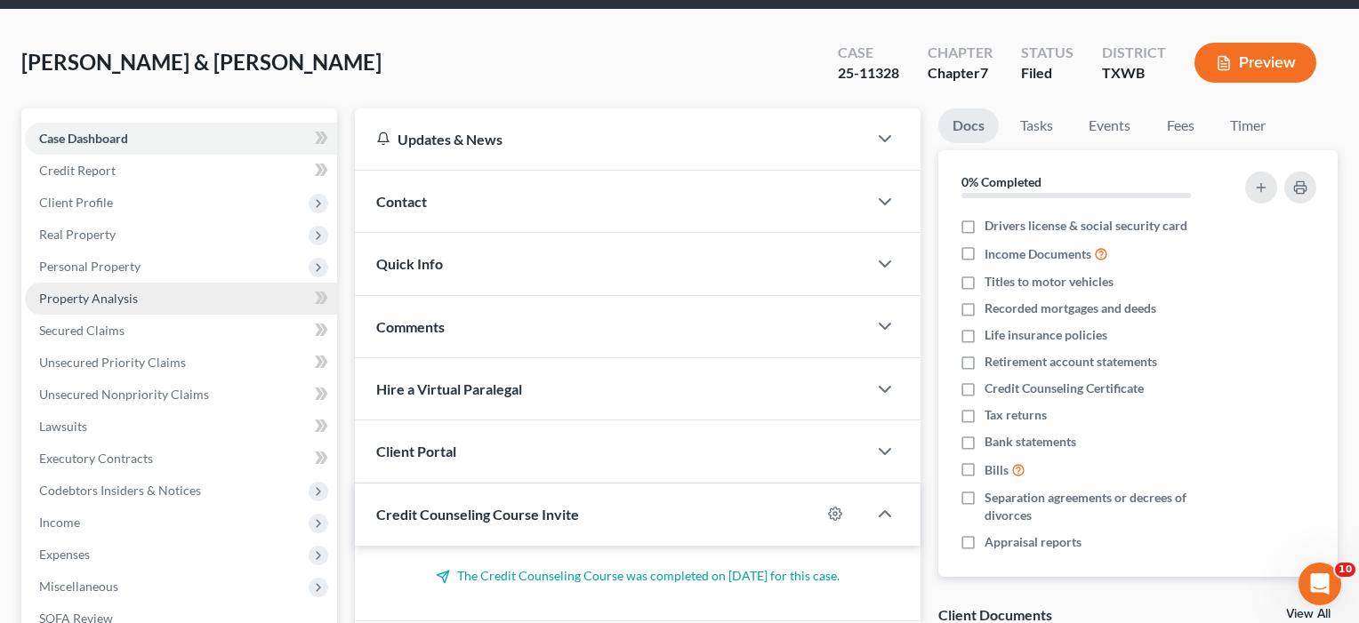
scroll to position [64, 0]
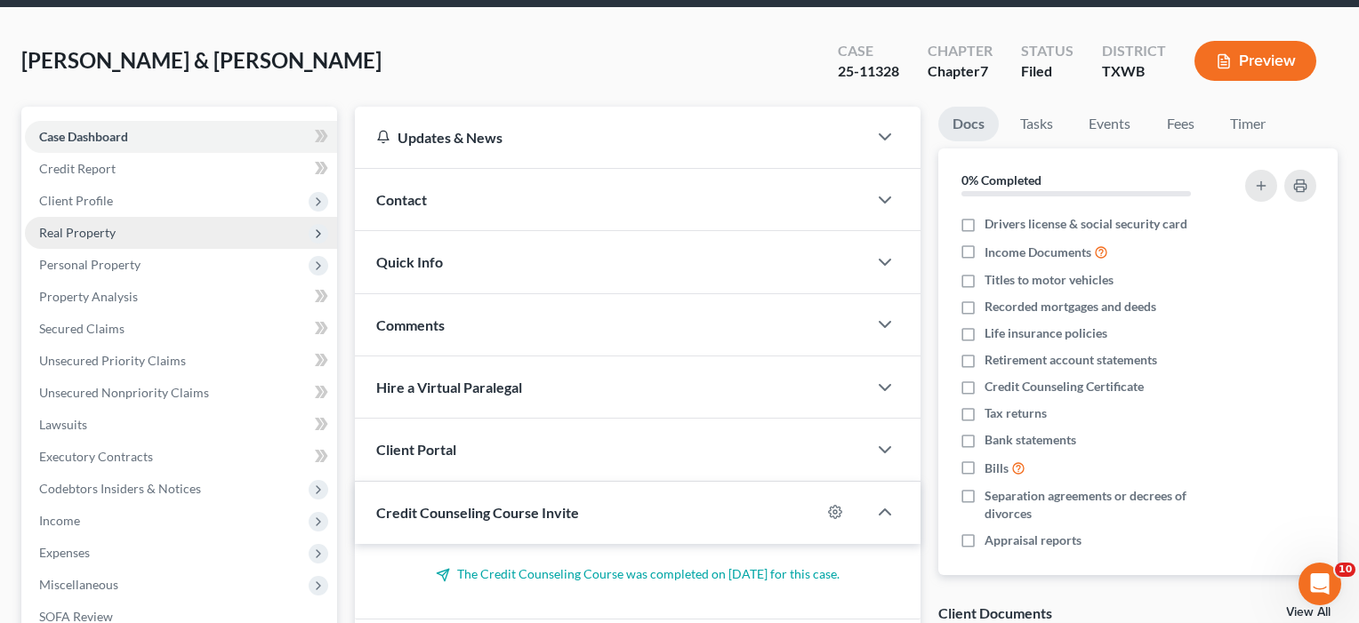
click at [97, 240] on span "Real Property" at bounding box center [181, 233] width 312 height 32
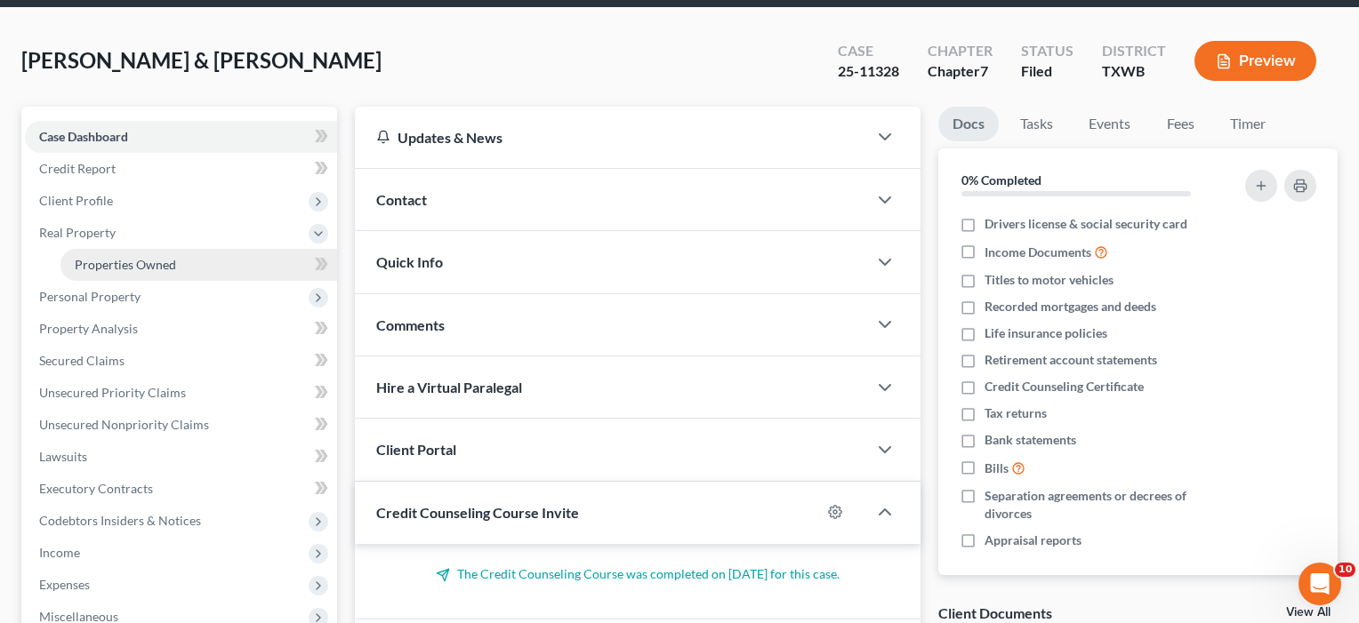
click at [104, 273] on link "Properties Owned" at bounding box center [198, 265] width 277 height 32
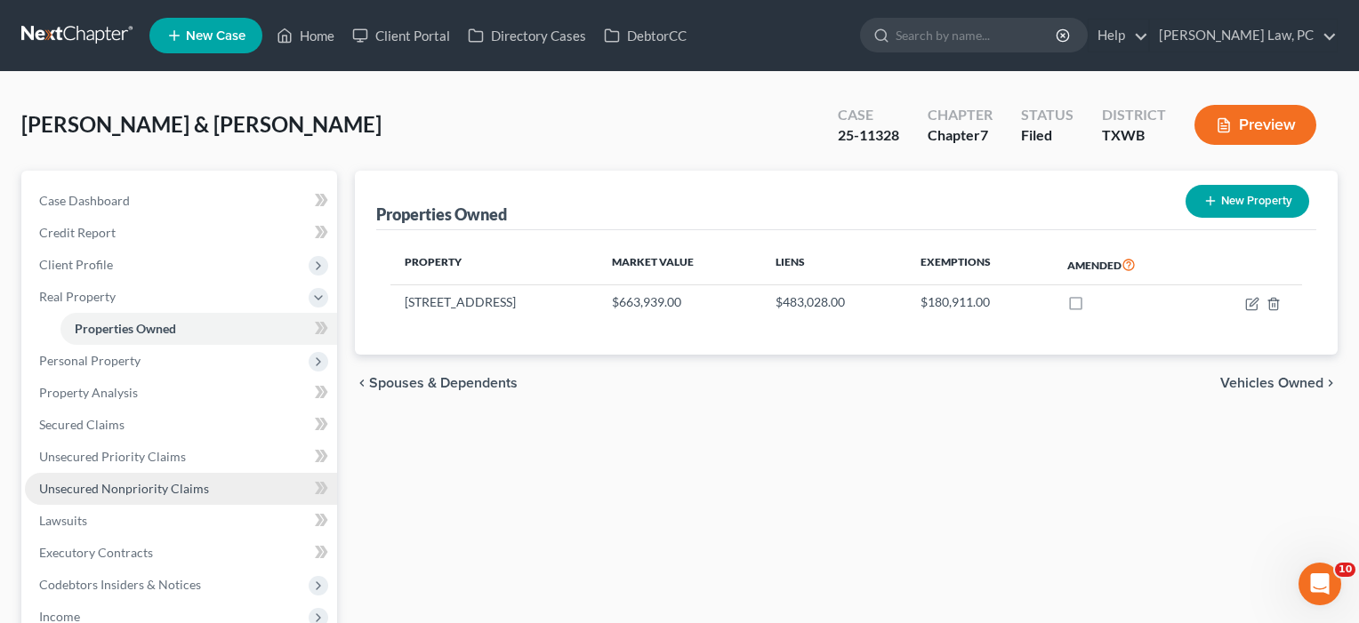
click at [165, 489] on span "Unsecured Nonpriority Claims" at bounding box center [124, 488] width 170 height 15
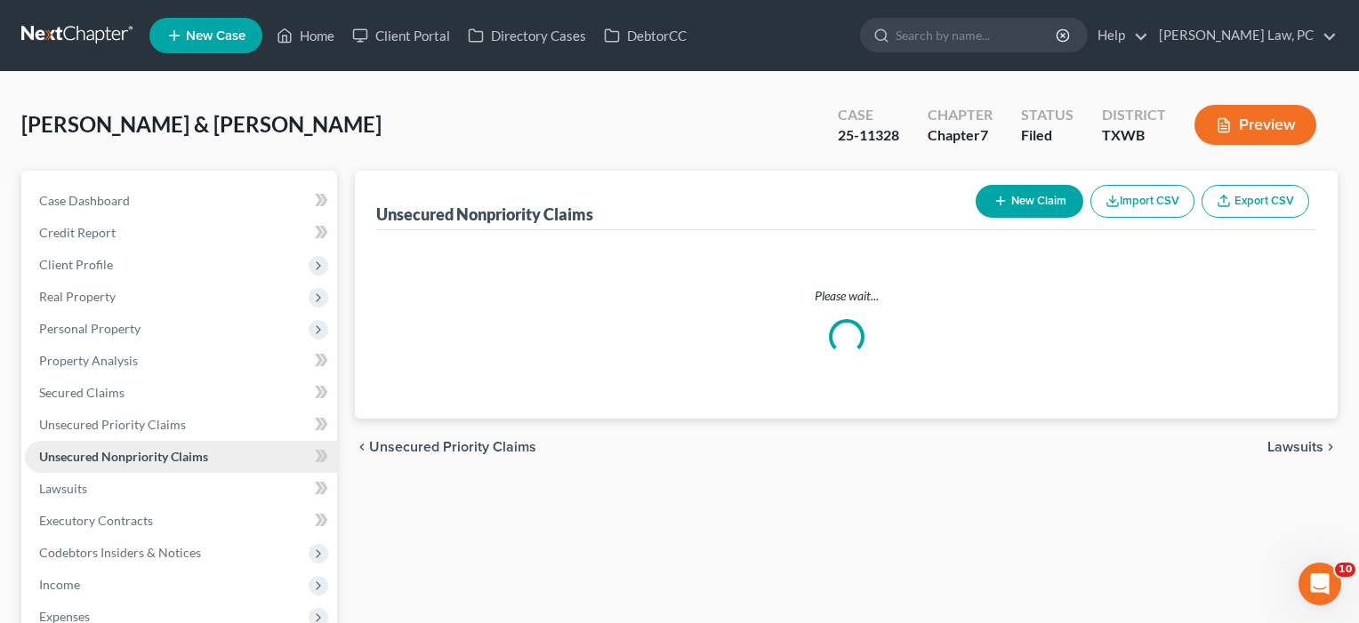
click at [165, 464] on span "Unsecured Nonpriority Claims" at bounding box center [123, 456] width 169 height 15
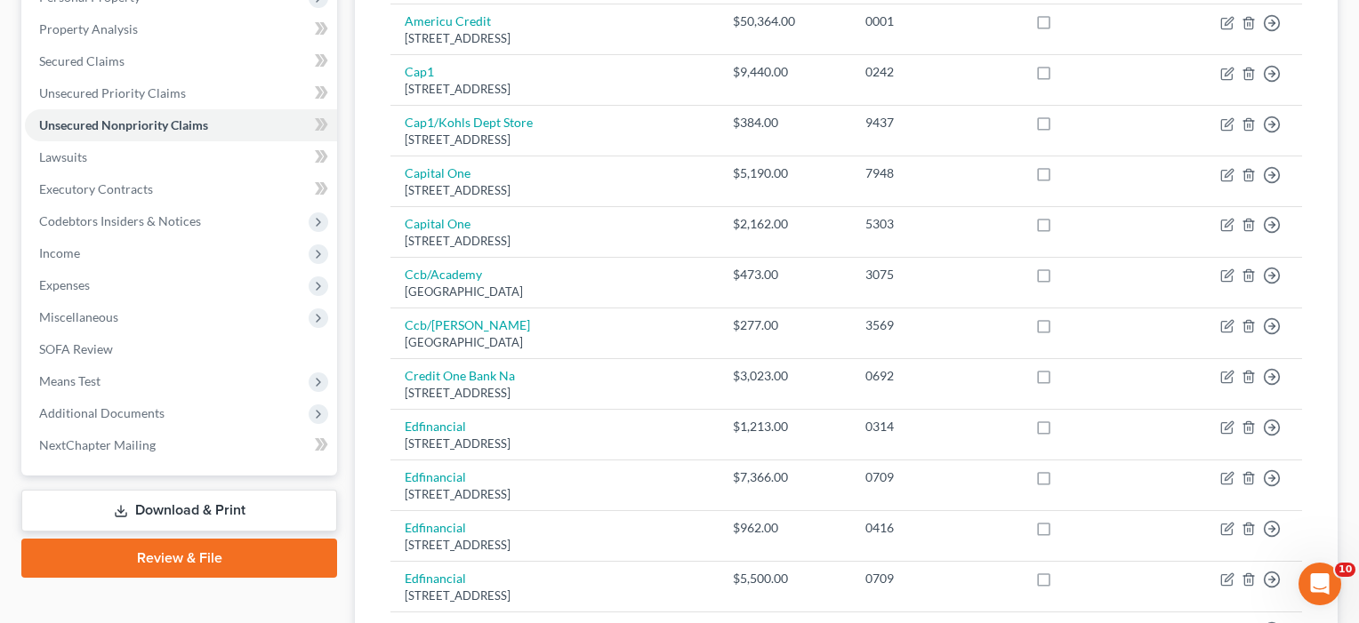
scroll to position [258, 0]
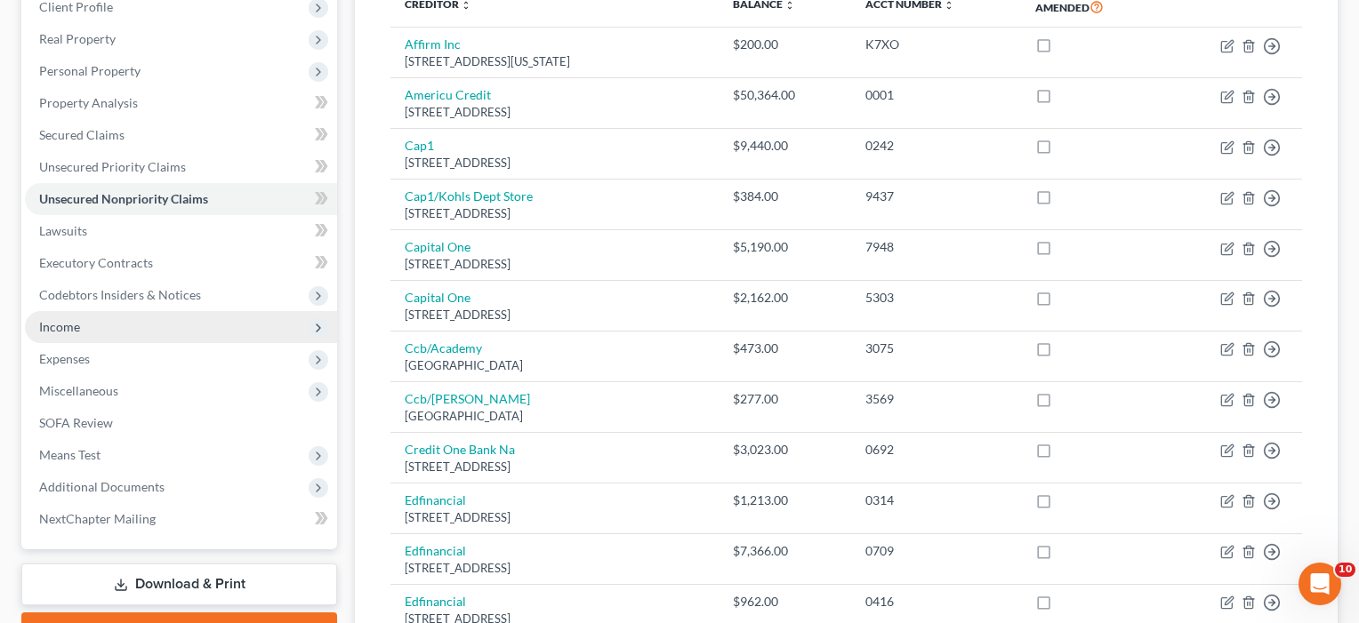
click at [58, 334] on span "Income" at bounding box center [59, 326] width 41 height 15
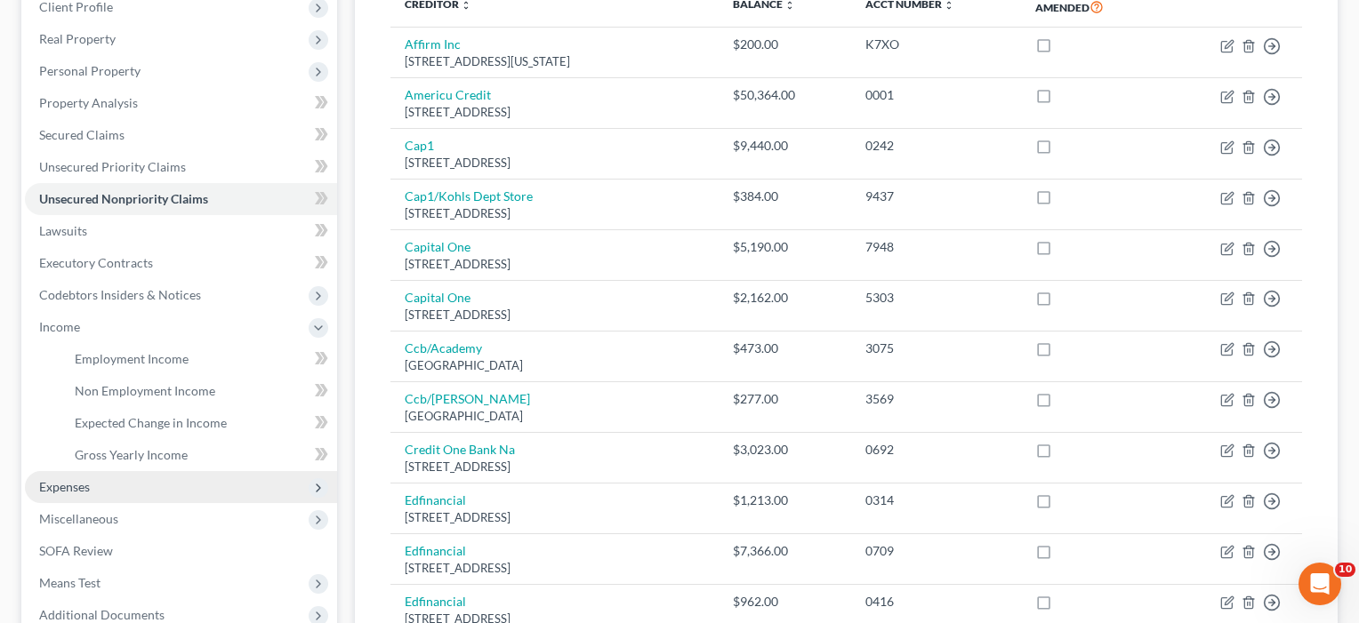
click at [69, 485] on span "Expenses" at bounding box center [64, 486] width 51 height 15
click at [95, 482] on span "Medical" at bounding box center [97, 486] width 44 height 15
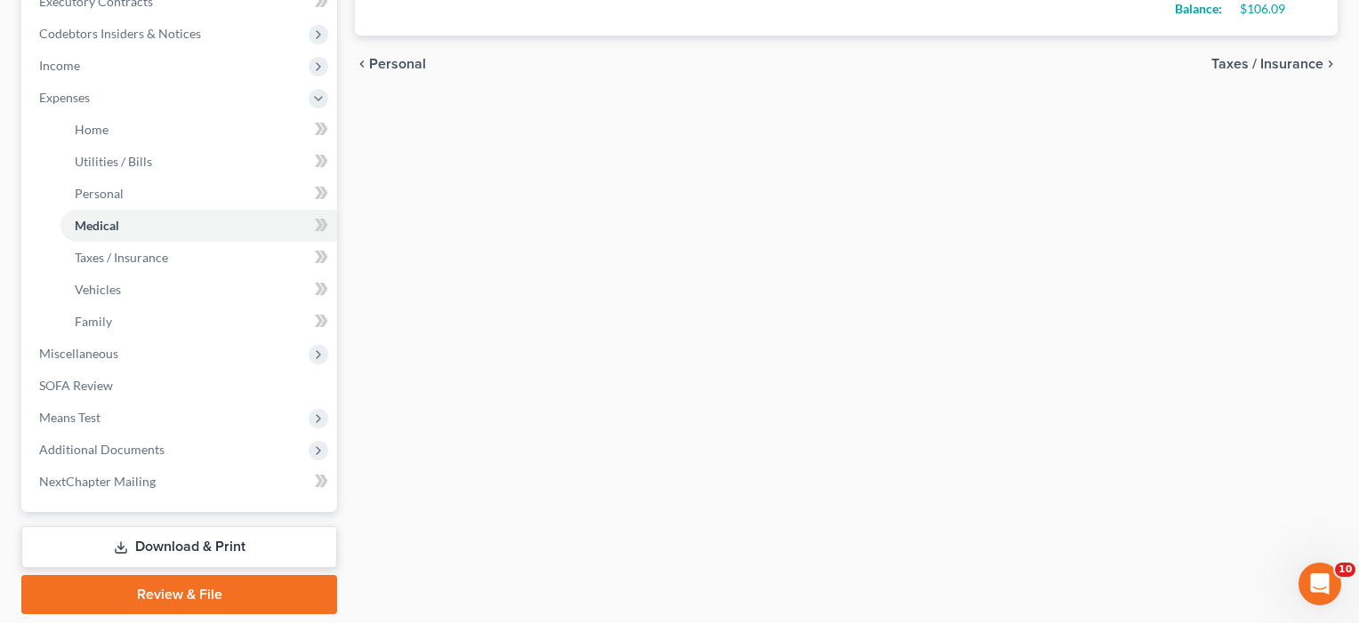
scroll to position [529, 0]
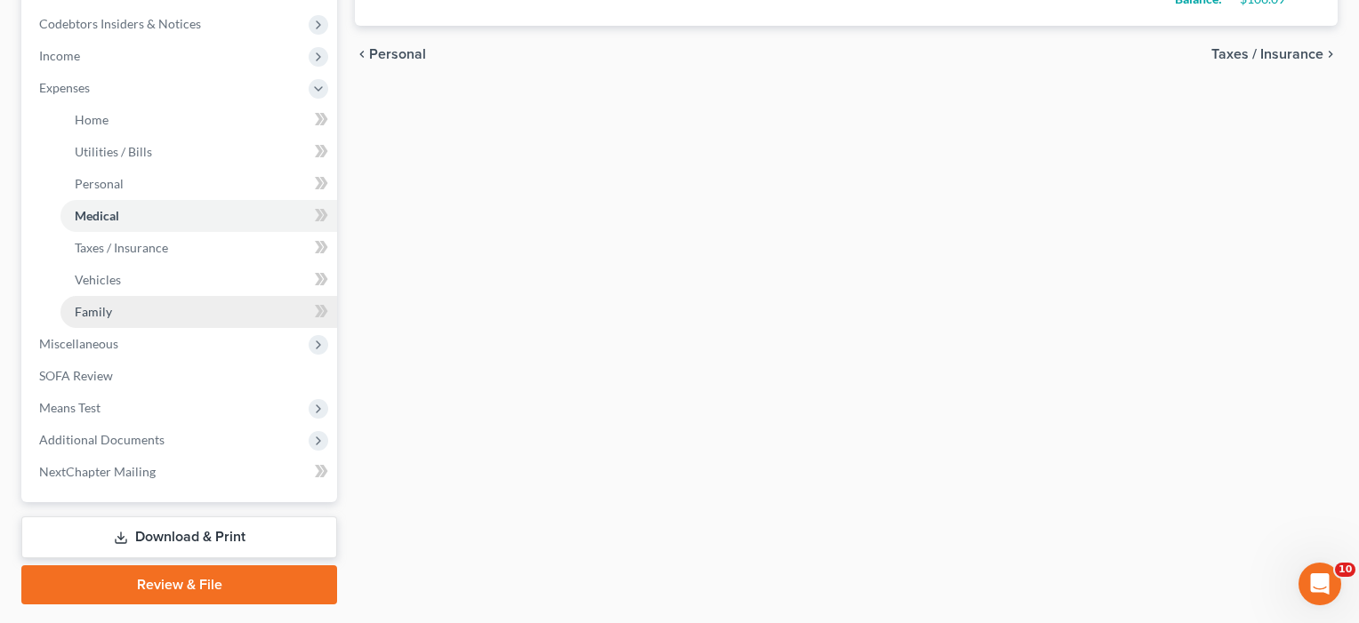
click at [107, 319] on link "Family" at bounding box center [198, 312] width 277 height 32
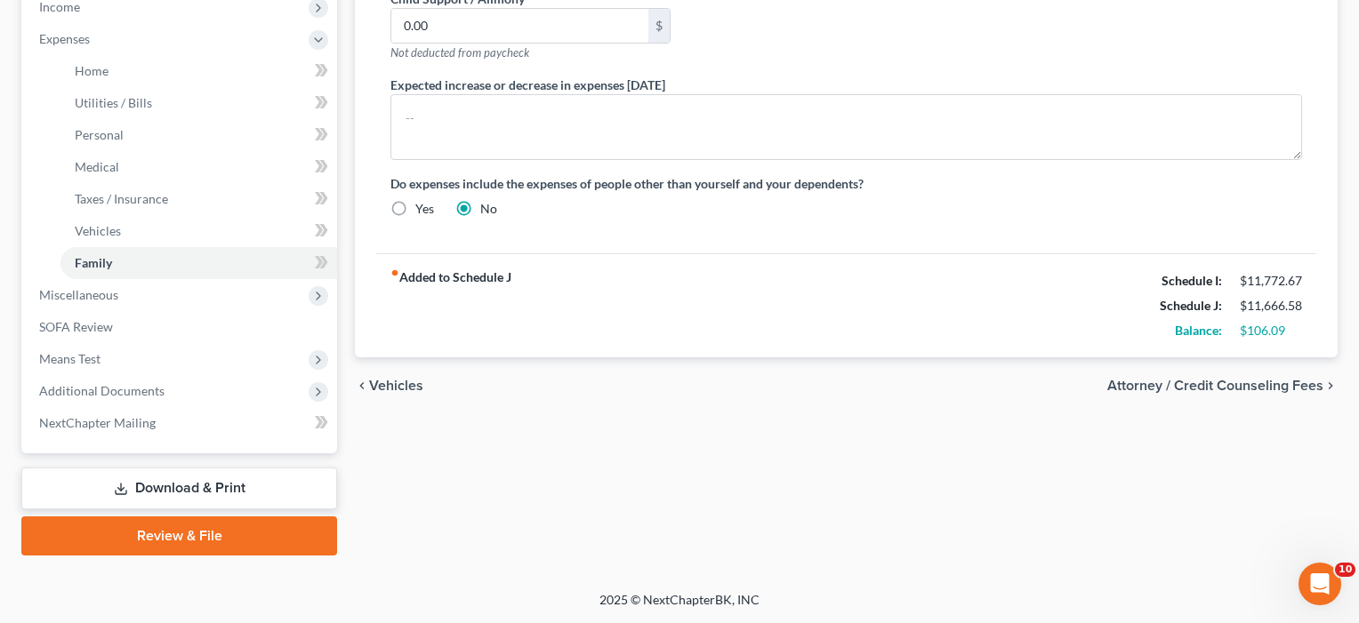
scroll to position [578, 0]
click at [83, 297] on span "Miscellaneous" at bounding box center [78, 294] width 79 height 15
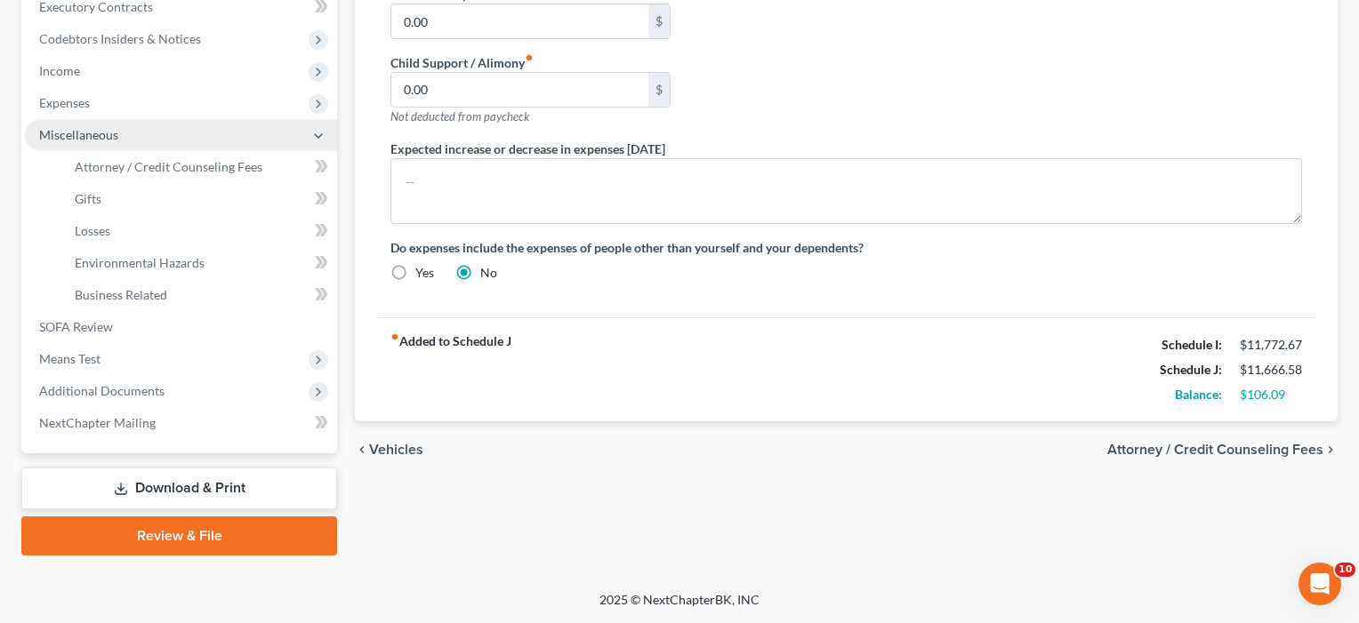
scroll to position [514, 0]
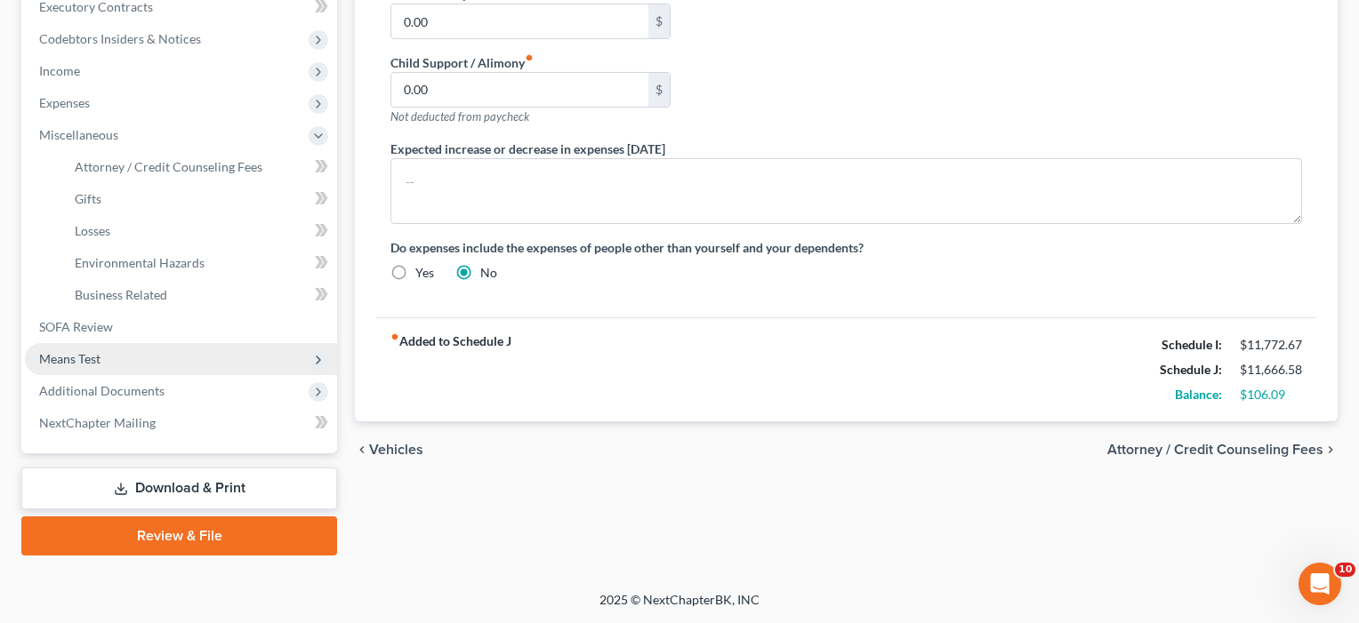
click at [73, 365] on span "Means Test" at bounding box center [69, 358] width 61 height 15
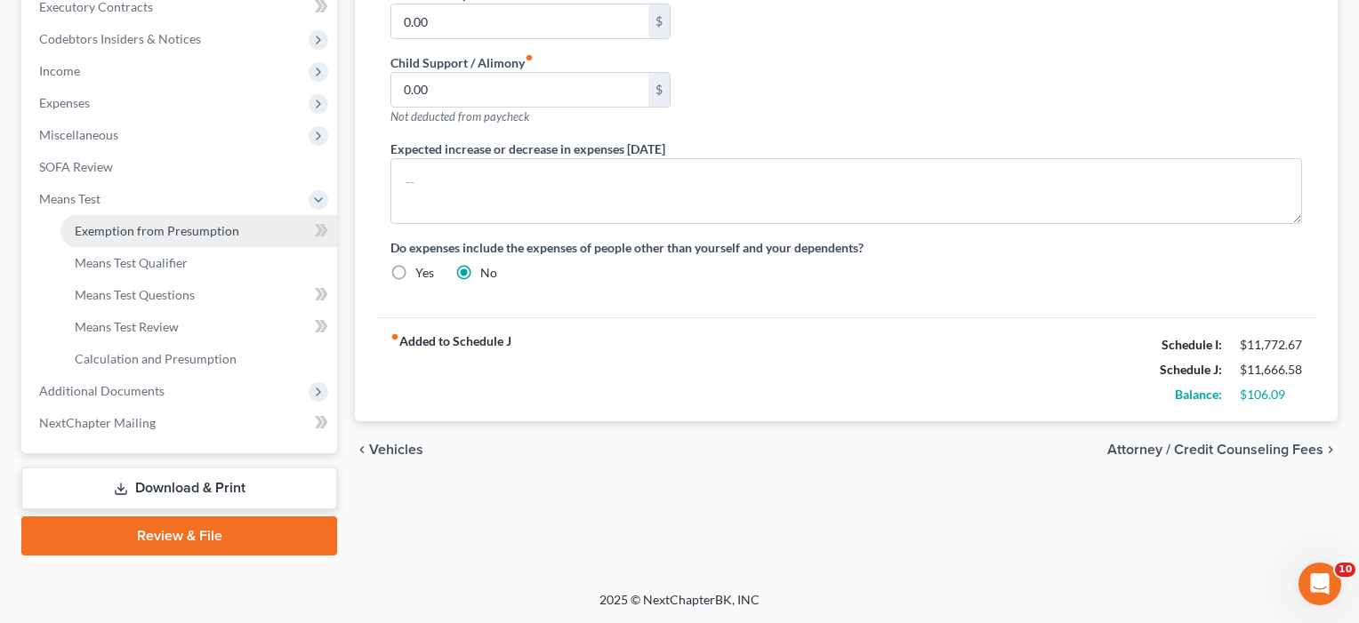
click at [117, 227] on span "Exemption from Presumption" at bounding box center [157, 230] width 165 height 15
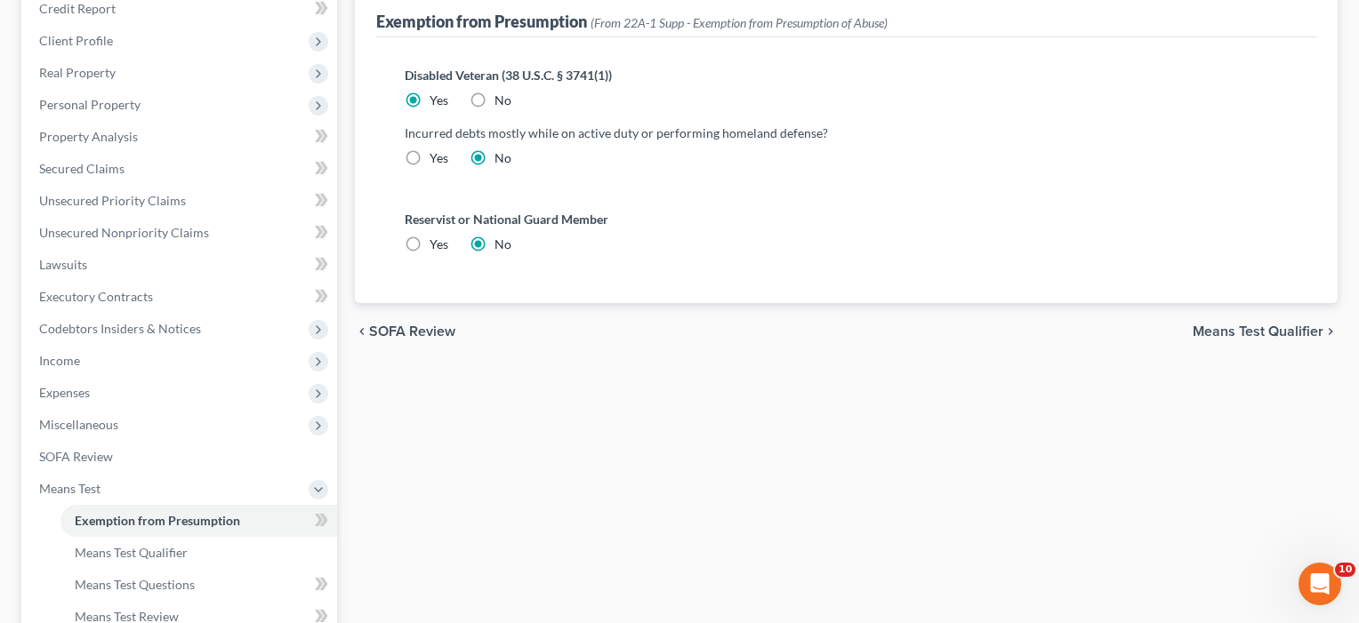
scroll to position [214, 0]
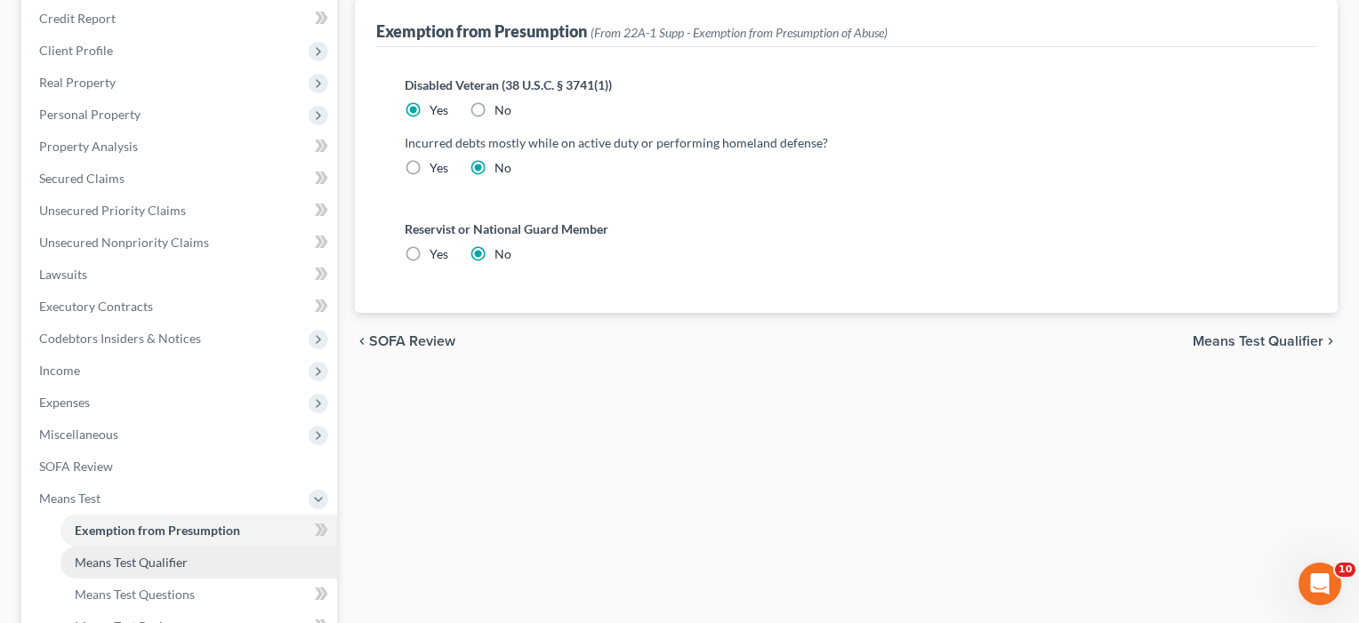
click at [137, 569] on span "Means Test Qualifier" at bounding box center [131, 562] width 113 height 15
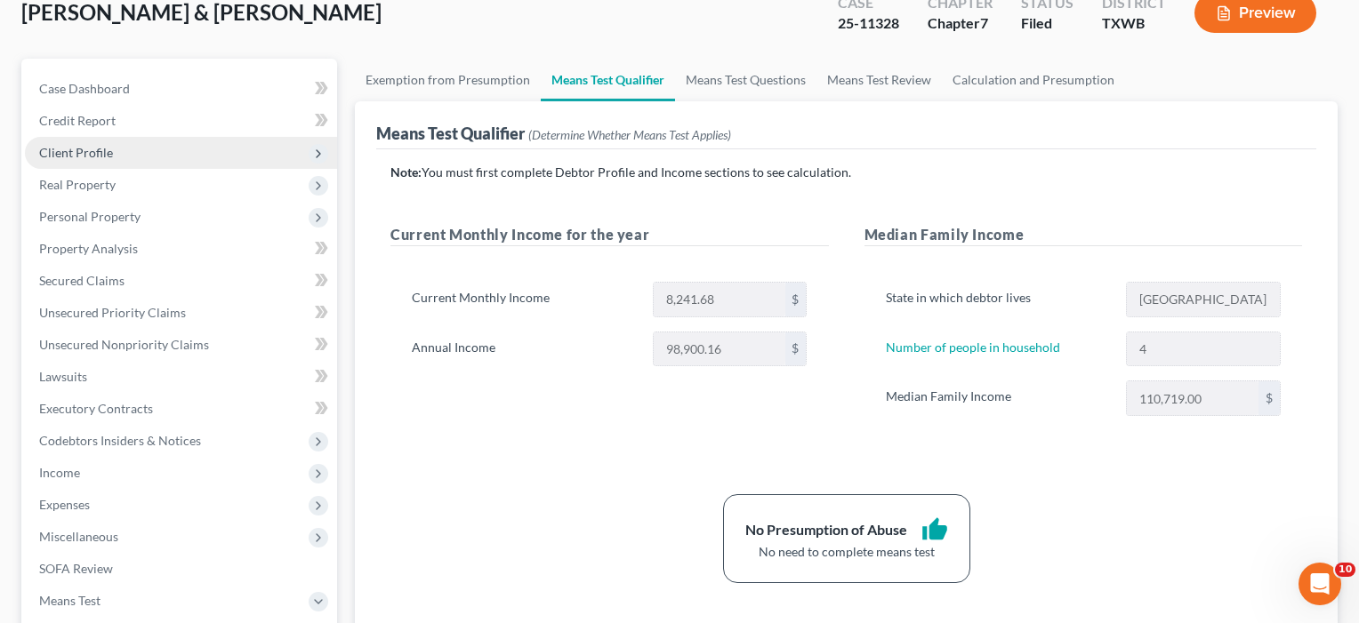
scroll to position [221, 0]
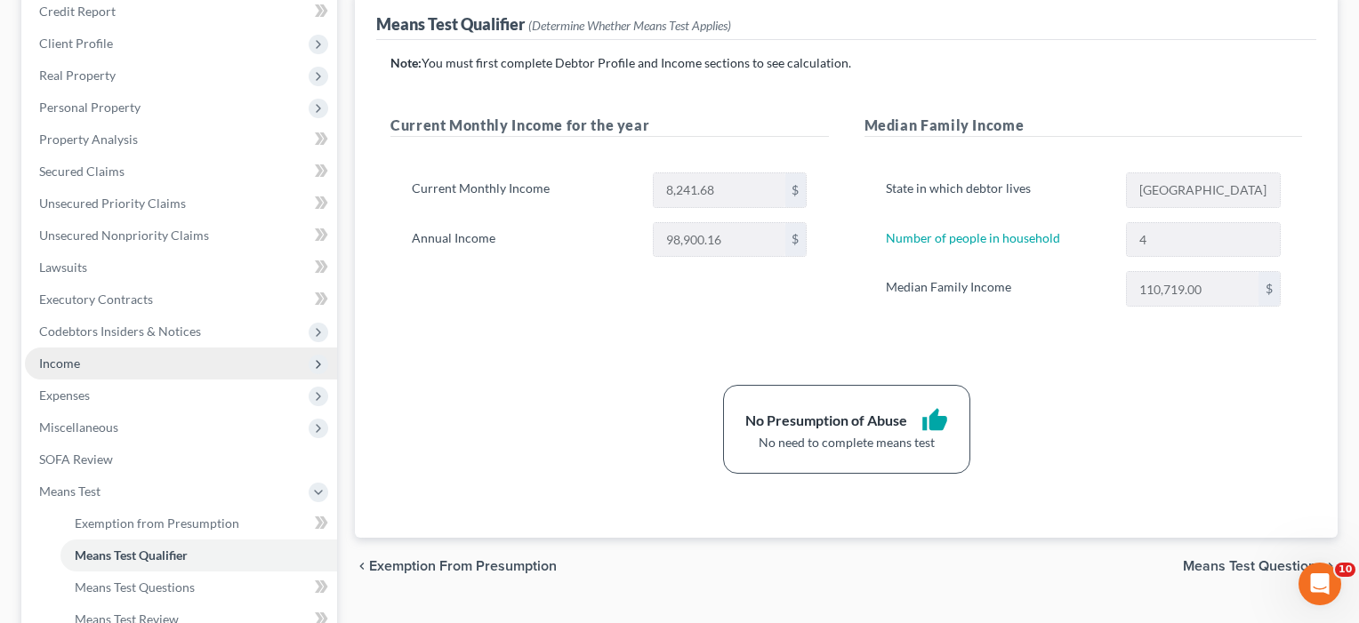
click at [81, 366] on span "Income" at bounding box center [181, 364] width 312 height 32
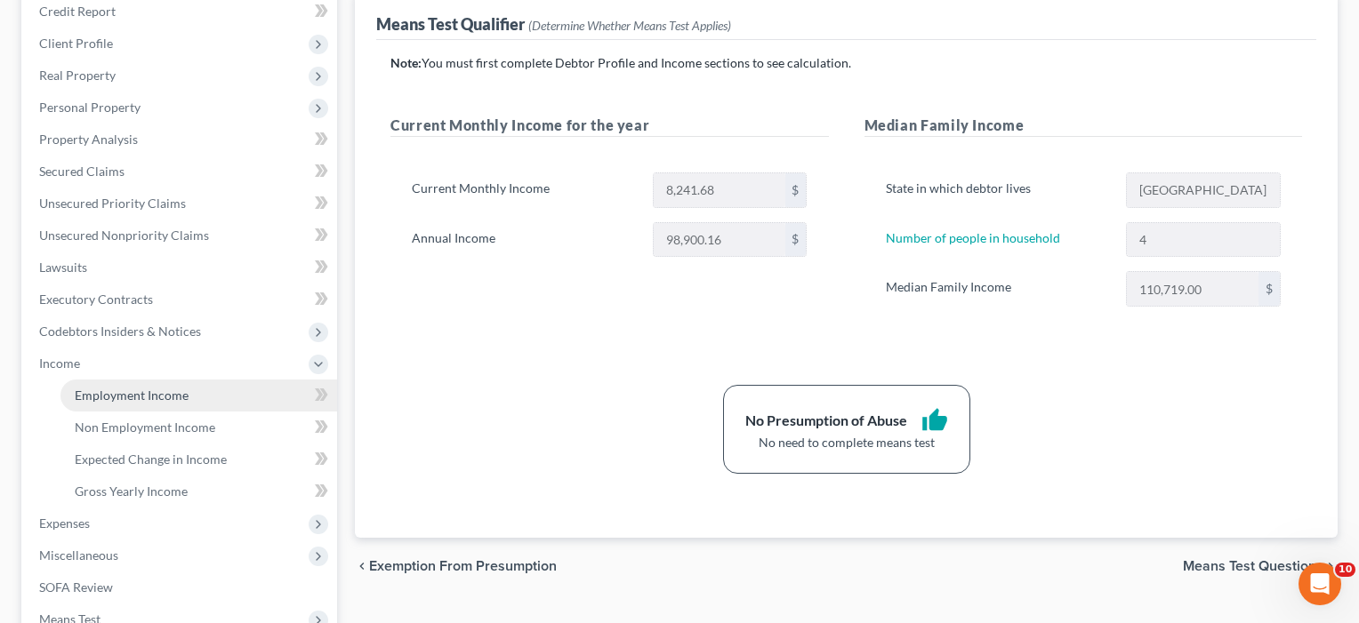
click at [101, 390] on span "Employment Income" at bounding box center [132, 395] width 114 height 15
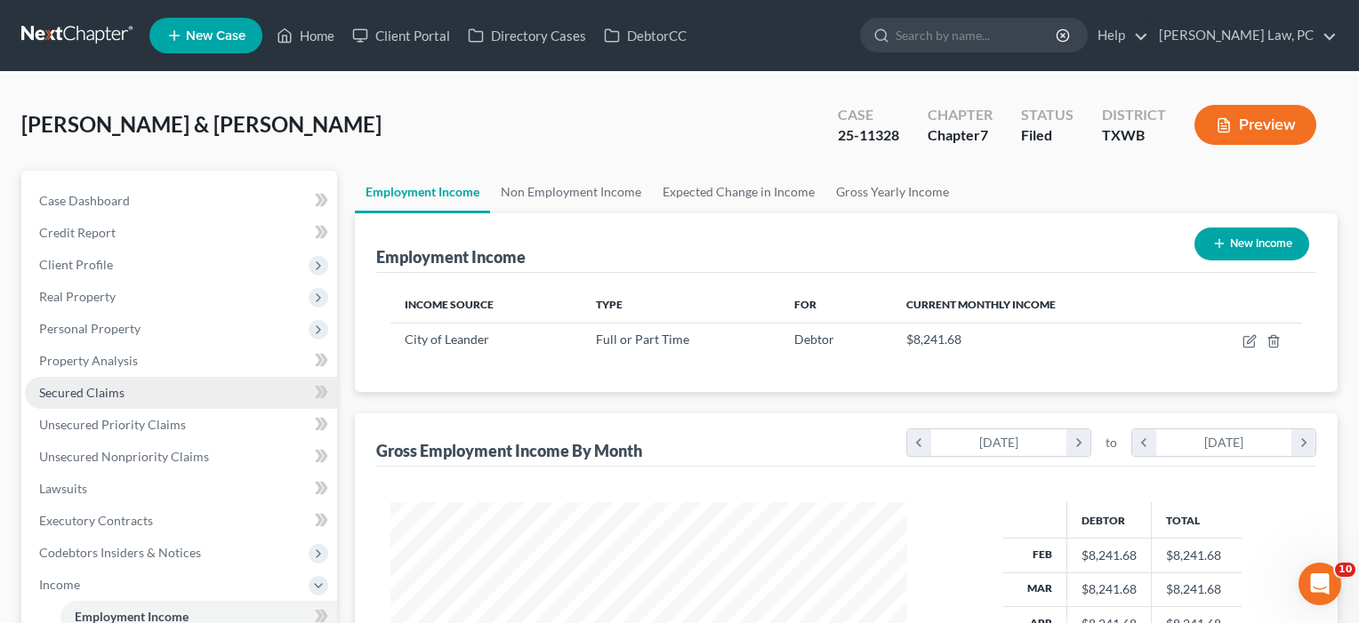
scroll to position [319, 553]
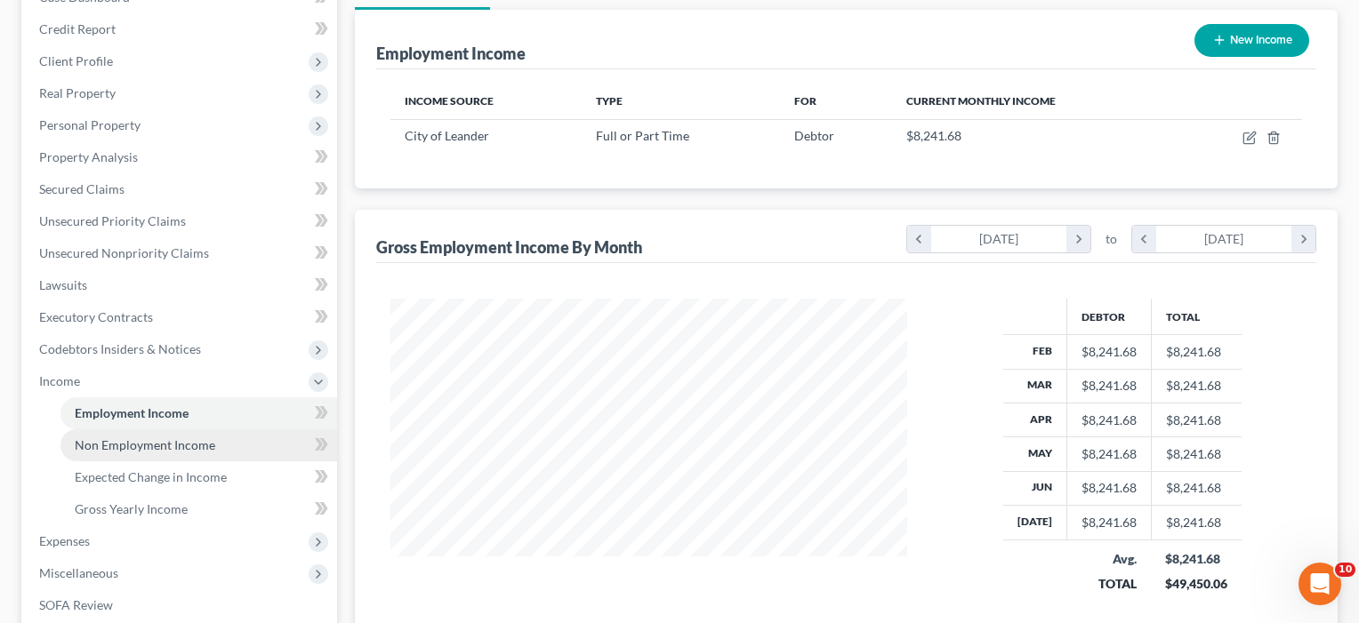
click at [86, 442] on span "Non Employment Income" at bounding box center [145, 445] width 141 height 15
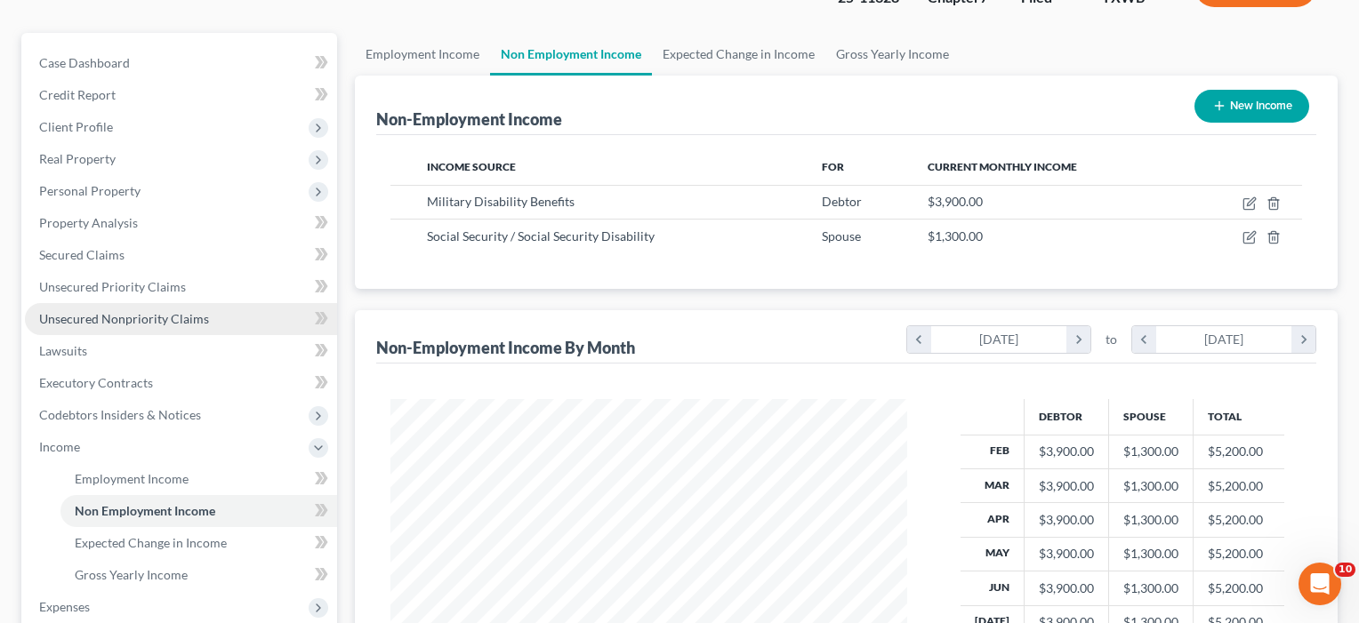
scroll to position [416, 0]
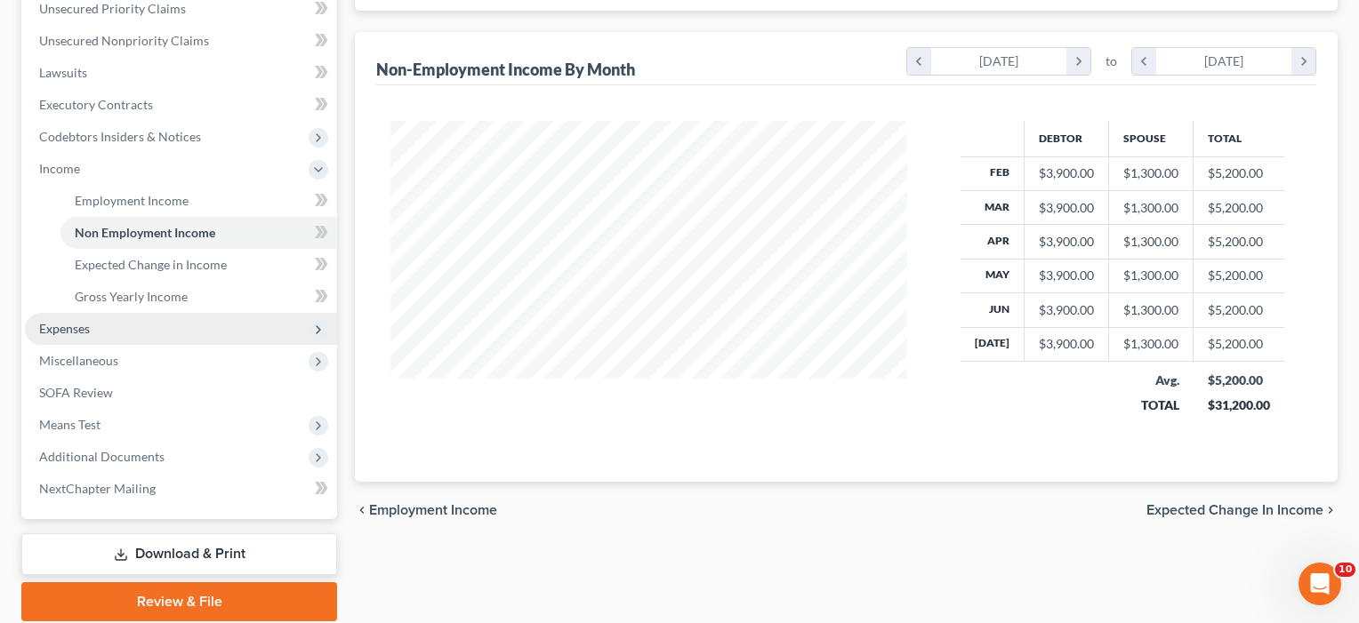
click at [71, 334] on span "Expenses" at bounding box center [64, 328] width 51 height 15
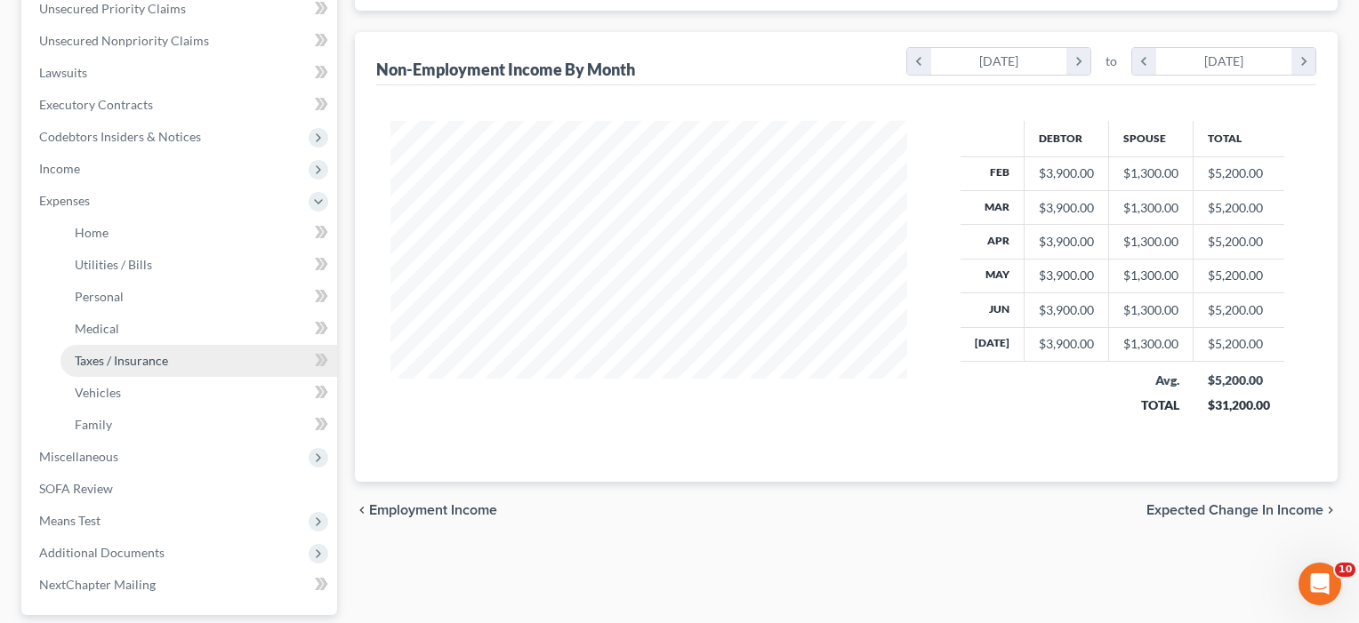
click at [106, 364] on span "Taxes / Insurance" at bounding box center [121, 360] width 93 height 15
